Goal: Information Seeking & Learning: Learn about a topic

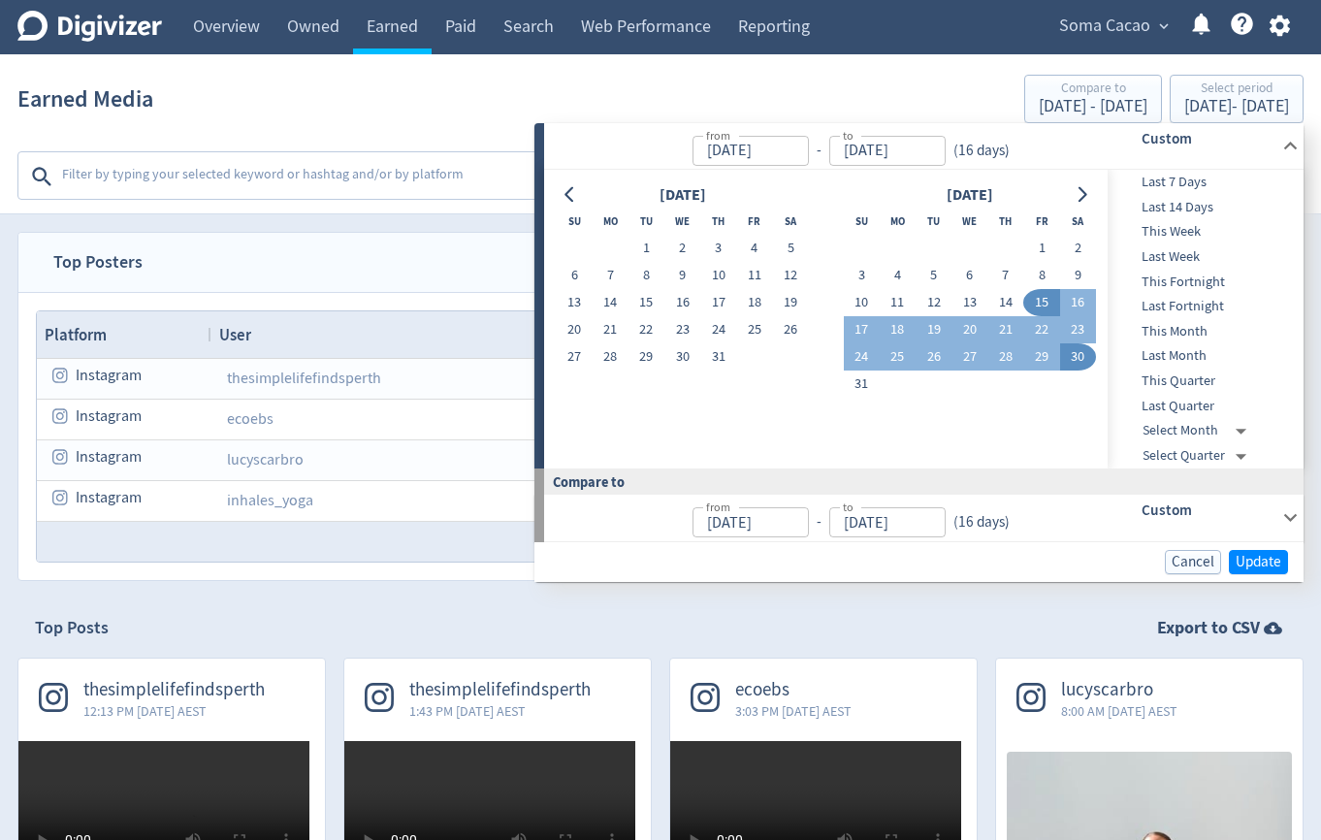
scroll to position [408, 0]
click at [1080, 198] on icon "Go to next month" at bounding box center [1082, 195] width 16 height 16
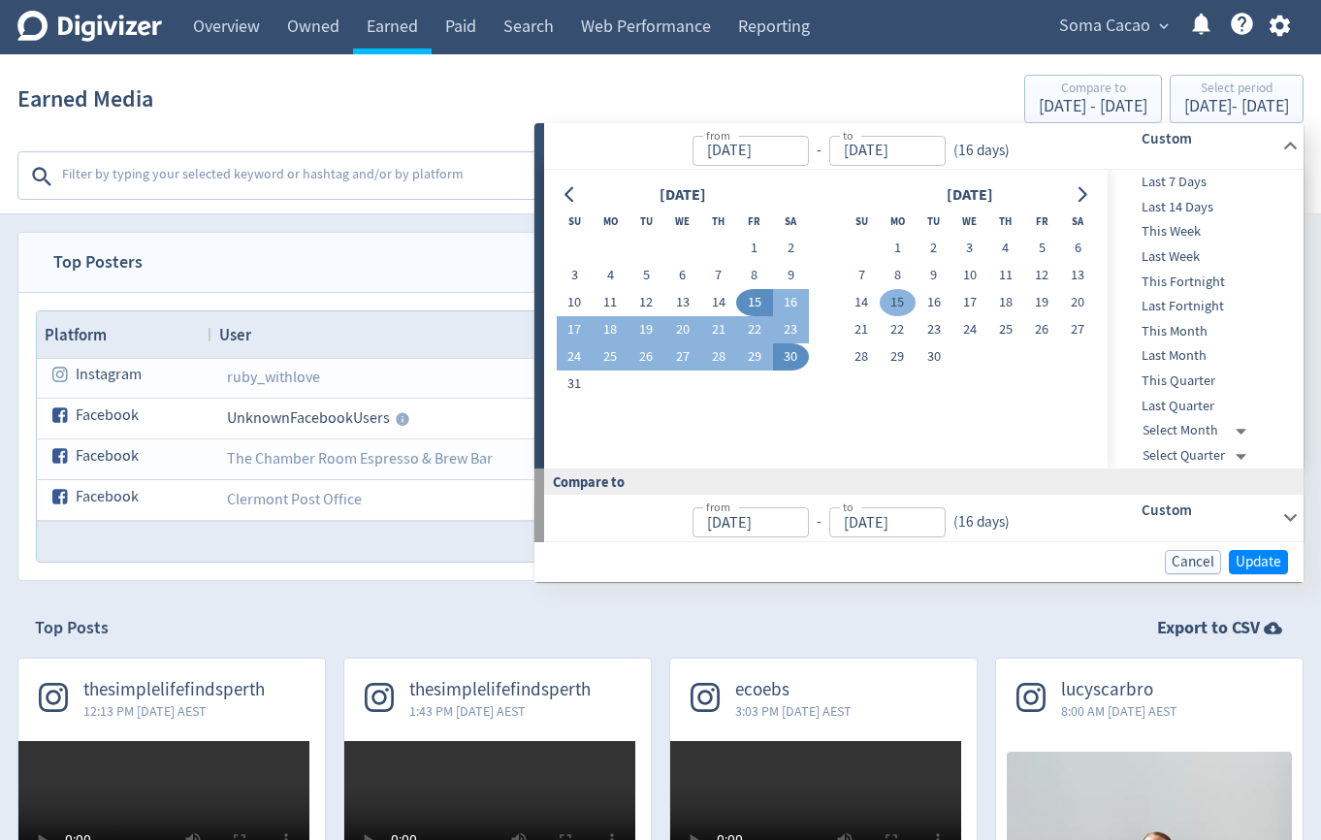
click at [900, 300] on button "15" at bounding box center [898, 302] width 36 height 27
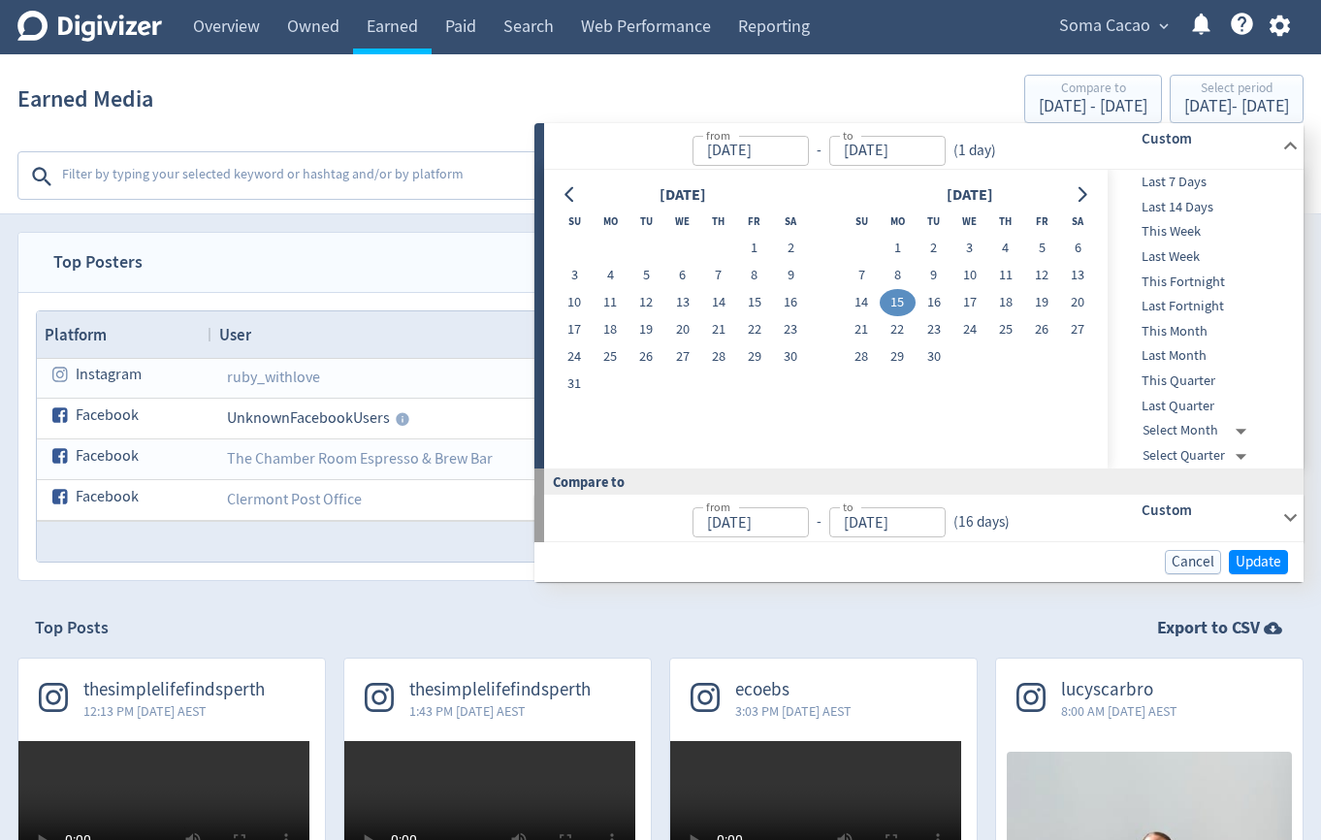
type input "[DATE]"
click at [941, 352] on button "30" at bounding box center [934, 356] width 36 height 27
type input "[DATE]"
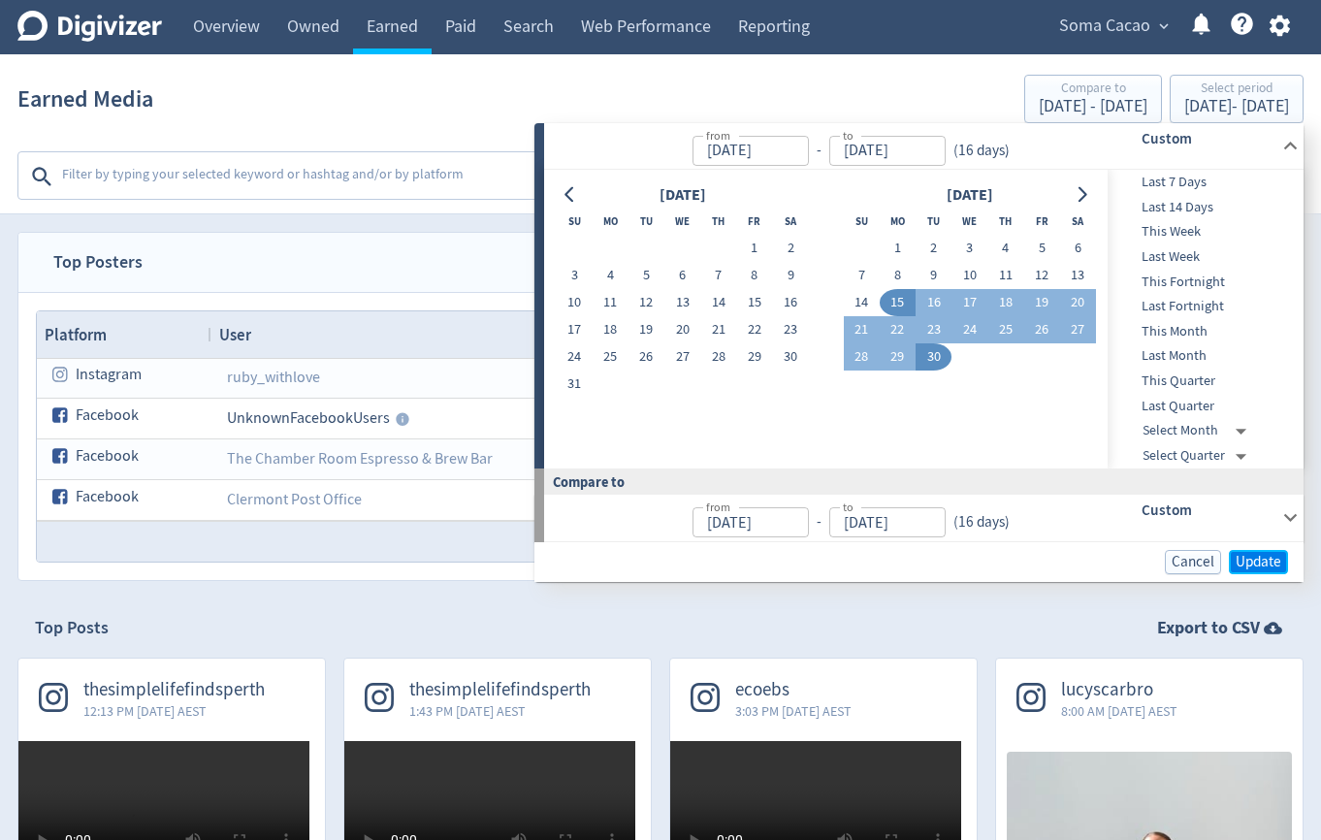
click at [1267, 567] on span "Update" at bounding box center [1259, 562] width 46 height 15
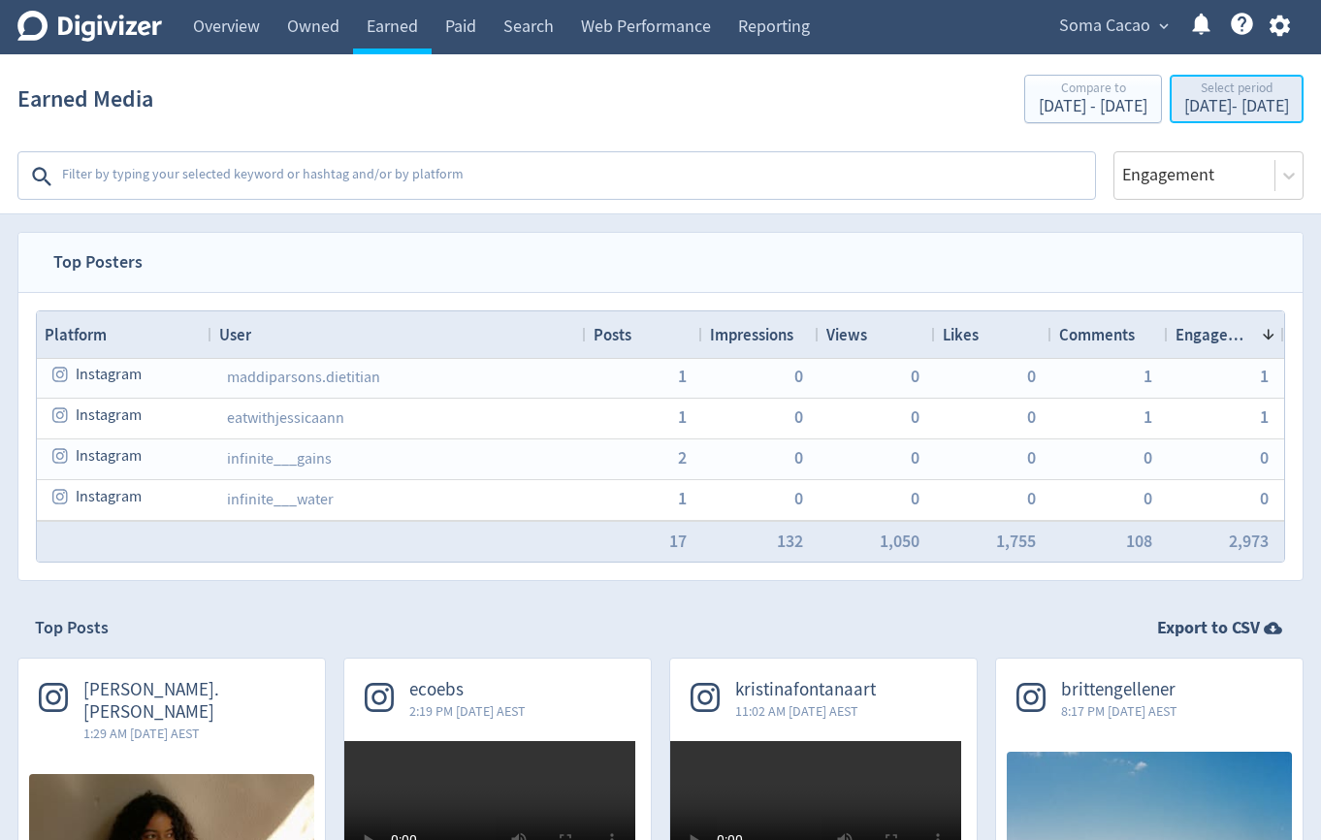
click at [1227, 101] on div "Sep 15, 2025 - Sep 30, 2025" at bounding box center [1237, 106] width 105 height 17
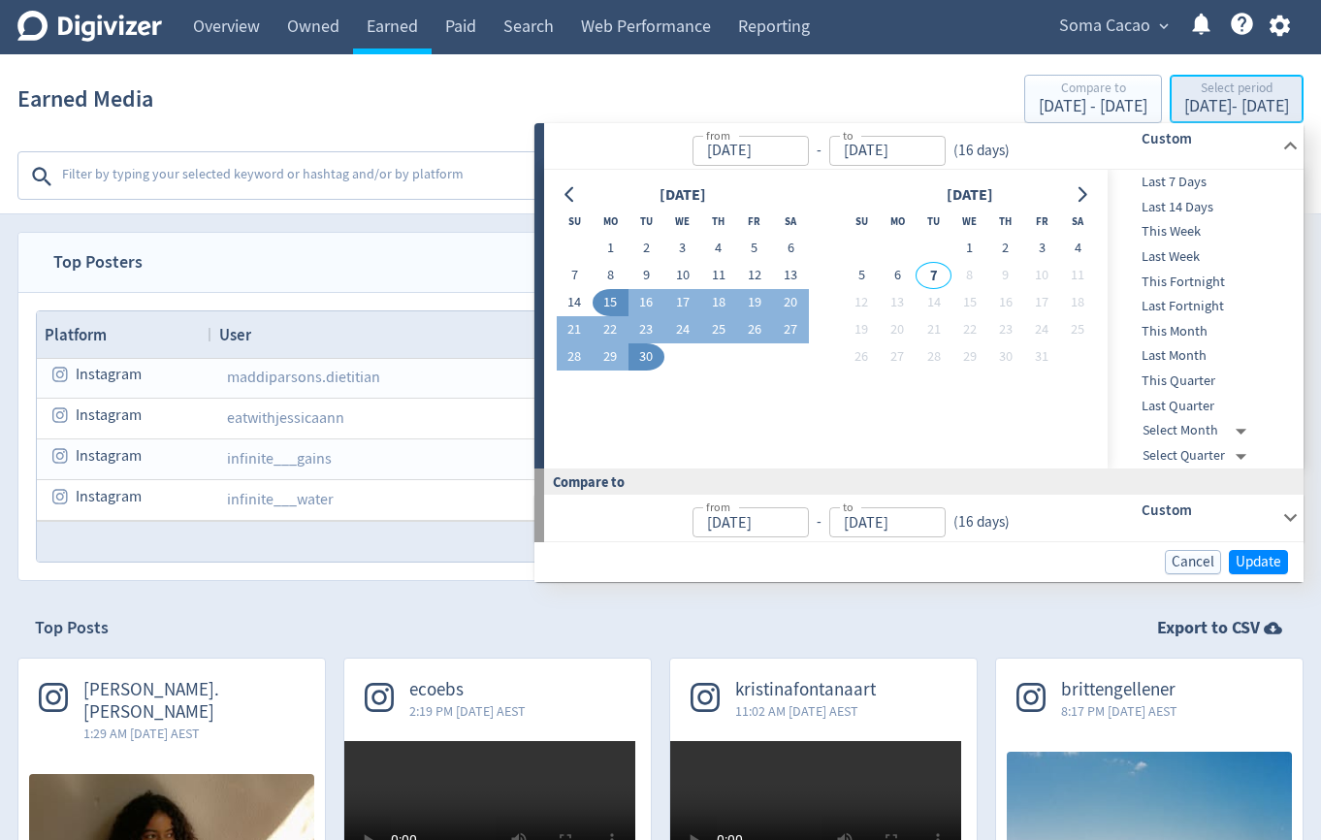
type input "[DATE]"
click at [569, 90] on div "Earned Media Compare to Aug 30, 2025 - Sep 14, 2025 Select period Sep 15, 2025 …" at bounding box center [660, 99] width 1286 height 62
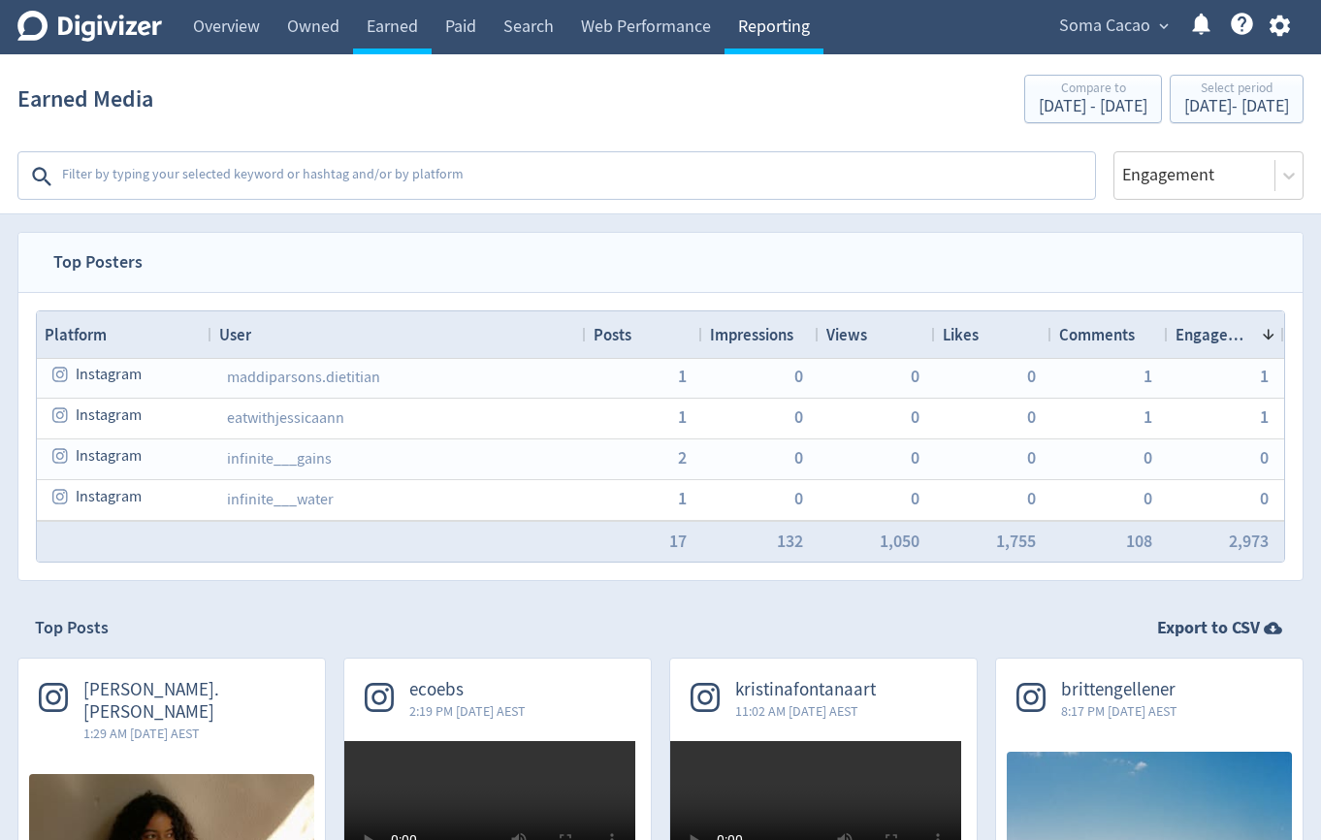
click at [779, 27] on link "Reporting" at bounding box center [774, 27] width 99 height 54
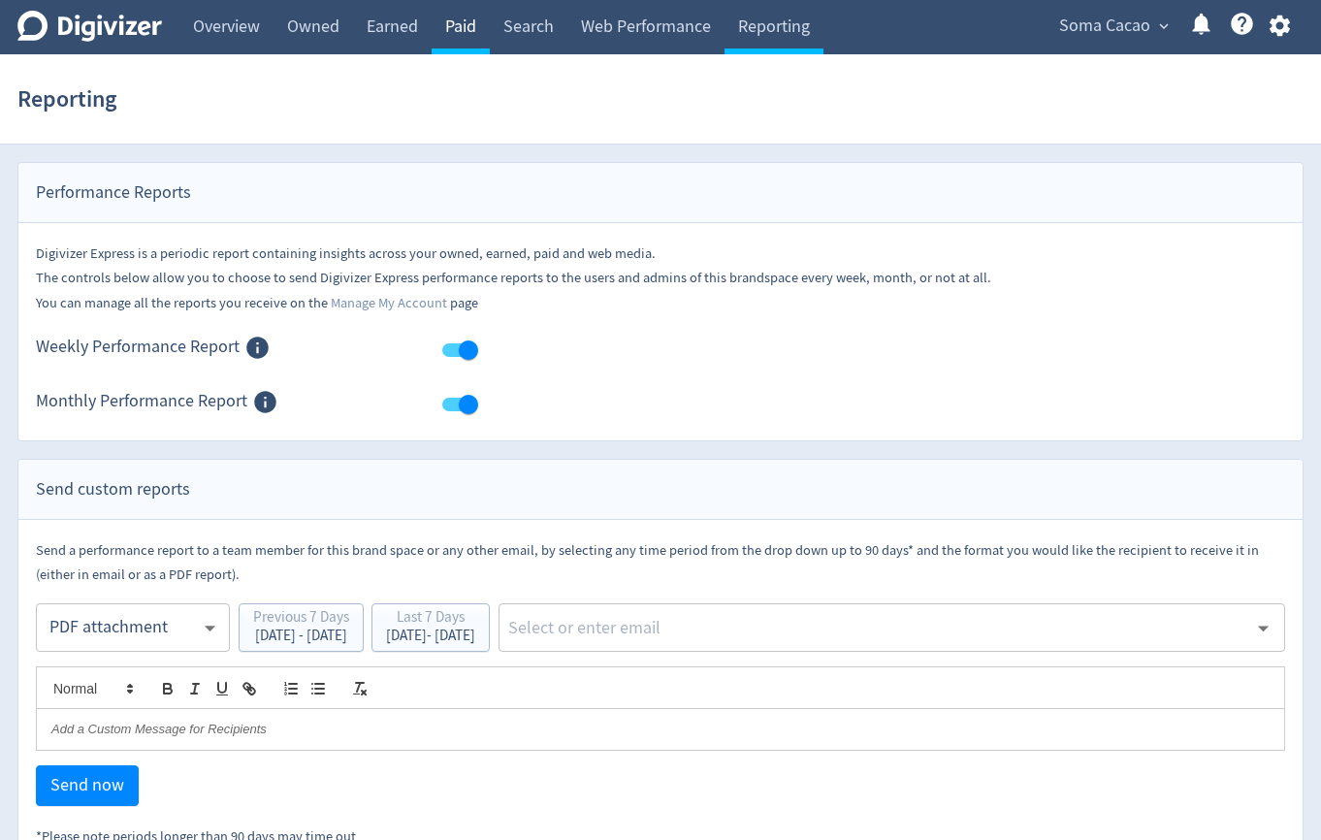
click at [465, 25] on link "Paid" at bounding box center [461, 27] width 58 height 54
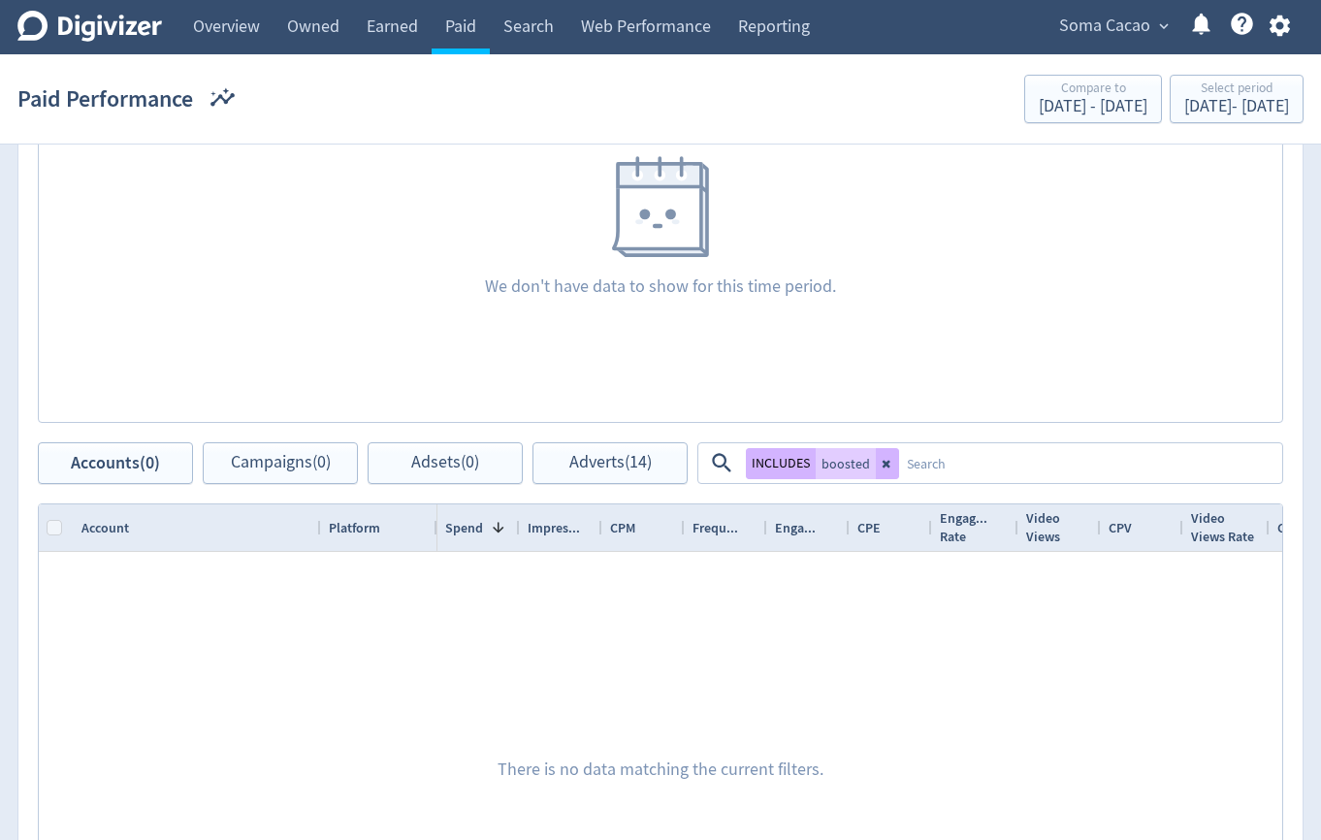
scroll to position [719, 0]
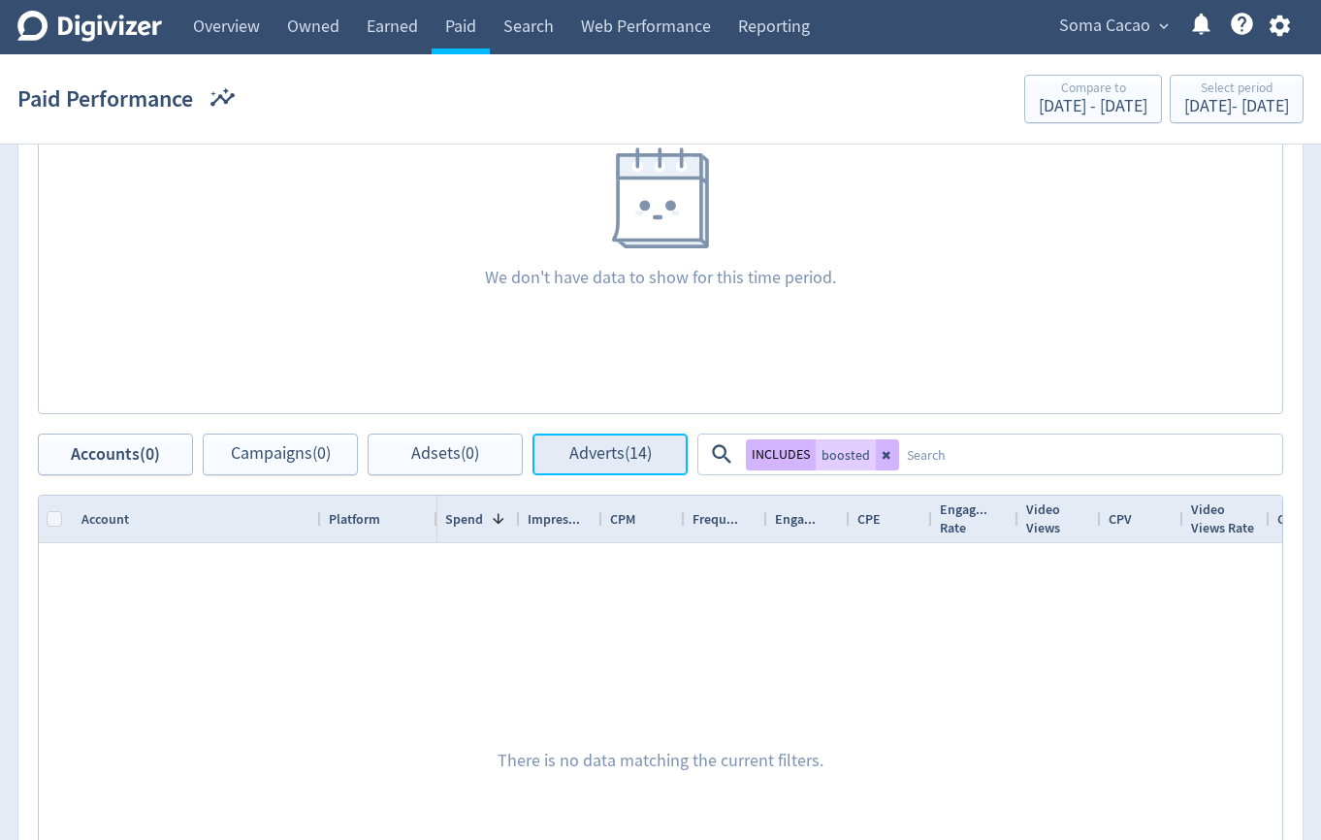
click at [625, 463] on span "Adverts (14)" at bounding box center [611, 454] width 82 height 18
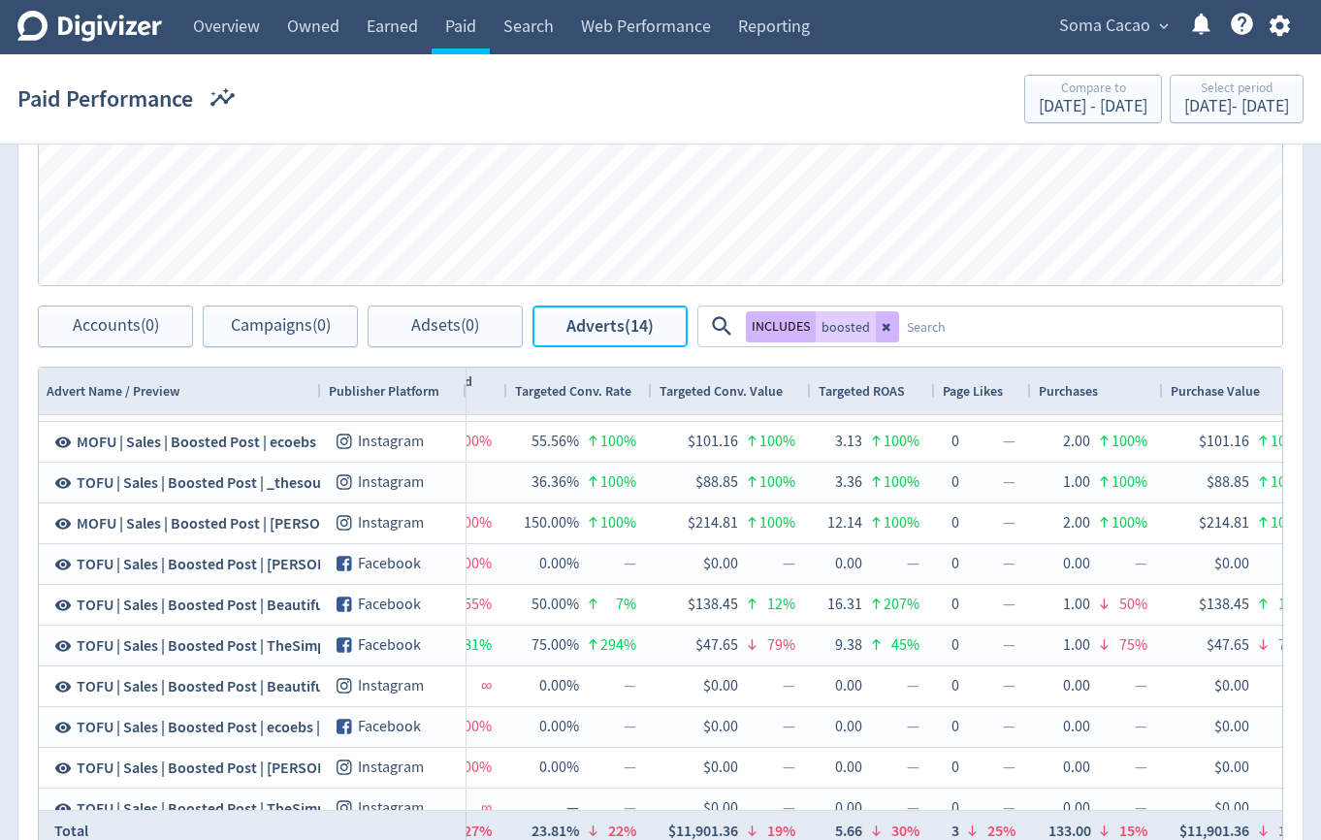
scroll to position [849, 0]
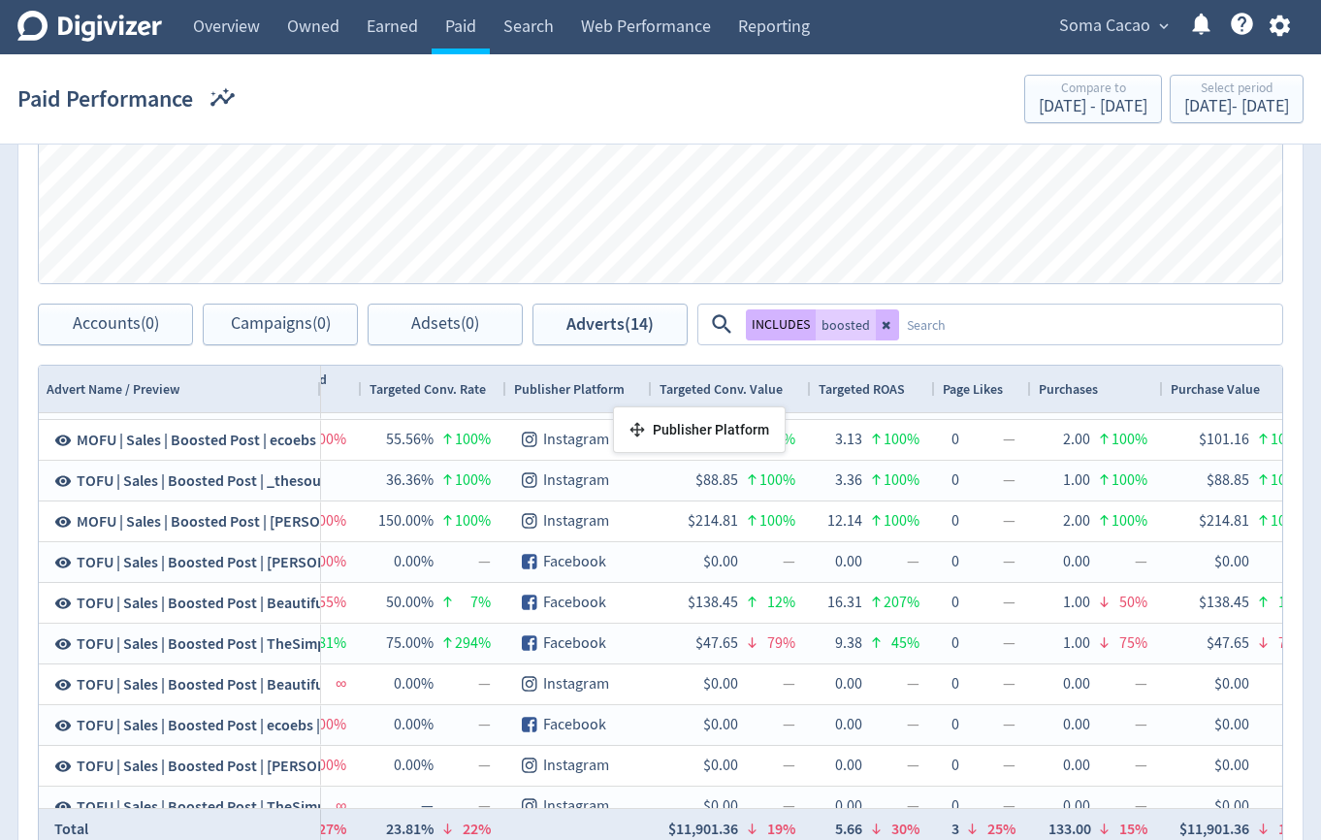
drag, startPoint x: 321, startPoint y: 381, endPoint x: 622, endPoint y: 414, distance: 302.6
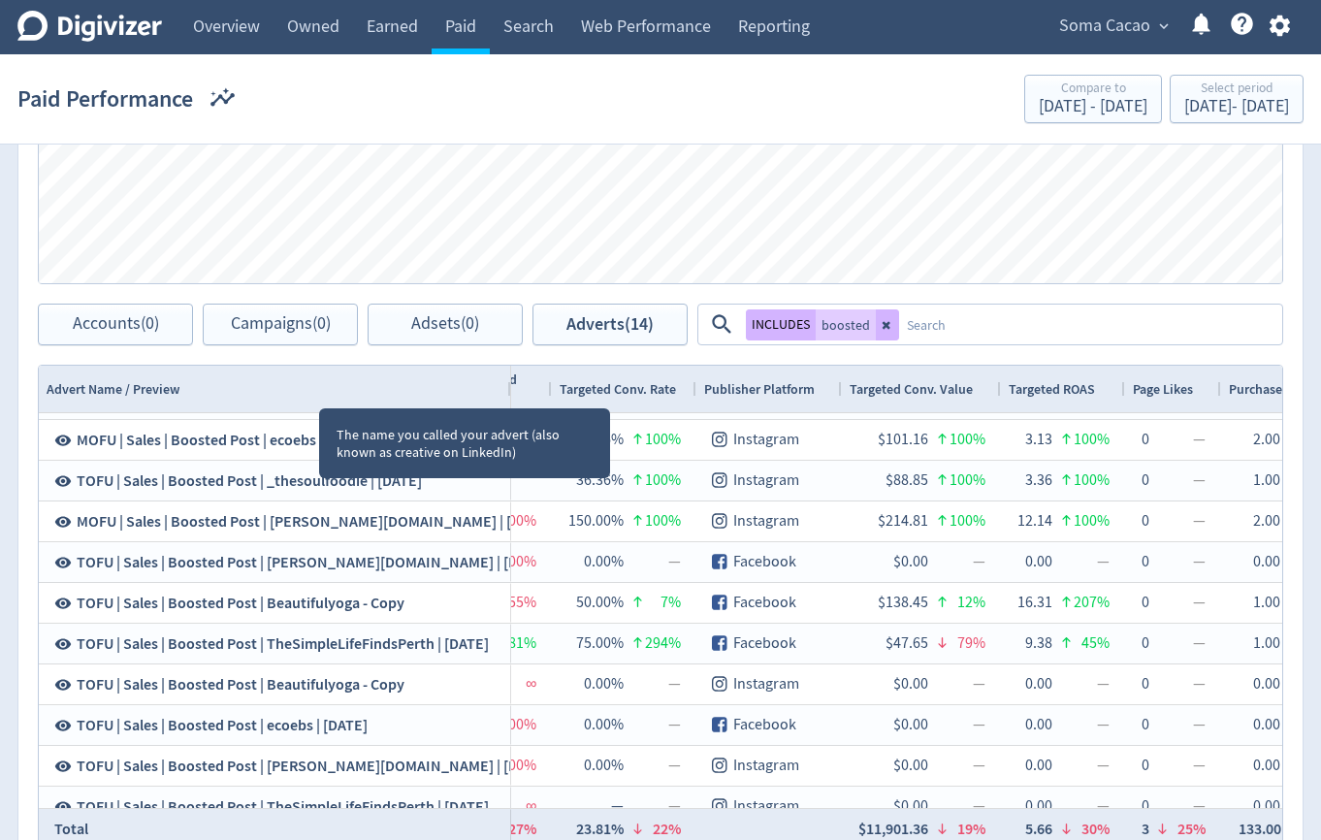
drag, startPoint x: 318, startPoint y: 391, endPoint x: 525, endPoint y: 401, distance: 206.9
click at [514, 401] on div at bounding box center [510, 389] width 8 height 47
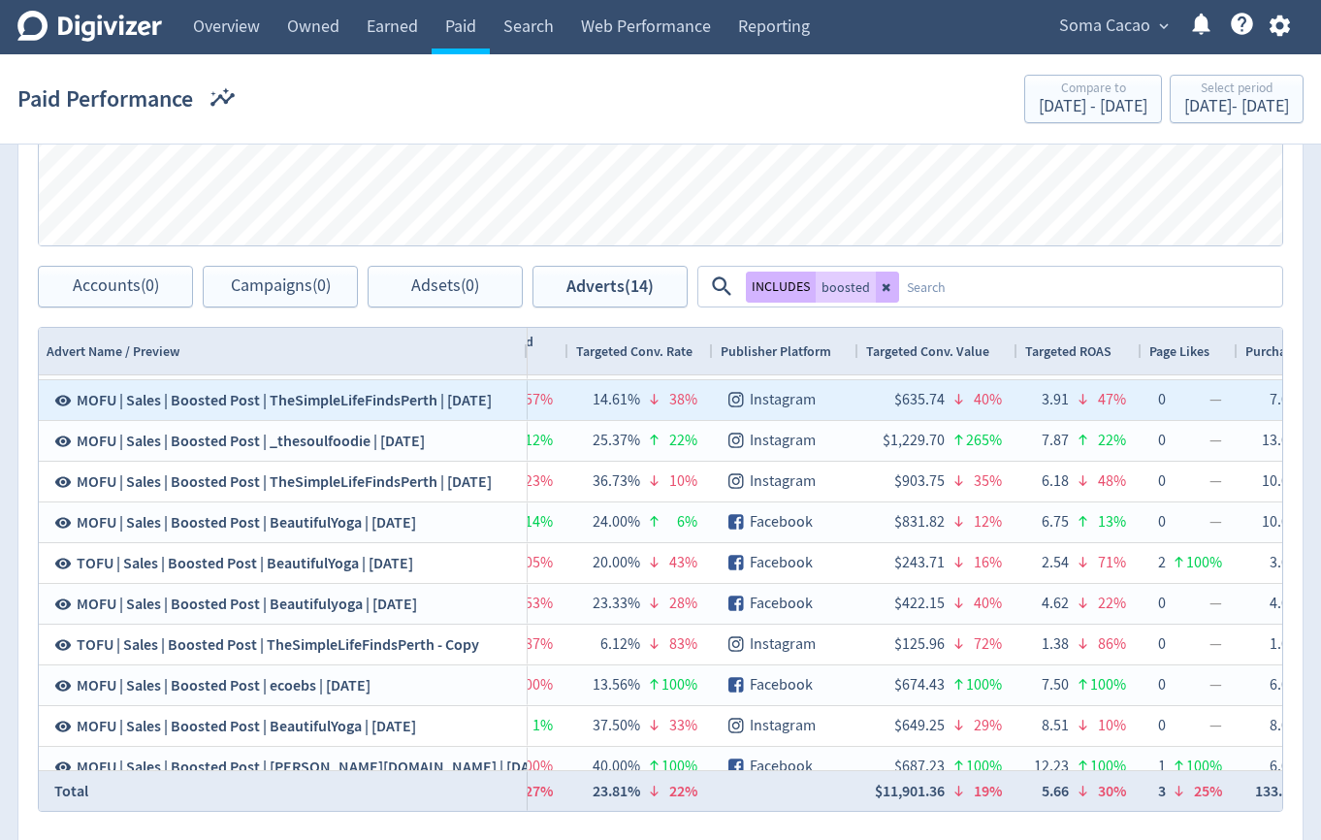
scroll to position [0, 0]
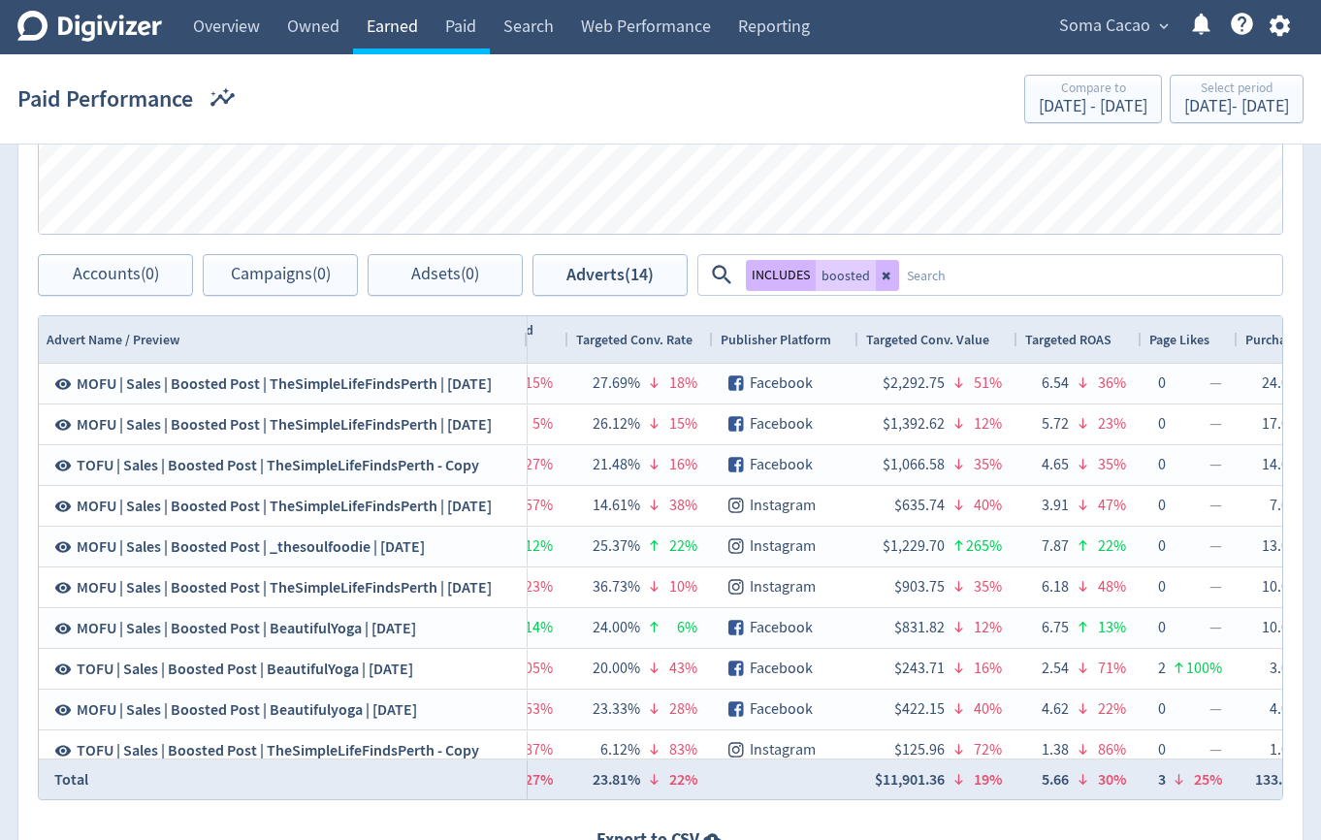
click at [391, 34] on link "Earned" at bounding box center [392, 27] width 79 height 54
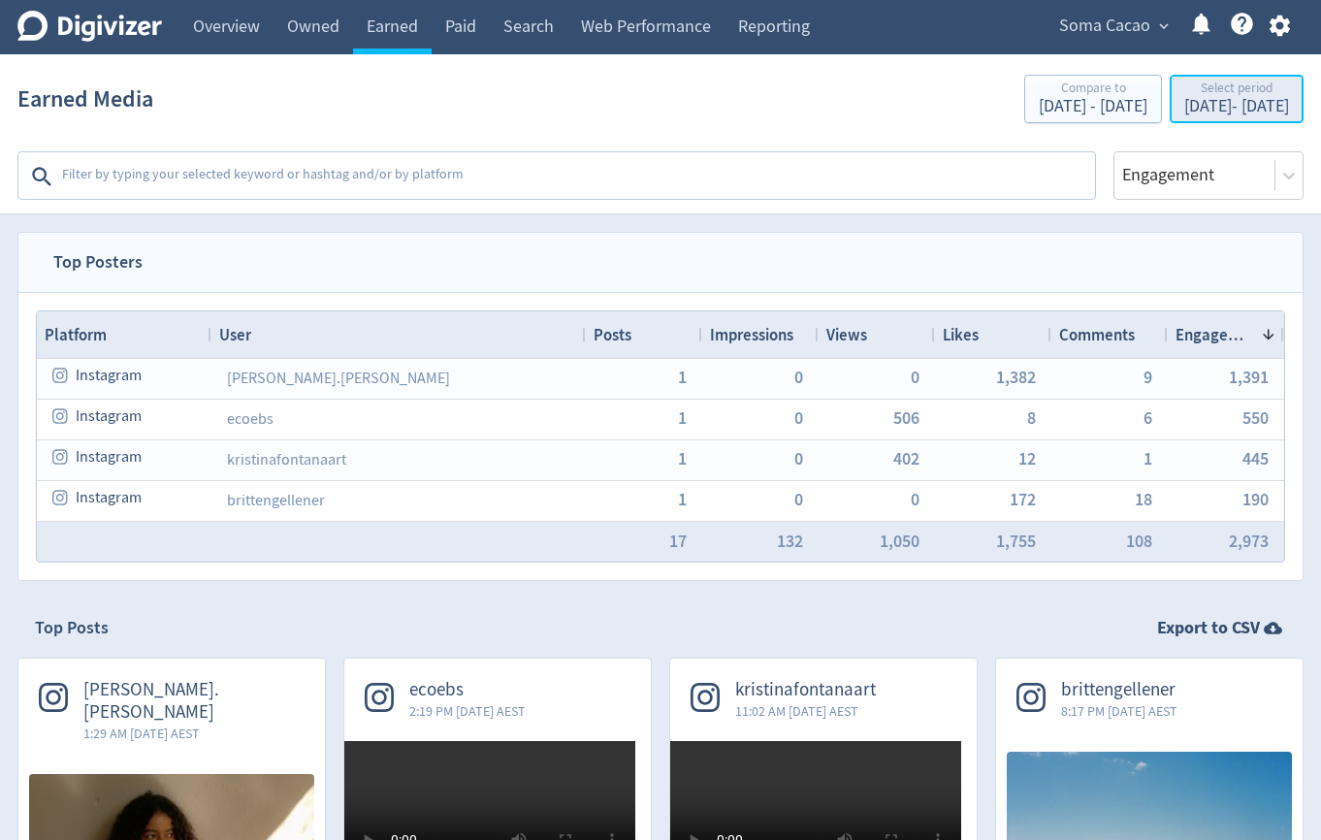
click at [1195, 90] on div "Select period" at bounding box center [1237, 89] width 105 height 16
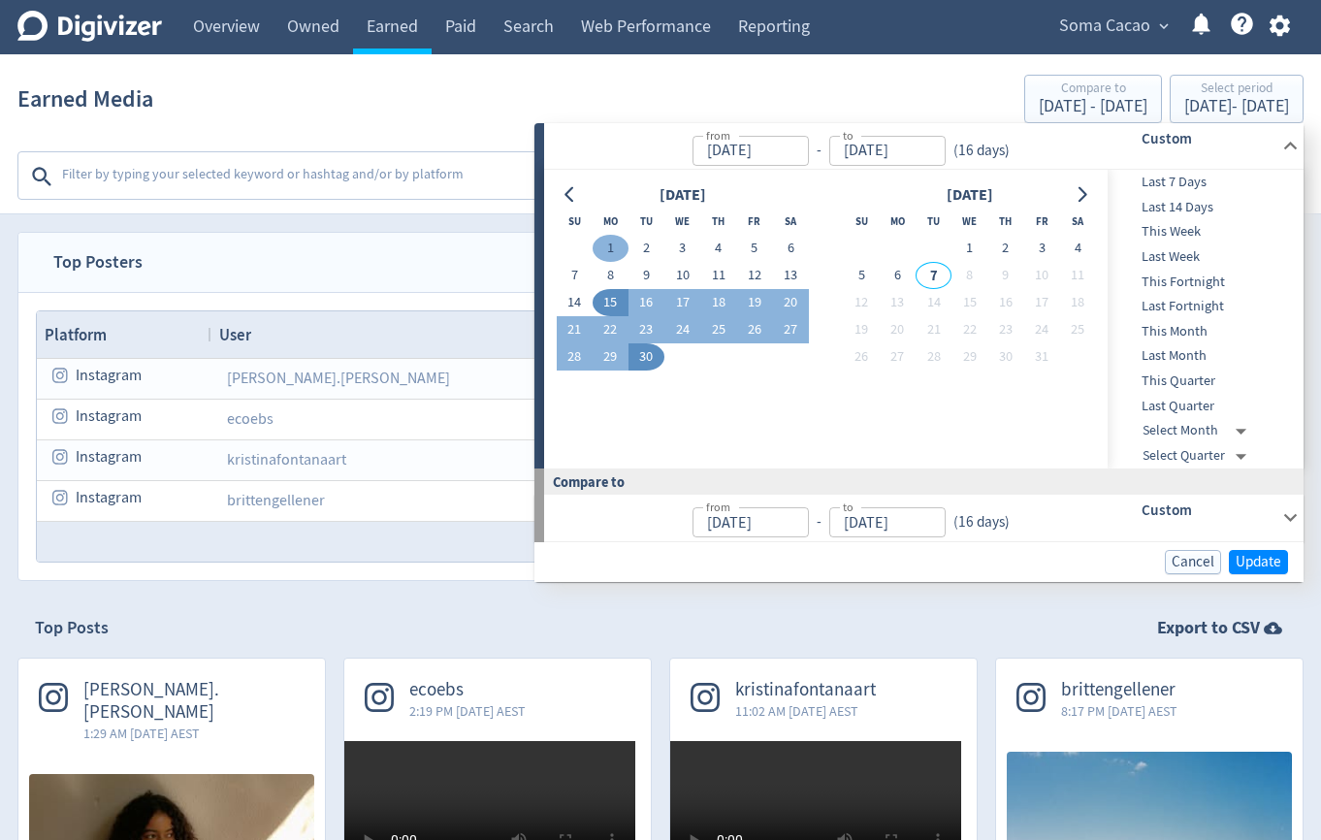
click at [616, 244] on button "1" at bounding box center [611, 248] width 36 height 27
type input "Sep 01, 2025"
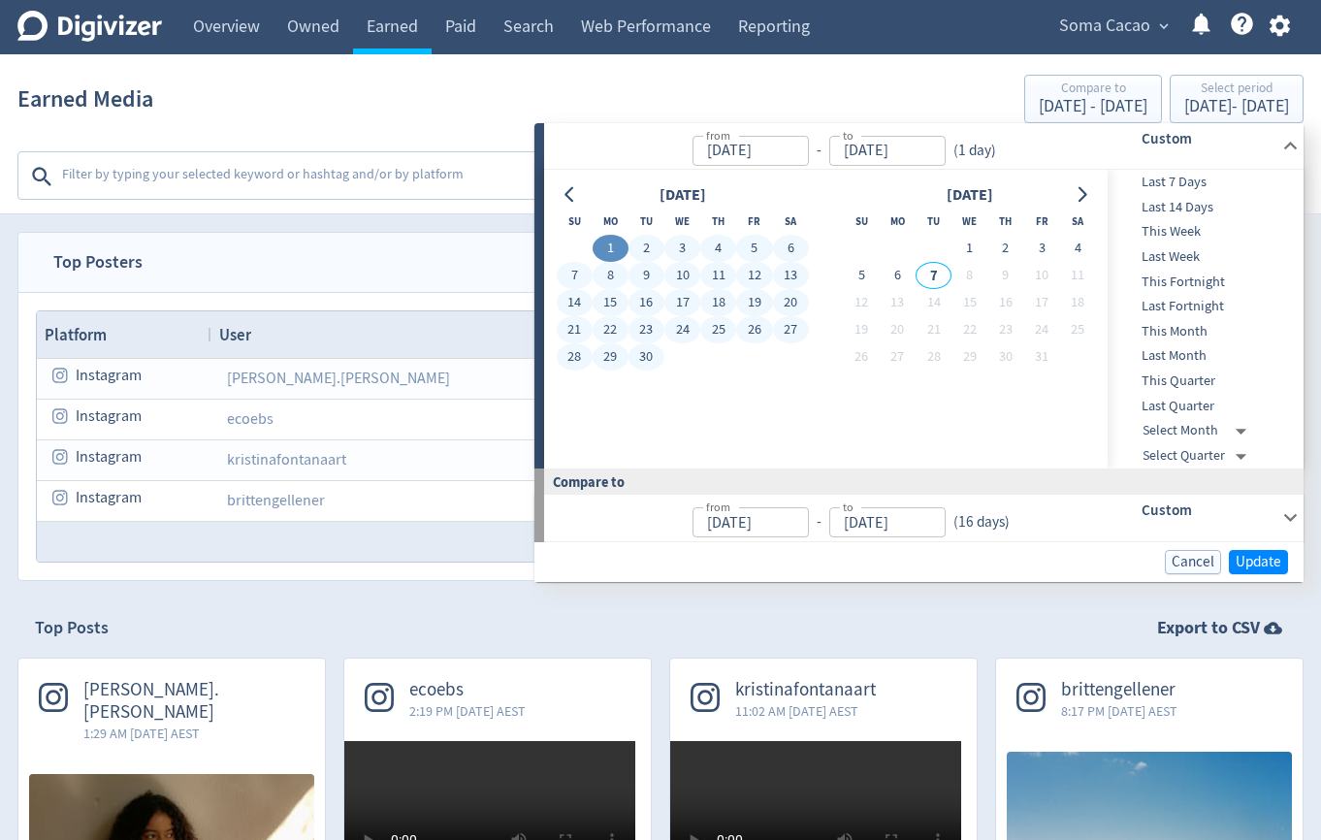
click at [645, 358] on button "30" at bounding box center [647, 356] width 36 height 27
type input "[DATE]"
type input "Aug 02, 2025"
type input "Aug 31, 2025"
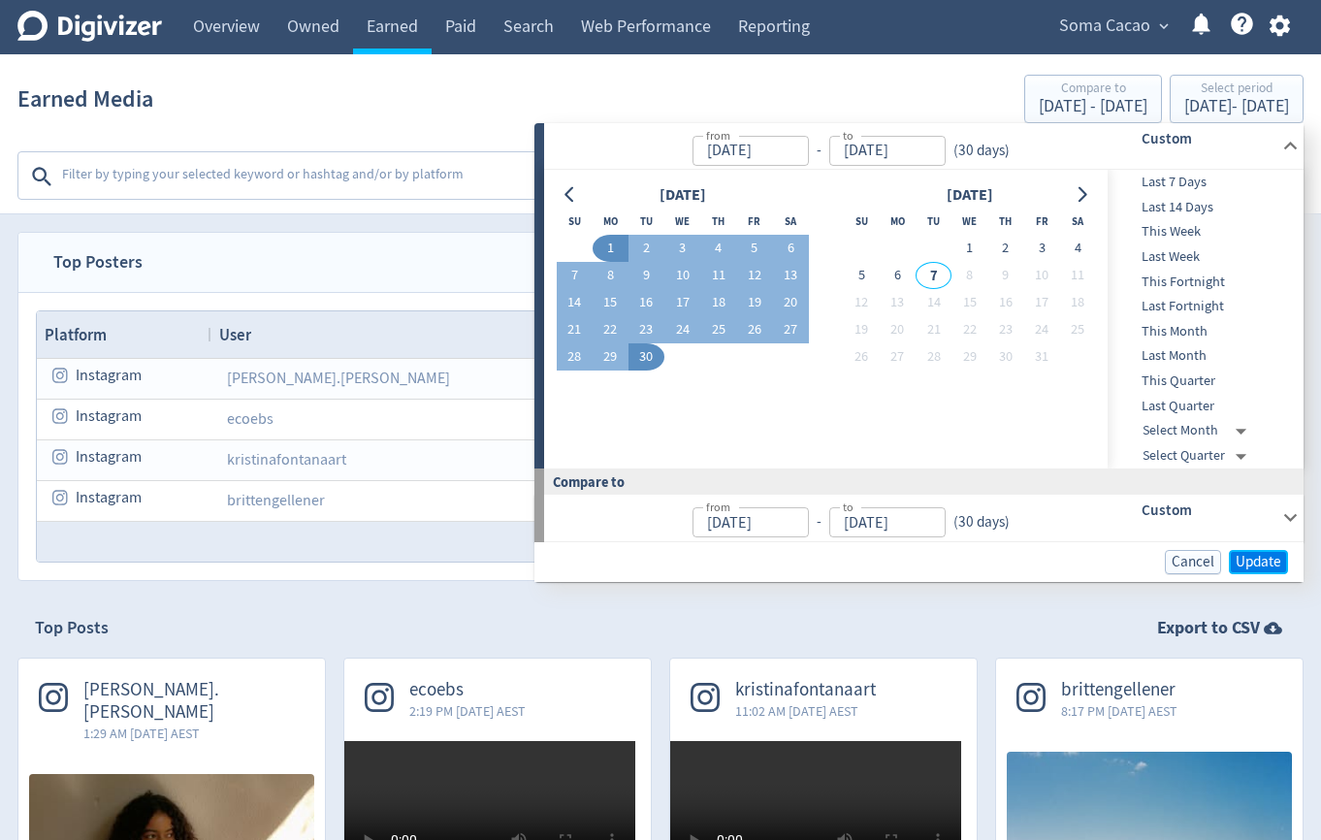
click at [1274, 560] on span "Update" at bounding box center [1259, 562] width 46 height 15
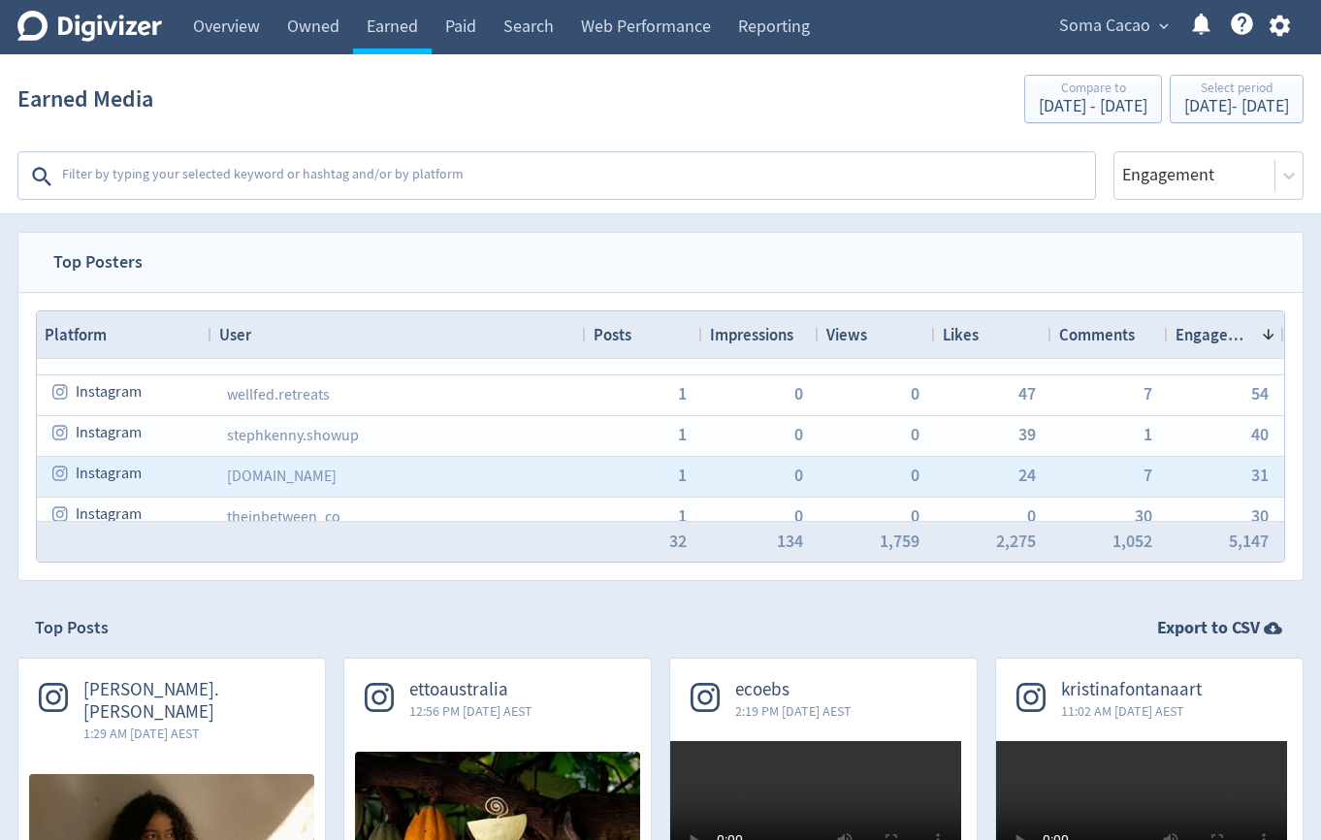
scroll to position [269, 0]
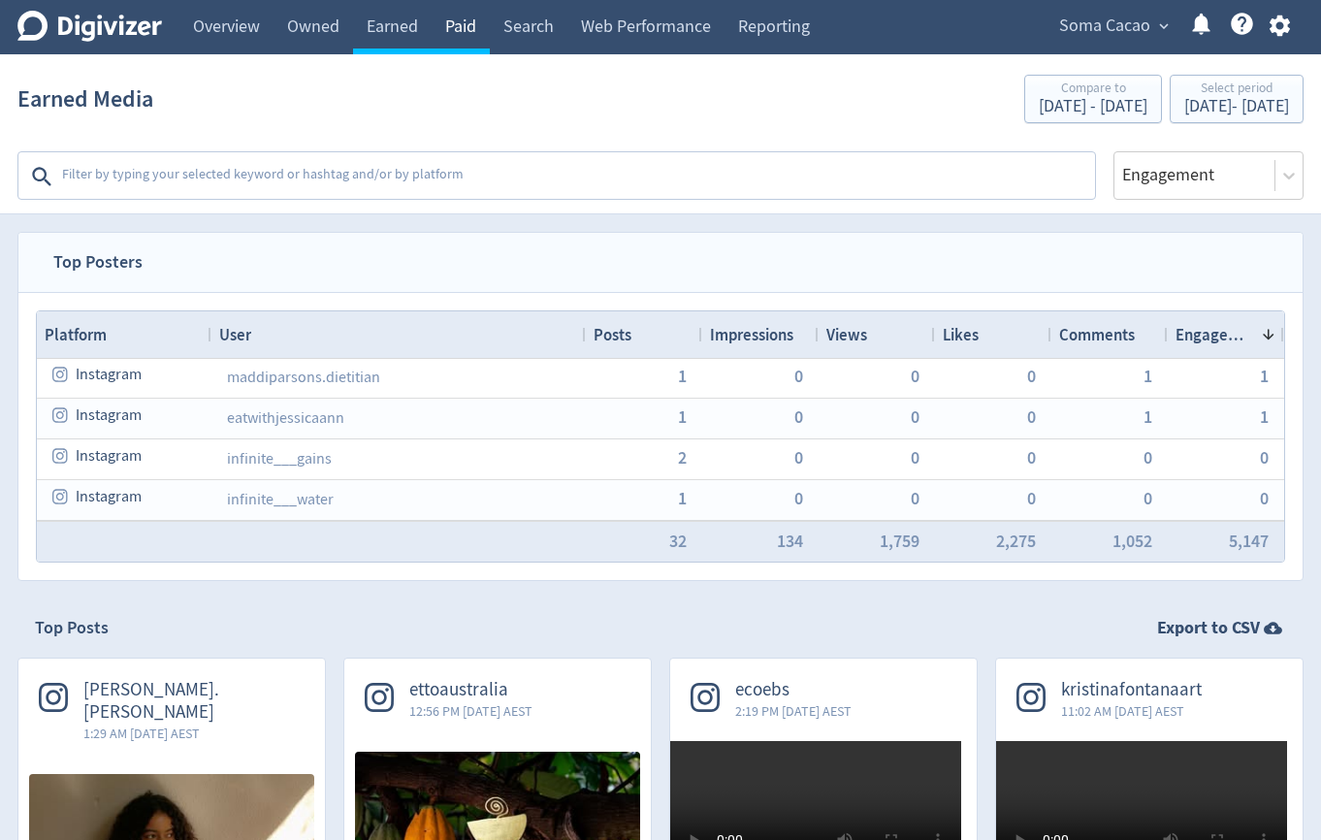
click at [469, 22] on link "Paid" at bounding box center [461, 27] width 58 height 54
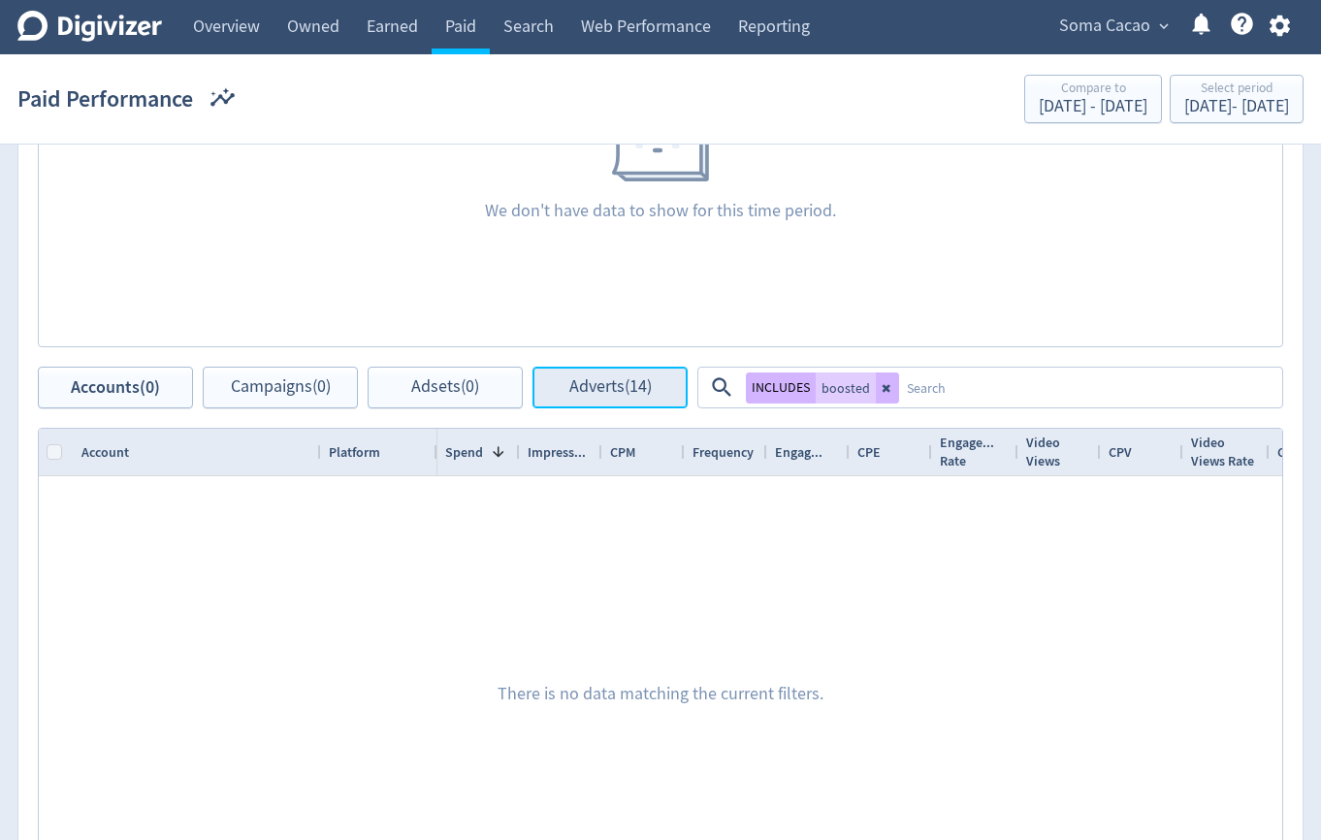
click at [643, 396] on span "Adverts (14)" at bounding box center [611, 387] width 82 height 18
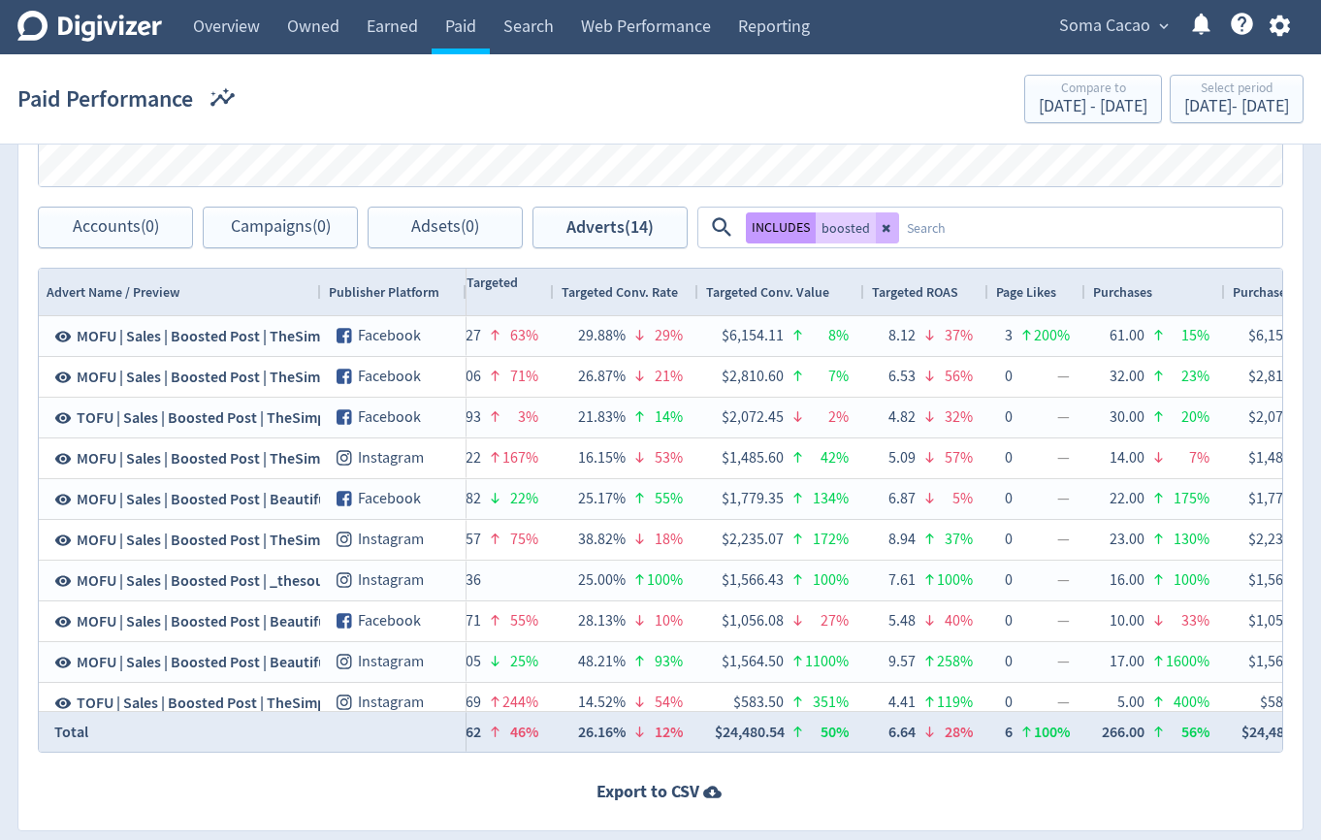
click at [781, 222] on button "INCLUDES" at bounding box center [781, 227] width 70 height 31
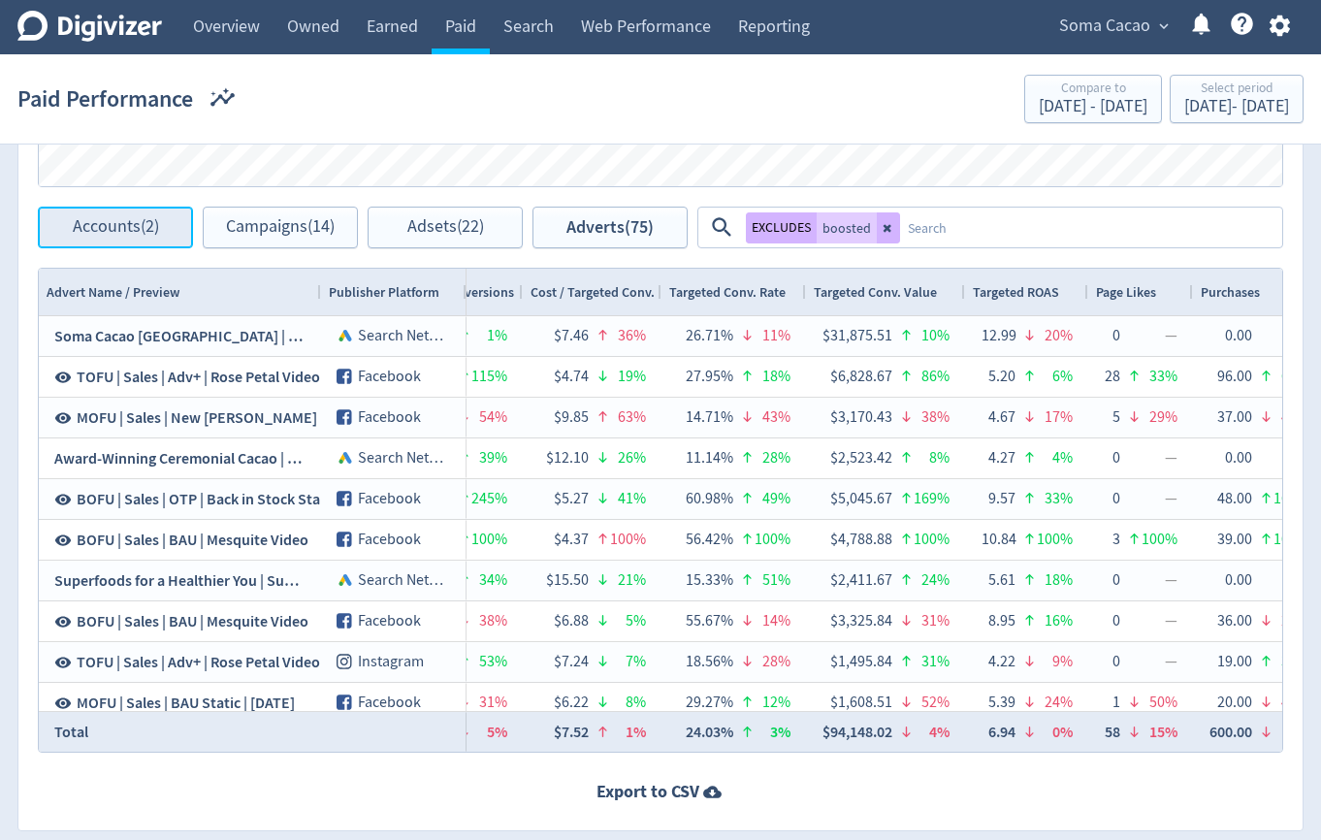
click at [120, 229] on span "Accounts (2)" at bounding box center [116, 227] width 86 height 18
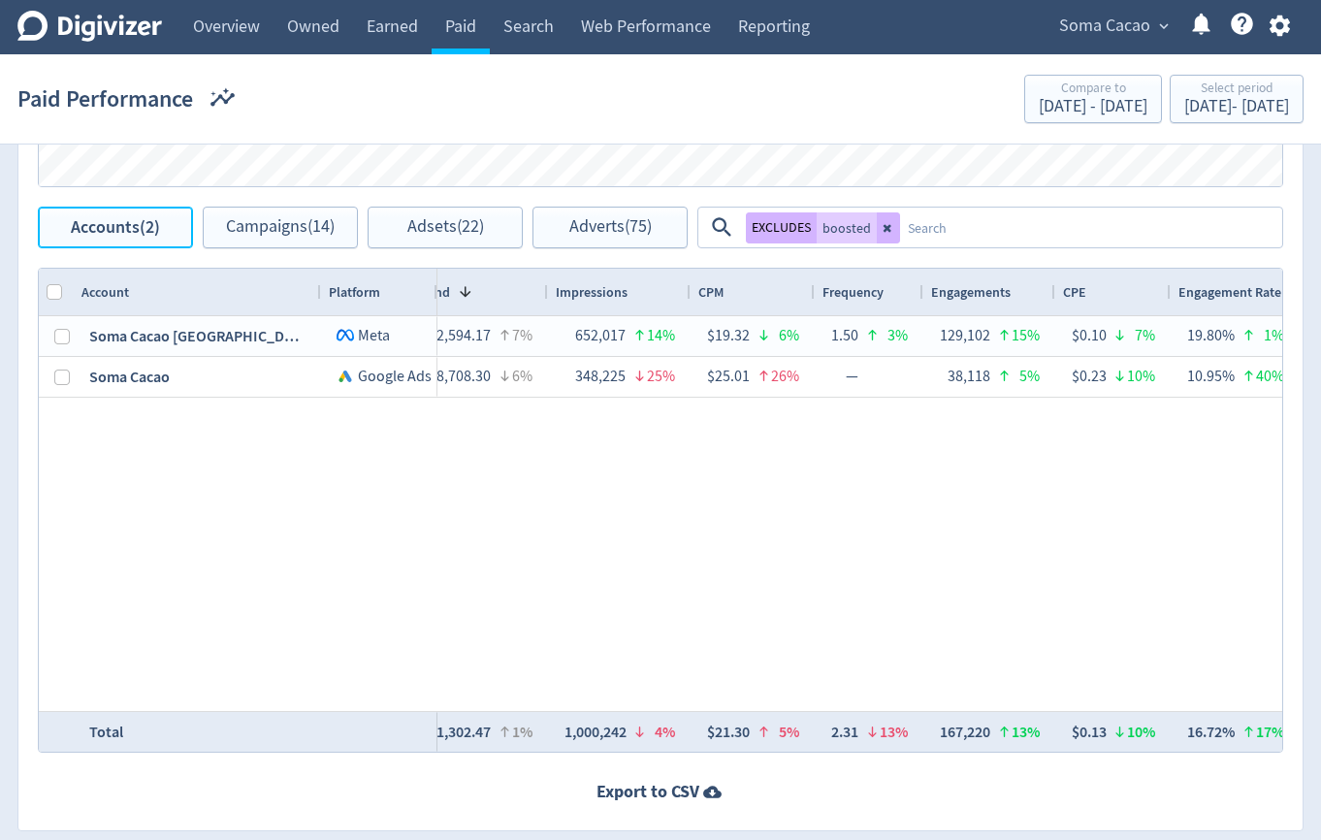
scroll to position [0, 42]
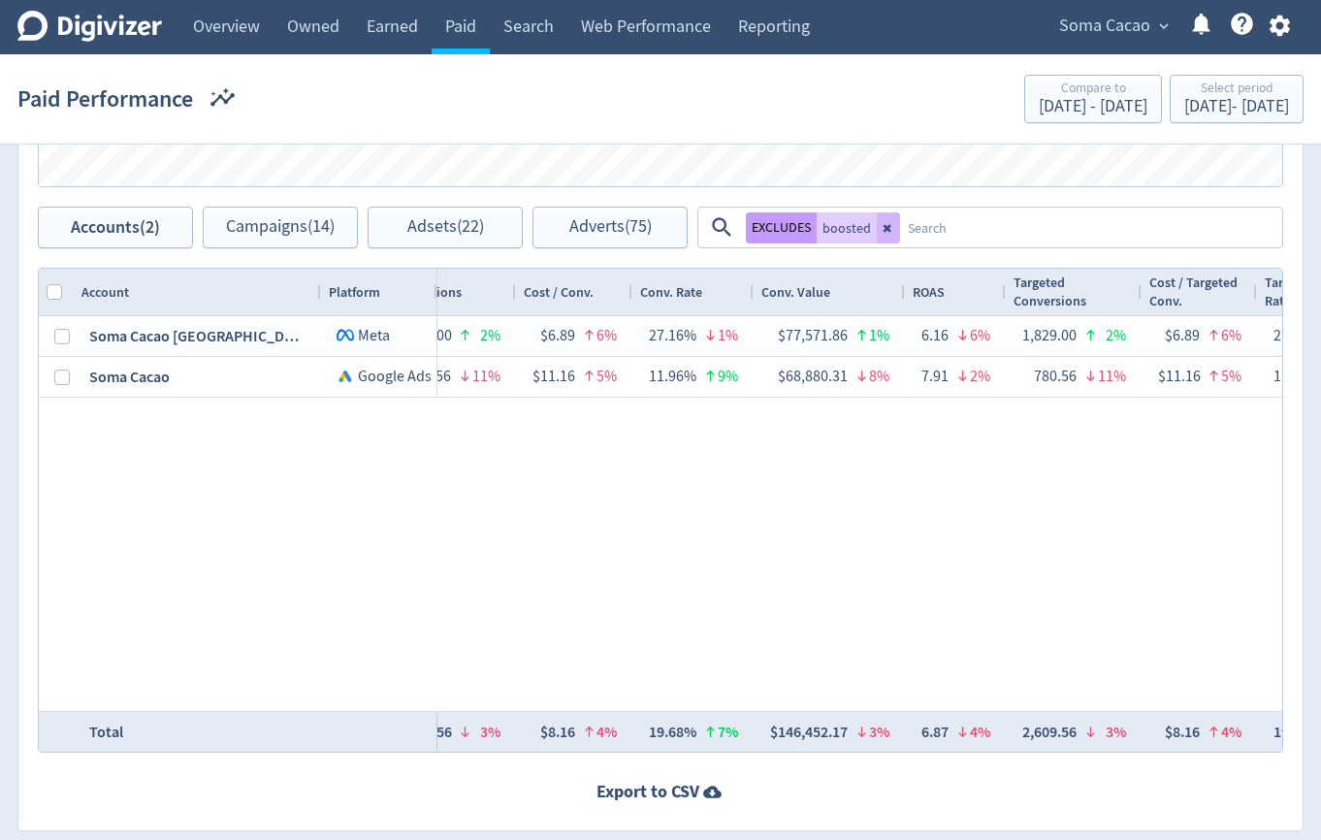
click at [794, 228] on button "EXCLUDES" at bounding box center [781, 227] width 71 height 31
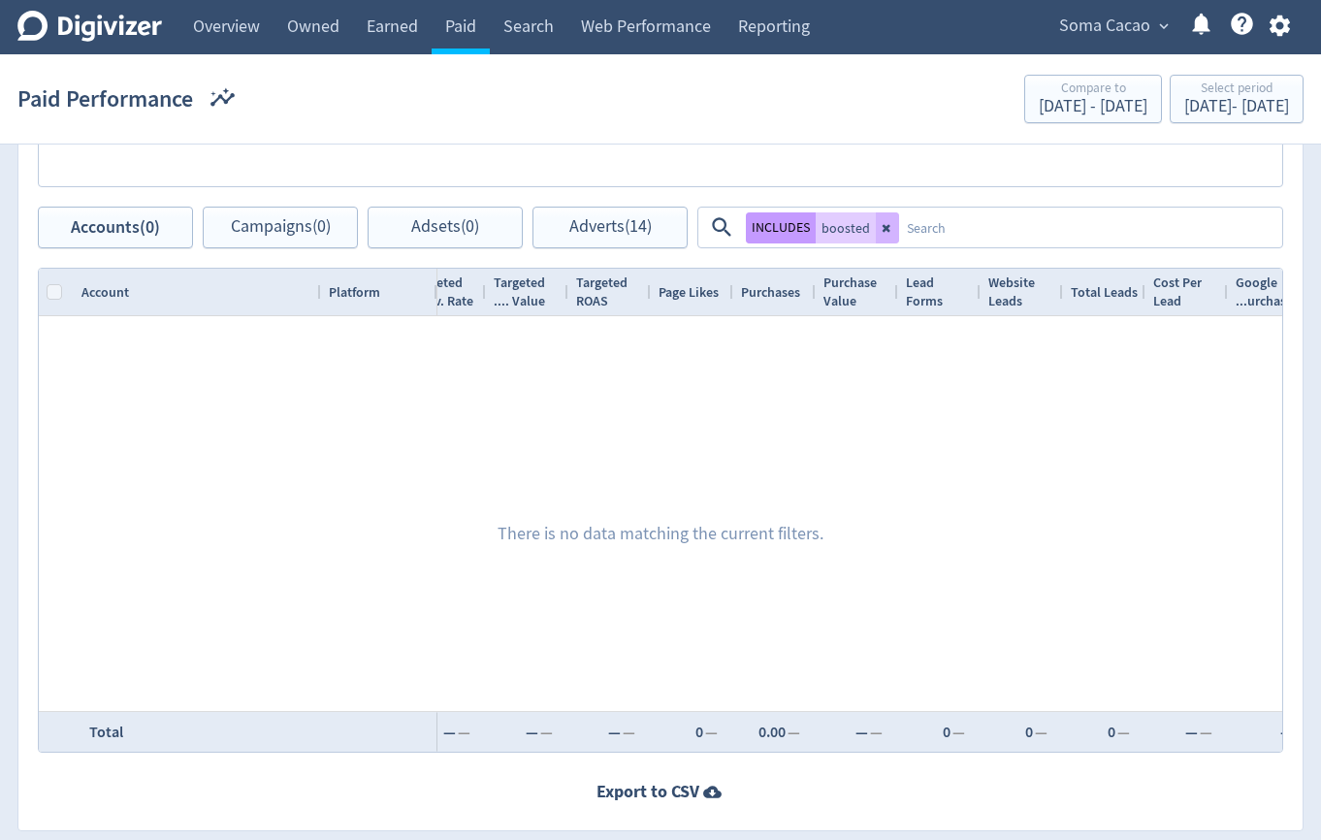
click at [794, 228] on button "INCLUDES" at bounding box center [781, 227] width 70 height 31
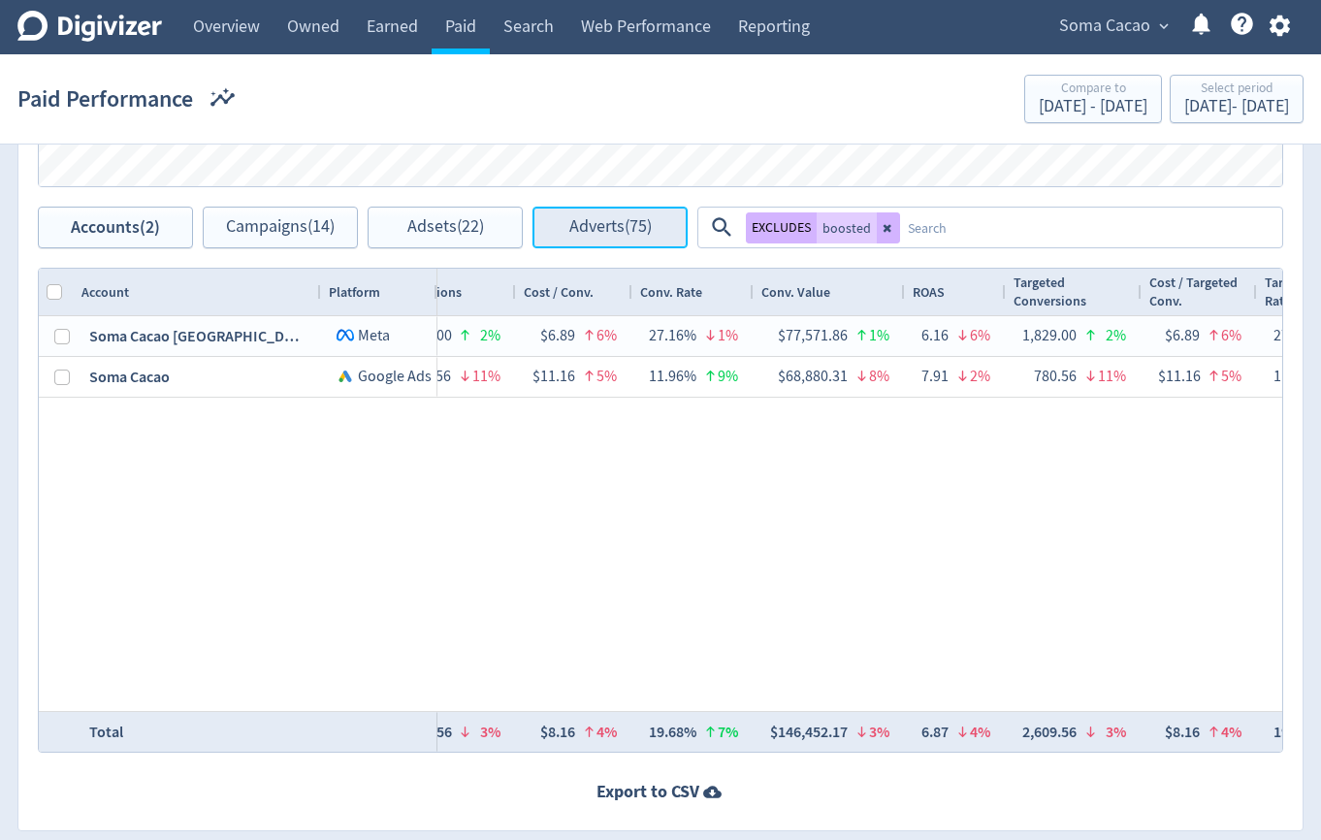
click at [556, 234] on button "Adverts (75)" at bounding box center [610, 228] width 155 height 42
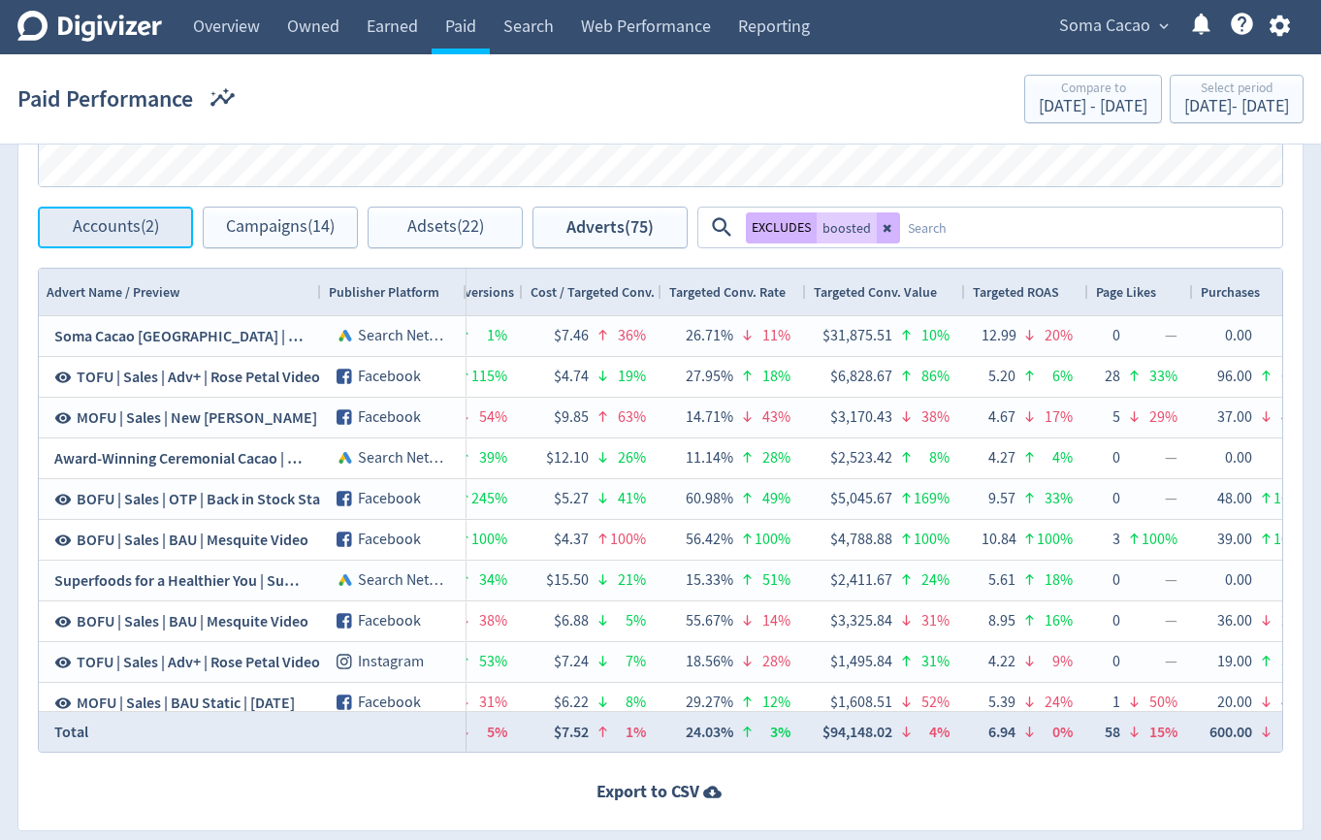
click at [75, 220] on span "Accounts (2)" at bounding box center [116, 227] width 86 height 18
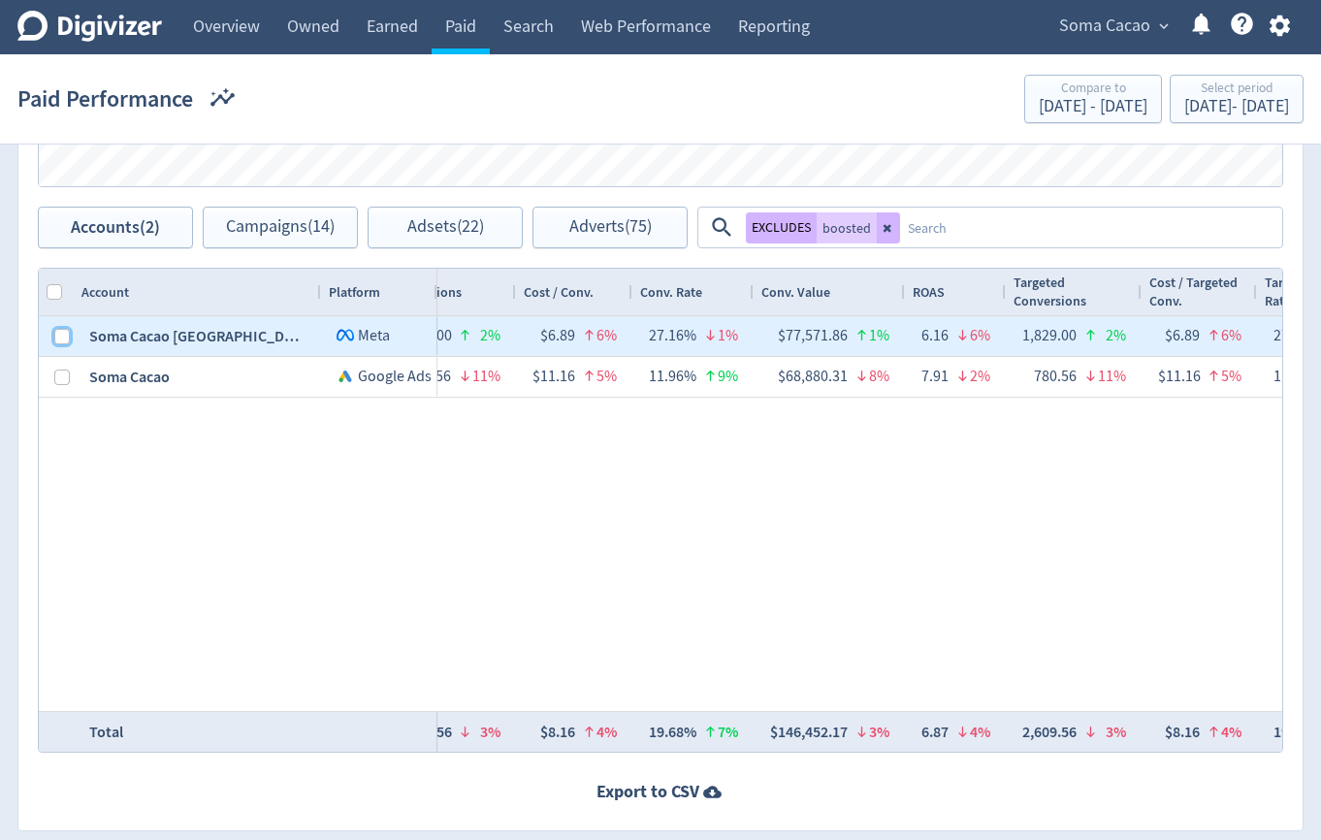
click at [56, 340] on input "Press Space to toggle row selection (unchecked)" at bounding box center [62, 337] width 16 height 16
checkbox input "true"
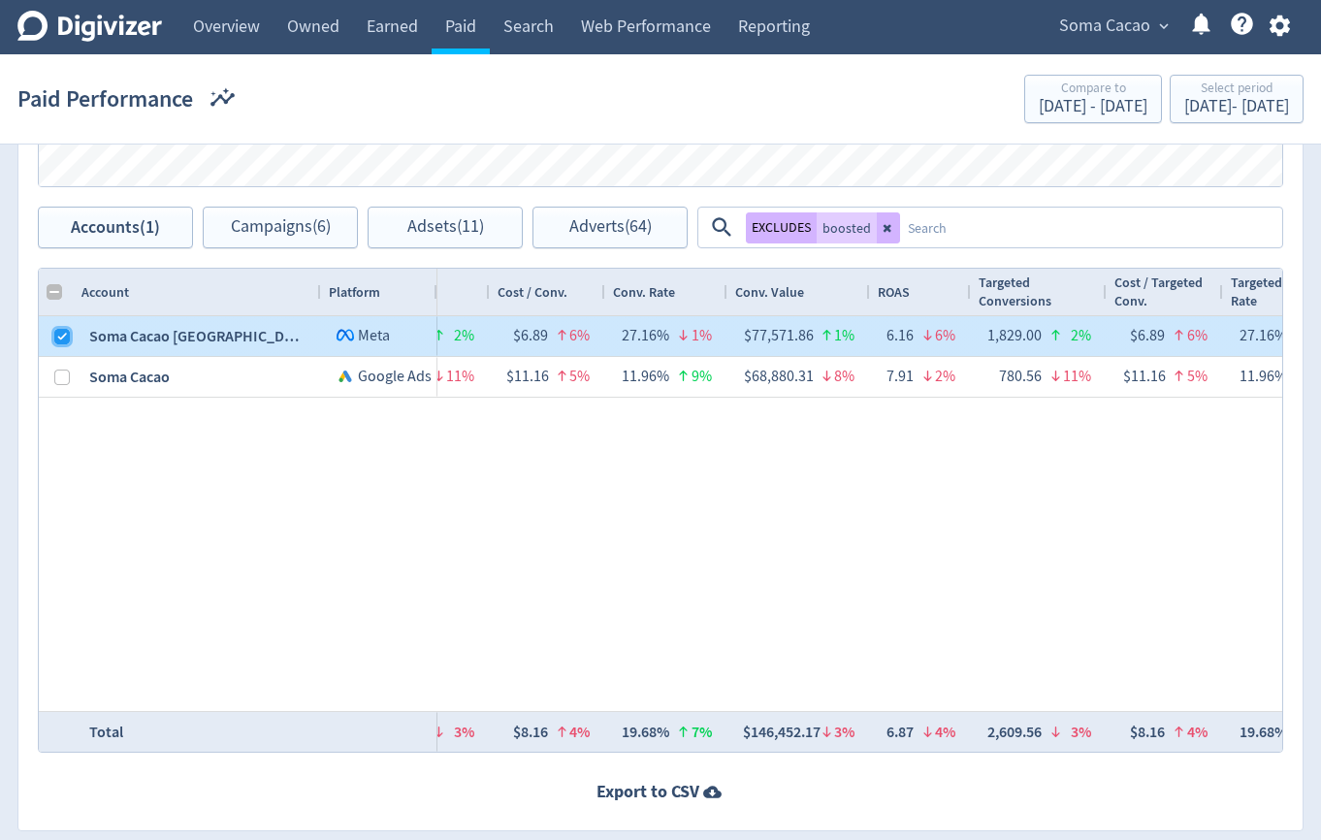
checkbox input "false"
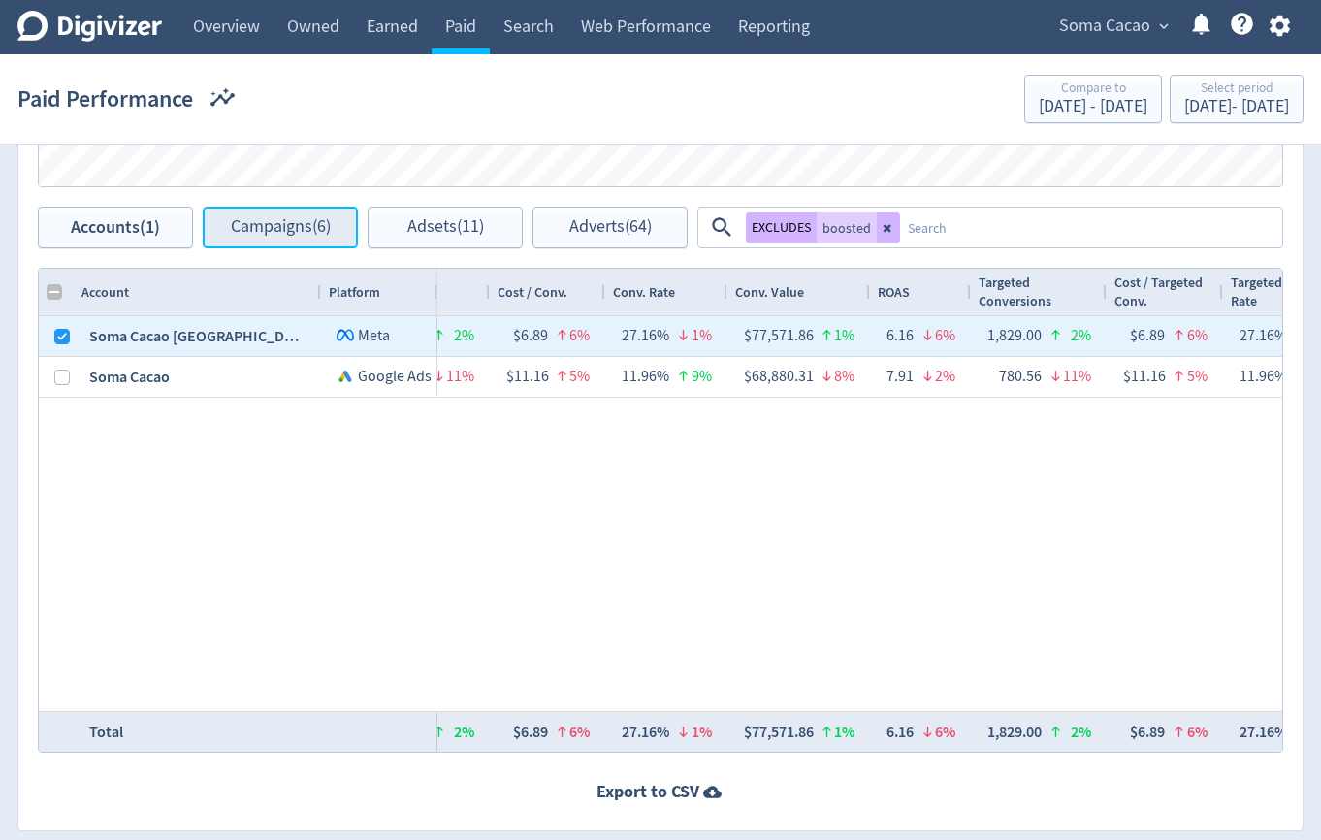
click at [301, 235] on span "Campaigns (6)" at bounding box center [281, 227] width 100 height 18
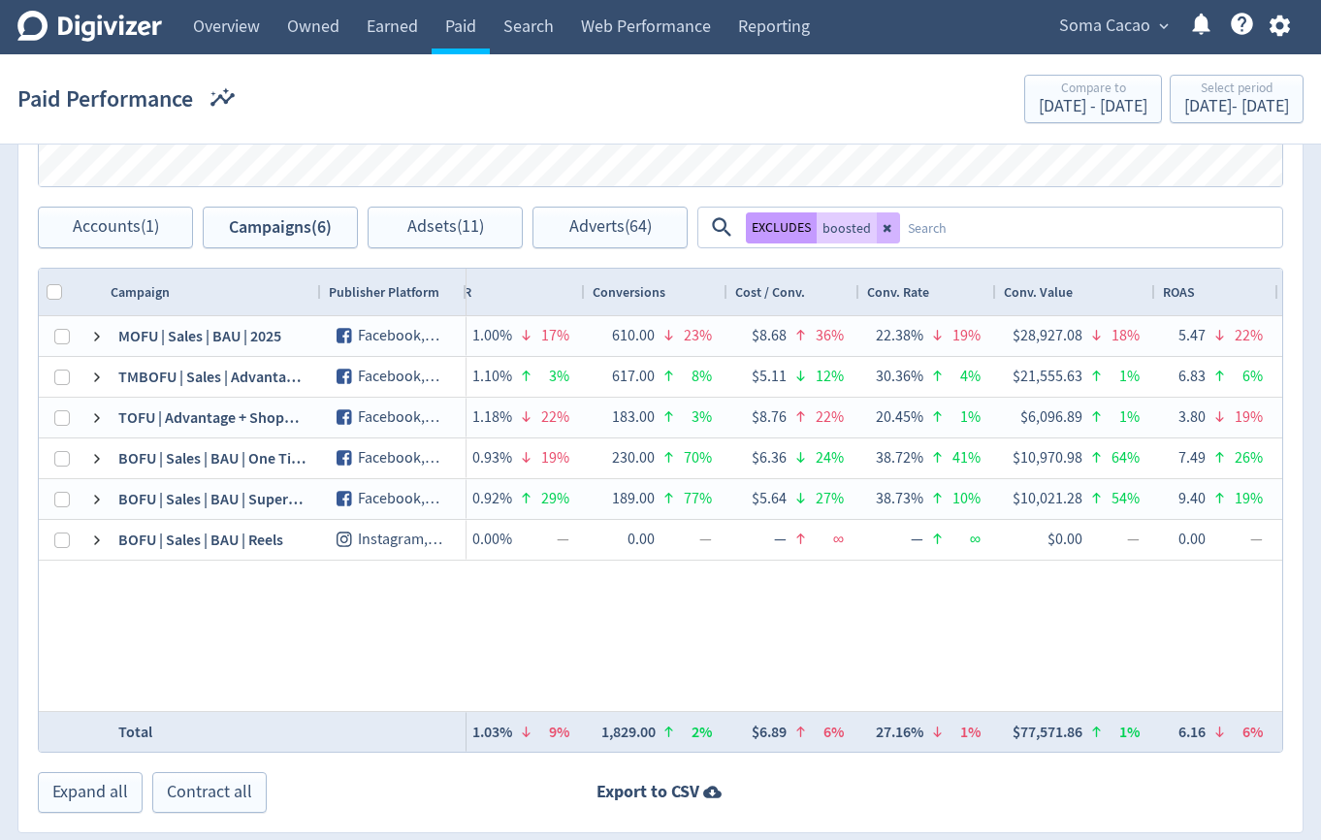
click at [786, 235] on button "EXCLUDES" at bounding box center [781, 227] width 71 height 31
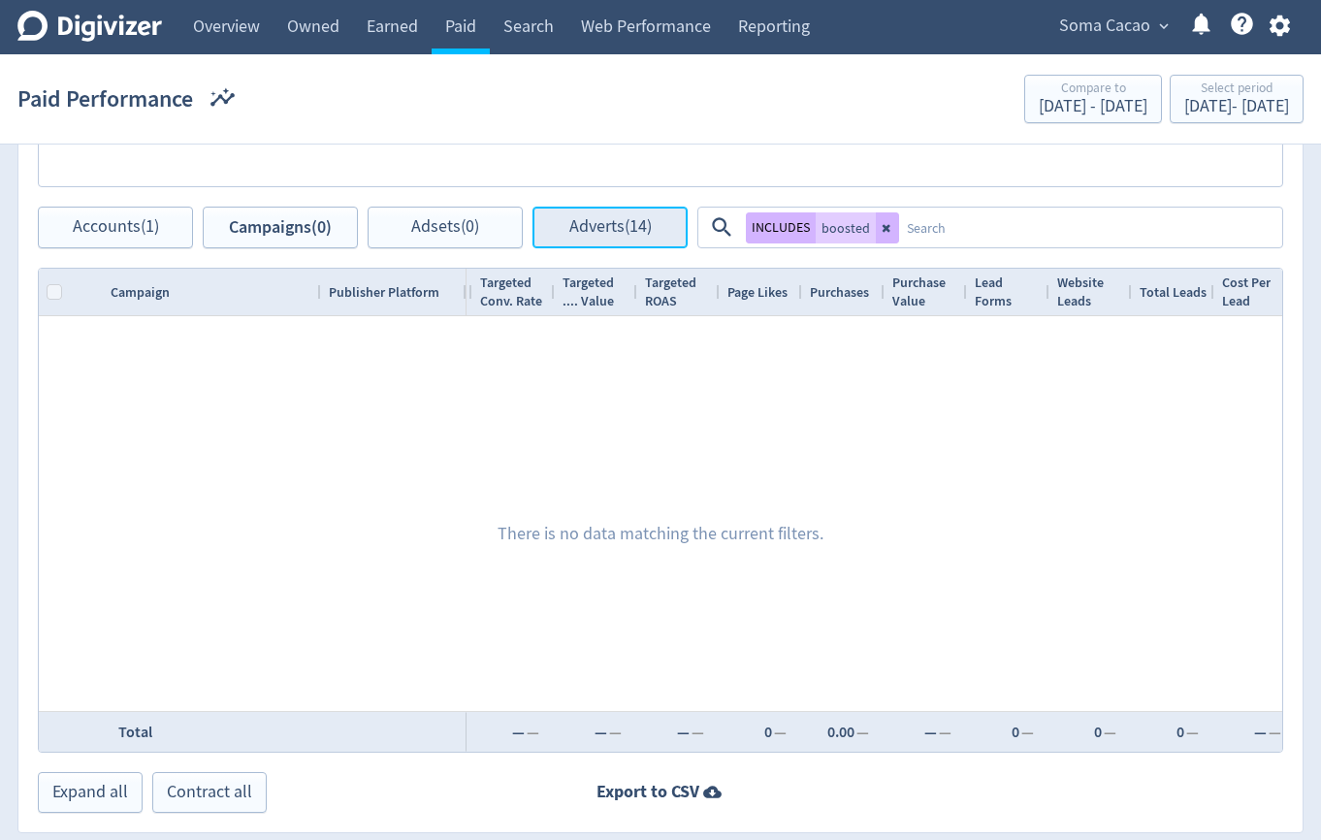
click at [646, 218] on span "Adverts (14)" at bounding box center [611, 227] width 82 height 18
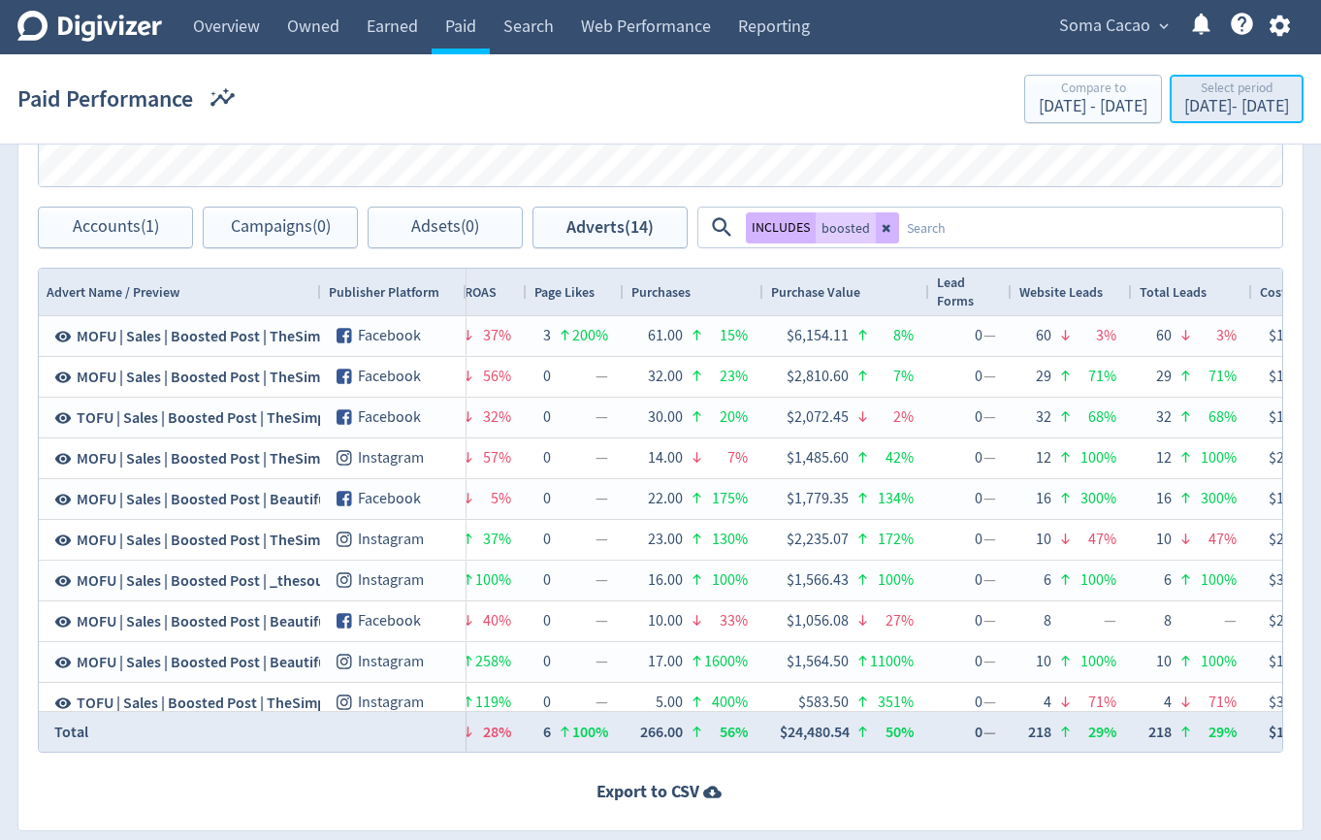
click at [1232, 102] on div "Sep 1, 2025 - Sep 30, 2025" at bounding box center [1237, 106] width 105 height 17
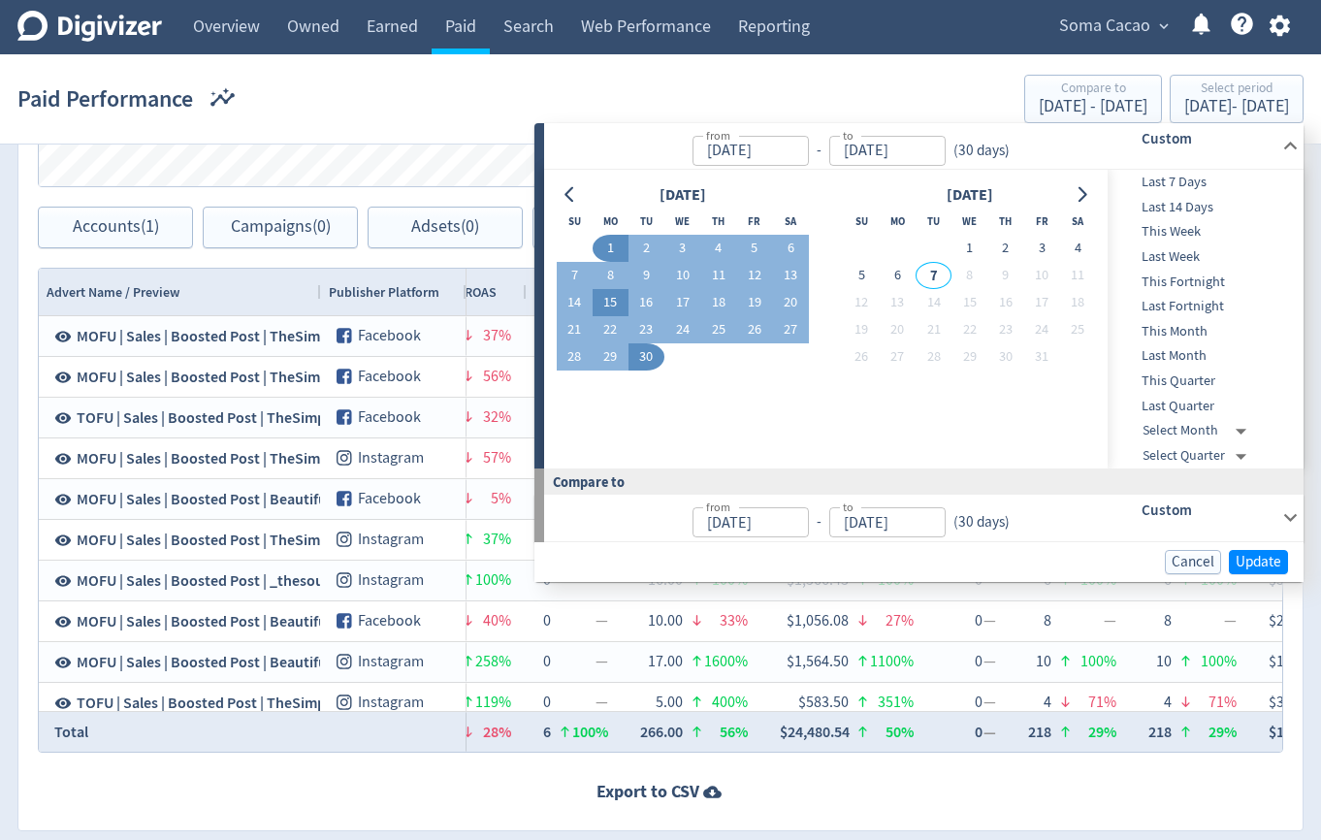
click at [614, 303] on button "15" at bounding box center [611, 302] width 36 height 27
type input "[DATE]"
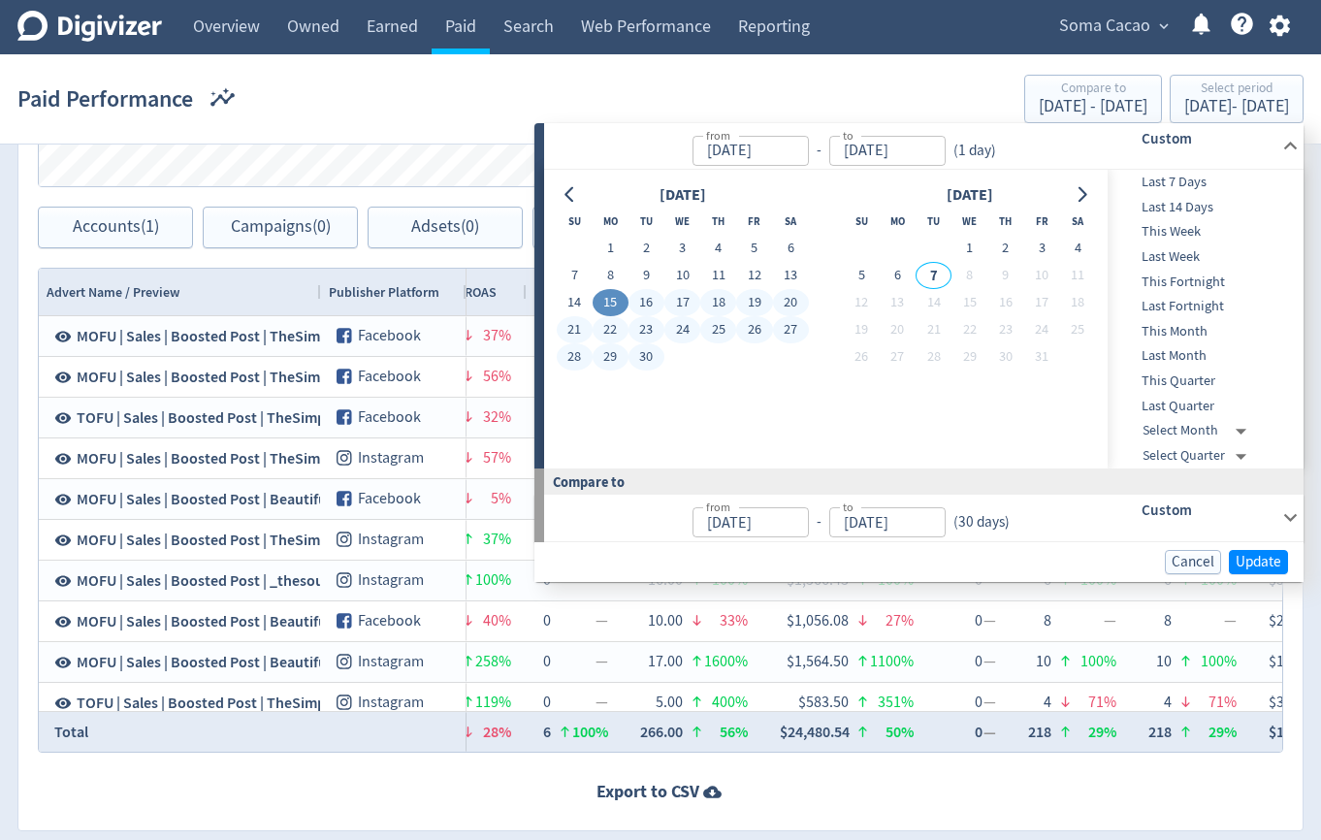
click at [638, 353] on button "30" at bounding box center [647, 356] width 36 height 27
type input "[DATE]"
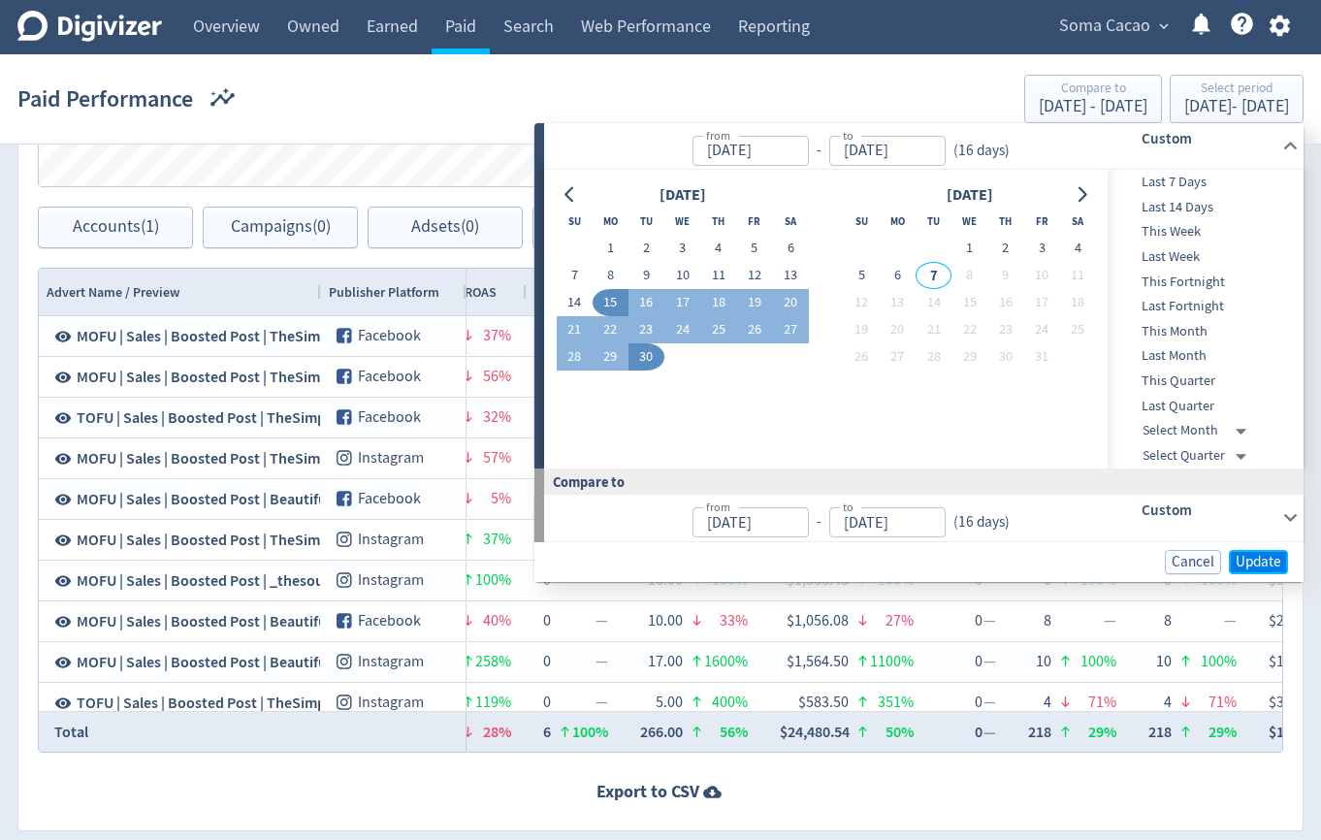
click at [1240, 562] on span "Update" at bounding box center [1259, 562] width 46 height 15
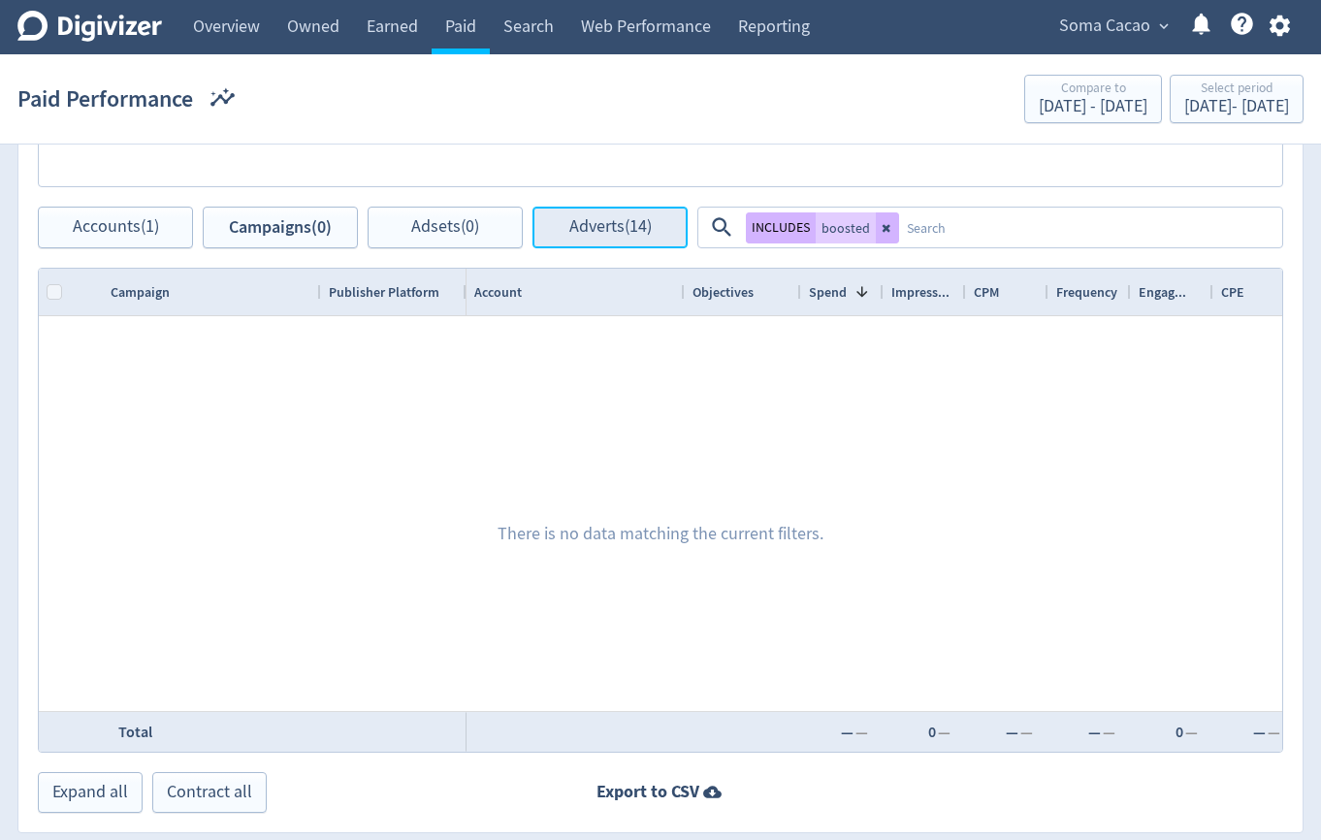
click at [623, 224] on span "Adverts (14)" at bounding box center [611, 227] width 82 height 18
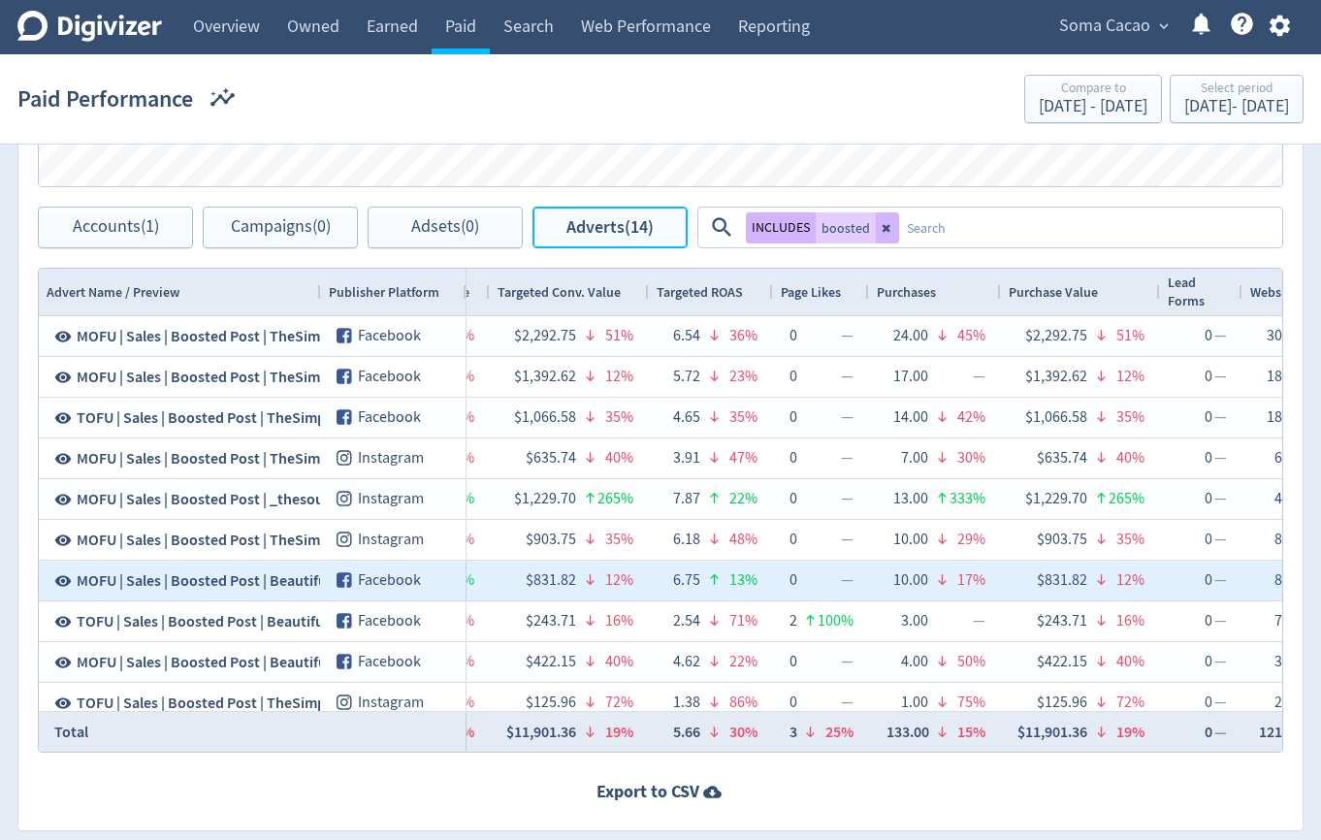
scroll to position [0, 3272]
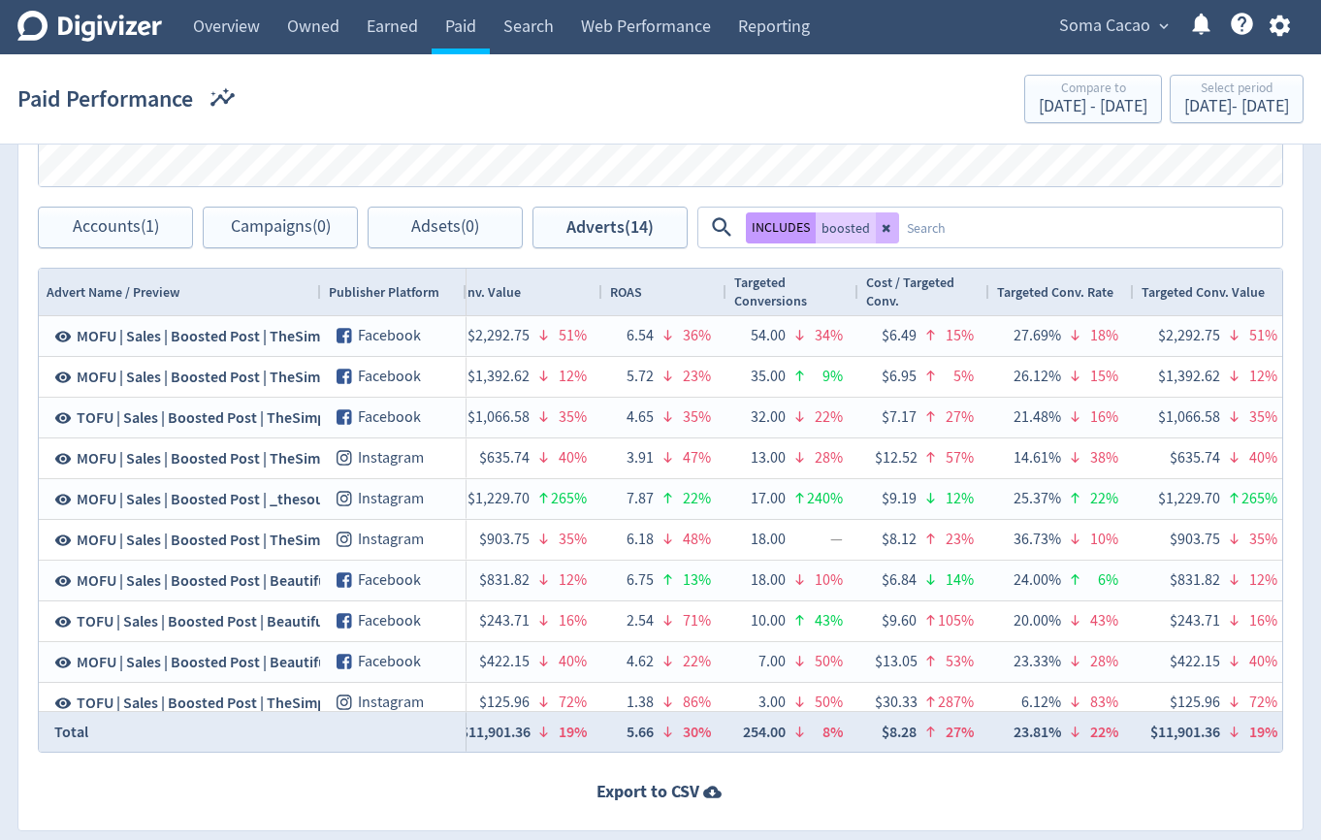
click at [780, 233] on button "INCLUDES" at bounding box center [781, 227] width 70 height 31
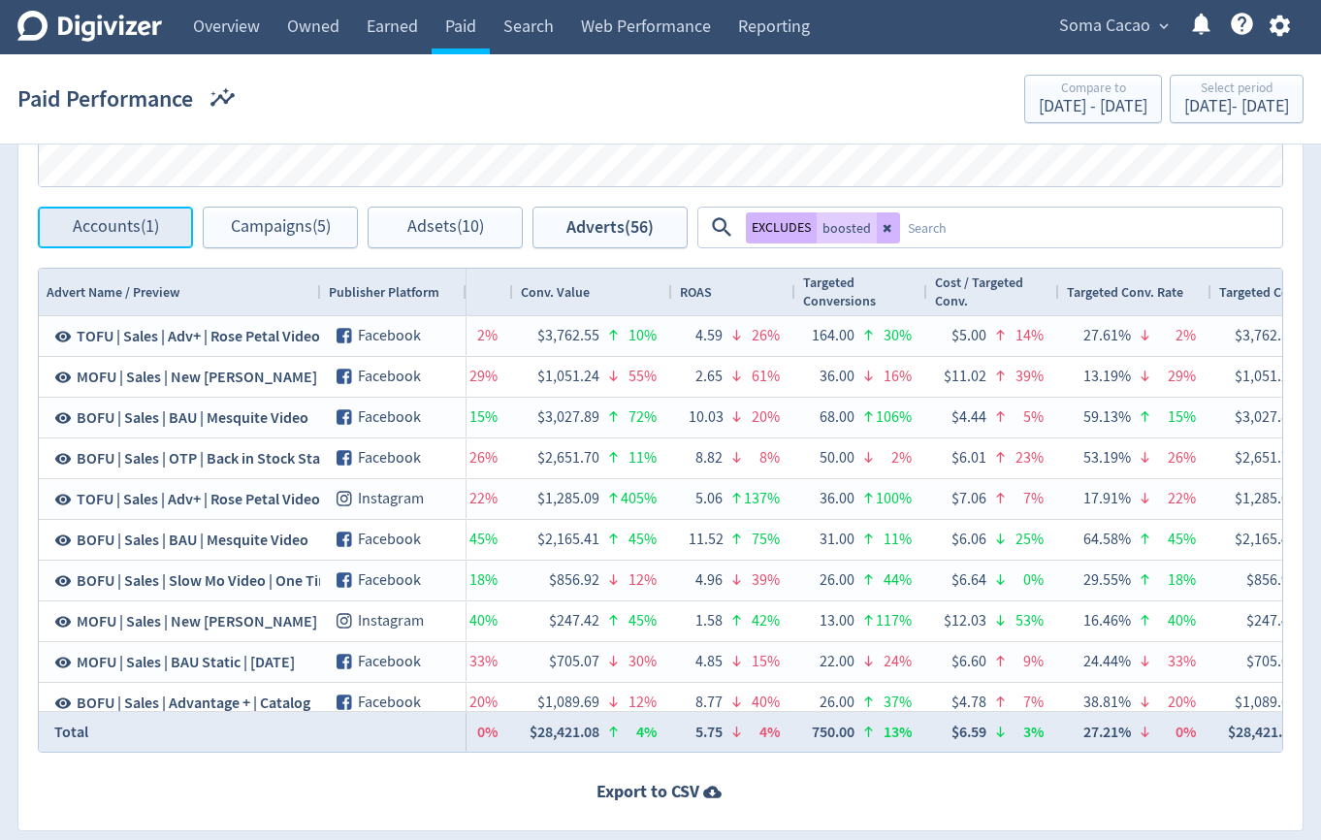
click at [148, 228] on span "Accounts (1)" at bounding box center [116, 227] width 86 height 18
checkbox input "false"
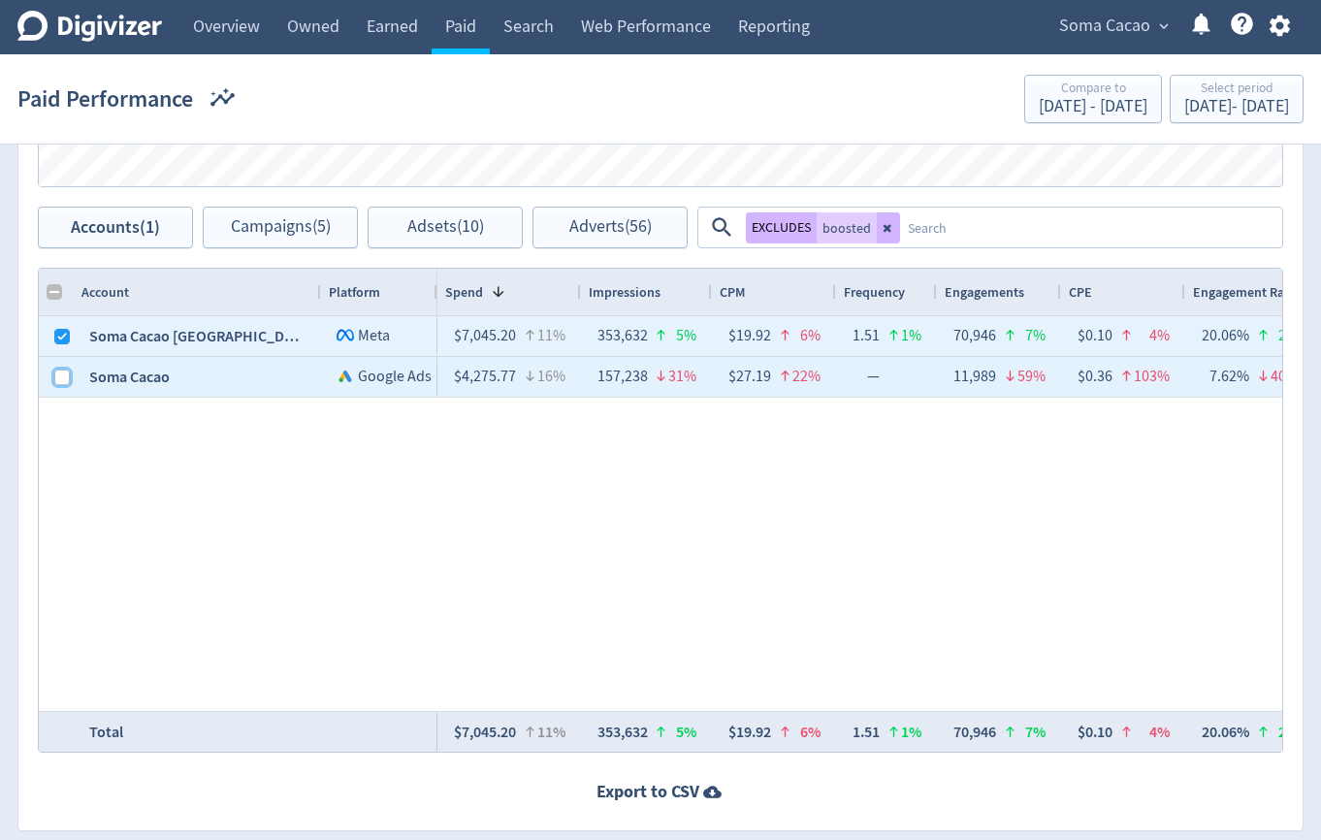
click at [66, 377] on input "Press Space to toggle row selection (unchecked)" at bounding box center [62, 378] width 16 height 16
checkbox input "true"
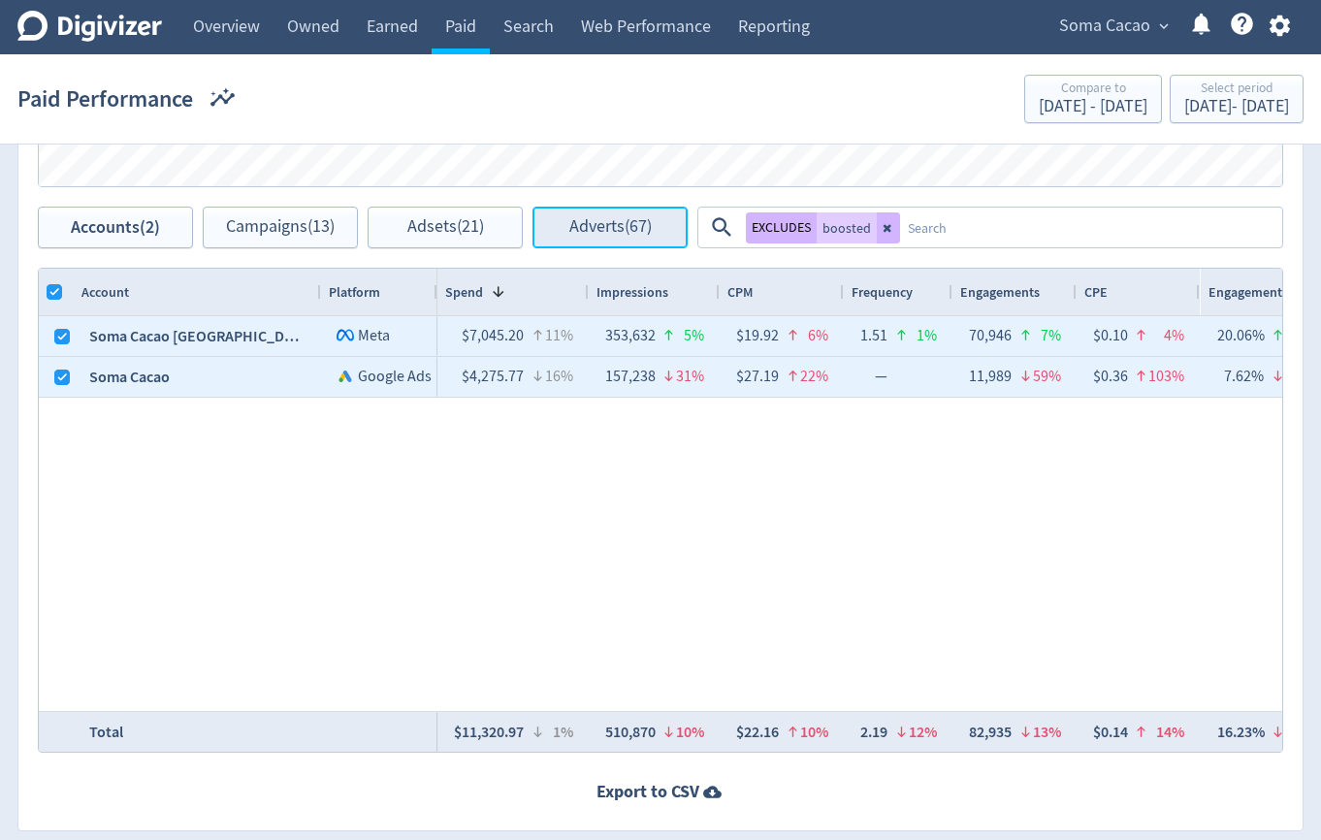
click at [600, 229] on span "Adverts (67)" at bounding box center [611, 227] width 82 height 18
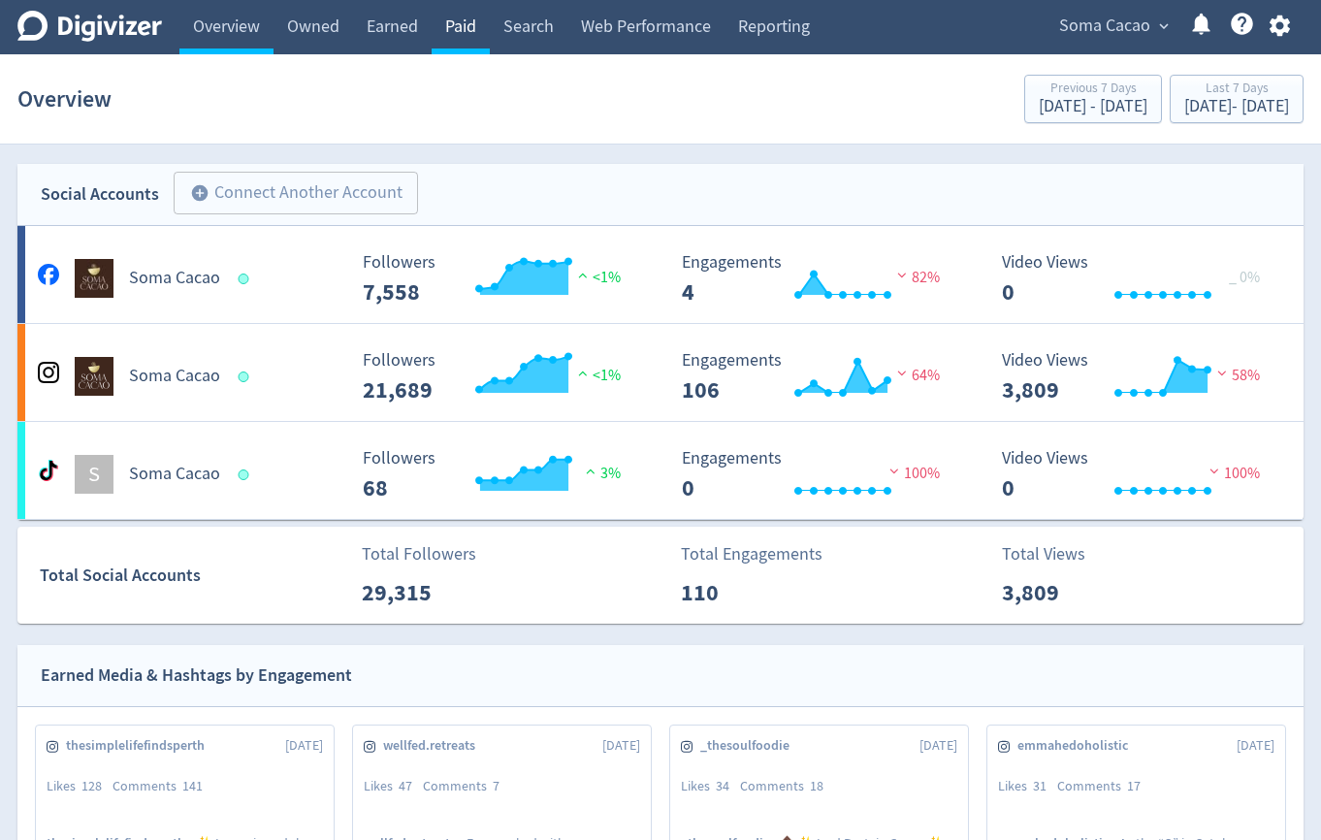
click at [456, 39] on link "Paid" at bounding box center [461, 27] width 58 height 54
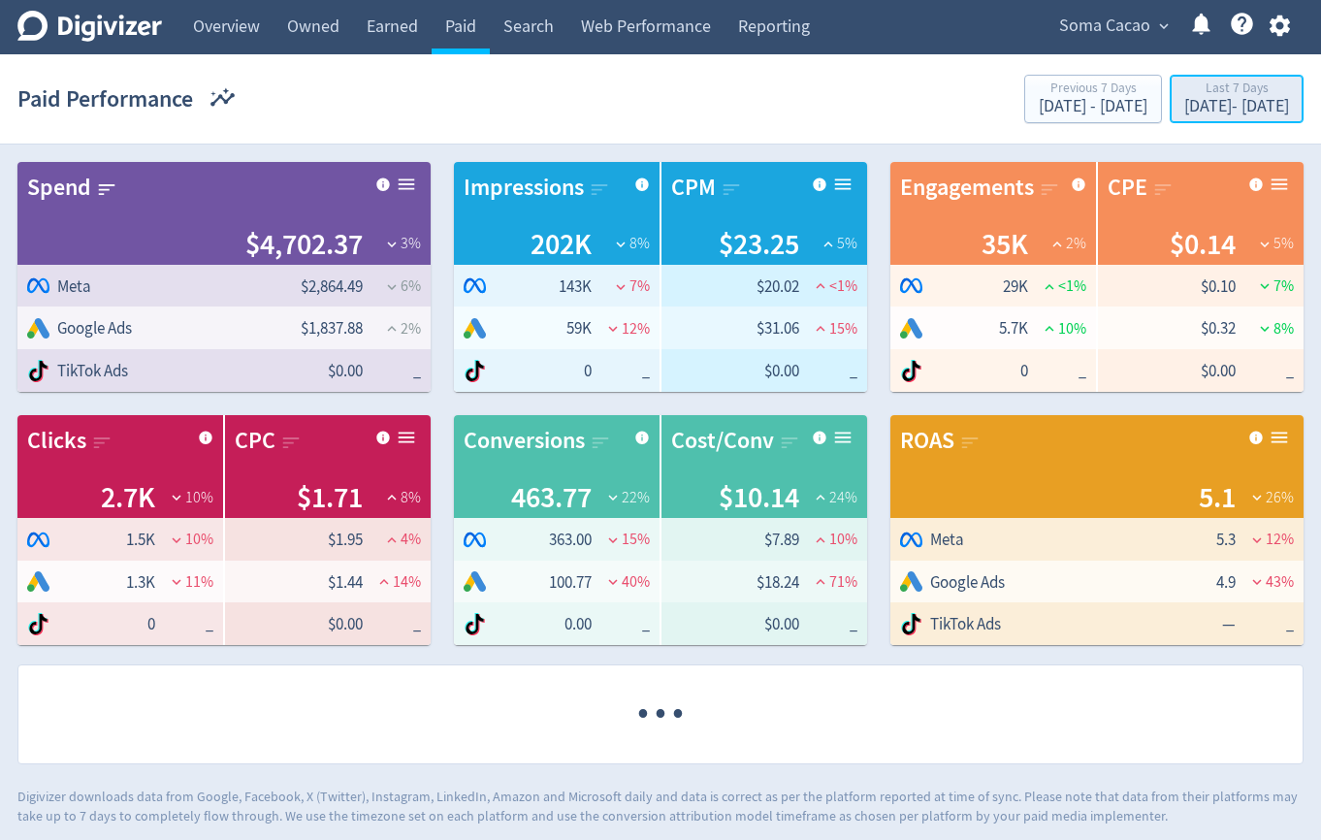
click at [1185, 115] on div "[DATE] - [DATE]" at bounding box center [1237, 106] width 105 height 17
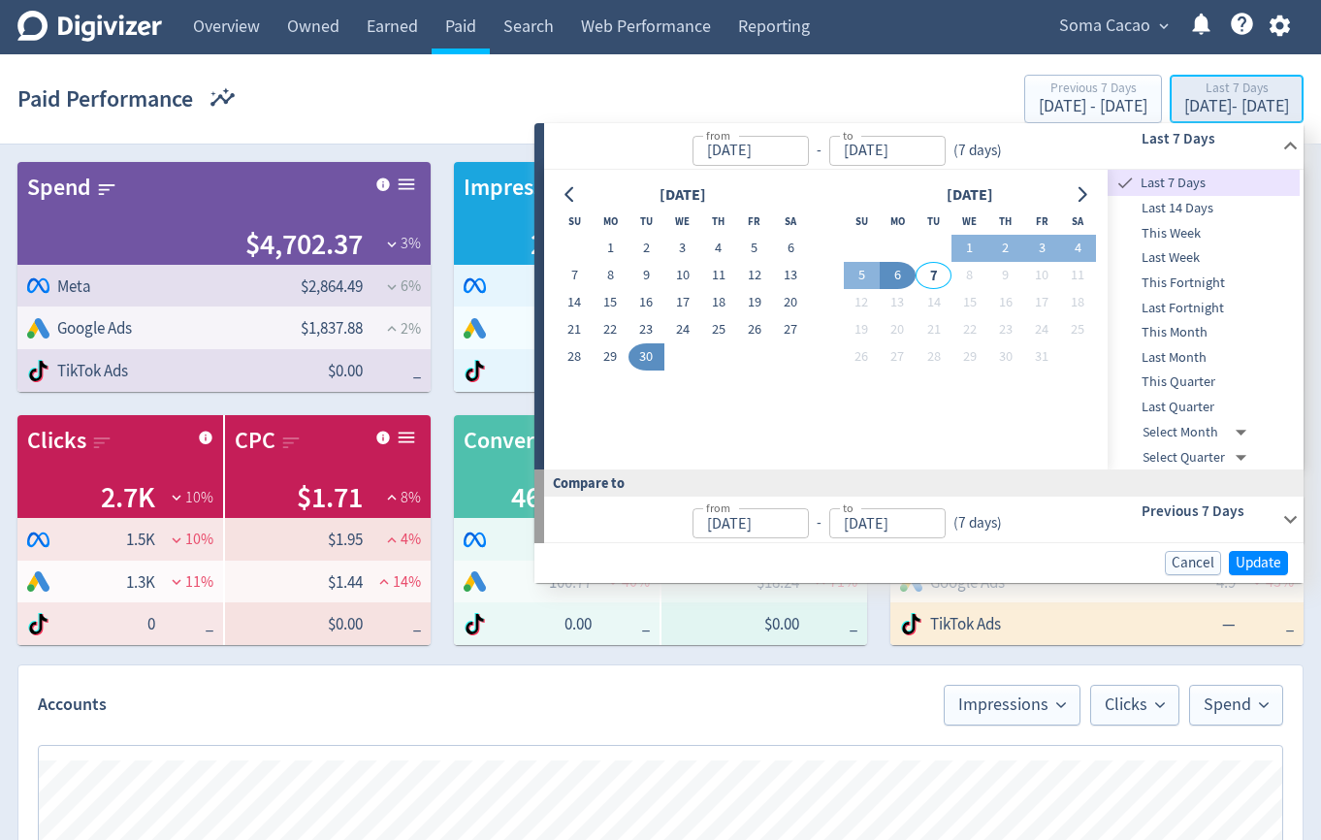
type input "[DATE]"
click at [616, 300] on button "15" at bounding box center [611, 302] width 36 height 27
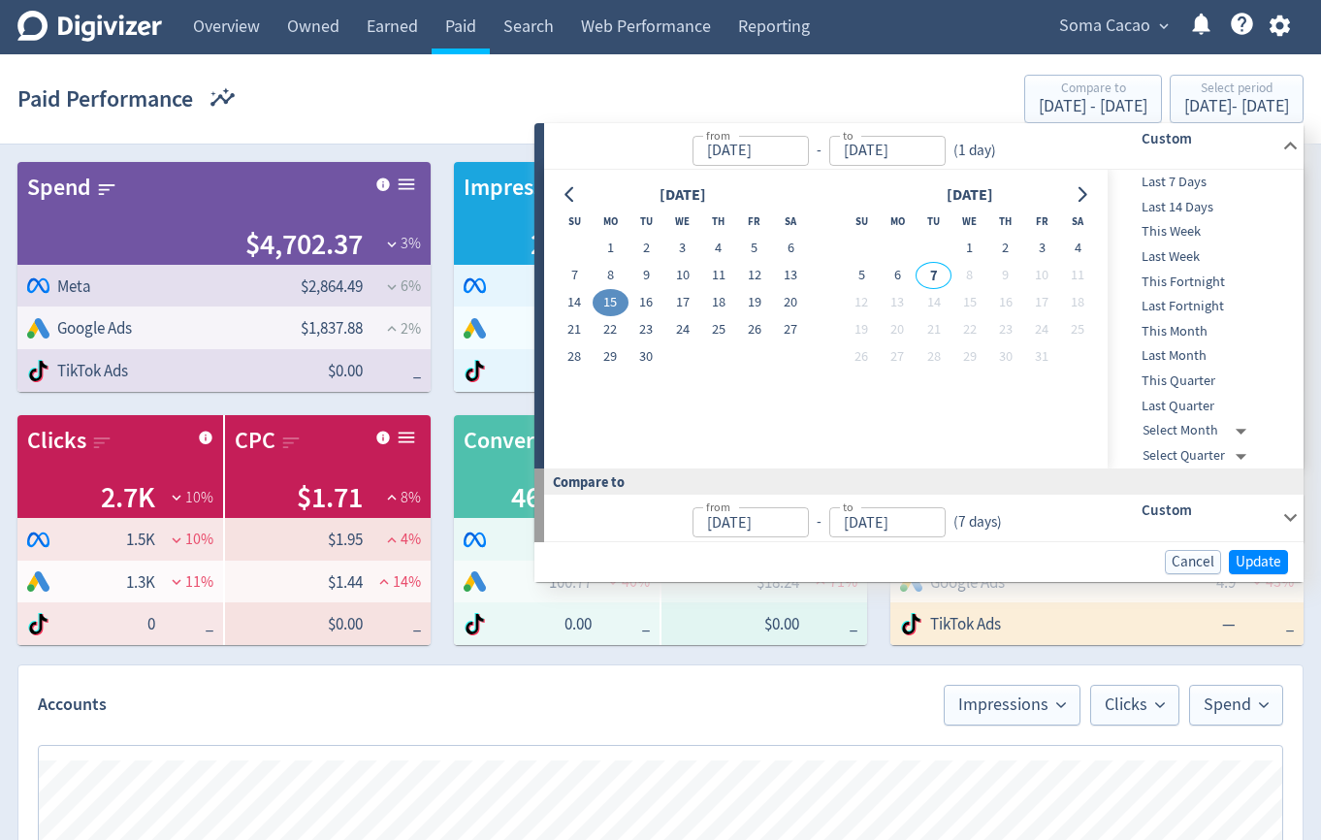
type input "[DATE]"
click at [647, 355] on button "30" at bounding box center [647, 356] width 36 height 27
type input "[DATE]"
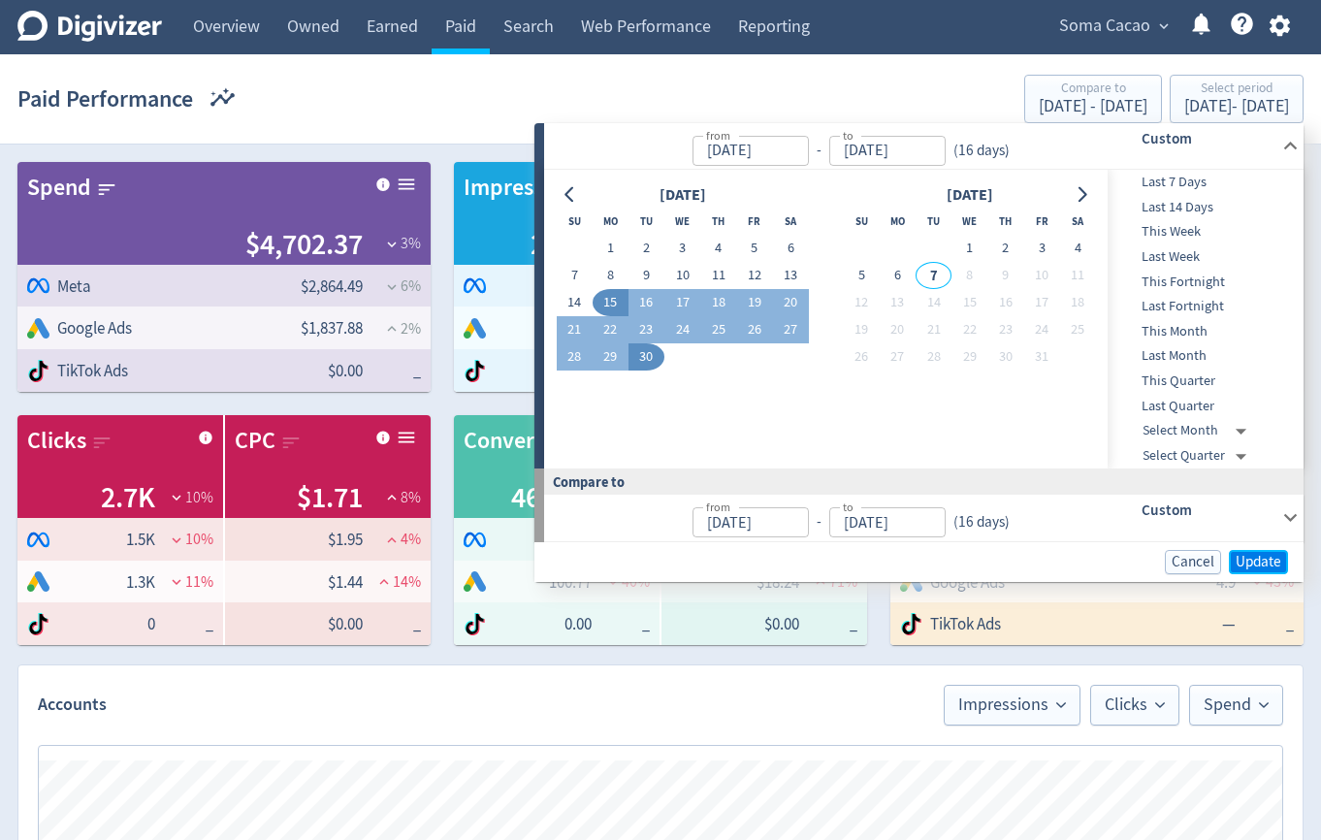
click at [1237, 558] on span "Update" at bounding box center [1259, 562] width 46 height 15
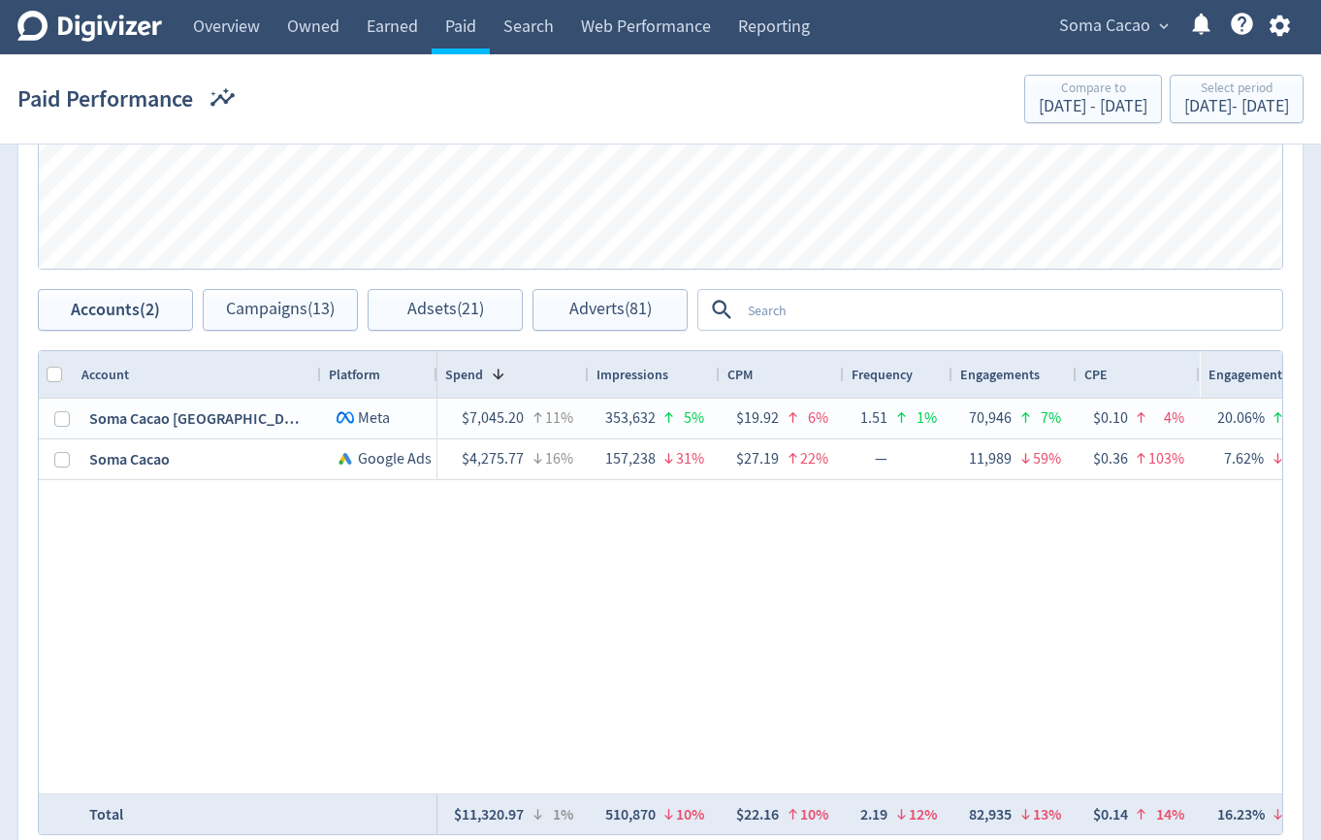
scroll to position [866, 0]
click at [771, 309] on textarea at bounding box center [1010, 307] width 540 height 36
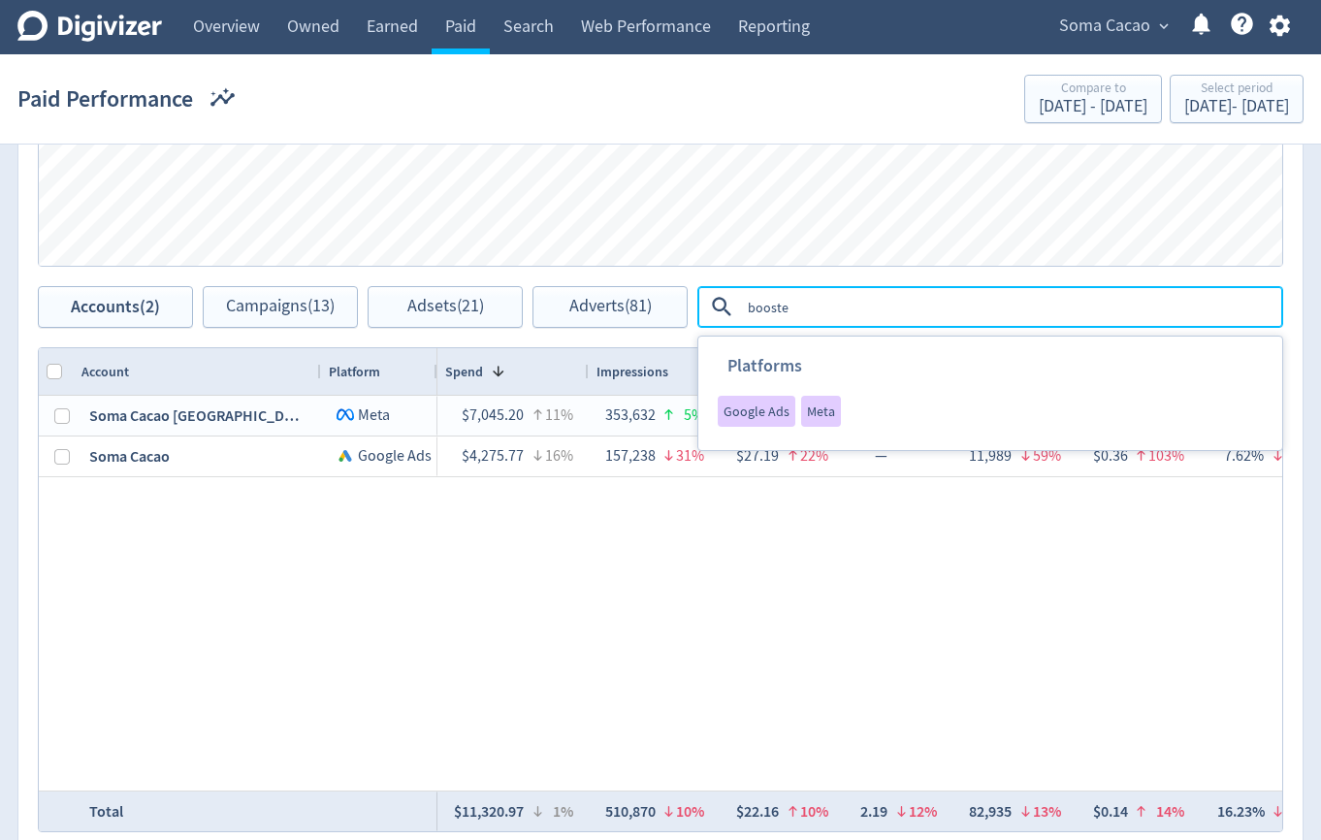
type textarea "boosted"
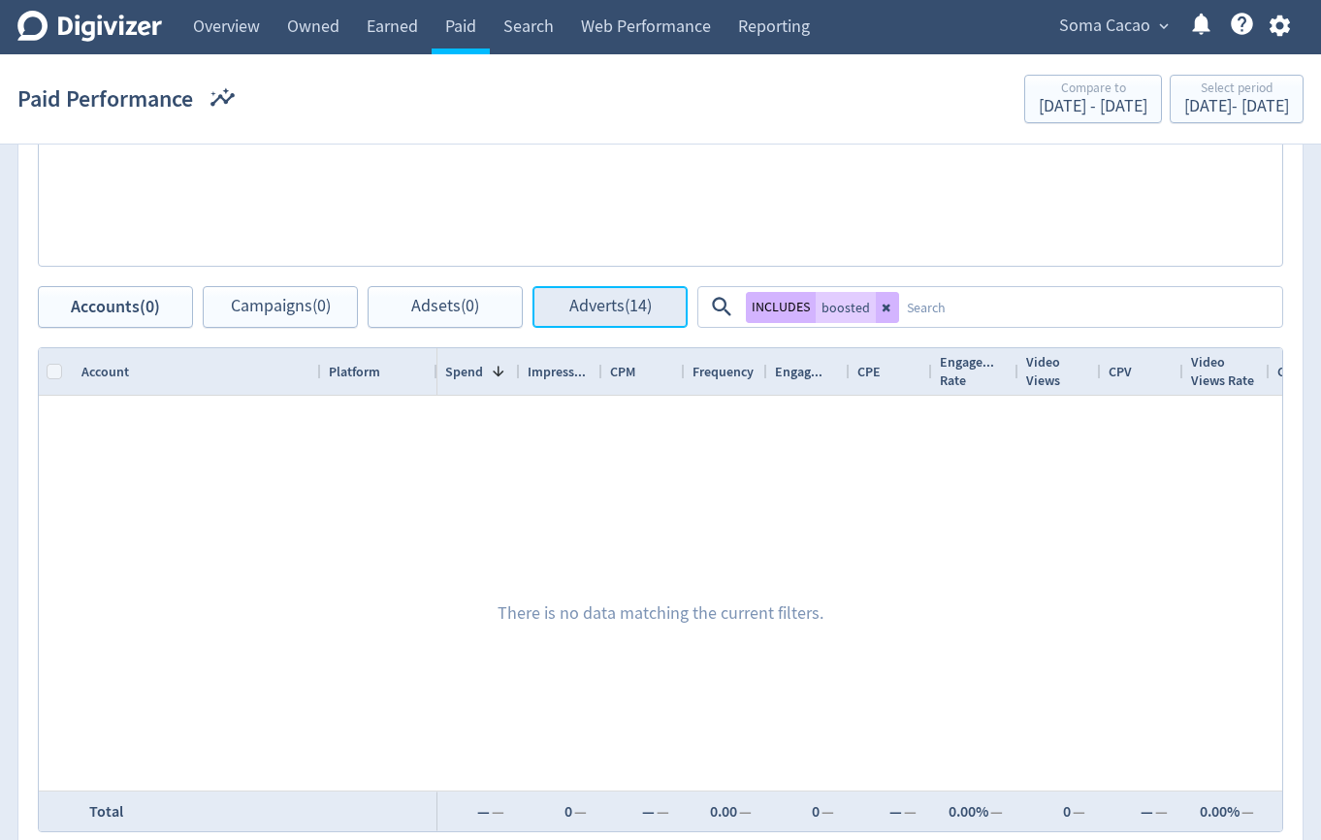
click at [561, 303] on button "Adverts (14)" at bounding box center [610, 307] width 155 height 42
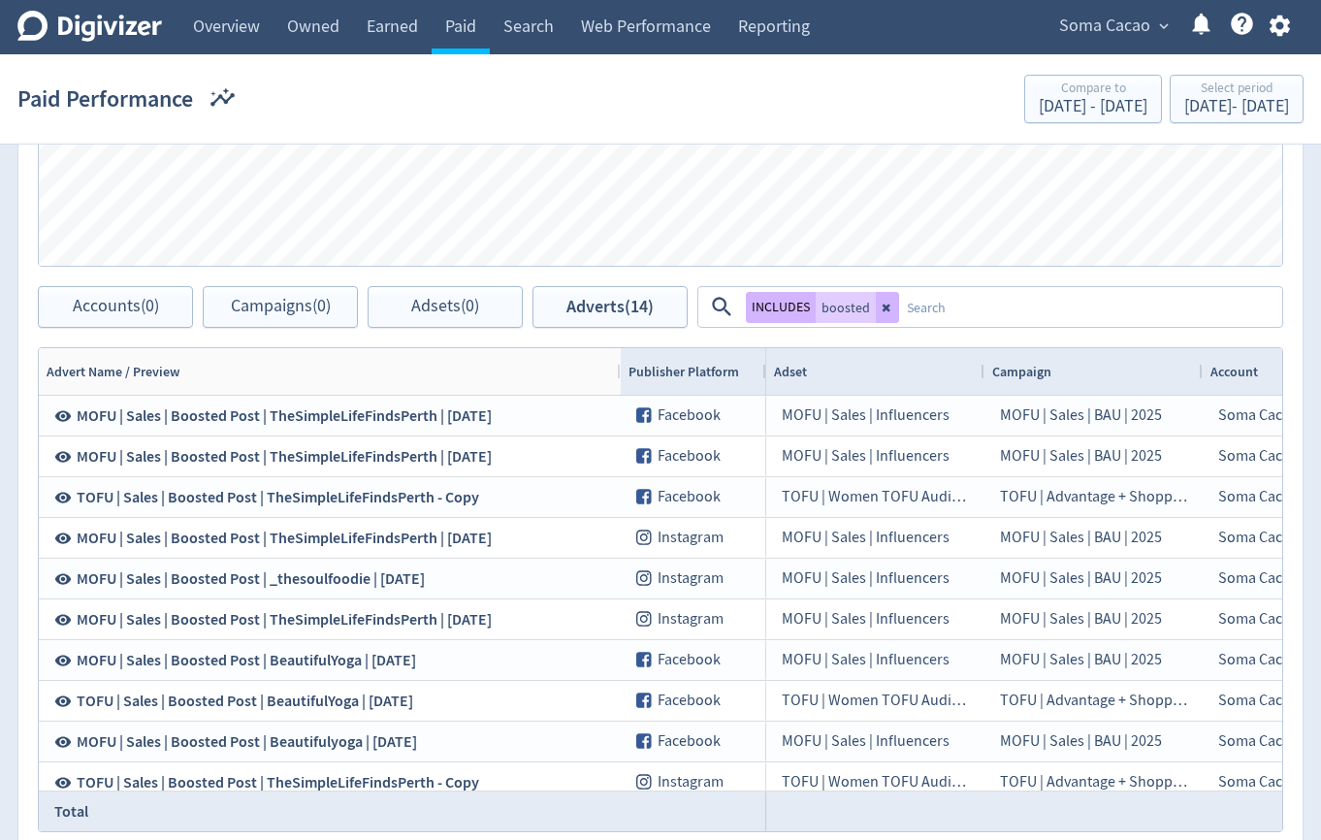
drag, startPoint x: 317, startPoint y: 374, endPoint x: 617, endPoint y: 399, distance: 300.9
click at [617, 399] on div "Advert Name / Preview Publisher Platform Adset Campaign" at bounding box center [661, 589] width 1244 height 483
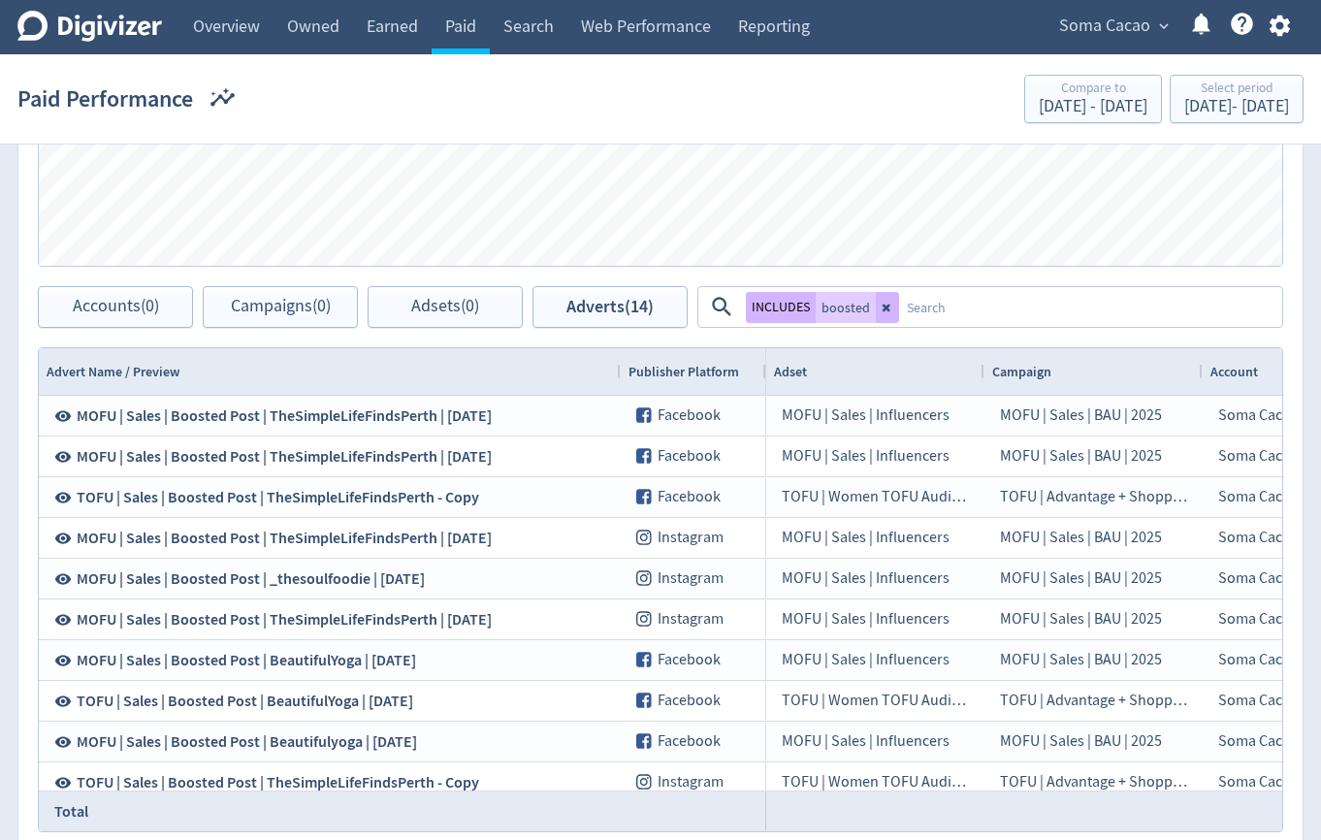
click at [1084, 299] on textarea at bounding box center [1089, 307] width 381 height 36
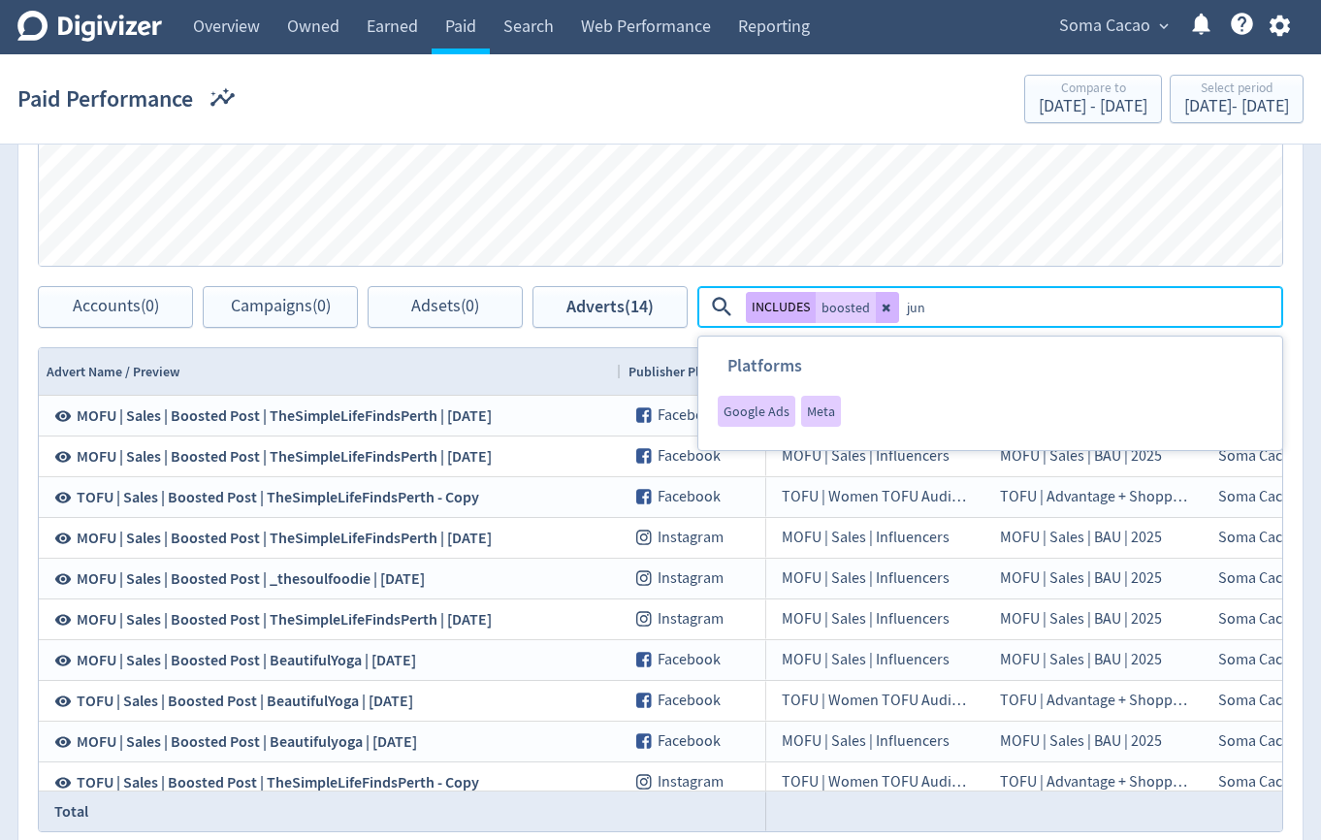
type textarea "june"
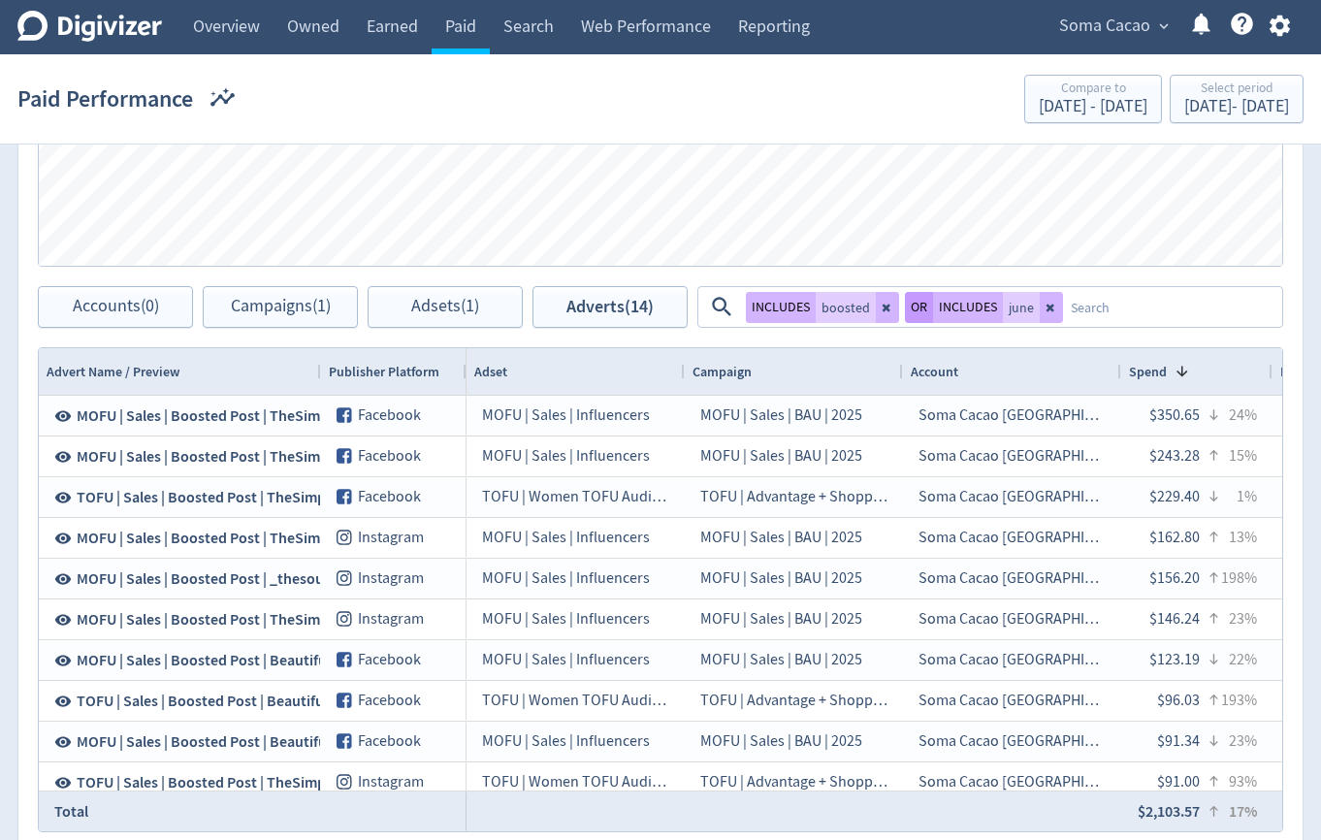
click at [919, 295] on button "OR" at bounding box center [919, 307] width 28 height 31
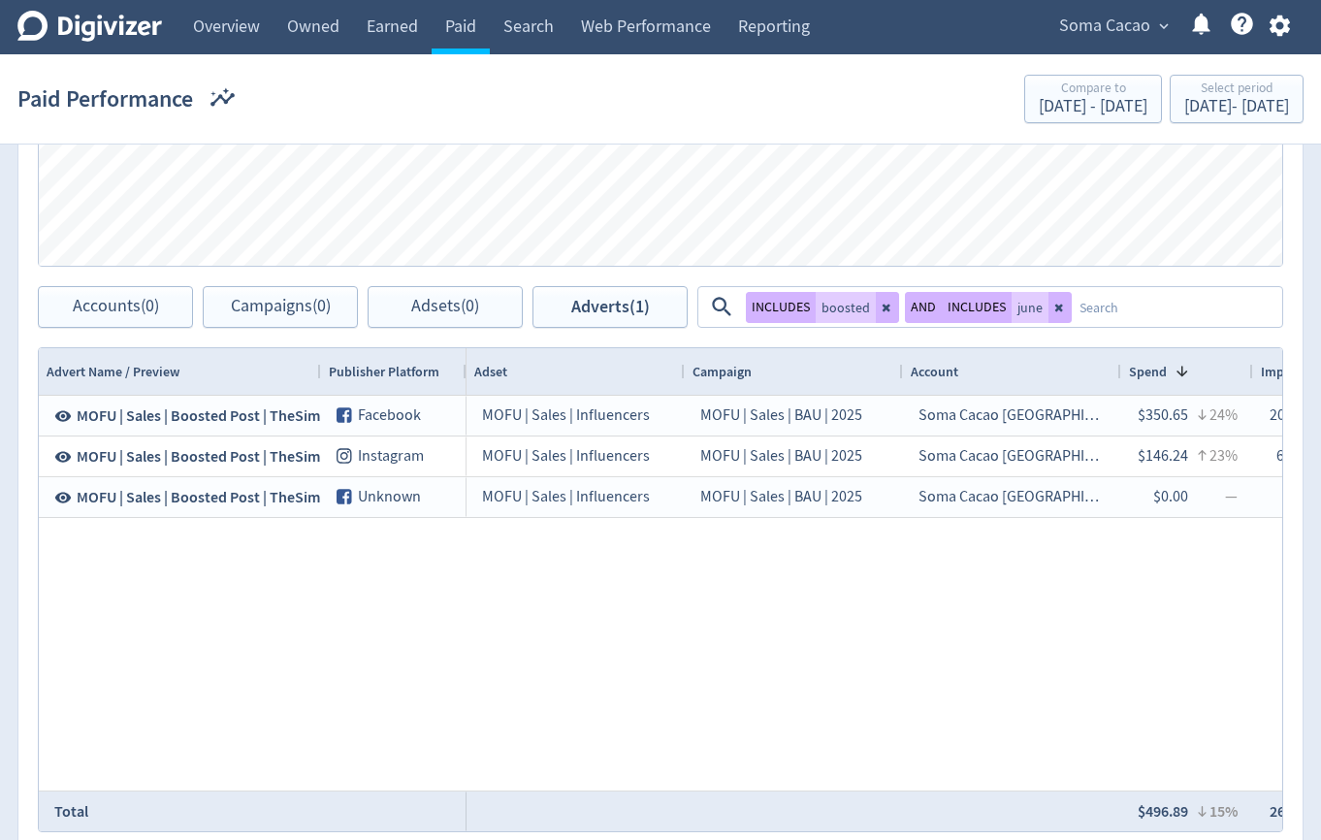
scroll to position [0, 93]
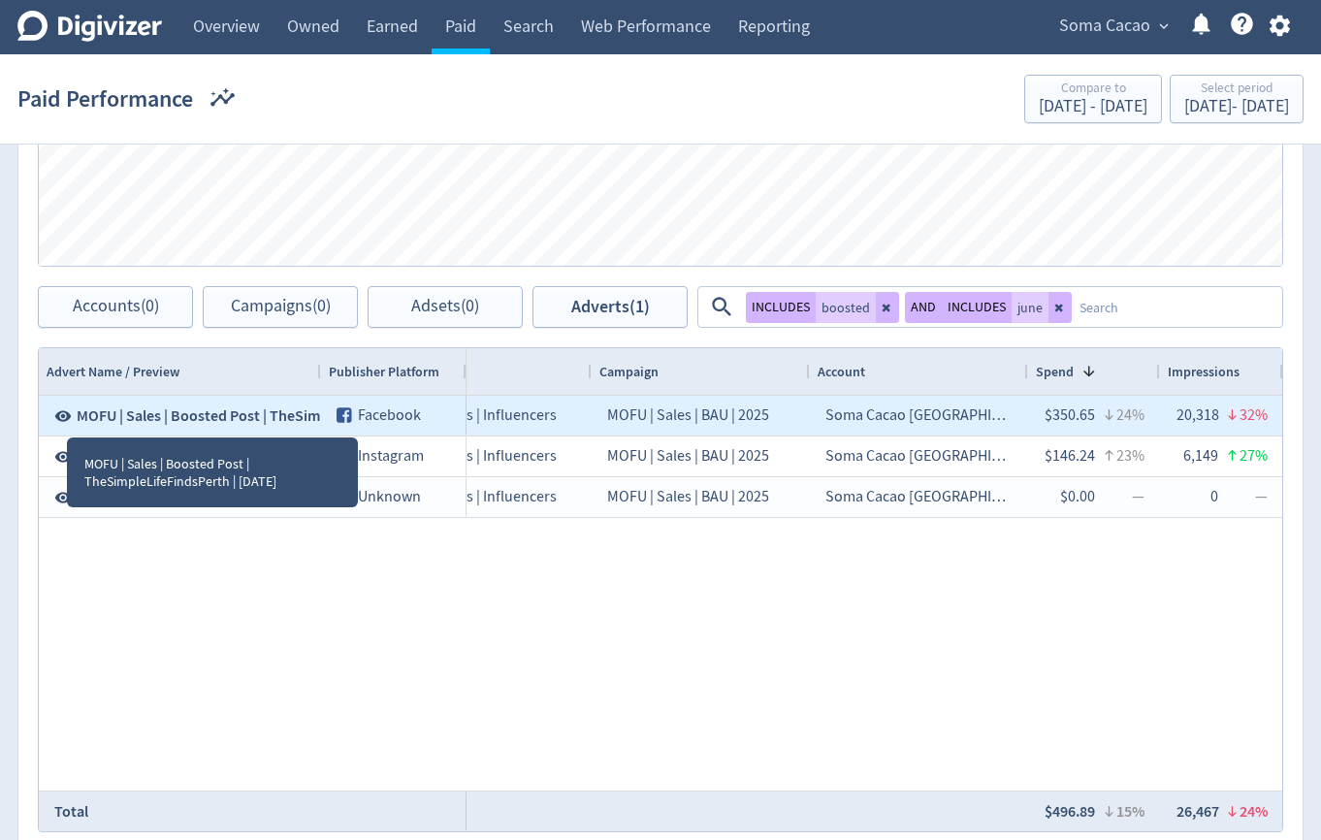
click at [65, 416] on icon at bounding box center [62, 415] width 17 height 17
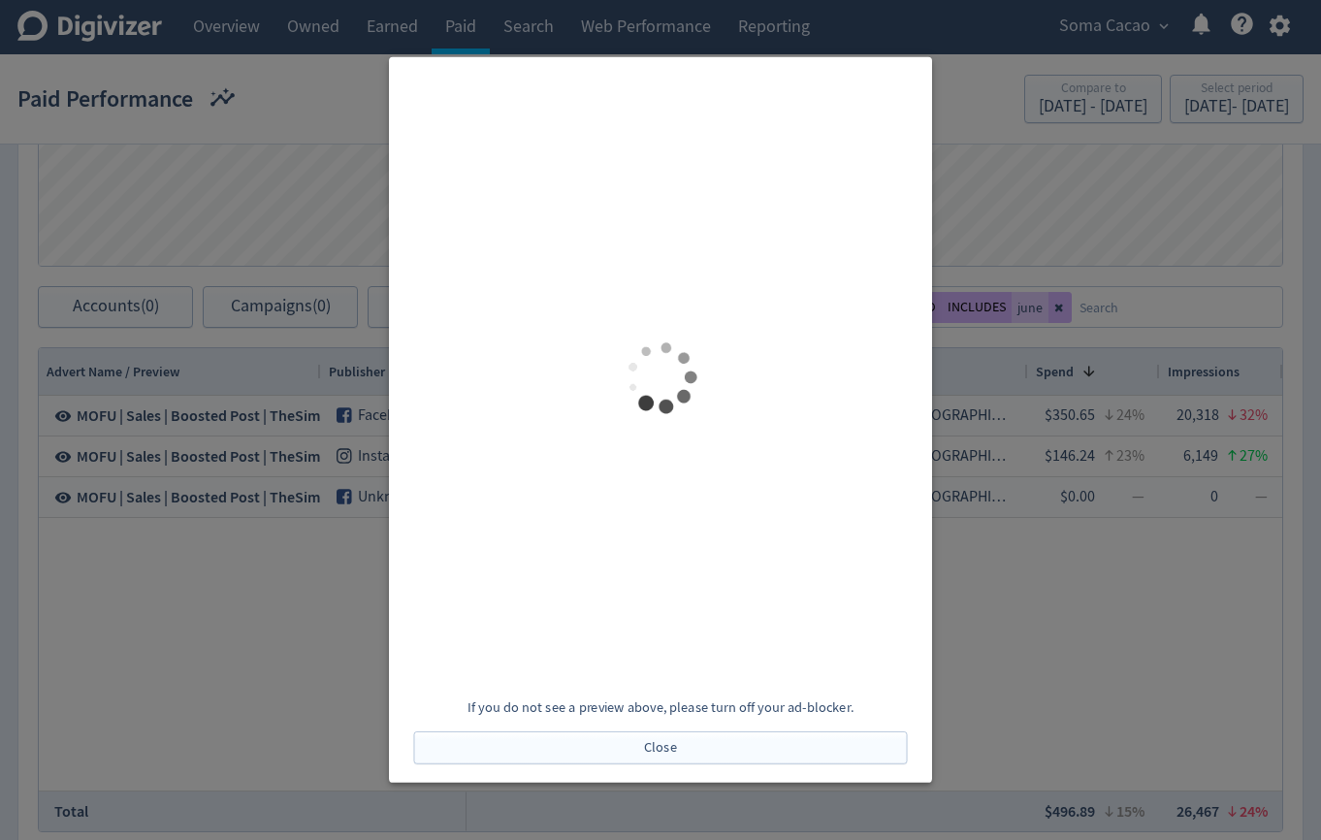
scroll to position [0, 0]
click at [1065, 176] on div at bounding box center [660, 420] width 1321 height 840
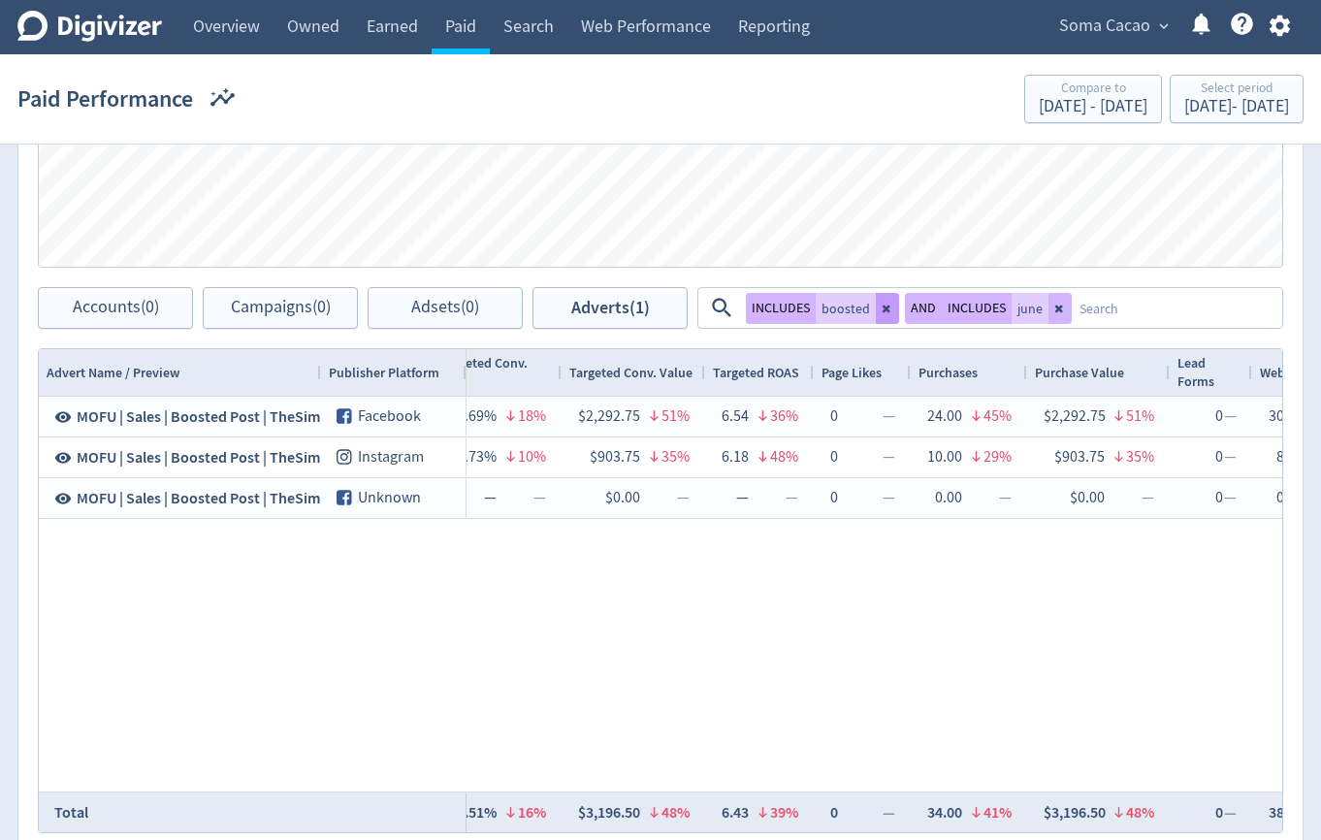
click at [884, 309] on icon at bounding box center [887, 309] width 8 height 8
click at [901, 309] on textarea at bounding box center [1078, 308] width 405 height 36
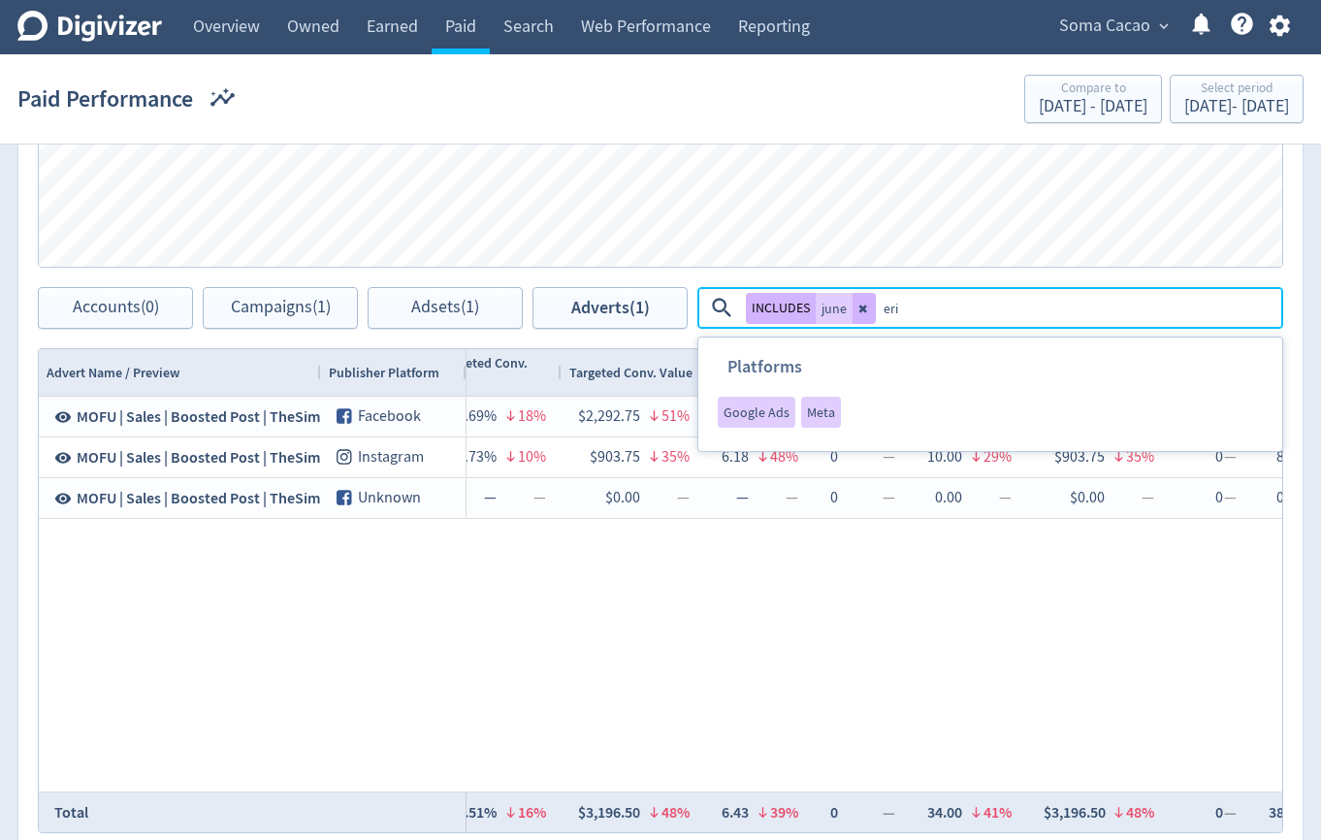
type textarea "[PERSON_NAME]"
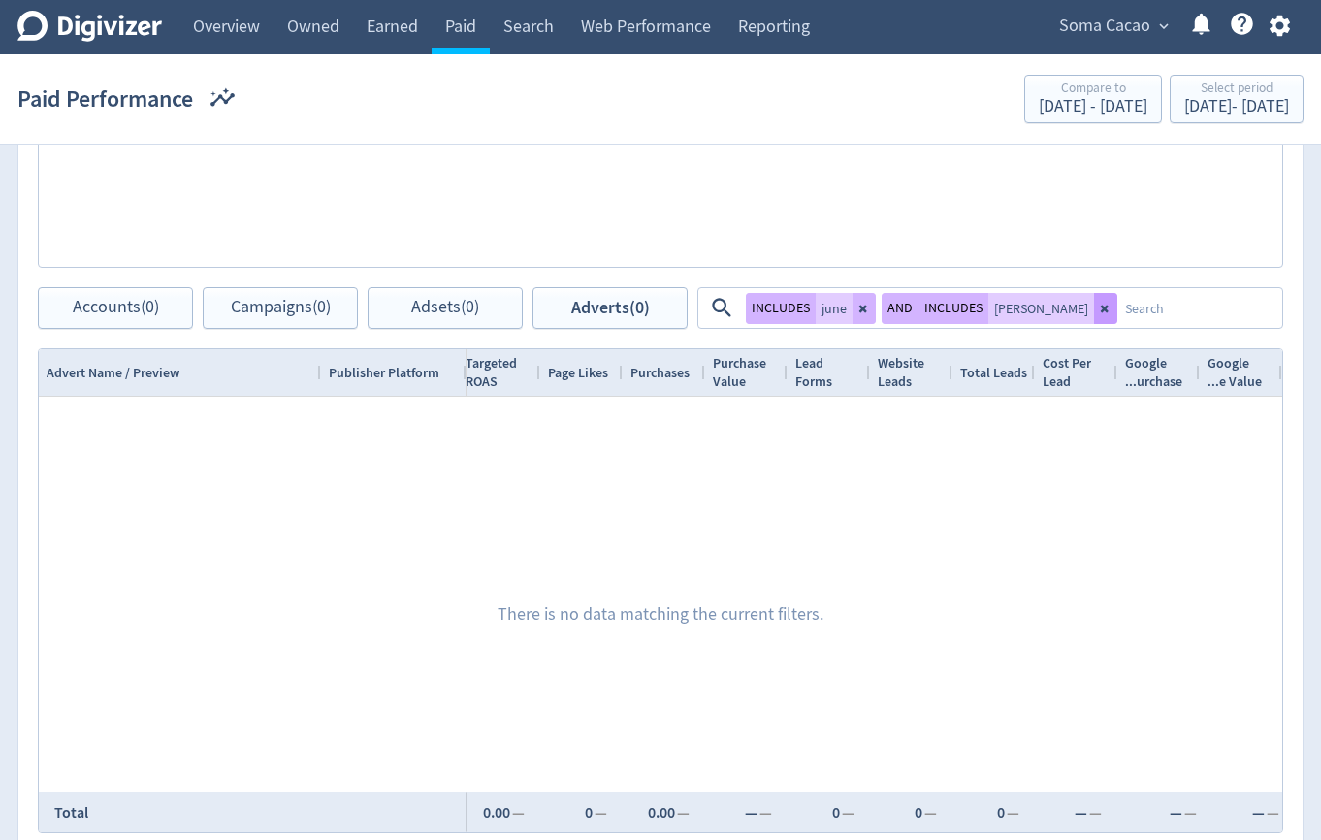
click at [1100, 303] on icon at bounding box center [1106, 309] width 12 height 12
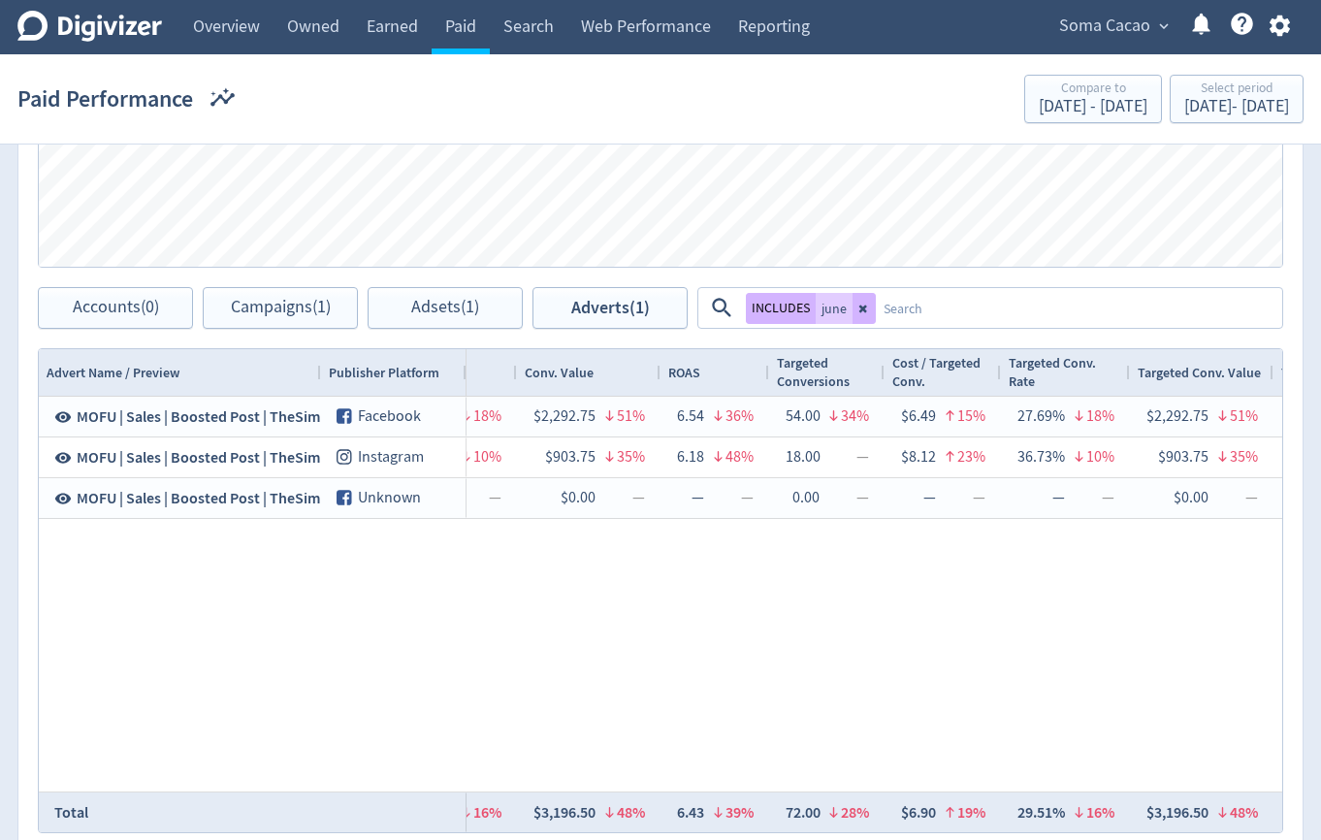
click at [1001, 303] on textarea at bounding box center [1078, 308] width 405 height 36
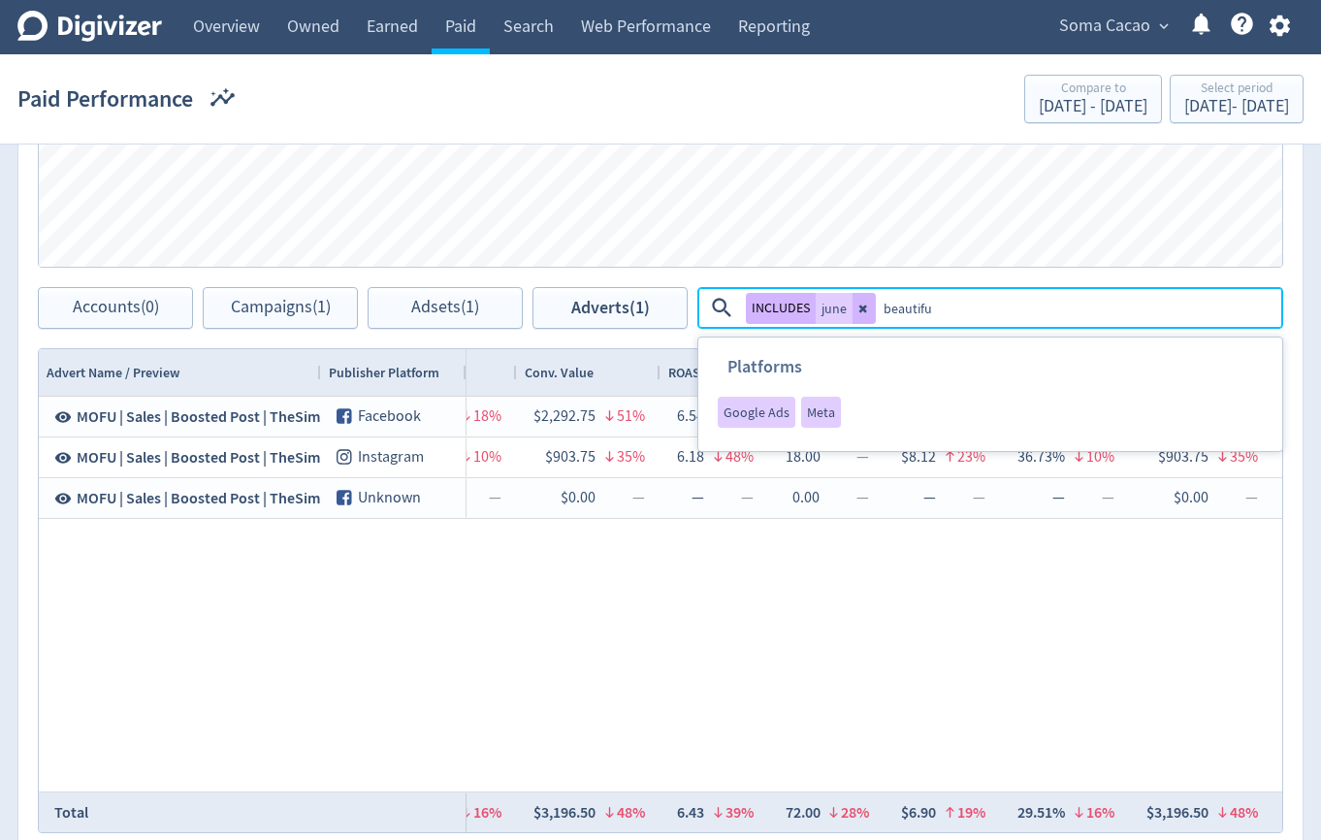
type textarea "beautiful"
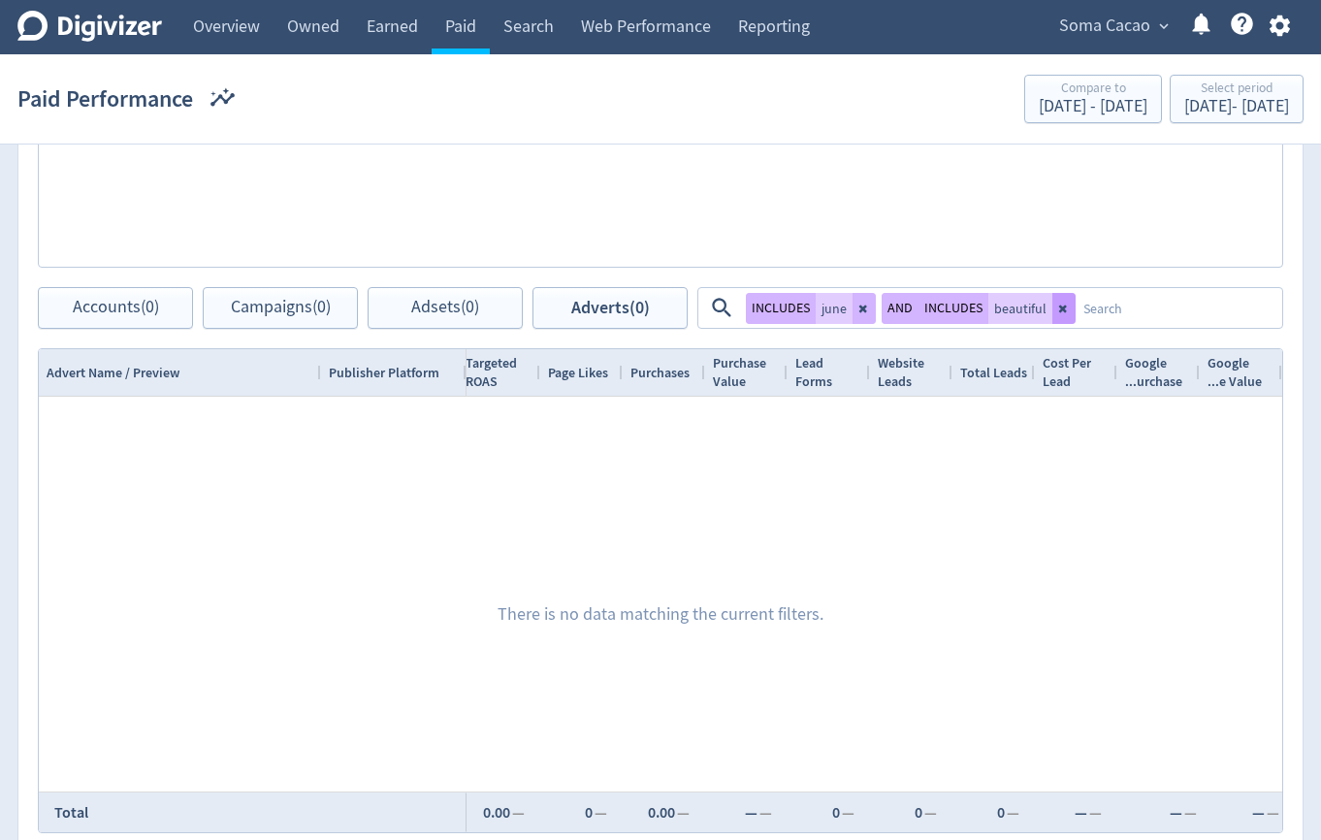
click at [1062, 316] on button at bounding box center [1064, 308] width 23 height 31
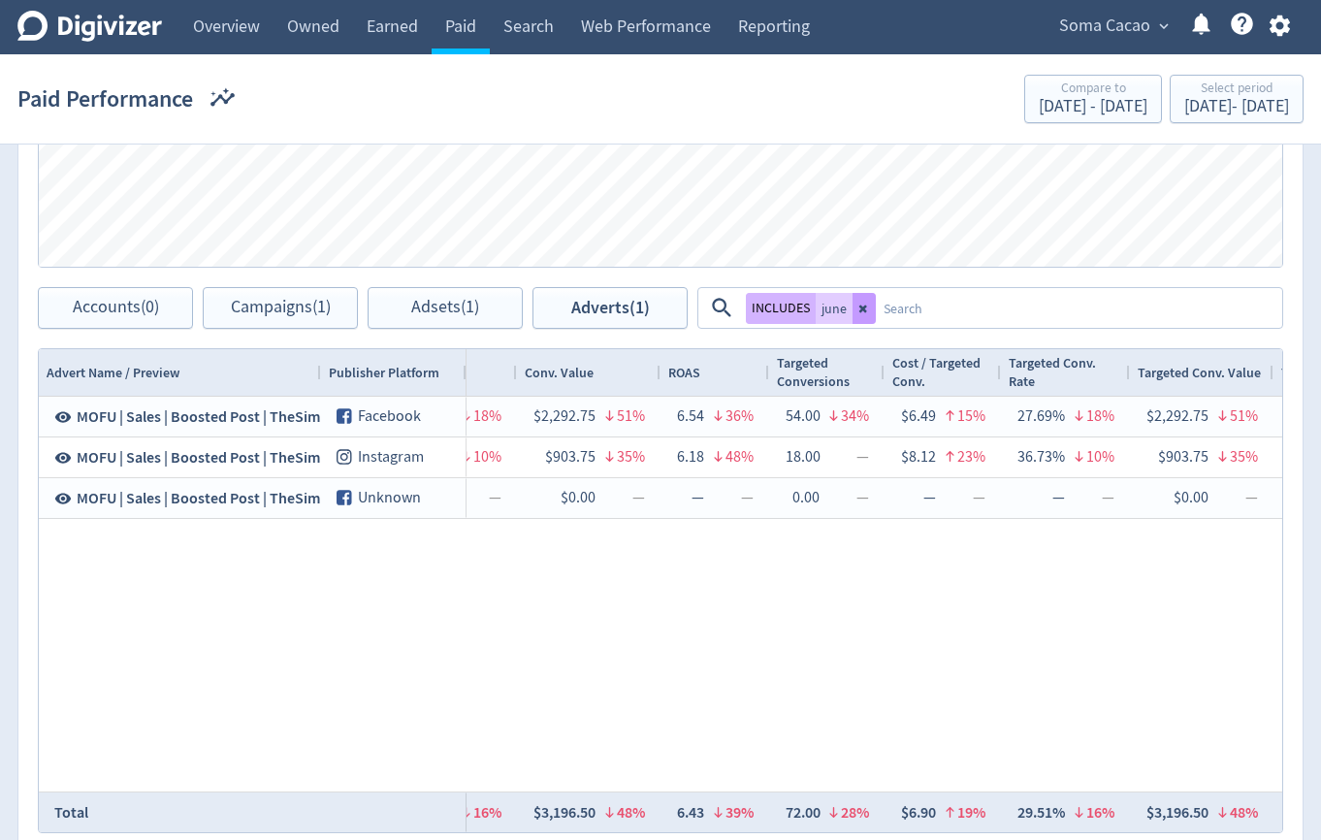
click at [869, 310] on button at bounding box center [864, 308] width 23 height 31
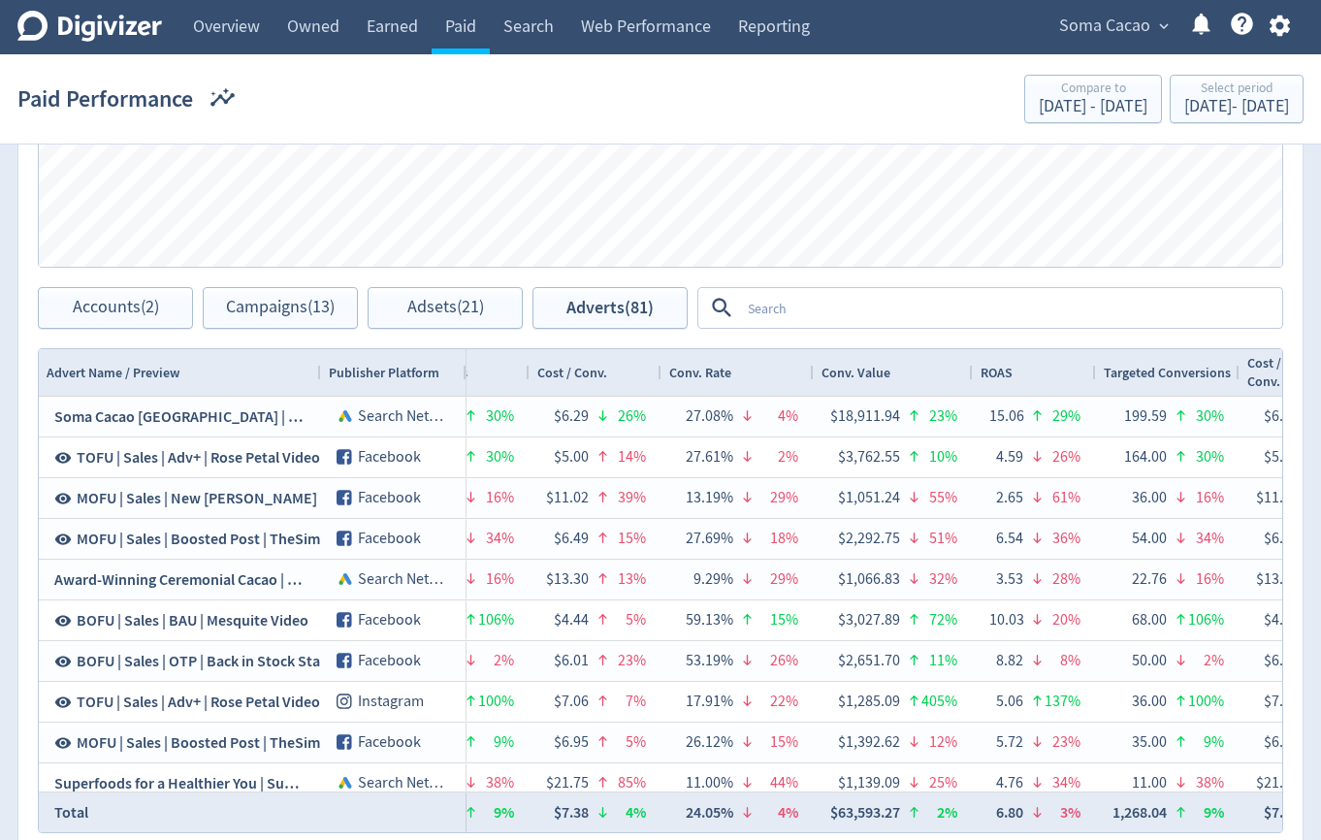
click at [863, 309] on textarea at bounding box center [1010, 308] width 540 height 36
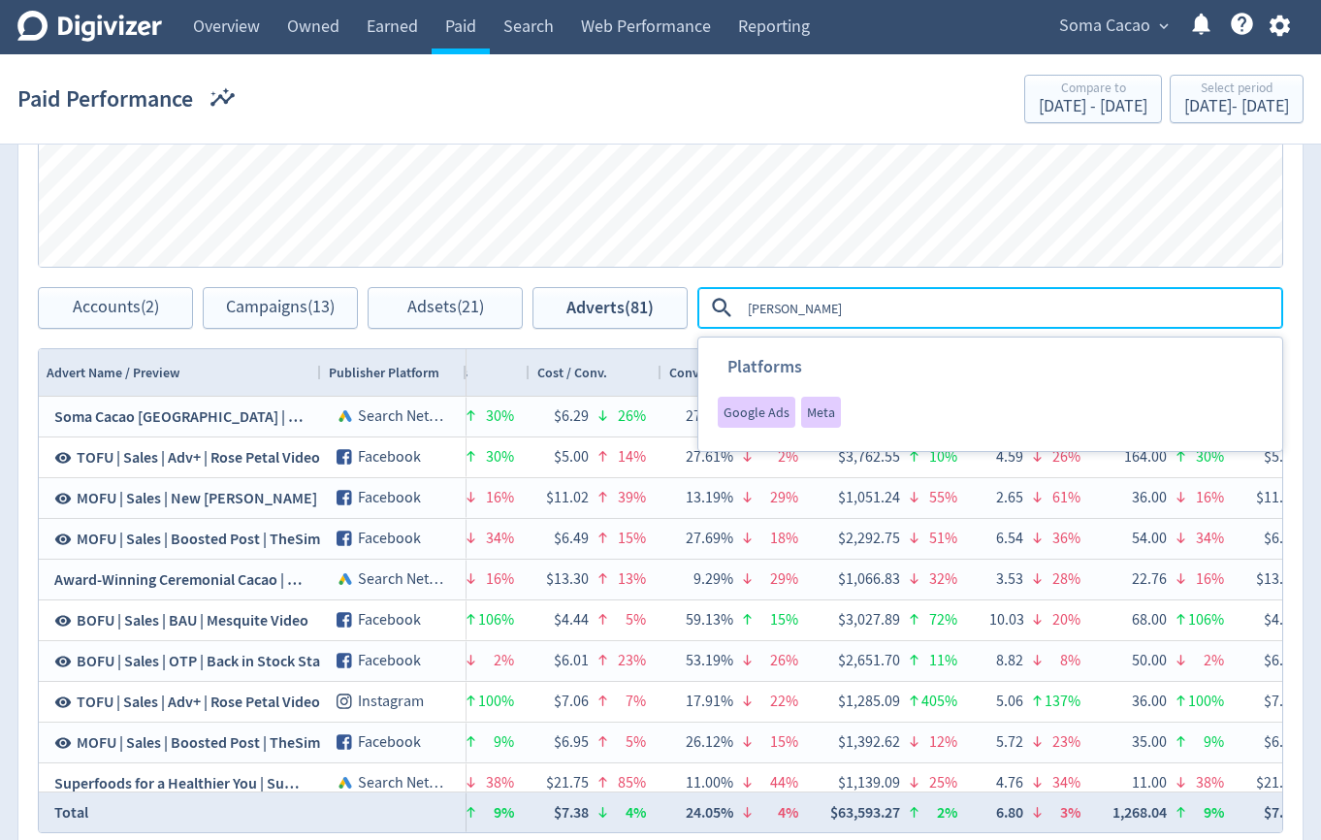
type textarea "[PERSON_NAME]"
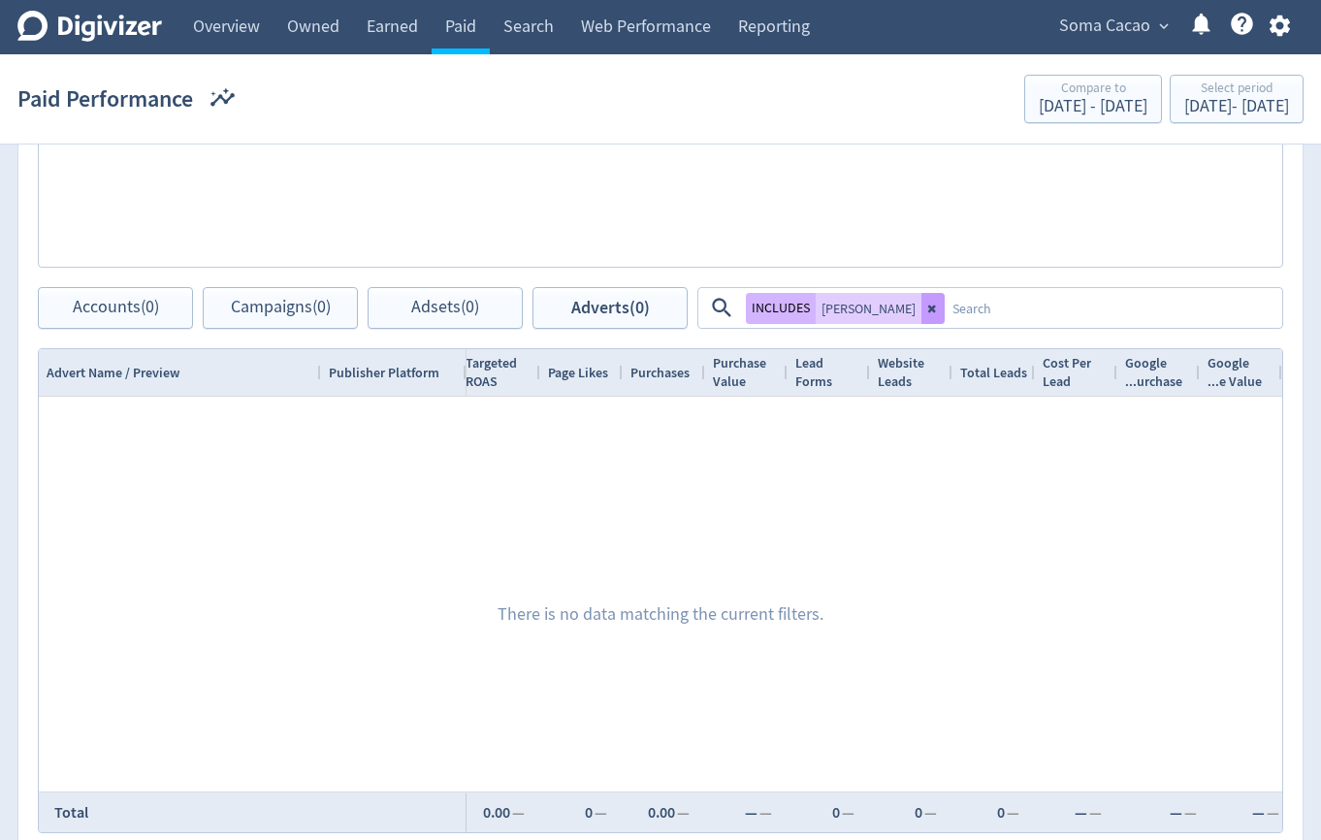
click at [928, 307] on icon at bounding box center [932, 309] width 8 height 8
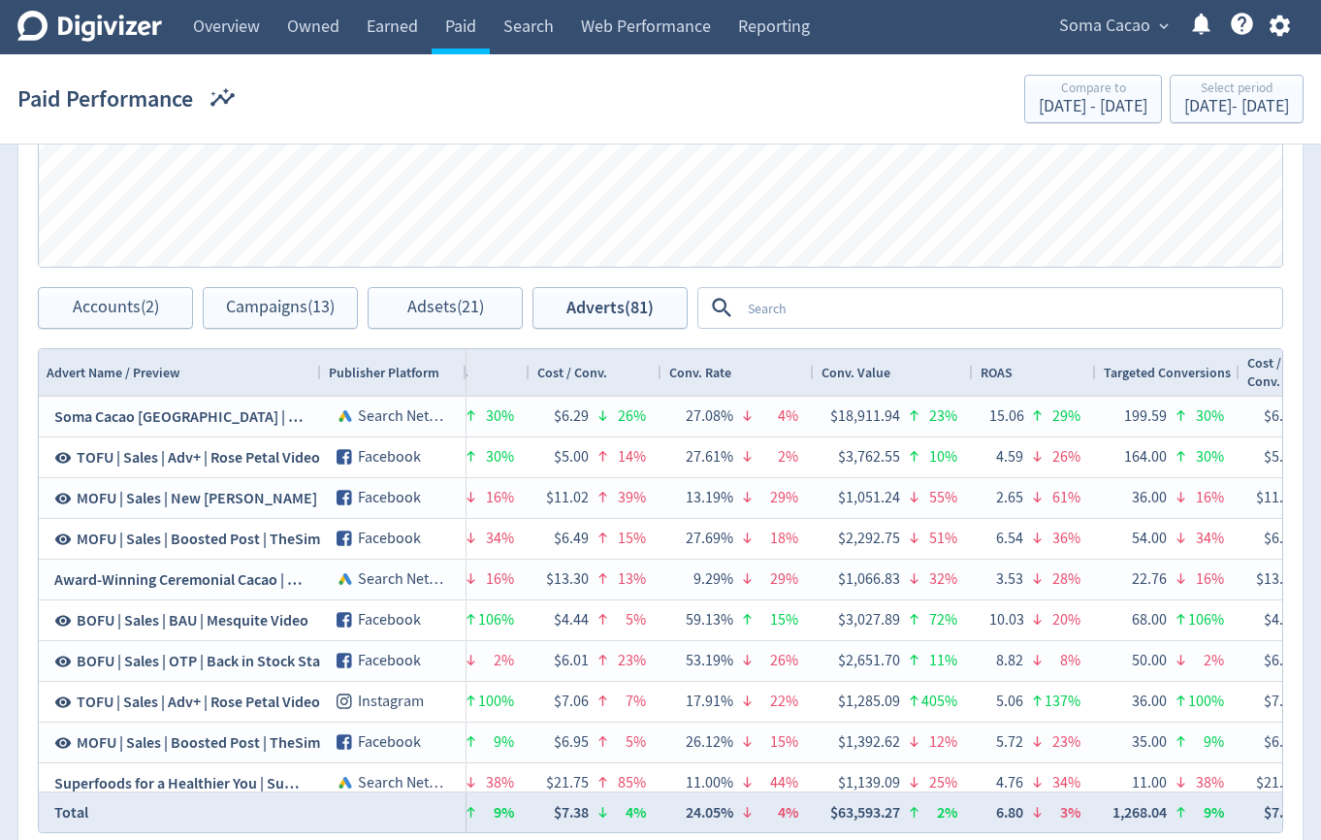
click at [861, 308] on textarea at bounding box center [1010, 308] width 540 height 36
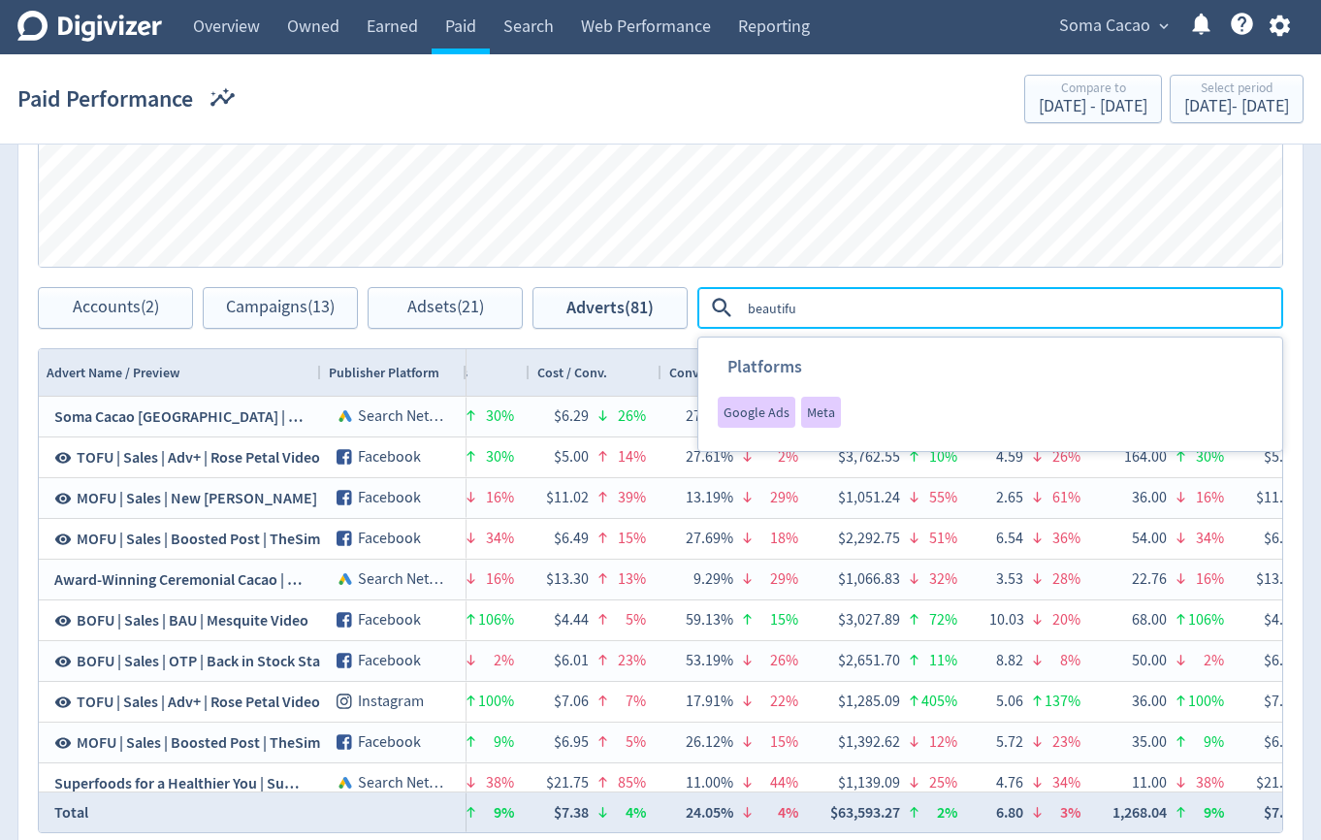
type textarea "beautiful"
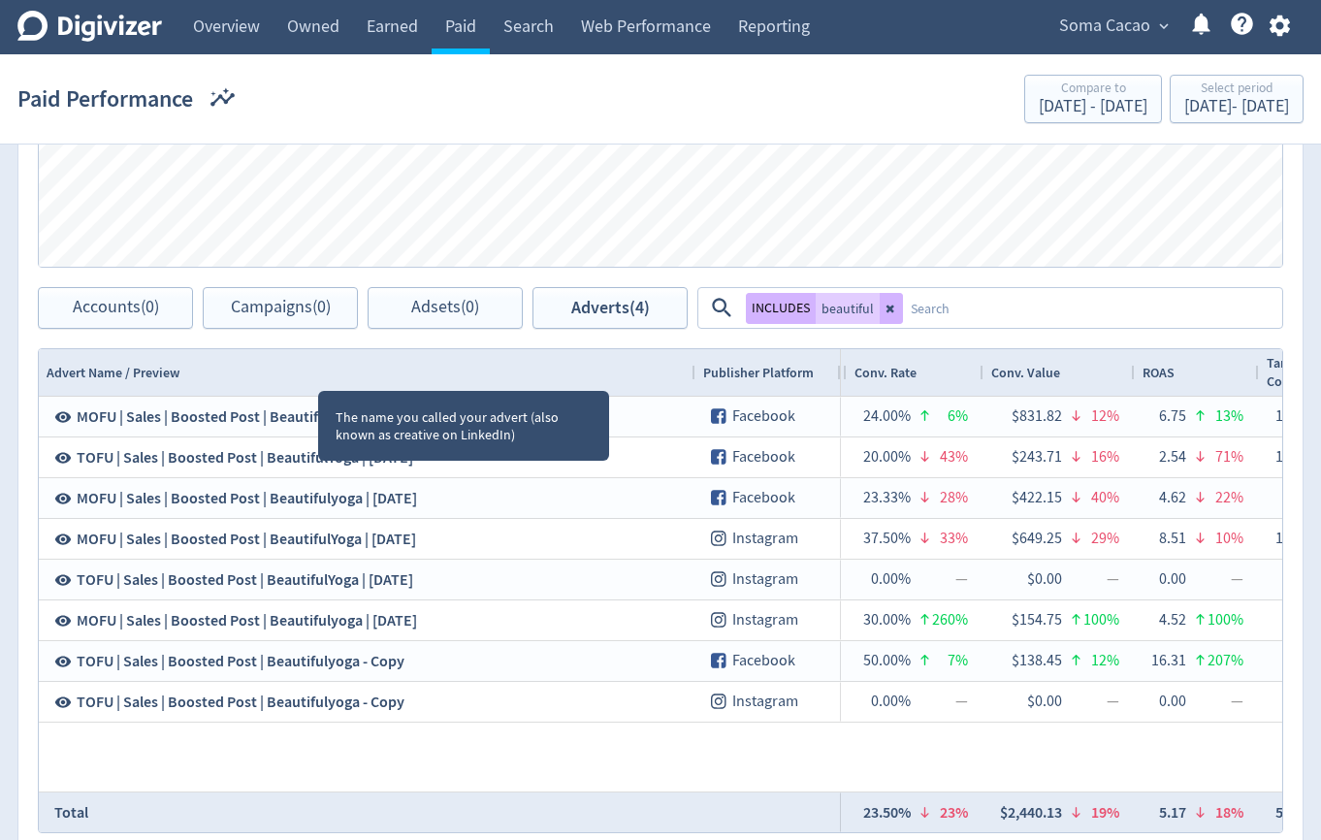
drag, startPoint x: 318, startPoint y: 374, endPoint x: 693, endPoint y: 391, distance: 374.9
click at [693, 391] on div at bounding box center [695, 372] width 8 height 47
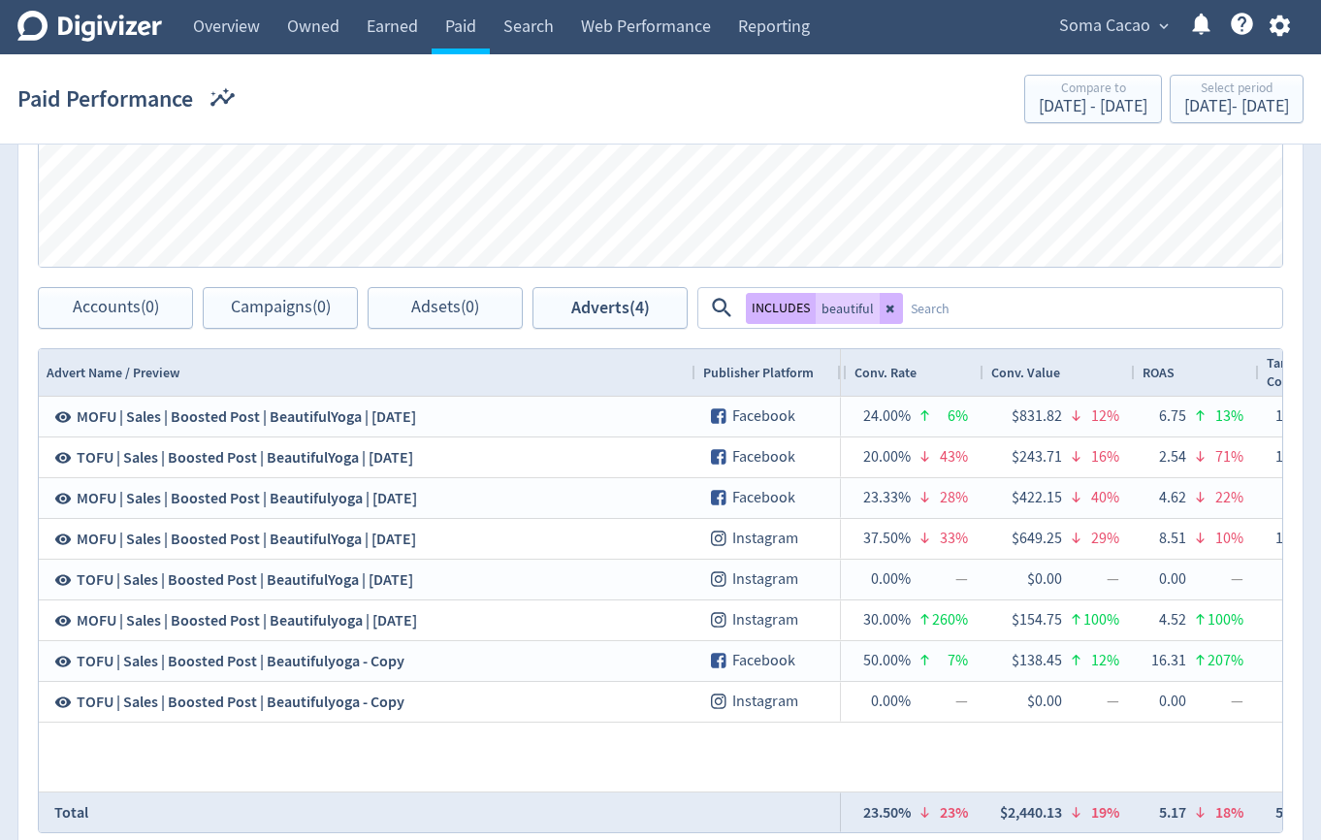
click at [1038, 309] on textarea at bounding box center [1091, 308] width 377 height 36
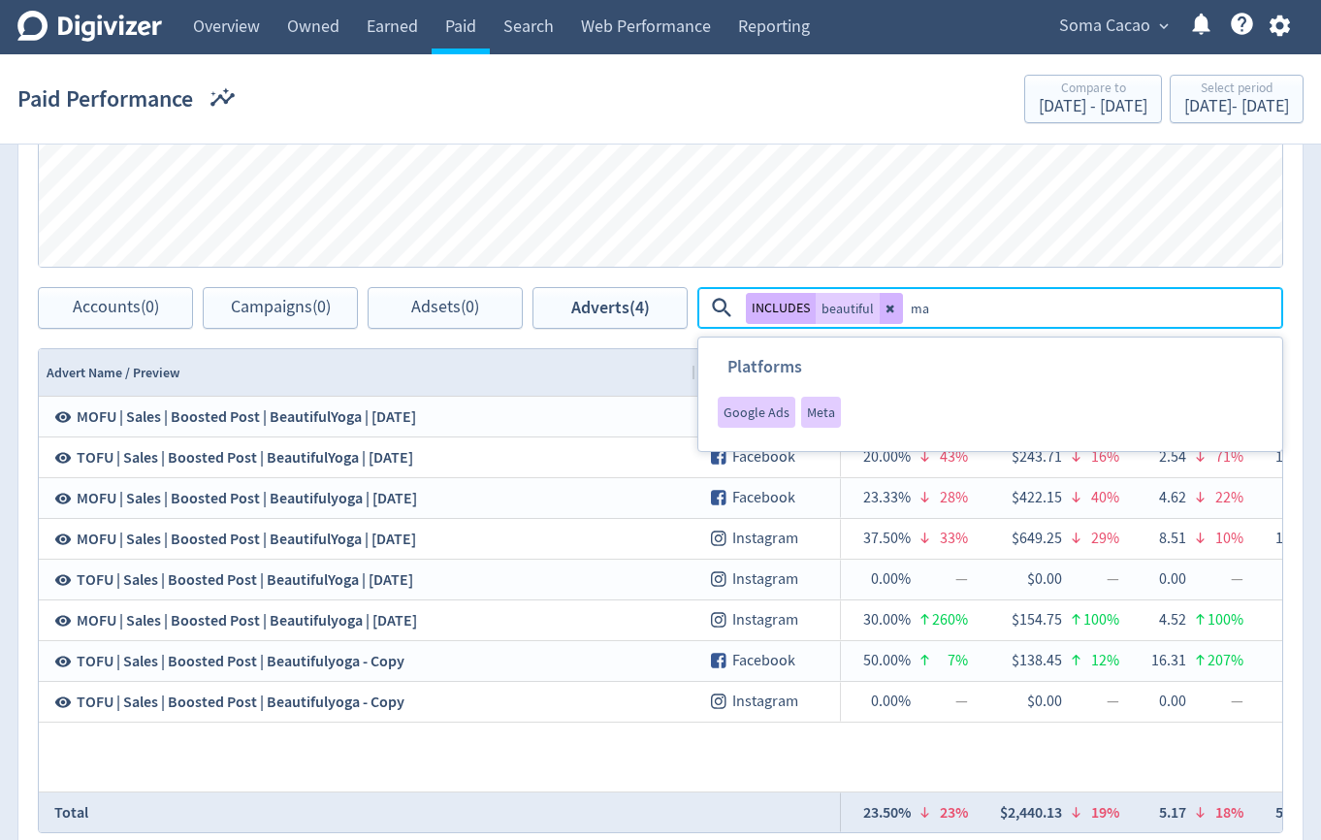
type textarea "may"
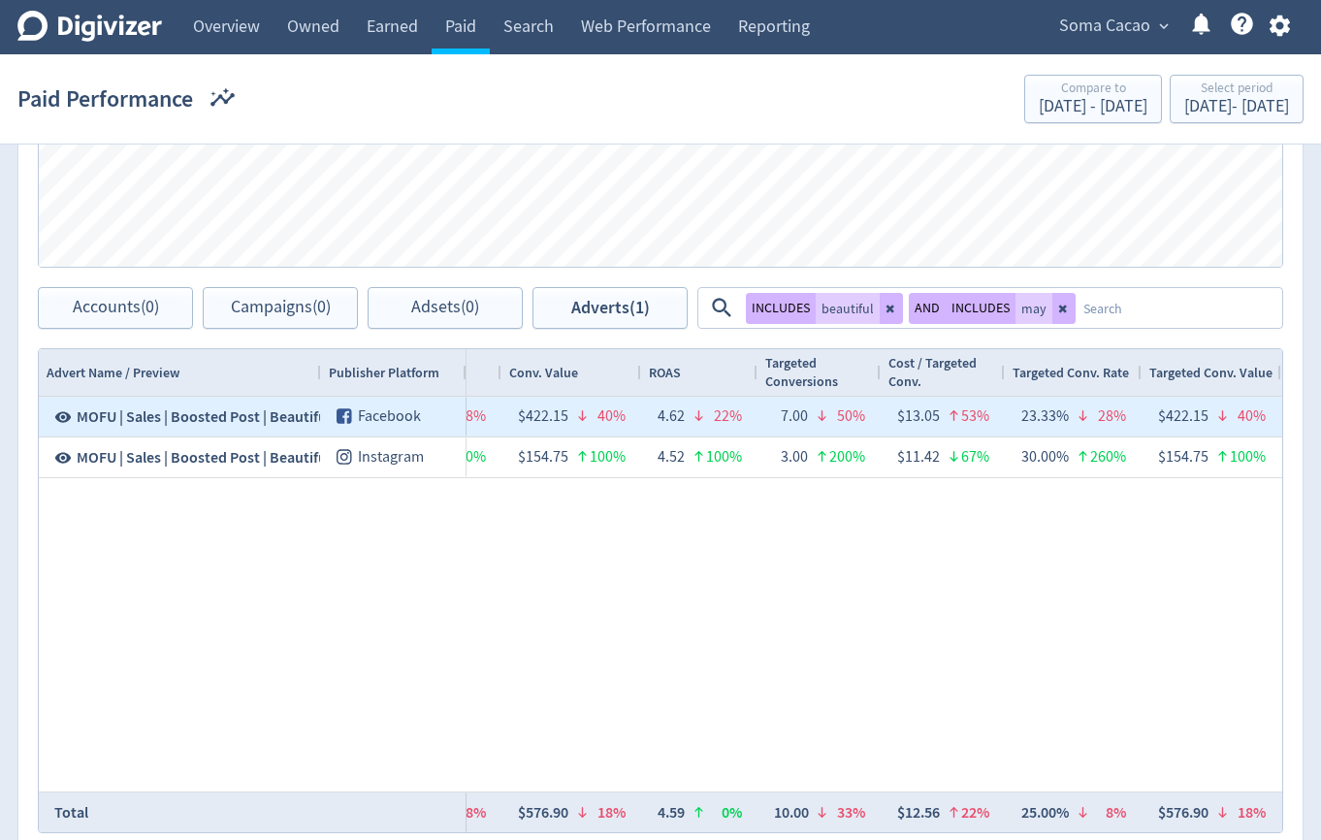
click at [64, 420] on icon at bounding box center [63, 416] width 16 height 11
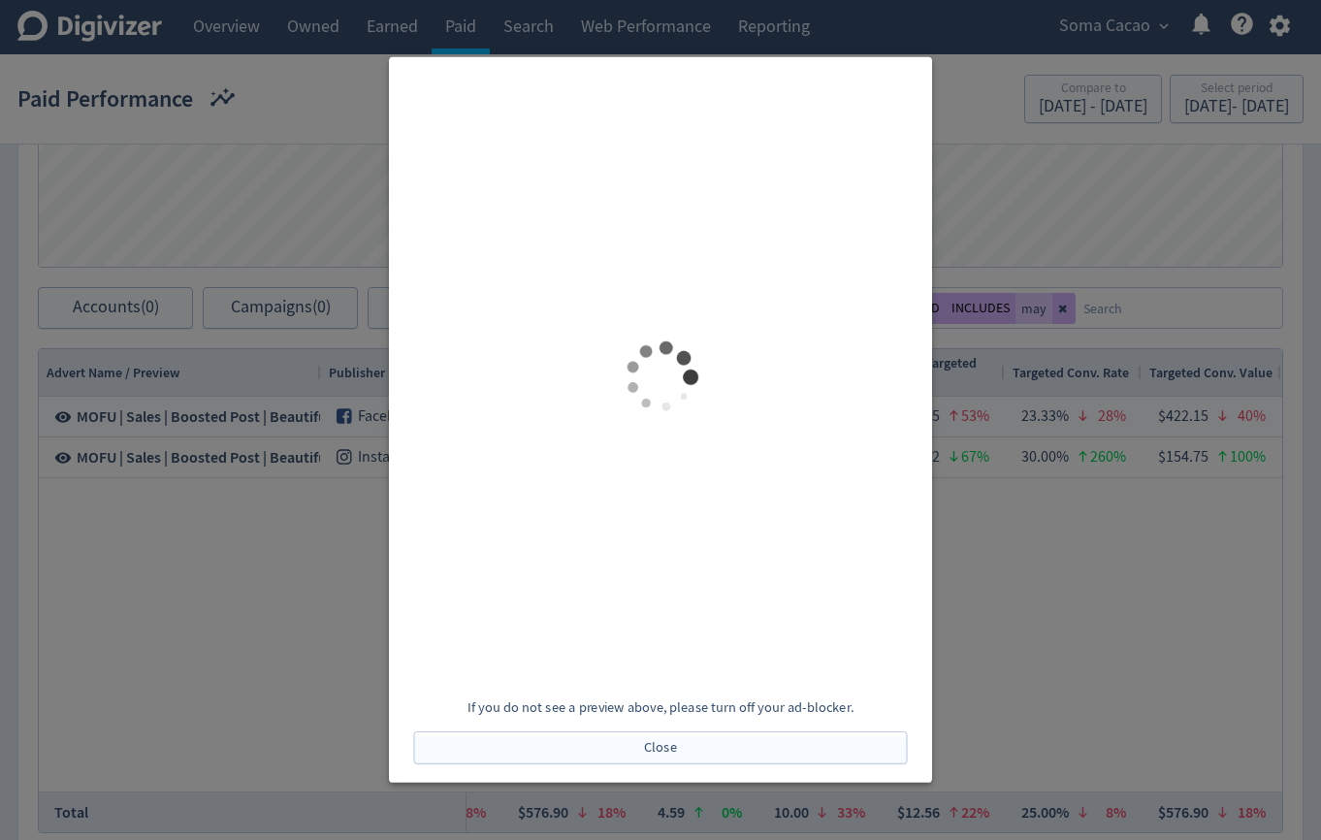
click at [1025, 622] on div at bounding box center [660, 420] width 1321 height 840
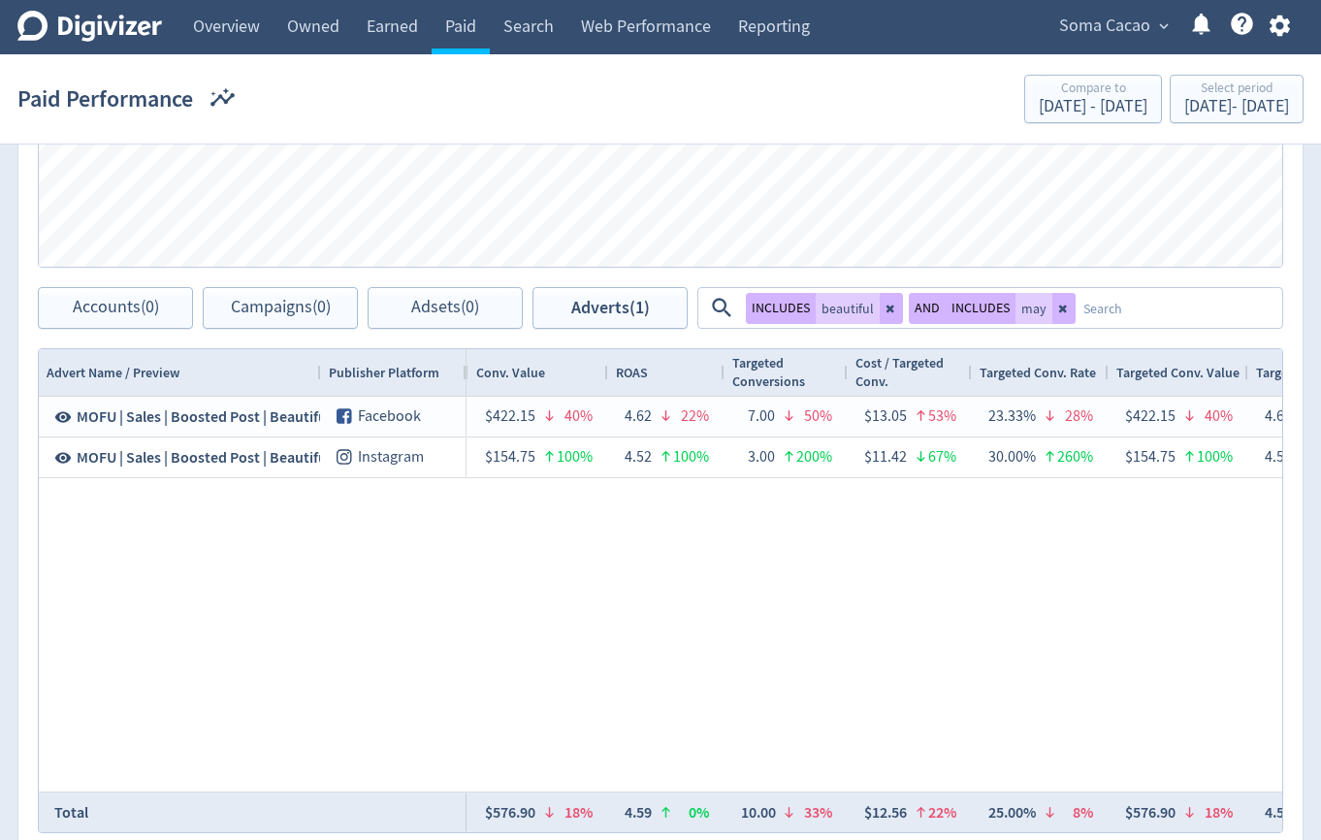
scroll to position [0, 2578]
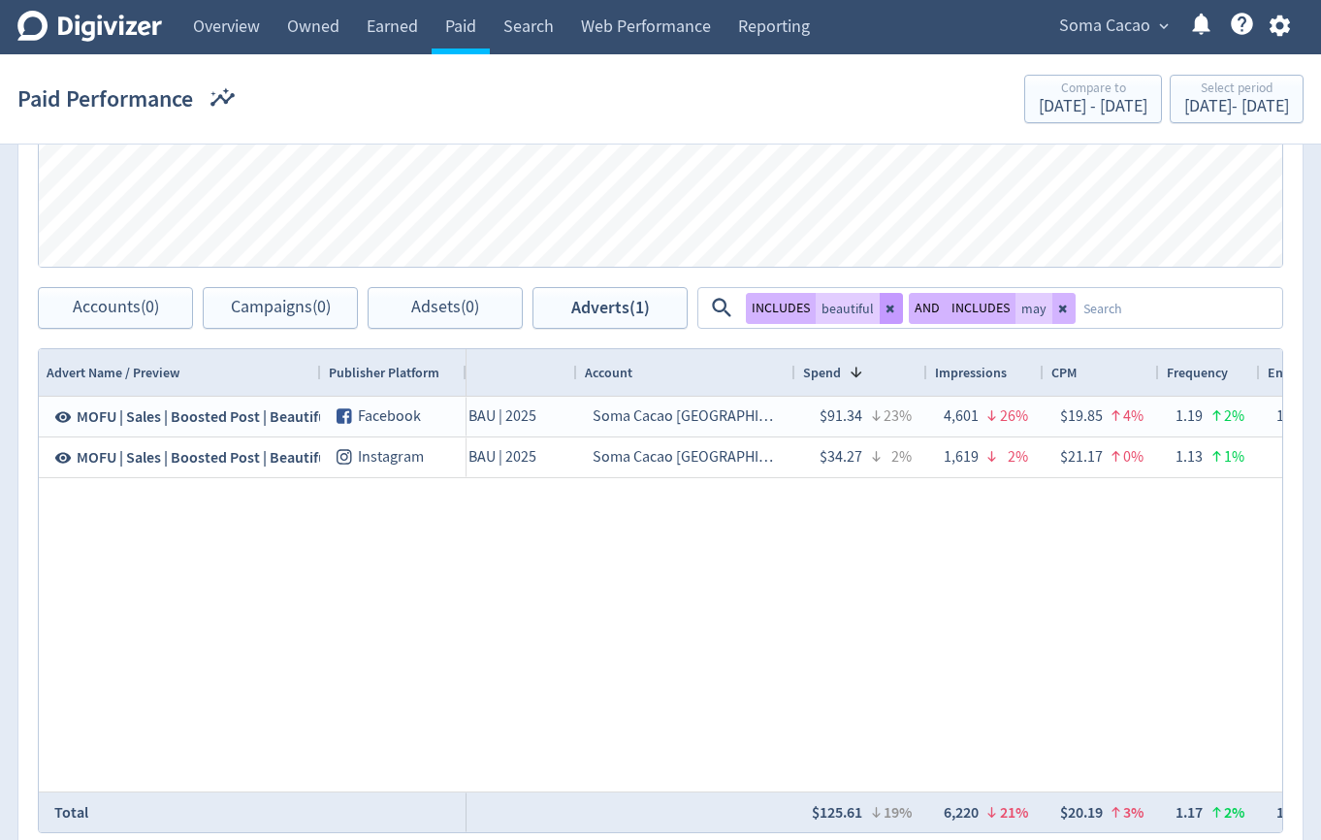
click at [891, 310] on icon at bounding box center [891, 309] width 8 height 8
click at [891, 310] on textarea at bounding box center [1078, 308] width 405 height 36
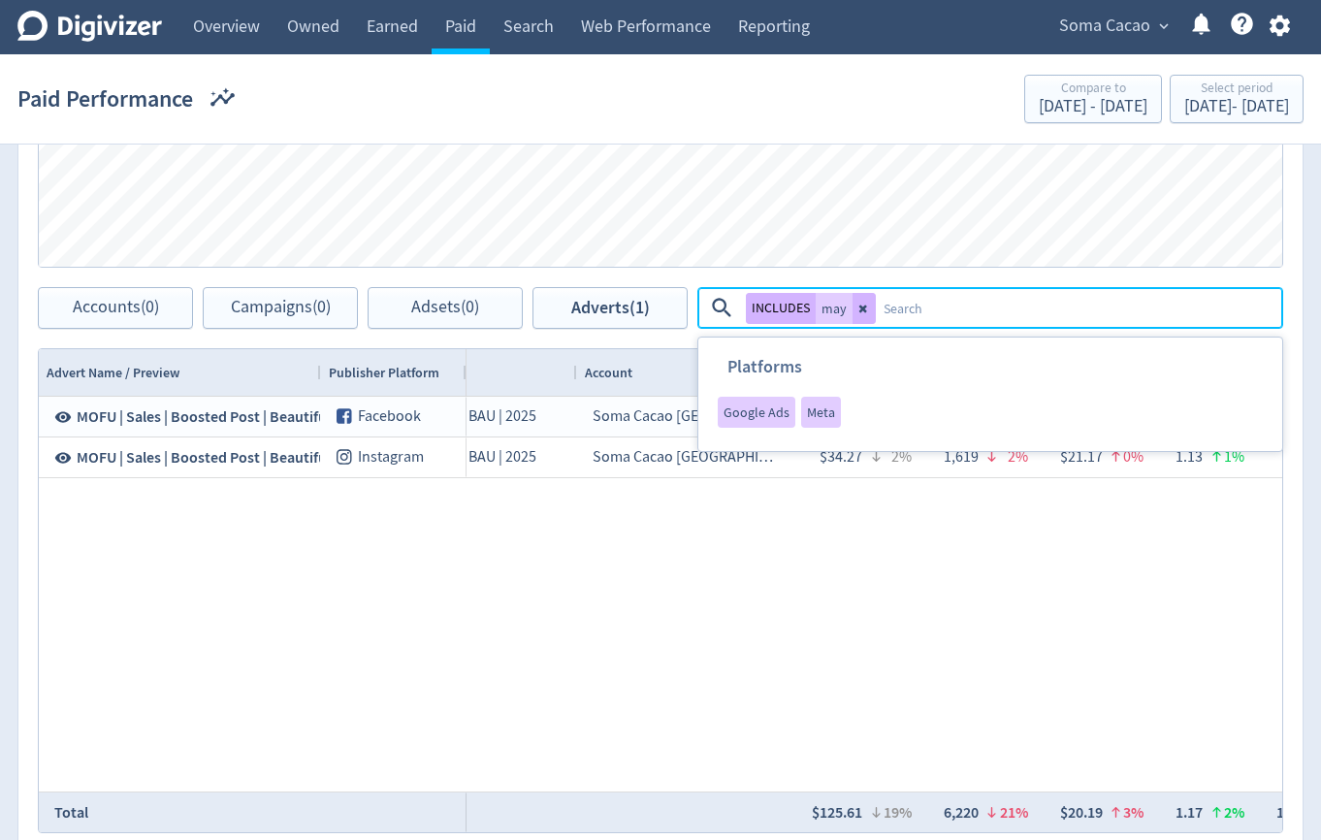
click at [867, 307] on icon at bounding box center [865, 309] width 12 height 12
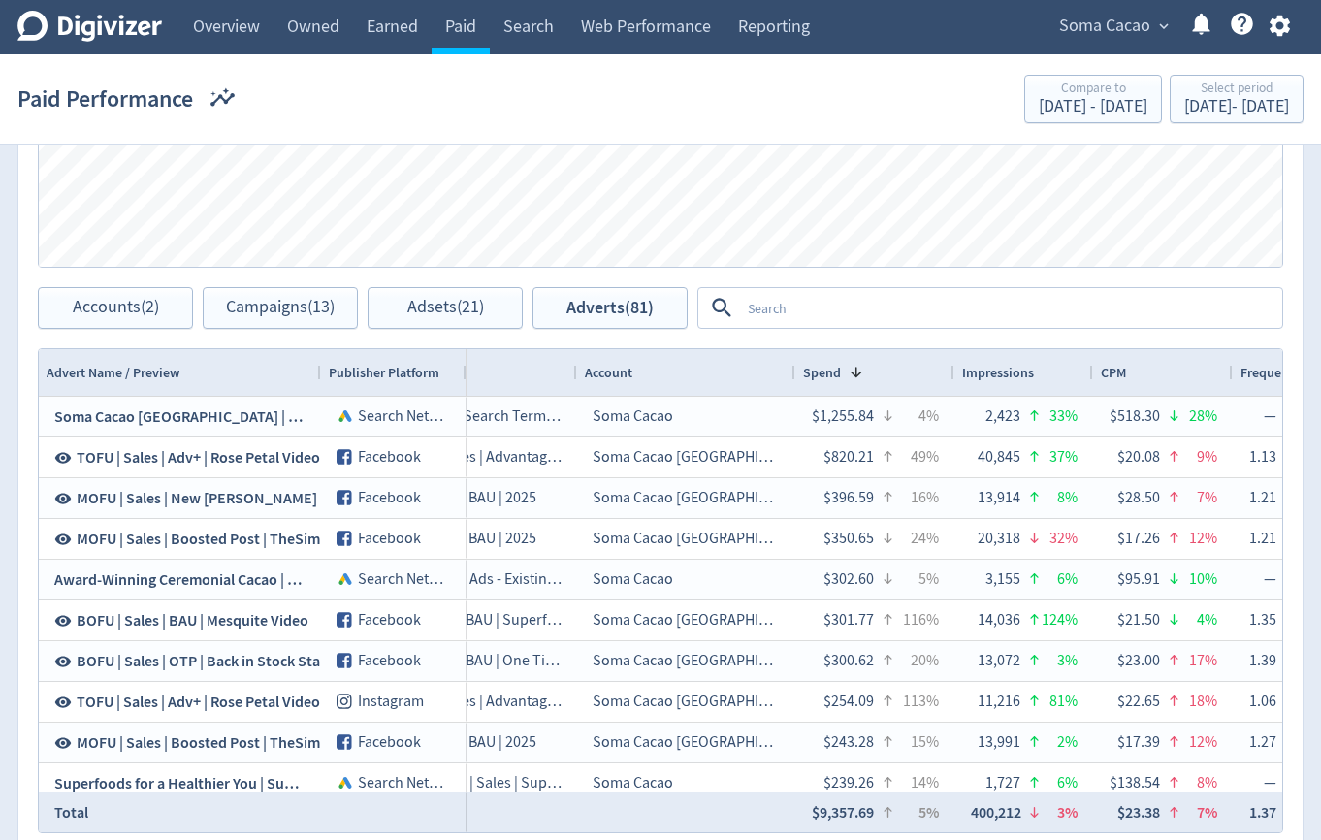
click at [873, 309] on textarea at bounding box center [1010, 308] width 540 height 36
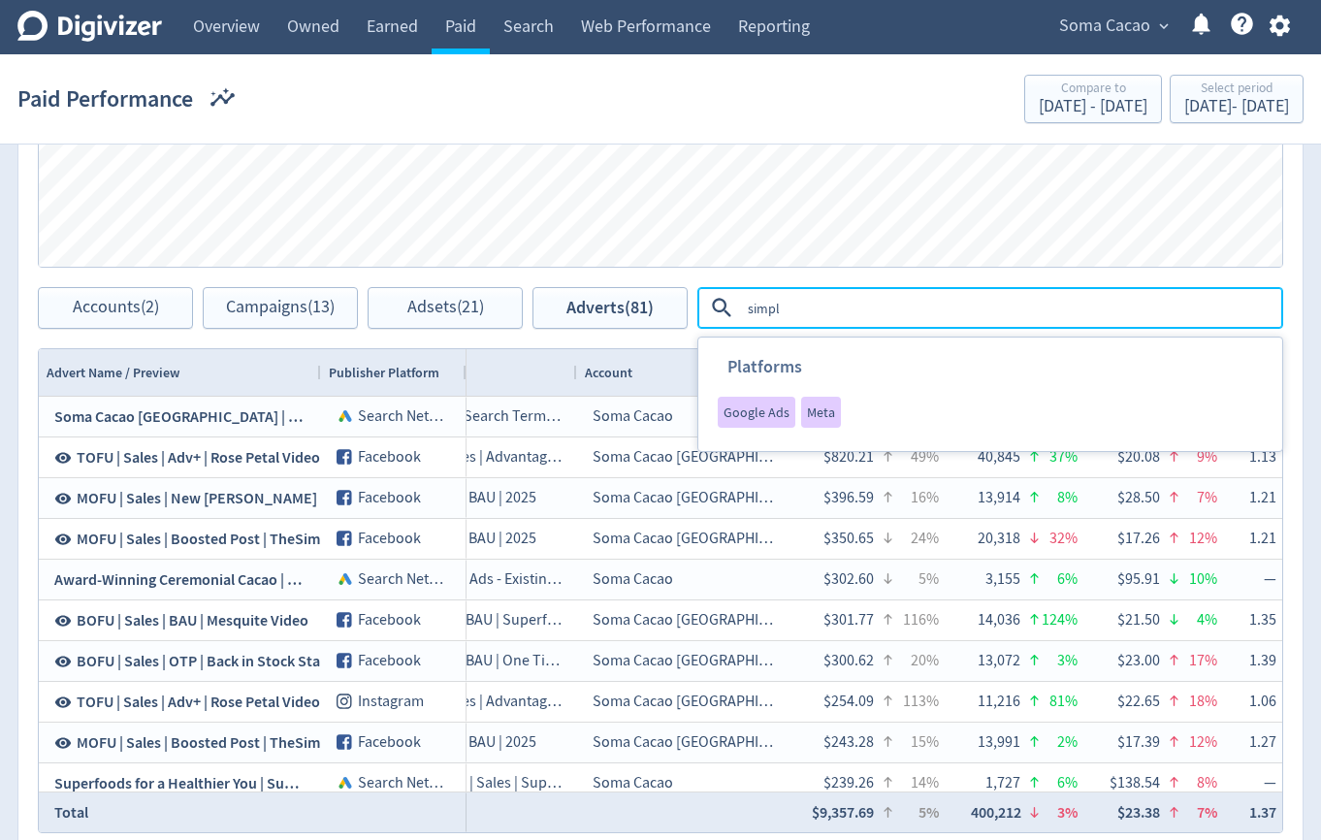
type textarea "simple"
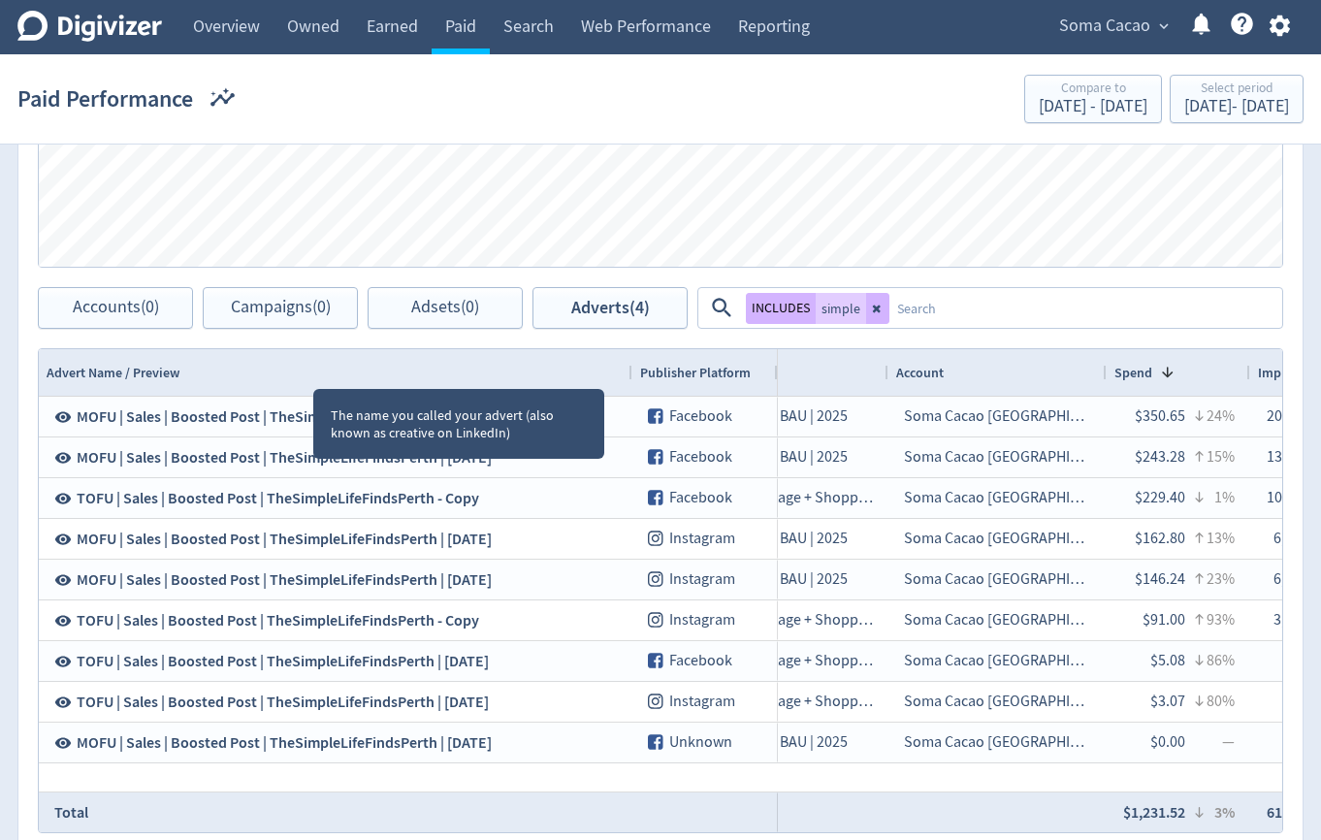
drag, startPoint x: 317, startPoint y: 374, endPoint x: 629, endPoint y: 391, distance: 311.9
click at [629, 391] on div at bounding box center [632, 372] width 8 height 47
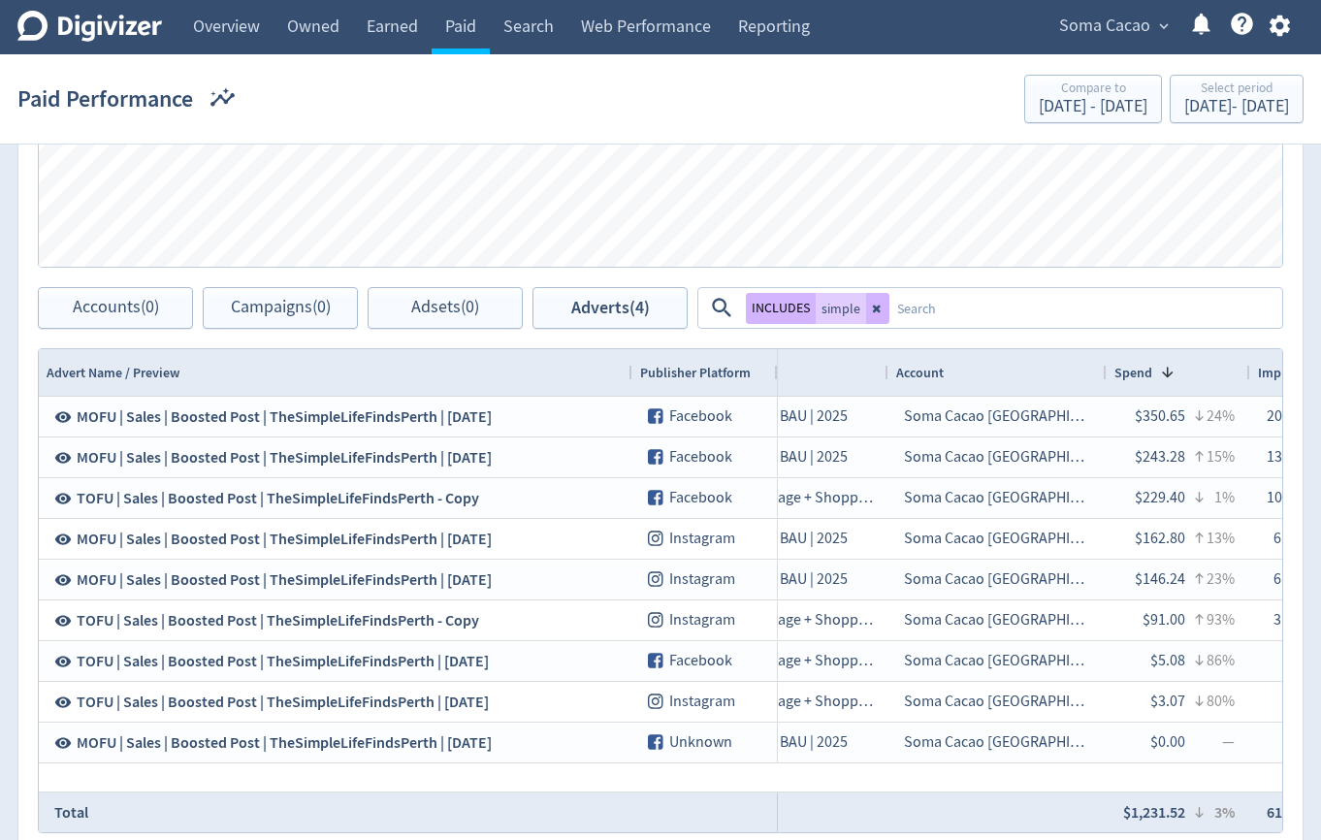
click at [988, 315] on textarea at bounding box center [1085, 308] width 391 height 36
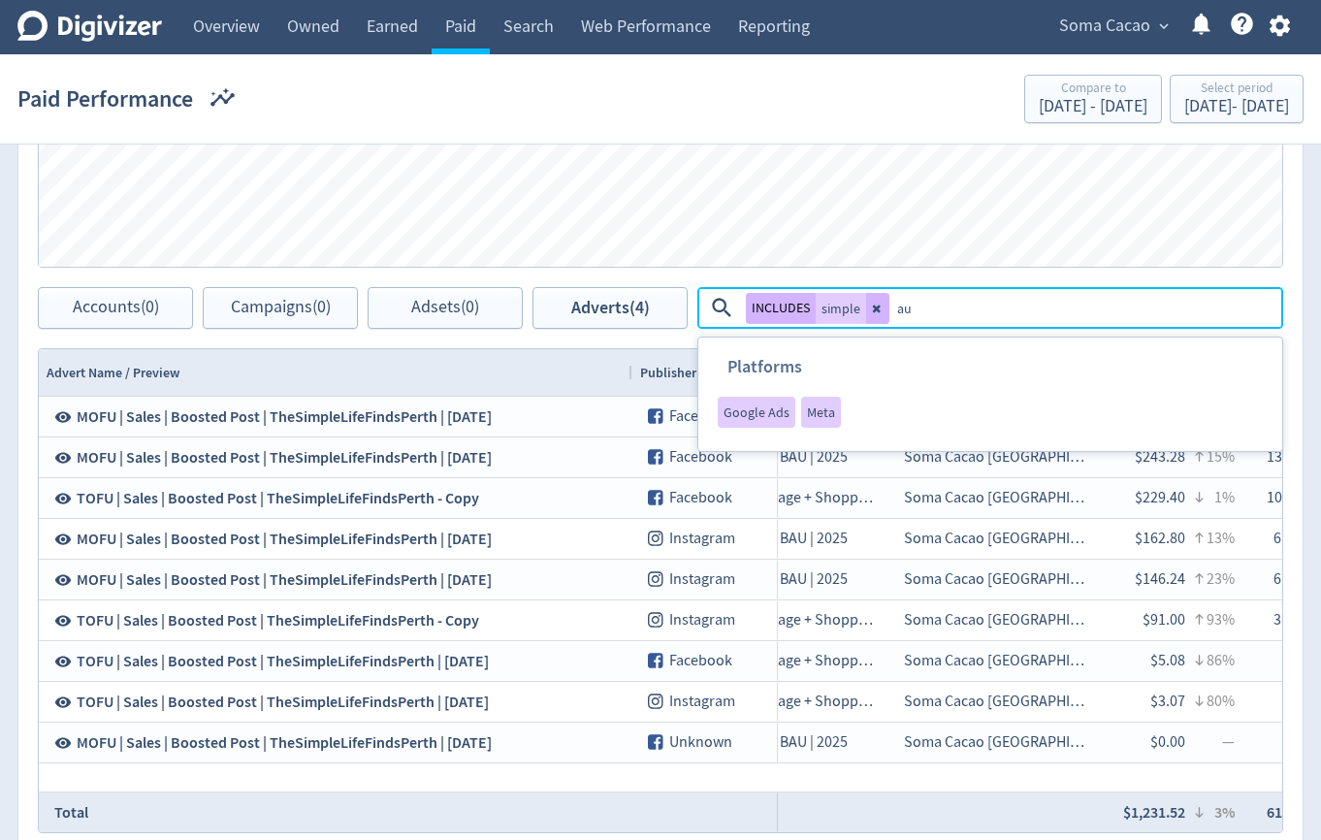
type textarea "aug"
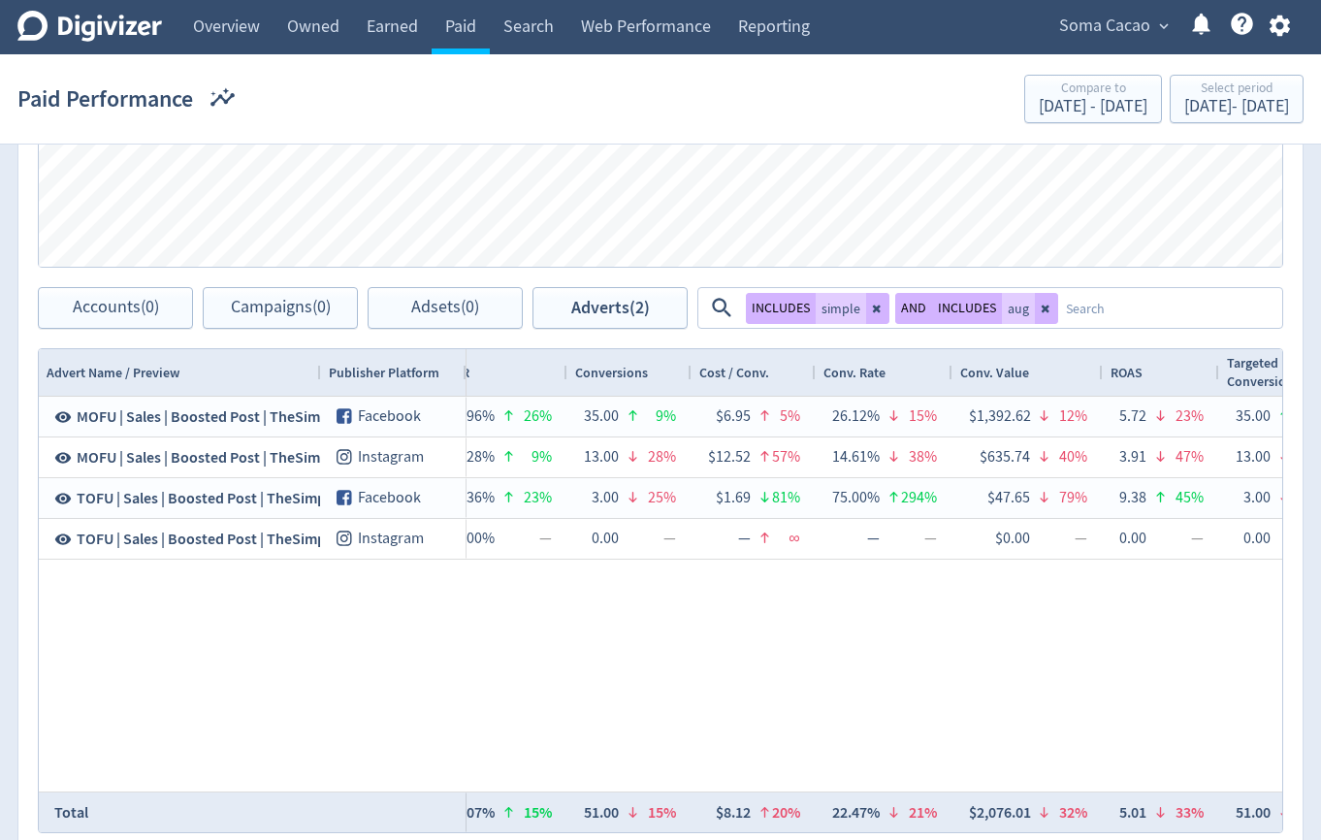
click at [1046, 304] on icon at bounding box center [1047, 309] width 12 height 12
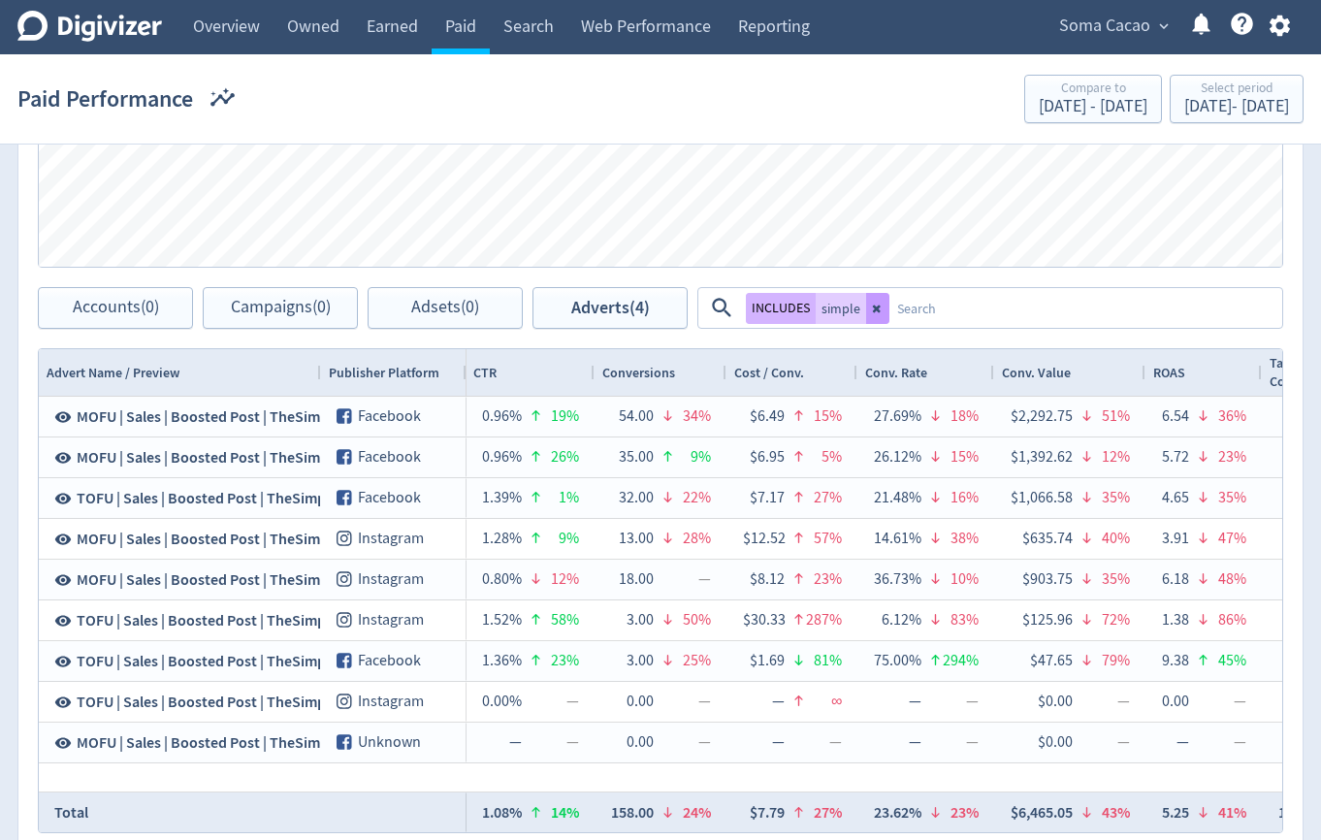
click at [872, 308] on icon at bounding box center [878, 309] width 12 height 12
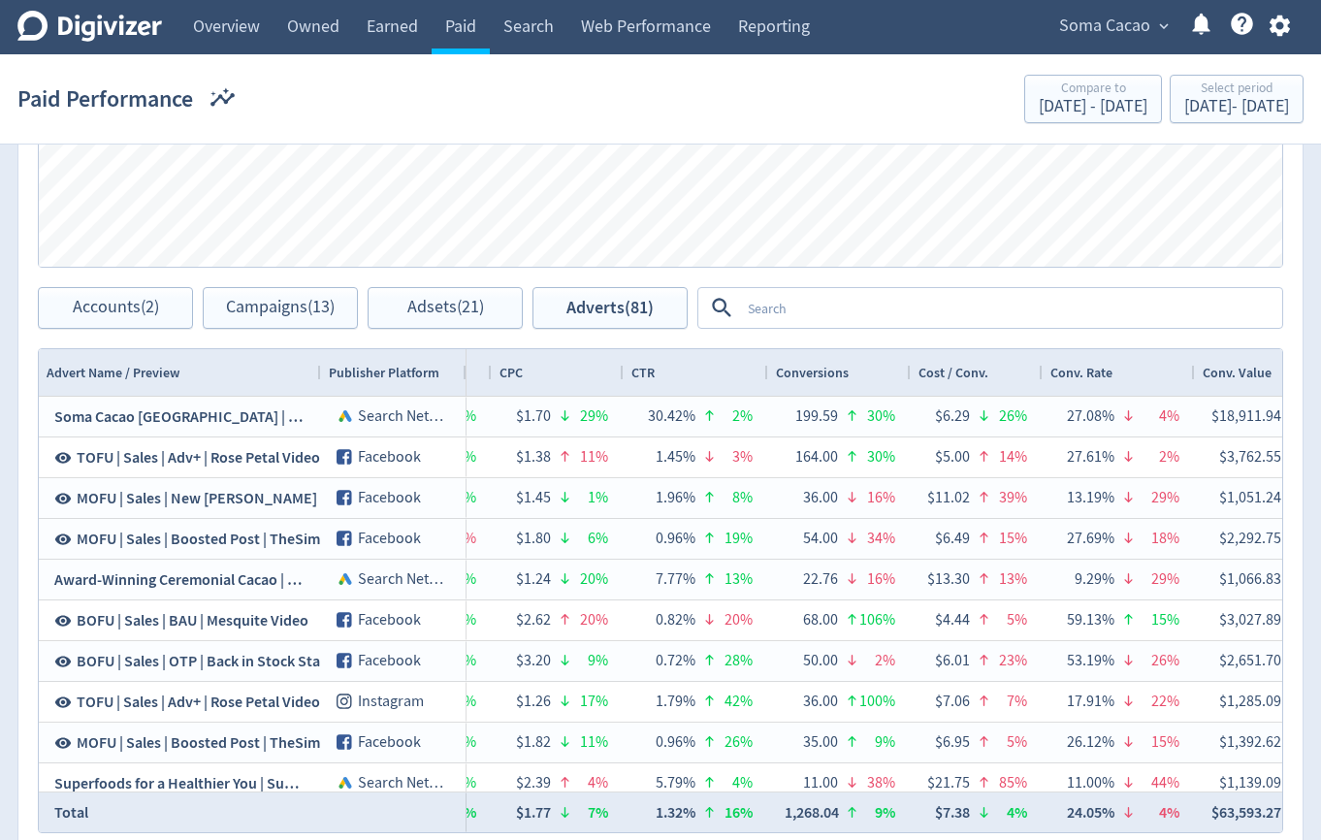
click at [911, 309] on textarea at bounding box center [1010, 308] width 540 height 36
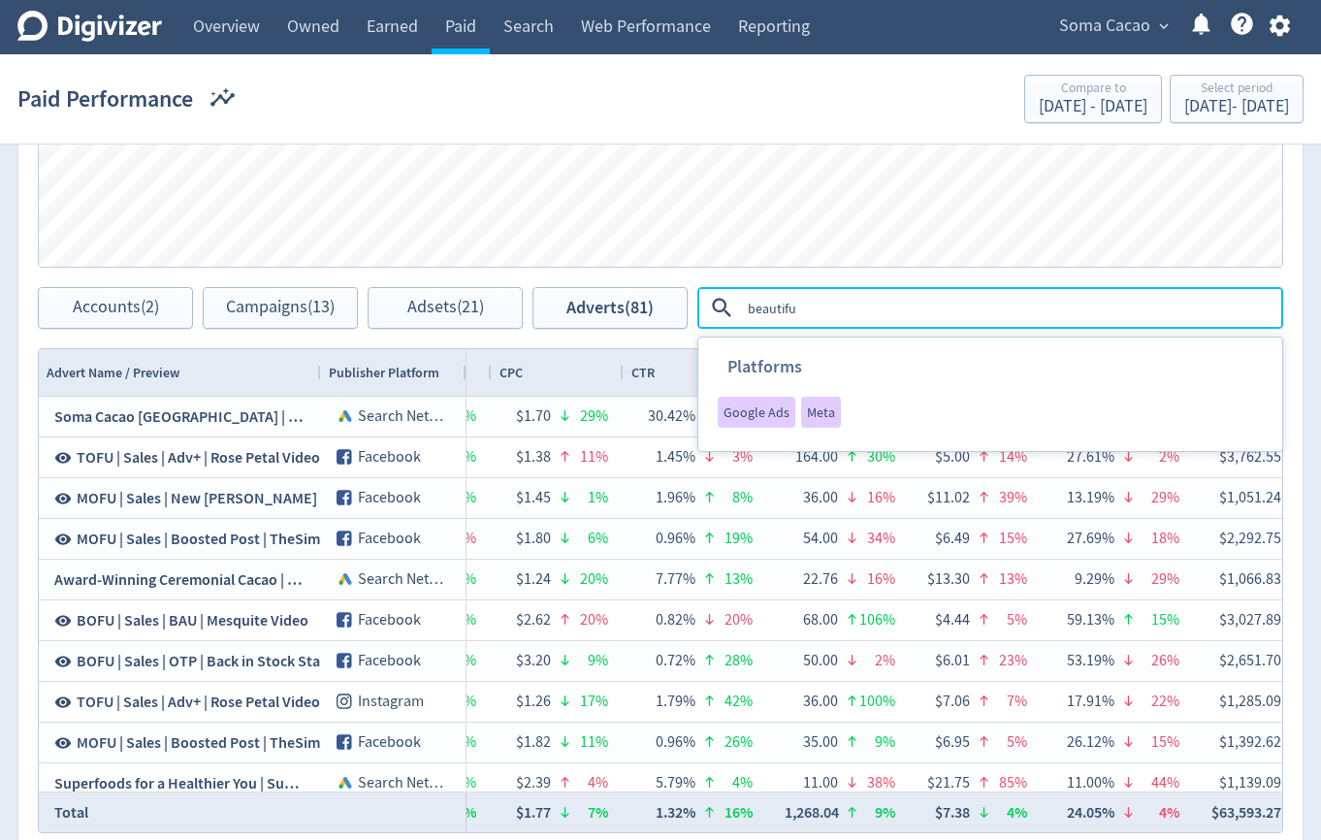
type textarea "beautiful"
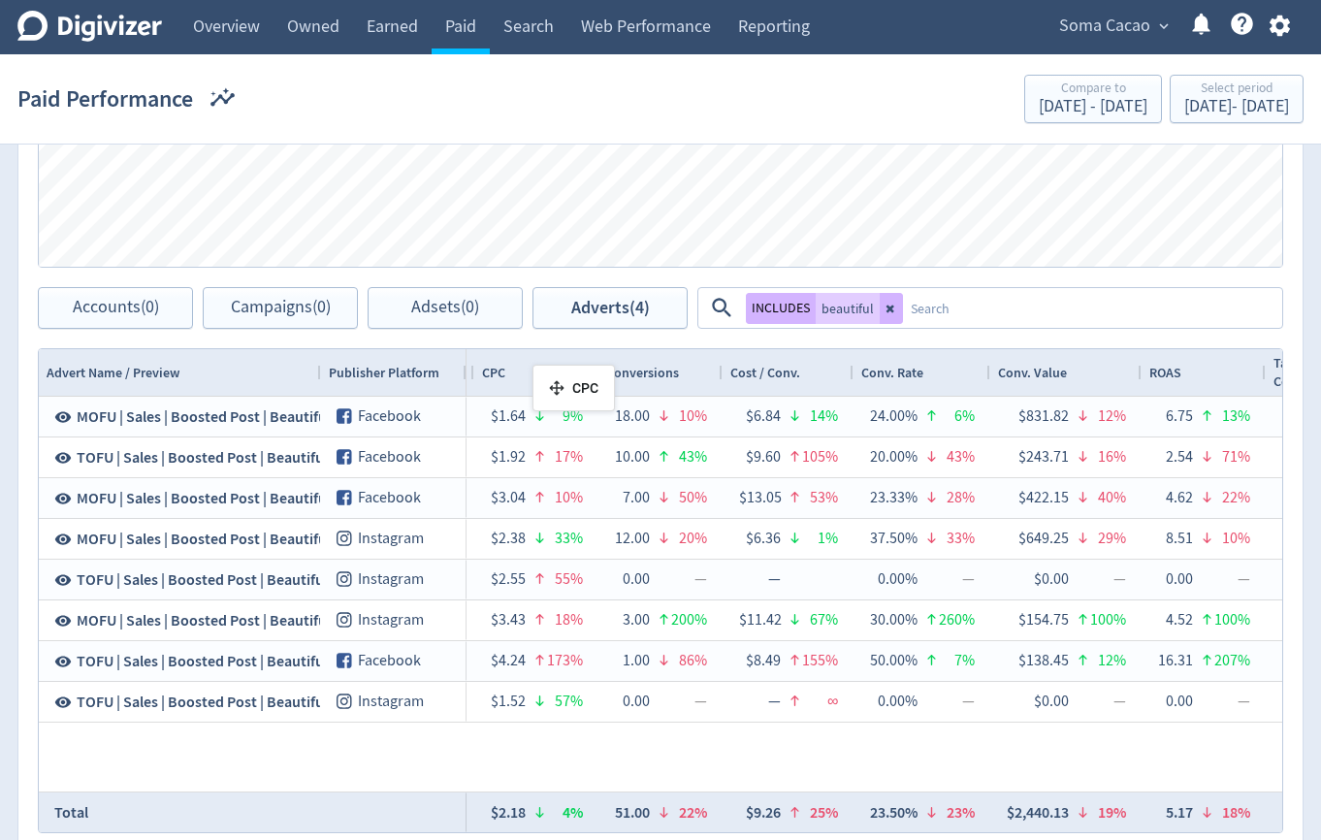
drag, startPoint x: 469, startPoint y: 373, endPoint x: 542, endPoint y: 373, distance: 73.7
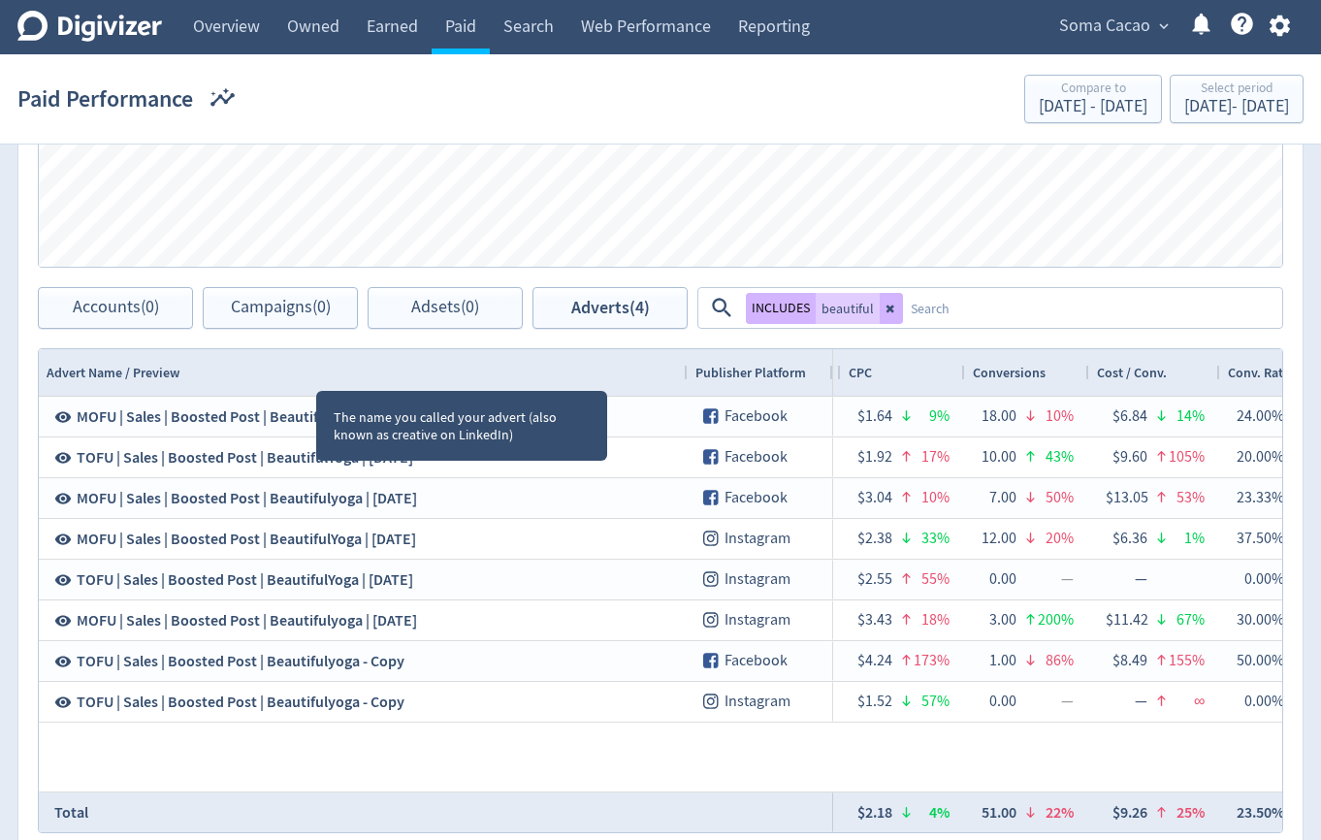
drag, startPoint x: 316, startPoint y: 374, endPoint x: 683, endPoint y: 388, distance: 367.0
click at [683, 388] on div at bounding box center [687, 372] width 8 height 47
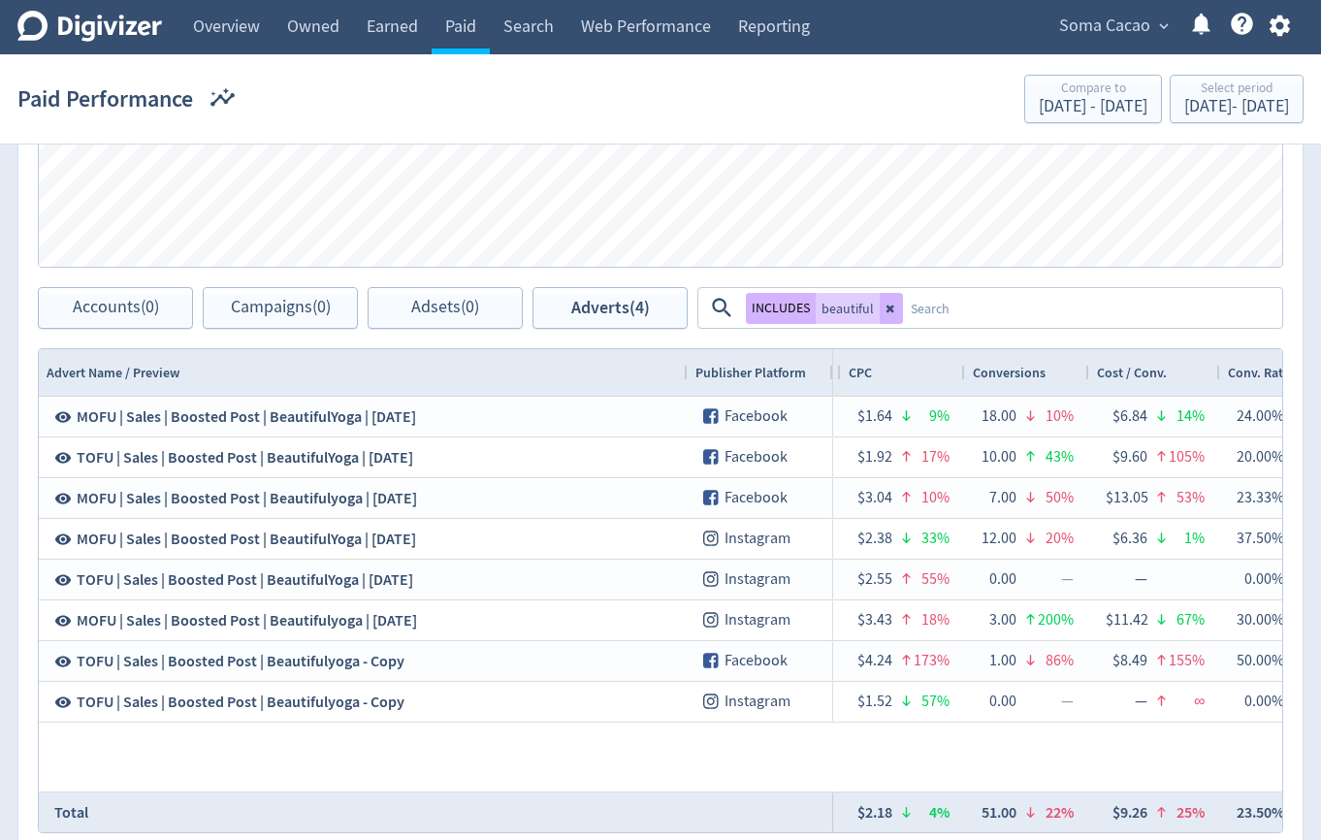
click at [1025, 317] on textarea at bounding box center [1091, 308] width 377 height 36
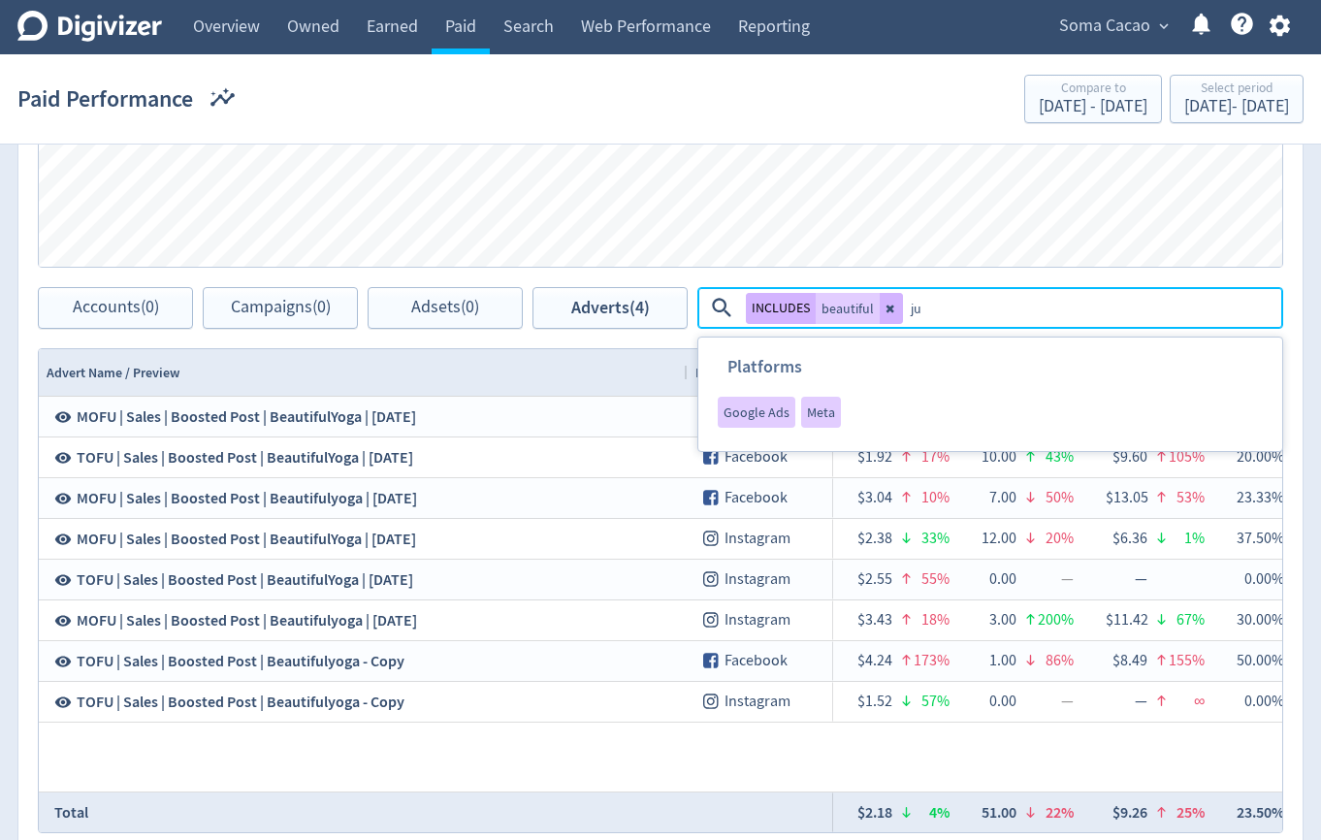
type textarea "[DATE]"
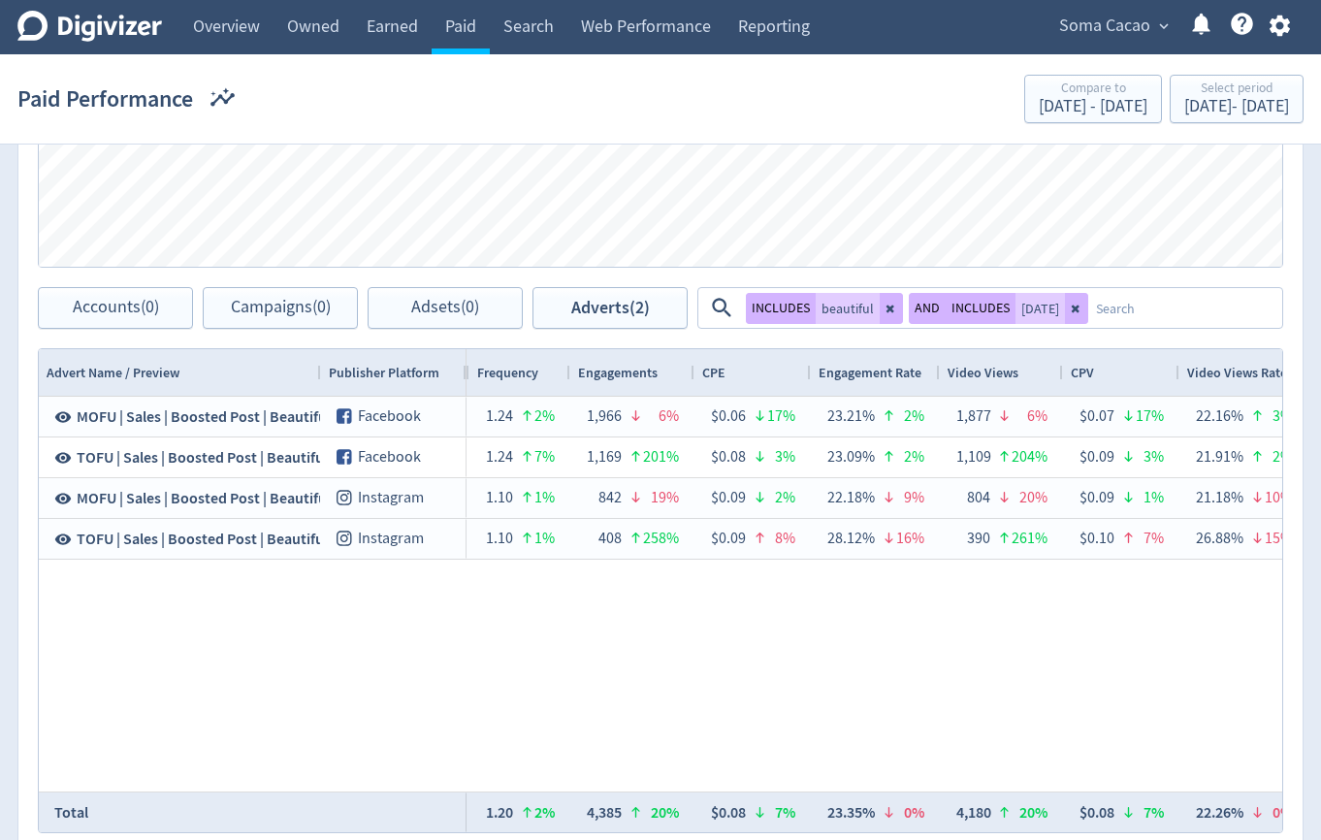
scroll to position [0, 275]
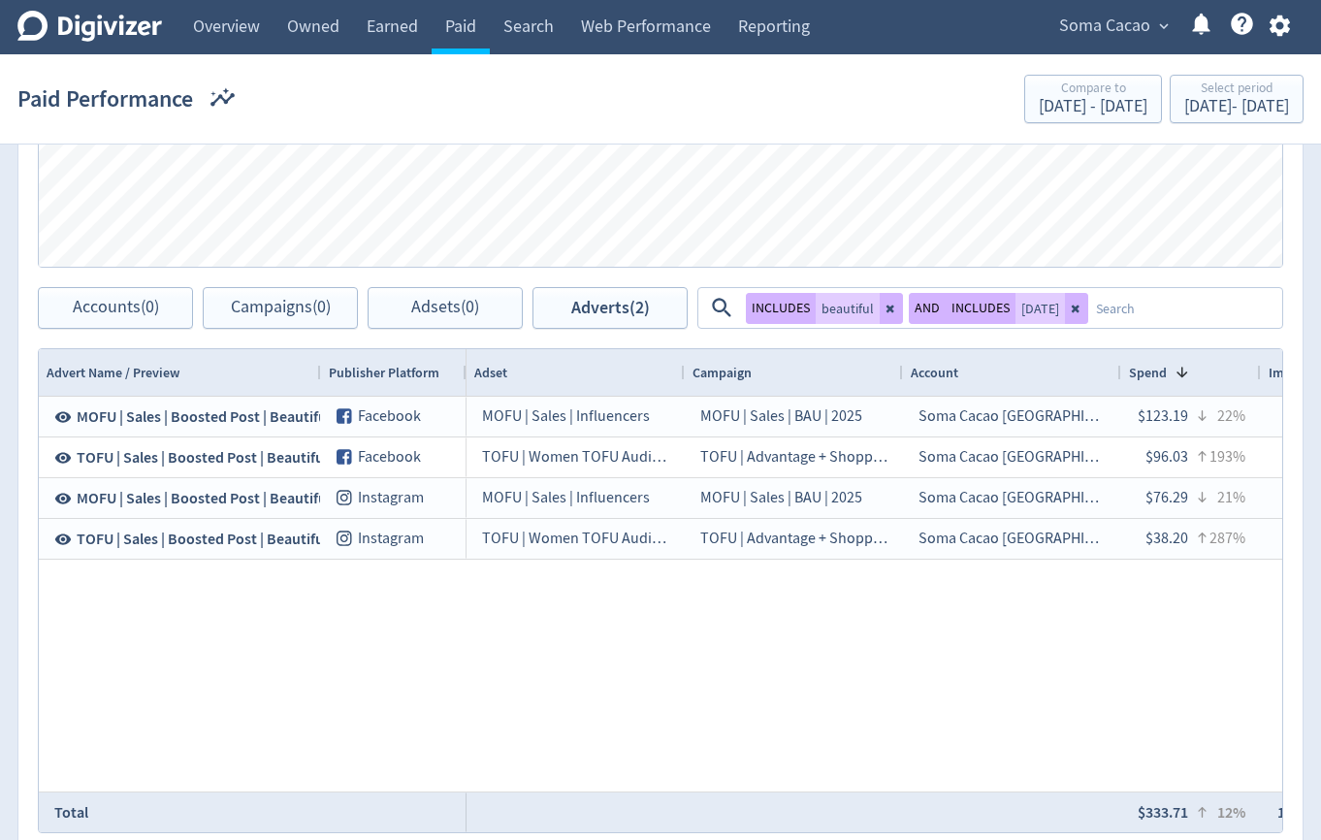
click at [1089, 294] on textarea at bounding box center [1185, 308] width 192 height 36
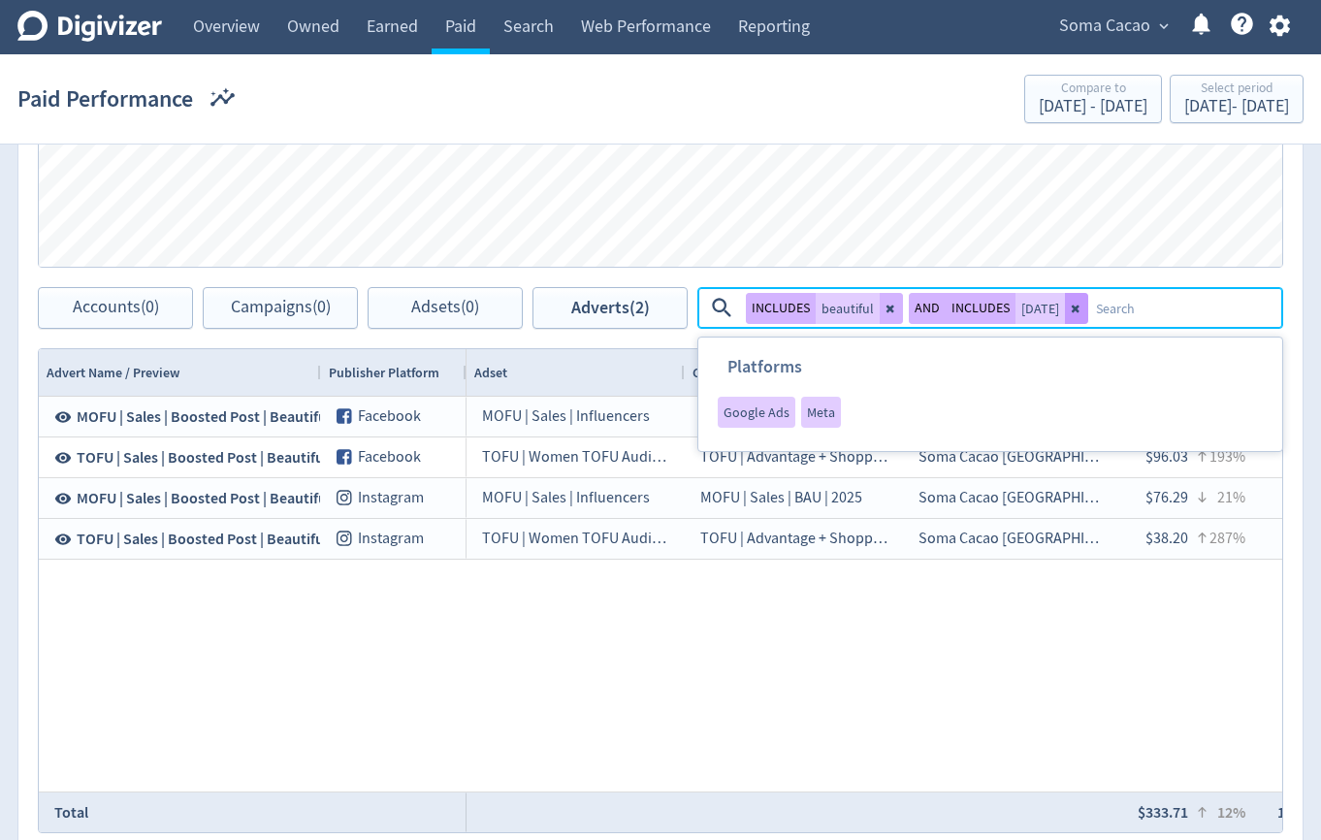
click at [1065, 297] on button at bounding box center [1076, 308] width 23 height 31
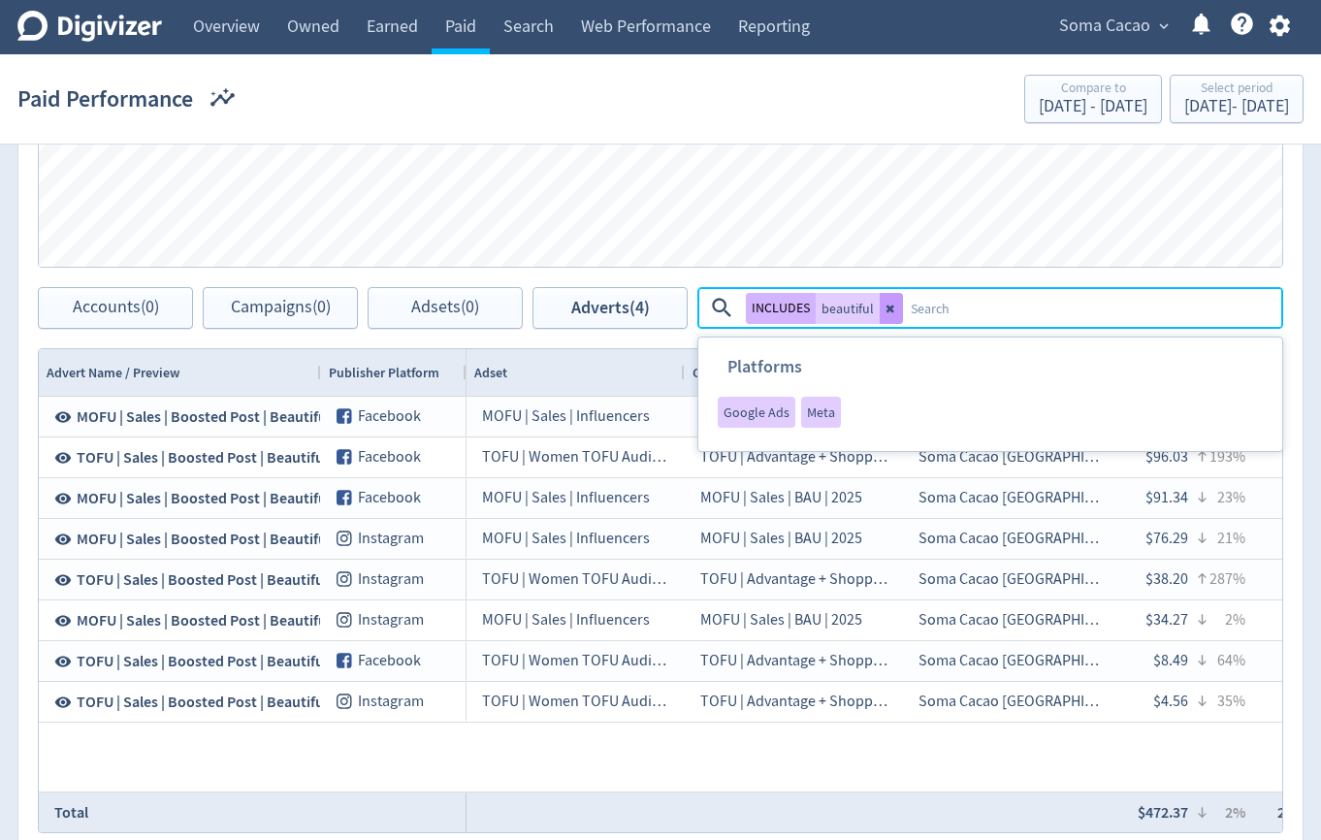
click at [891, 309] on icon at bounding box center [891, 309] width 8 height 8
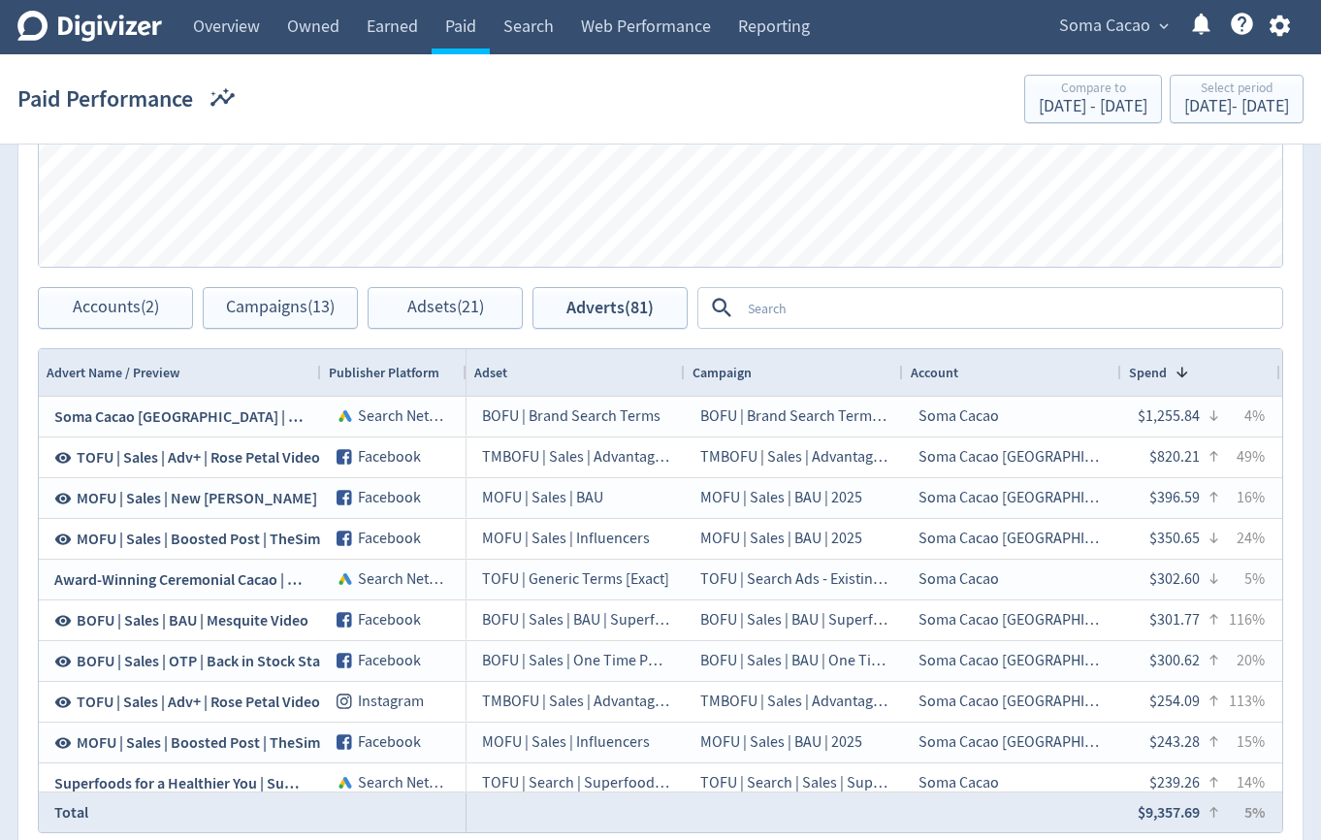
click at [891, 309] on textarea at bounding box center [1010, 308] width 540 height 36
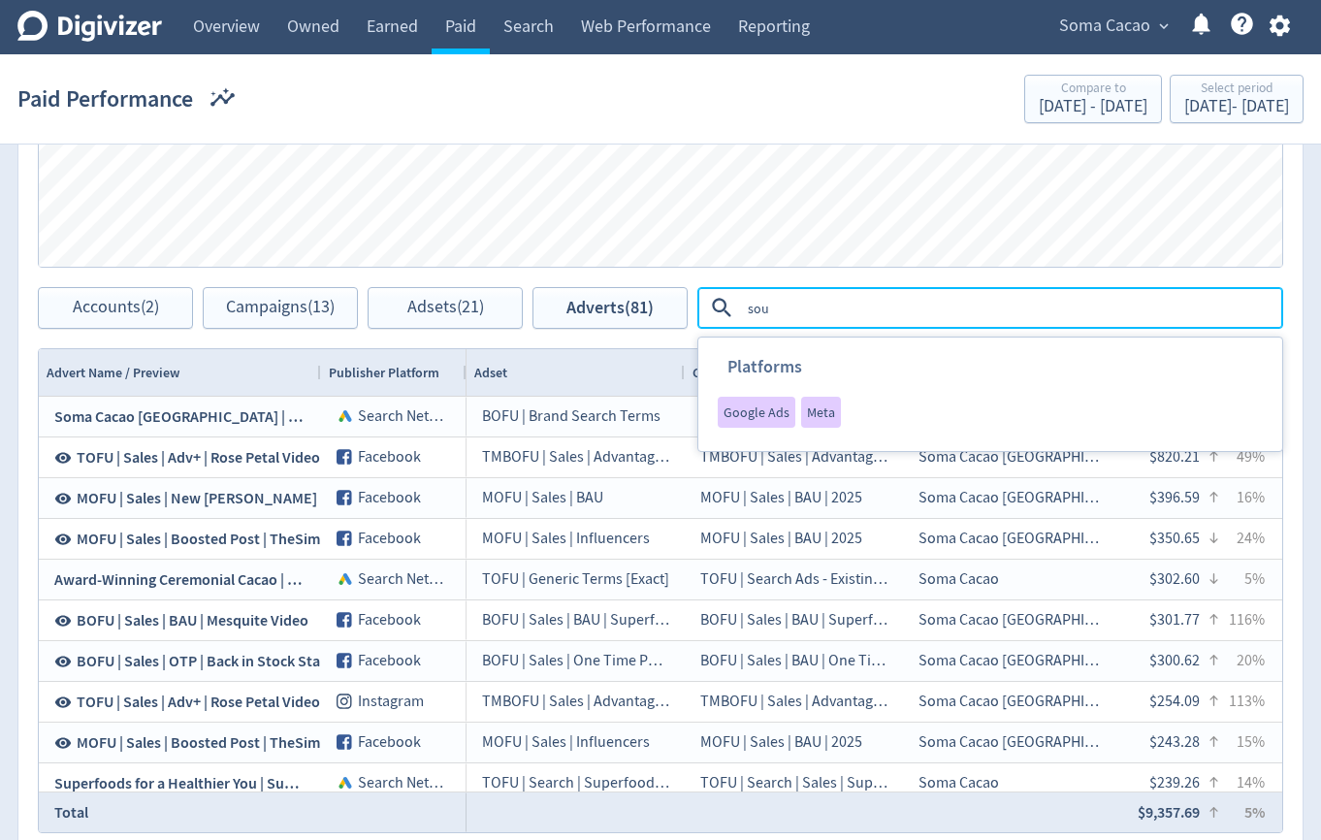
type textarea "soul"
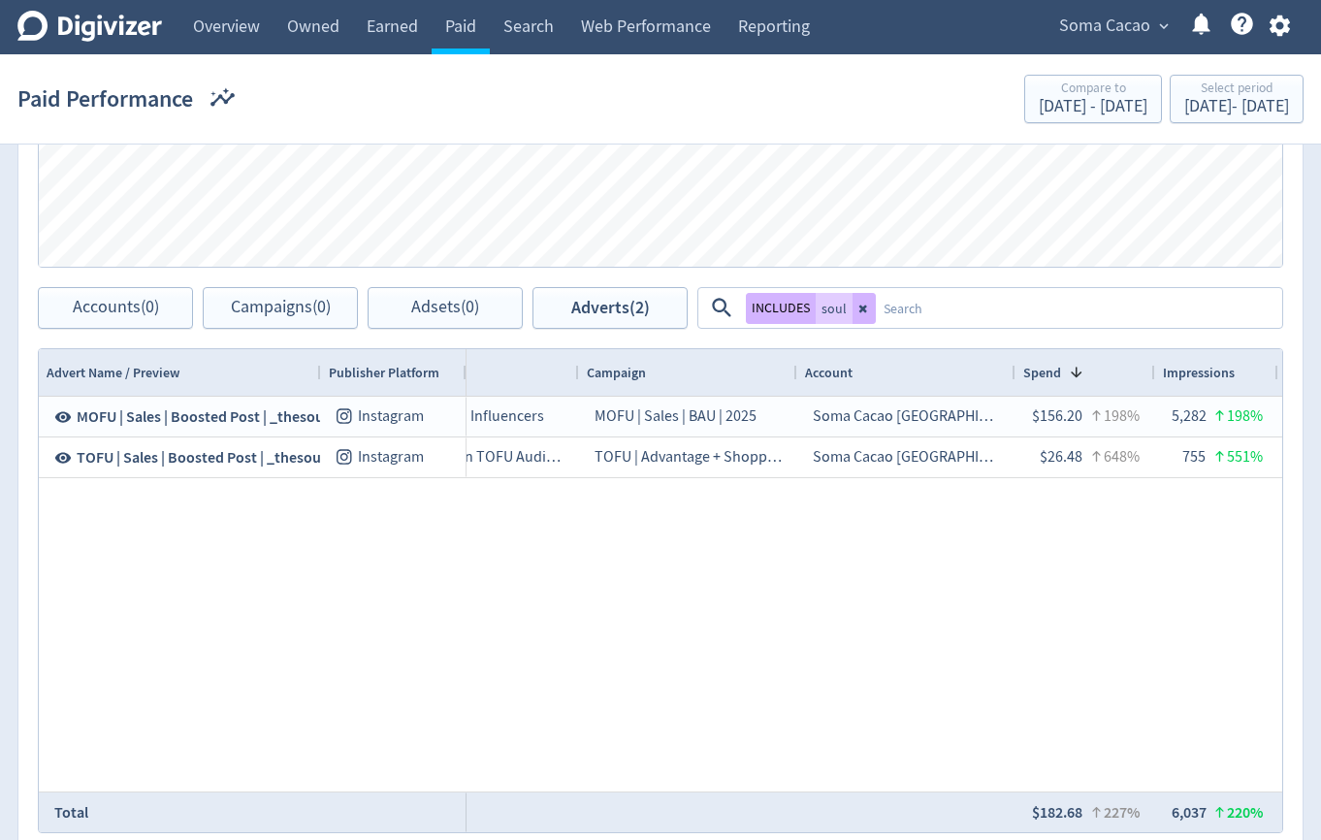
scroll to position [0, 487]
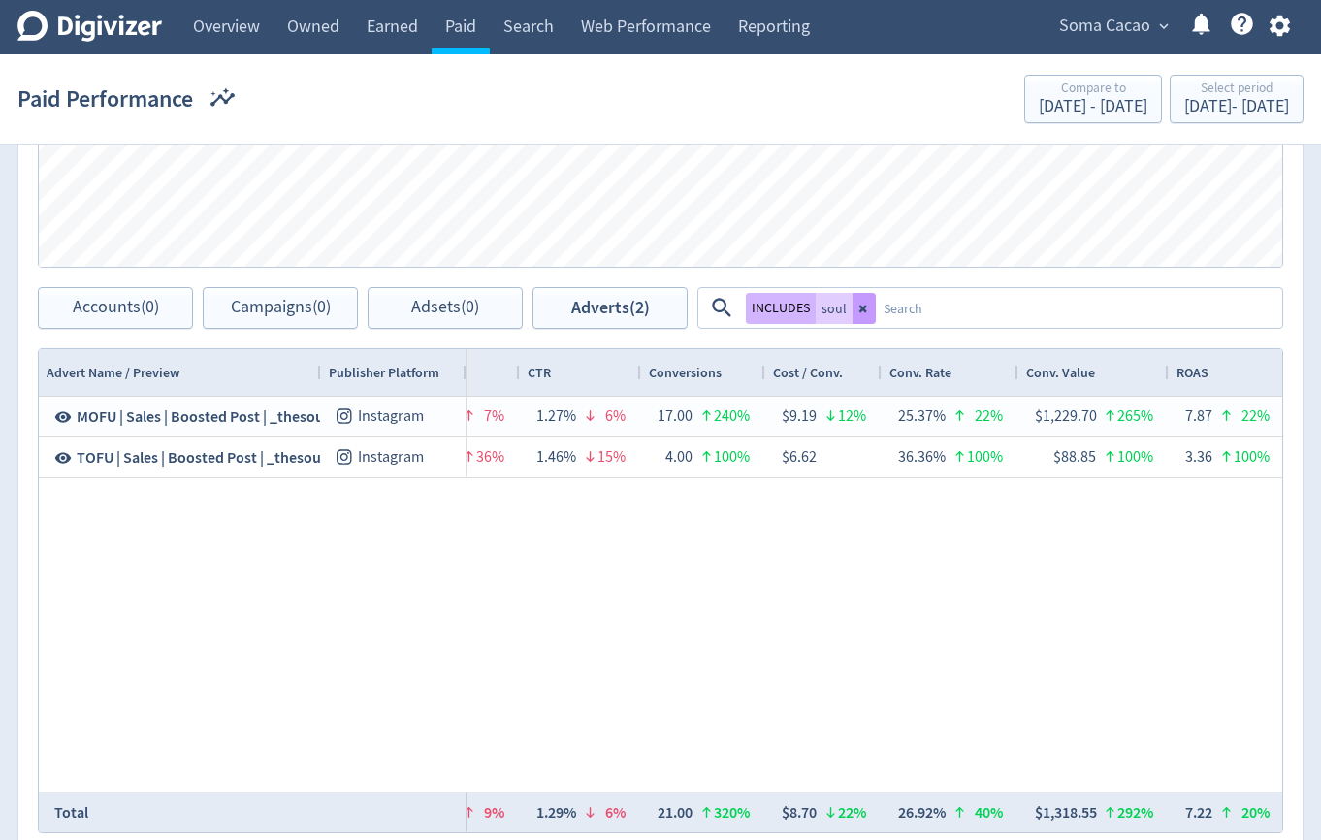
click at [861, 309] on icon at bounding box center [864, 309] width 8 height 8
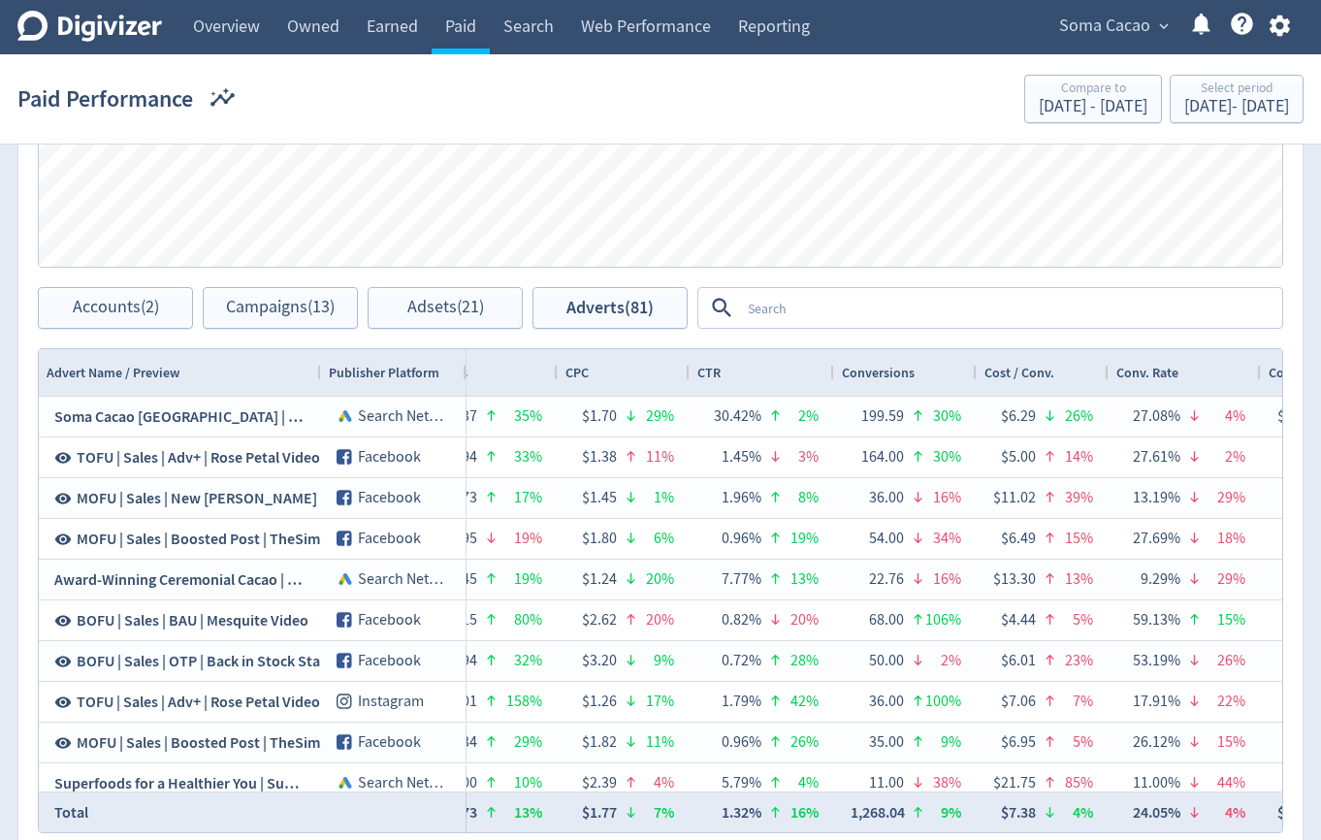
click at [861, 309] on textarea at bounding box center [1010, 308] width 540 height 36
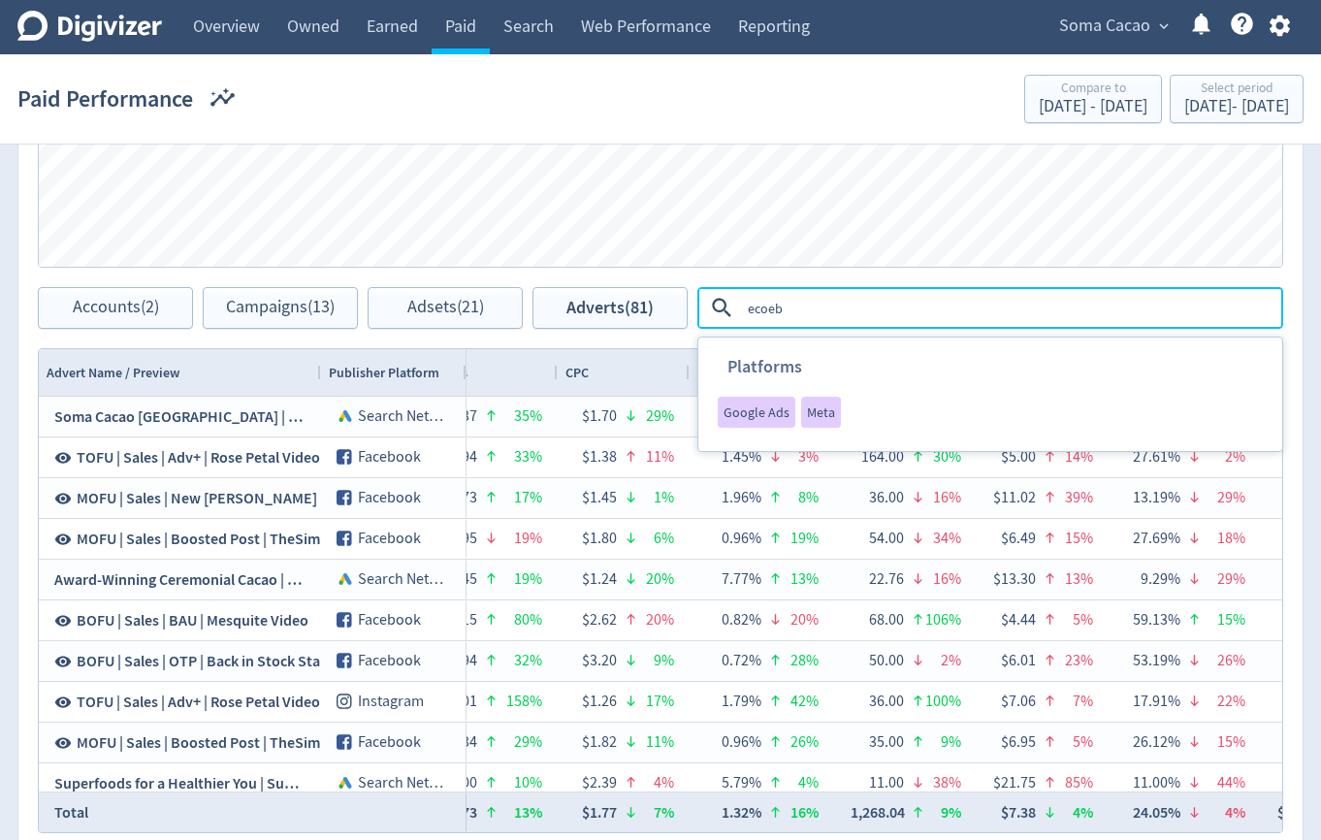
type textarea "ecoebs"
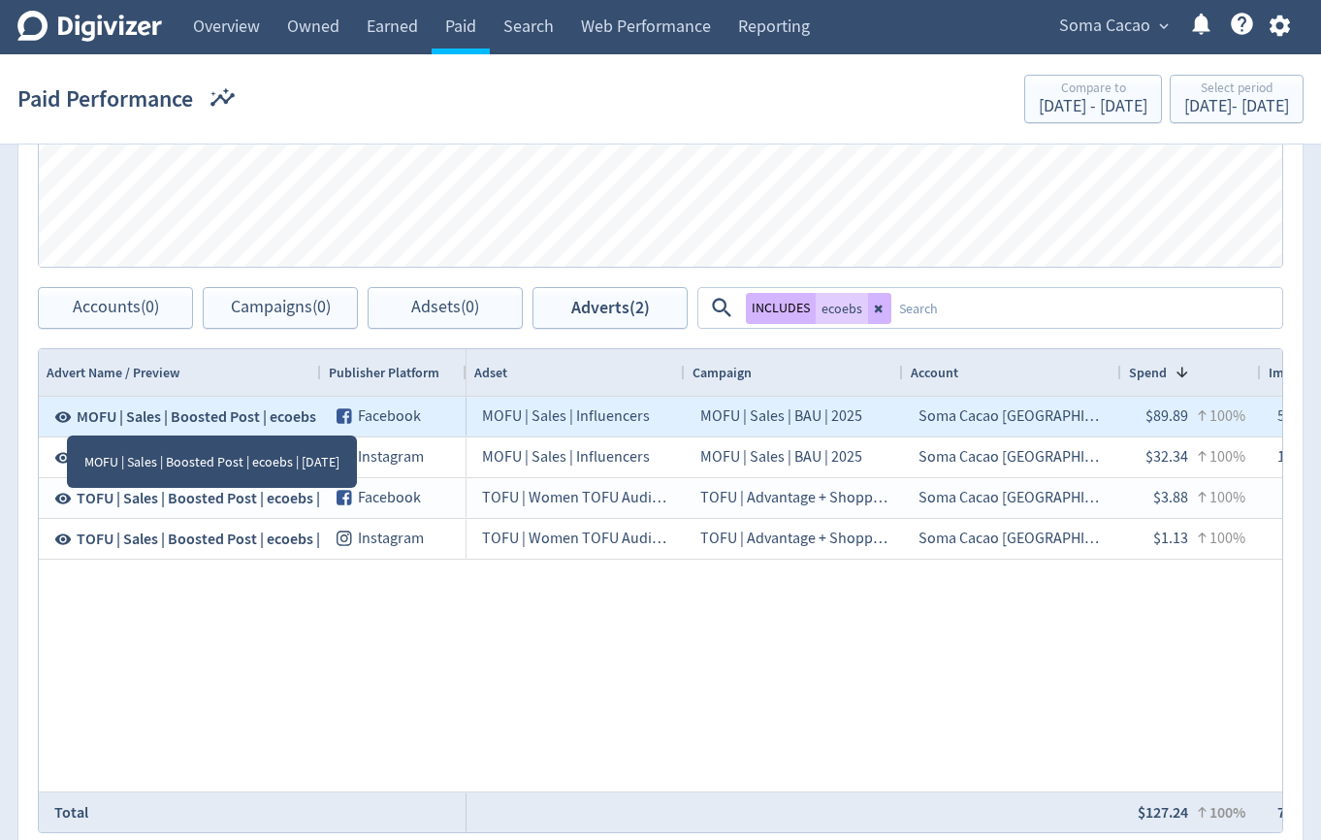
click at [67, 419] on icon at bounding box center [63, 416] width 16 height 11
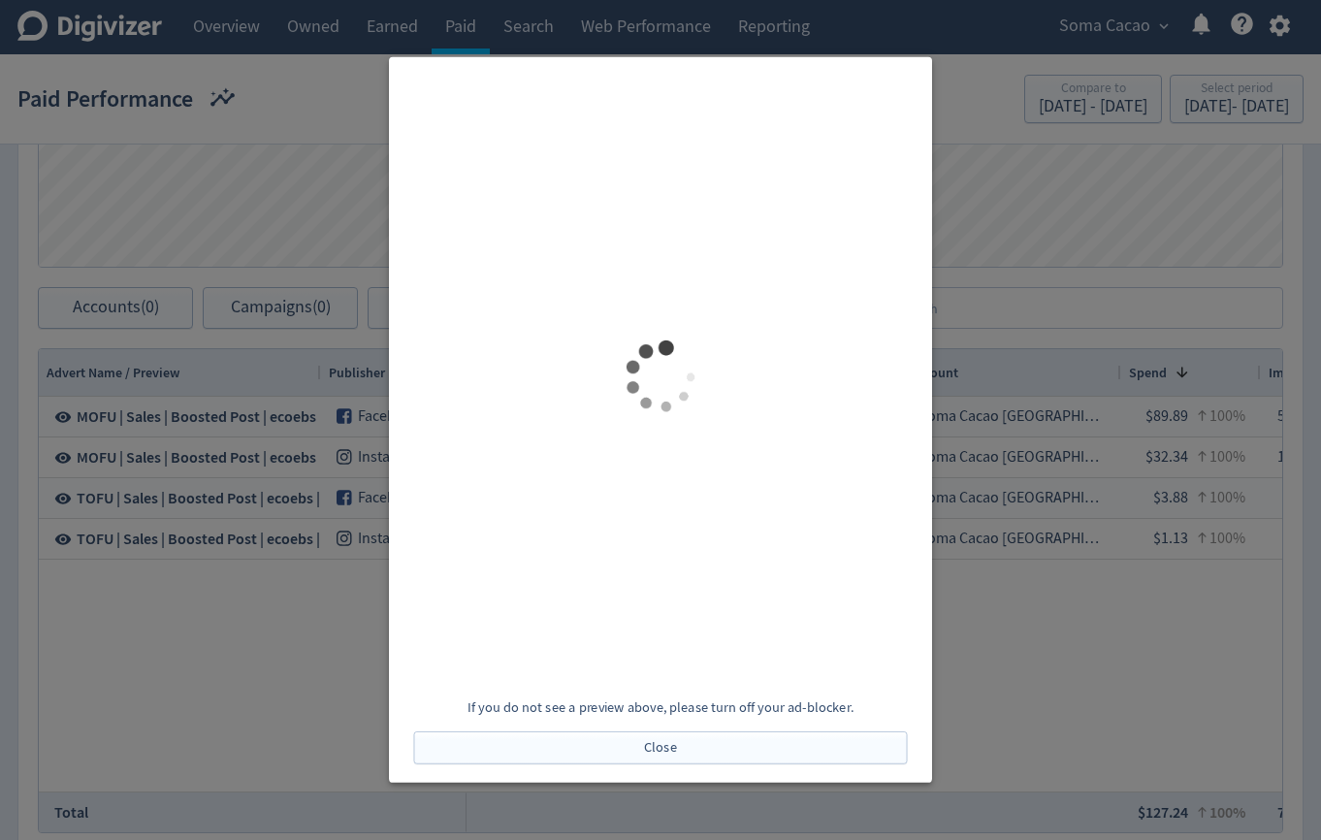
click at [1027, 228] on div at bounding box center [660, 420] width 1321 height 840
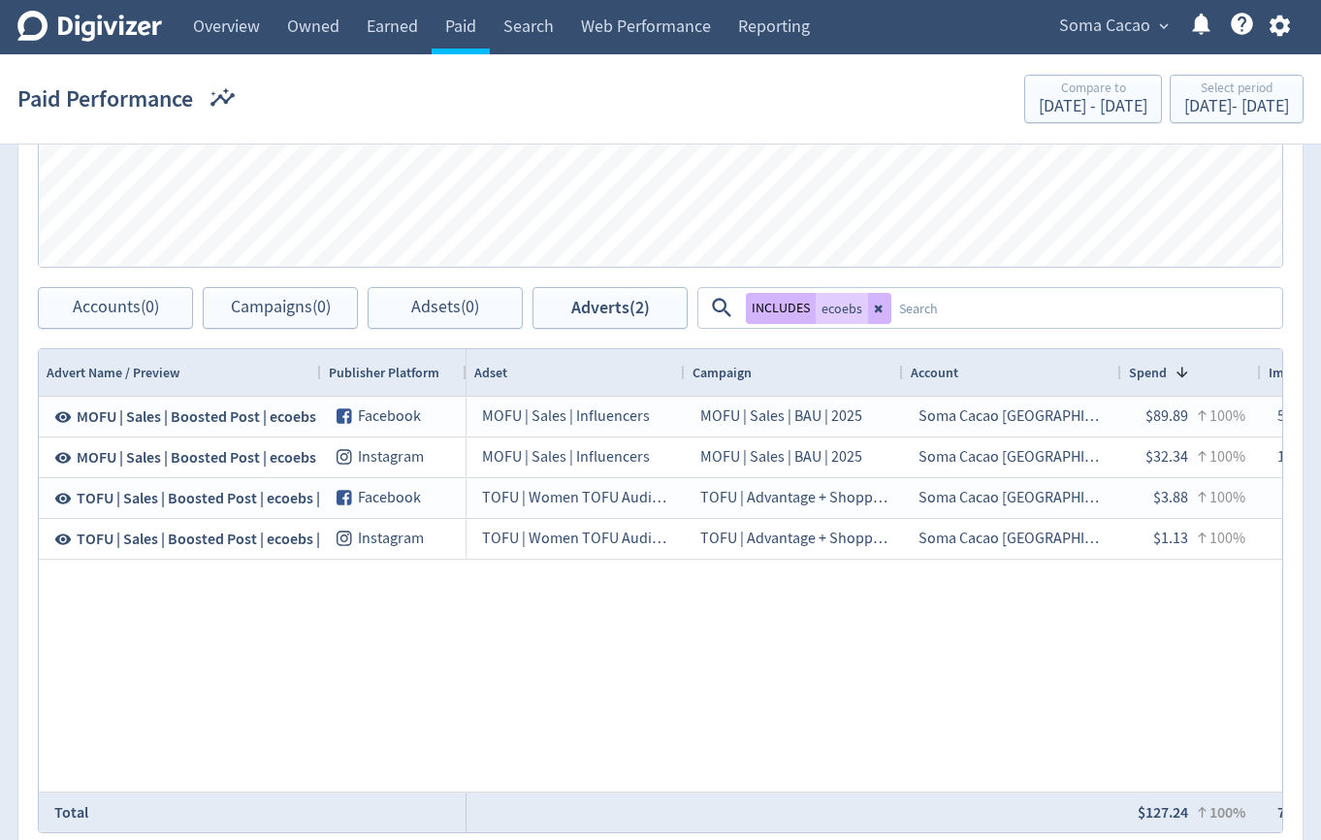
click at [865, 310] on div "INCLUDES ecoebs" at bounding box center [819, 308] width 146 height 31
drag, startPoint x: 883, startPoint y: 310, endPoint x: 898, endPoint y: 310, distance: 15.5
click at [883, 310] on icon at bounding box center [880, 309] width 12 height 12
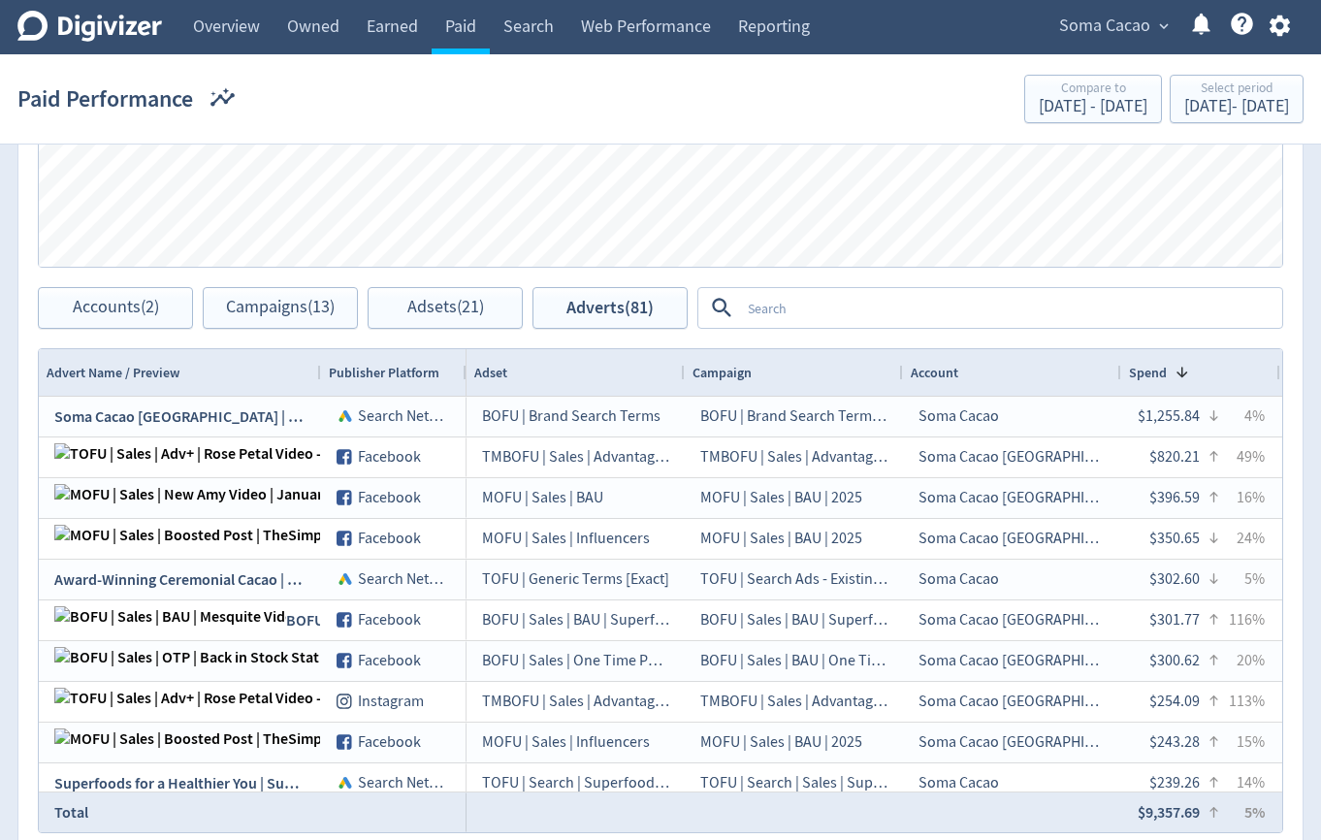
click at [898, 310] on textarea at bounding box center [1010, 308] width 540 height 36
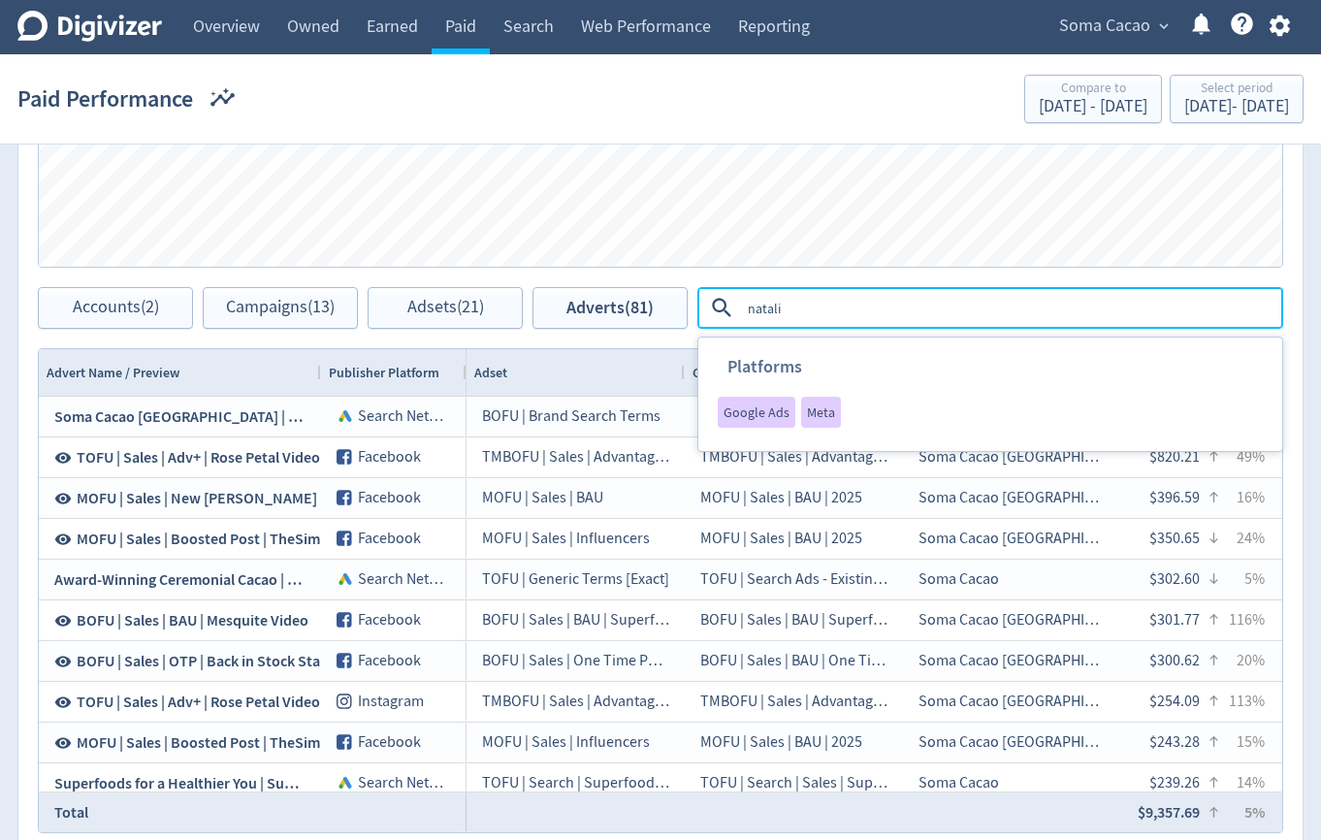
type textarea "natalia"
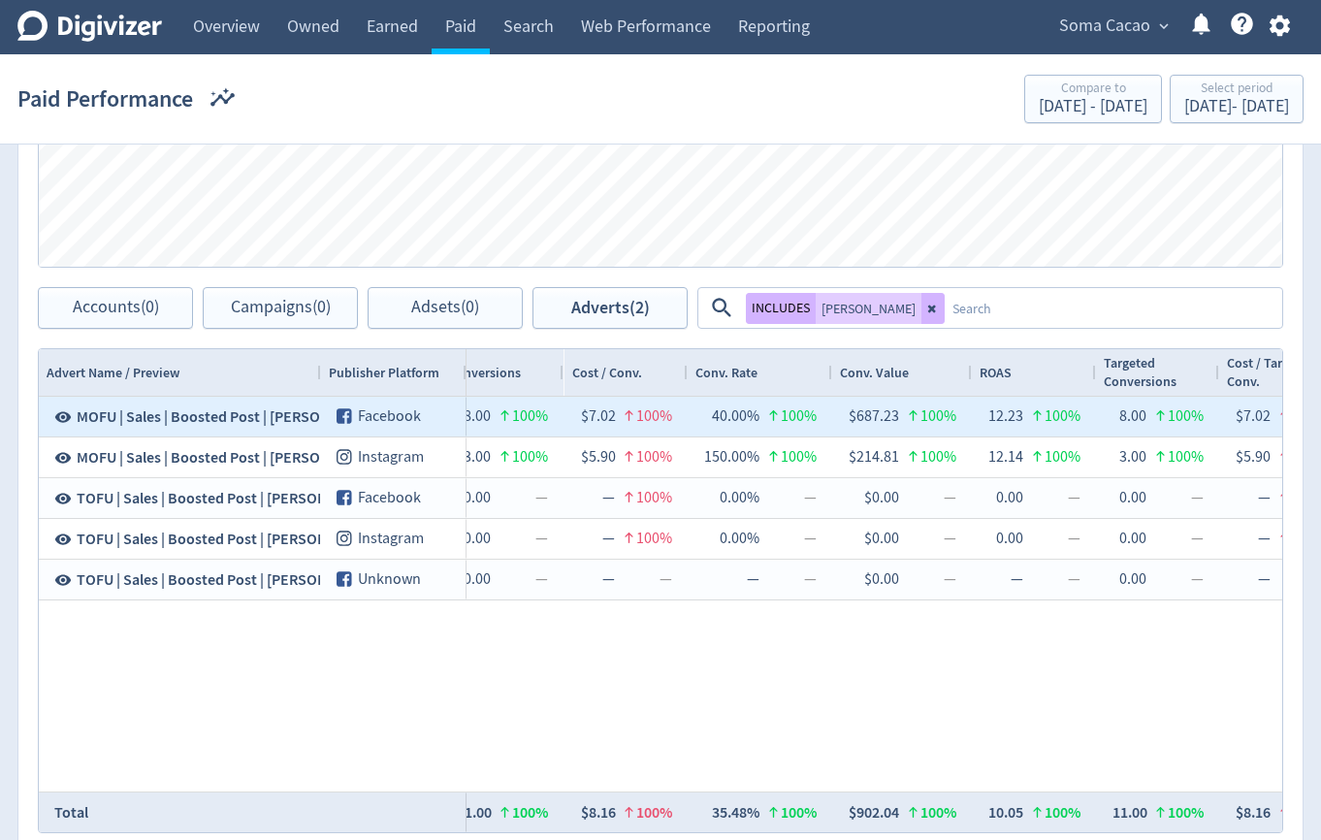
click at [63, 413] on icon at bounding box center [62, 416] width 17 height 17
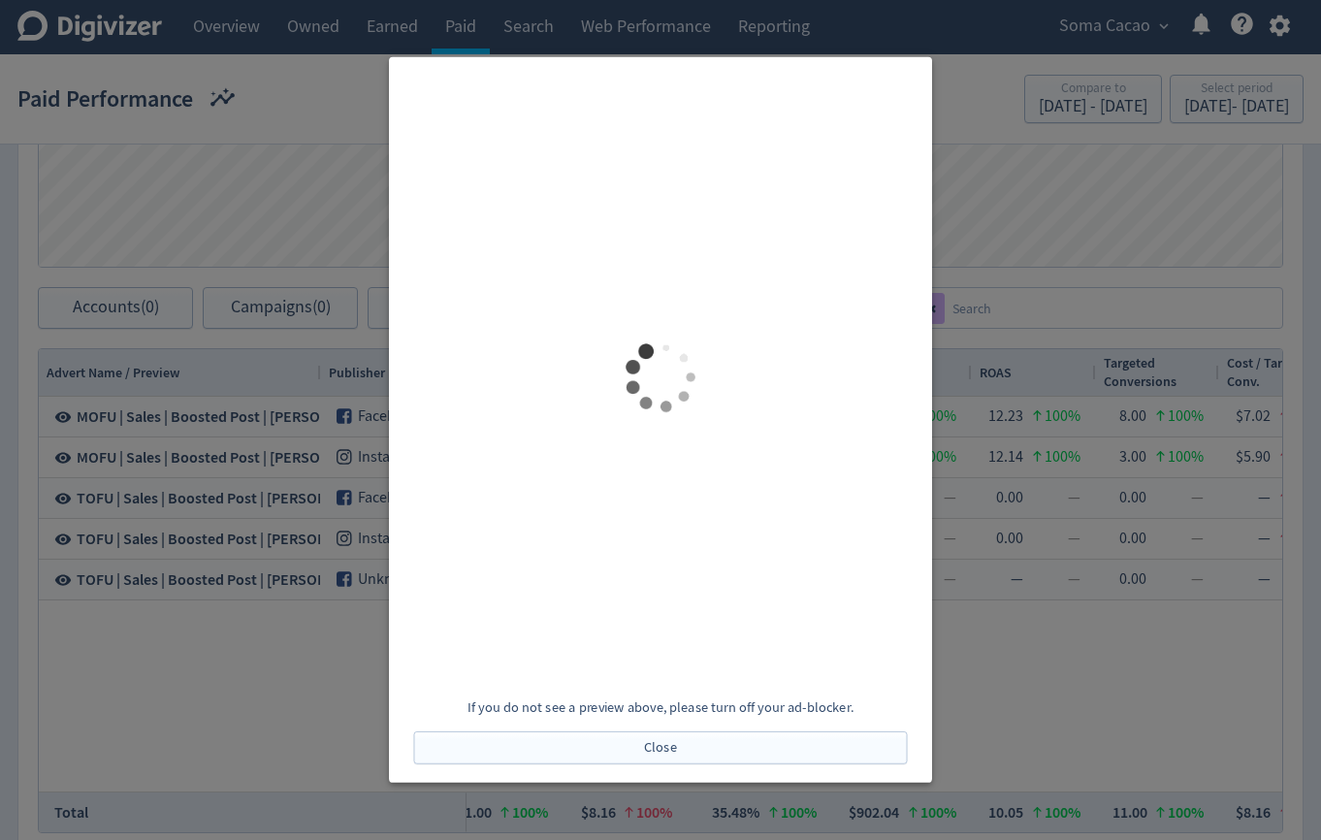
click at [1024, 210] on div at bounding box center [660, 420] width 1321 height 840
click at [1024, 210] on div "Spend Clicks Impressions Press Space or Enter to toggle visibility Impressions,…" at bounding box center [661, 81] width 1244 height 372
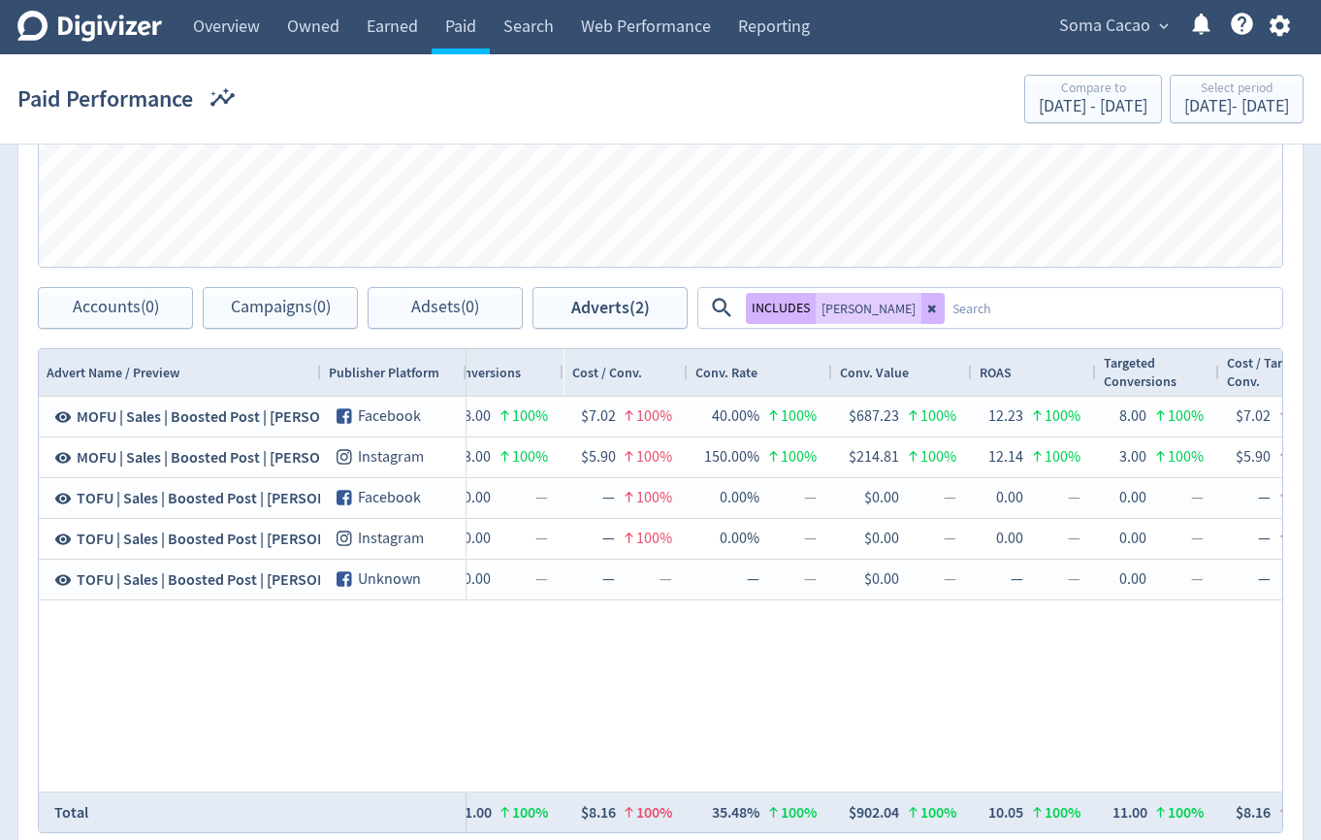
click at [945, 303] on textarea at bounding box center [1113, 308] width 336 height 36
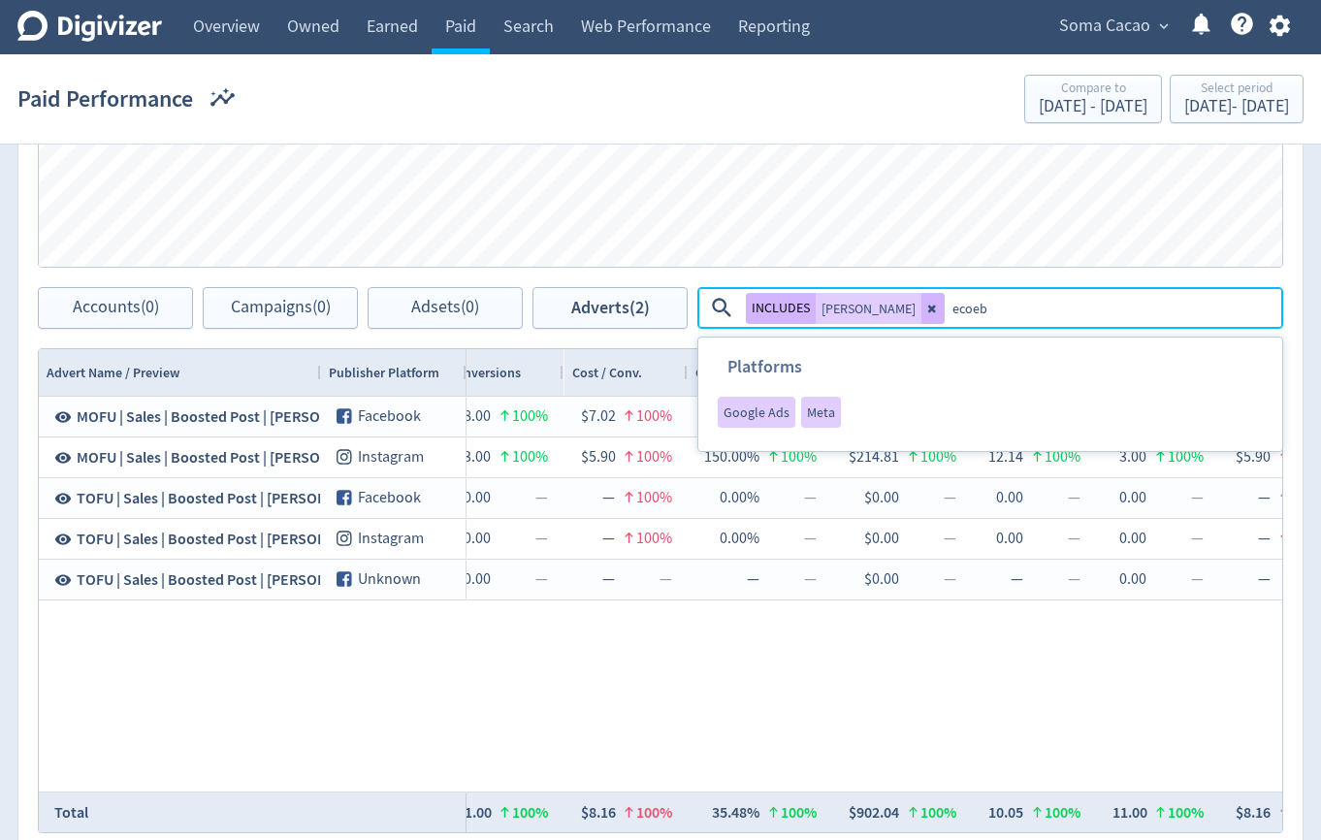
type textarea "ecoebs"
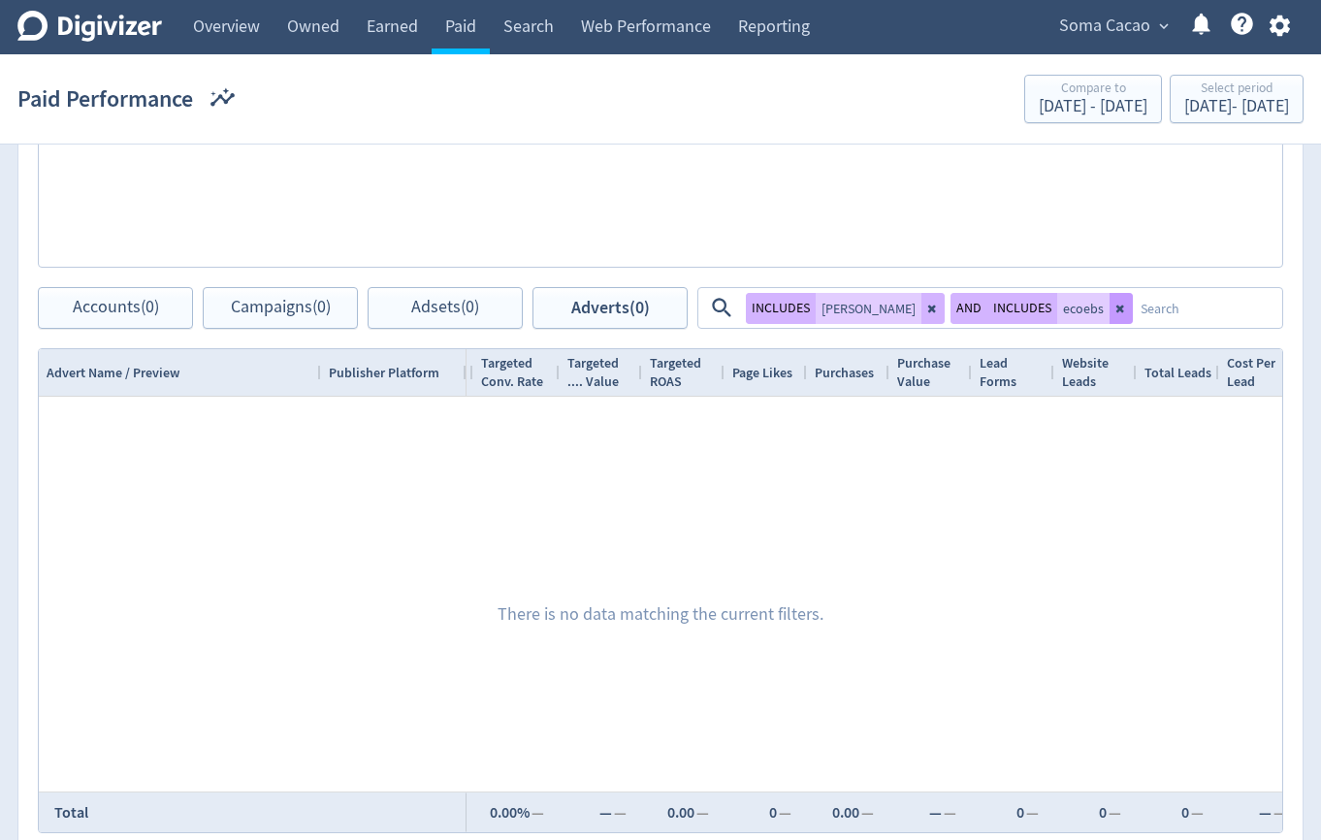
click at [1117, 307] on icon at bounding box center [1121, 309] width 8 height 8
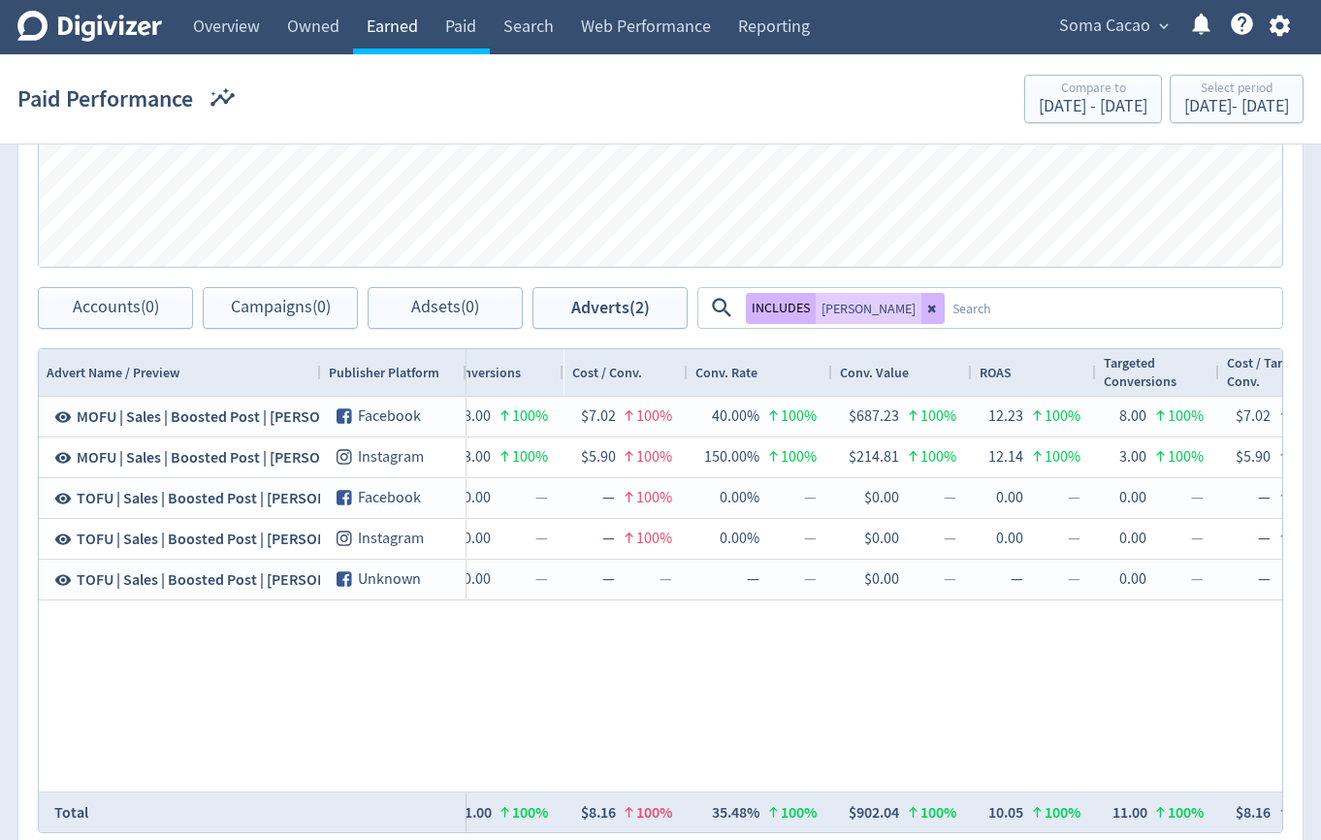
click at [398, 32] on link "Earned" at bounding box center [392, 27] width 79 height 54
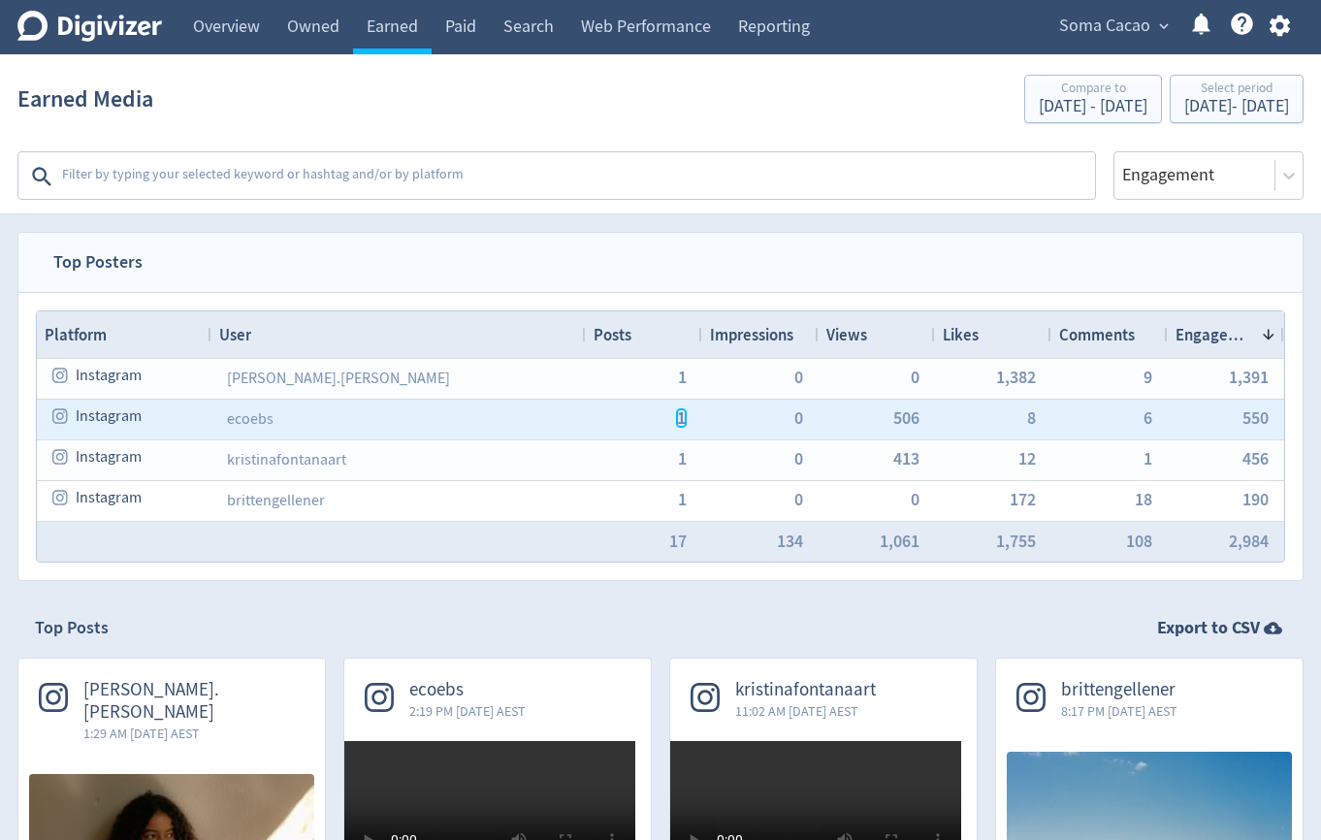
click at [681, 420] on span "1" at bounding box center [681, 417] width 9 height 17
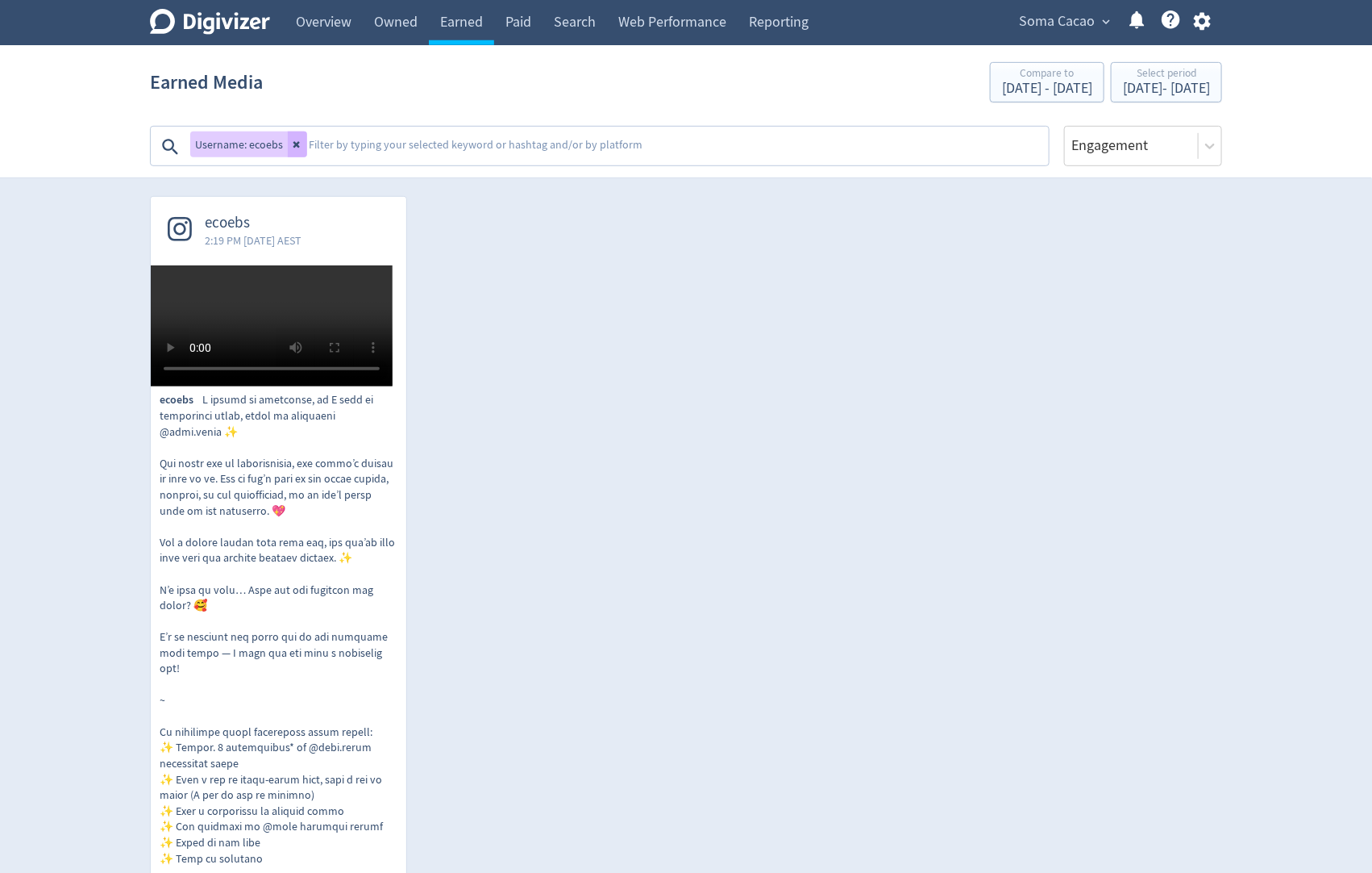
scroll to position [348, 0]
click at [294, 140] on icon at bounding box center [298, 145] width 10 height 10
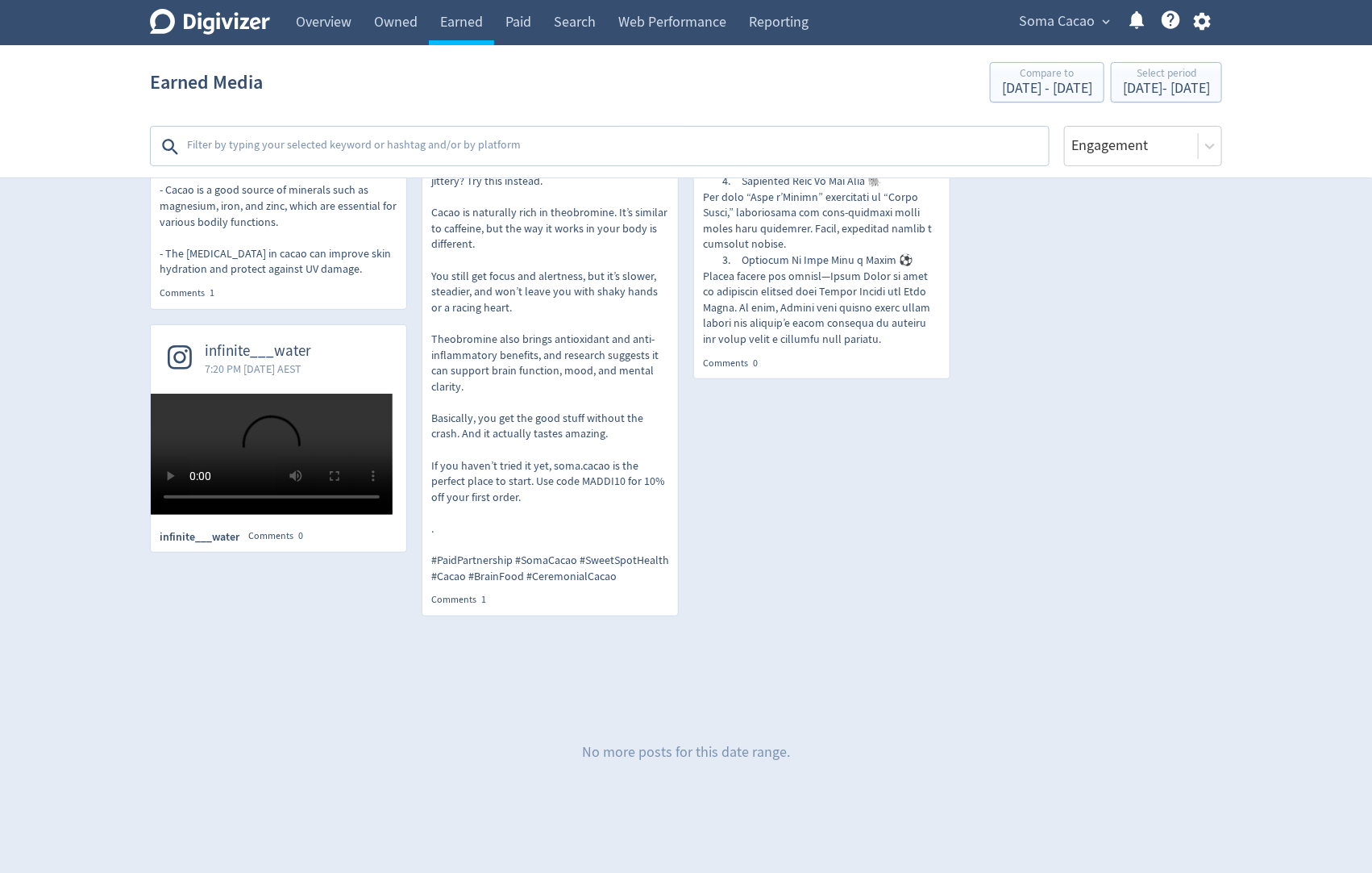
scroll to position [3174, 0]
click at [548, 22] on link "Search" at bounding box center [575, 22] width 65 height 45
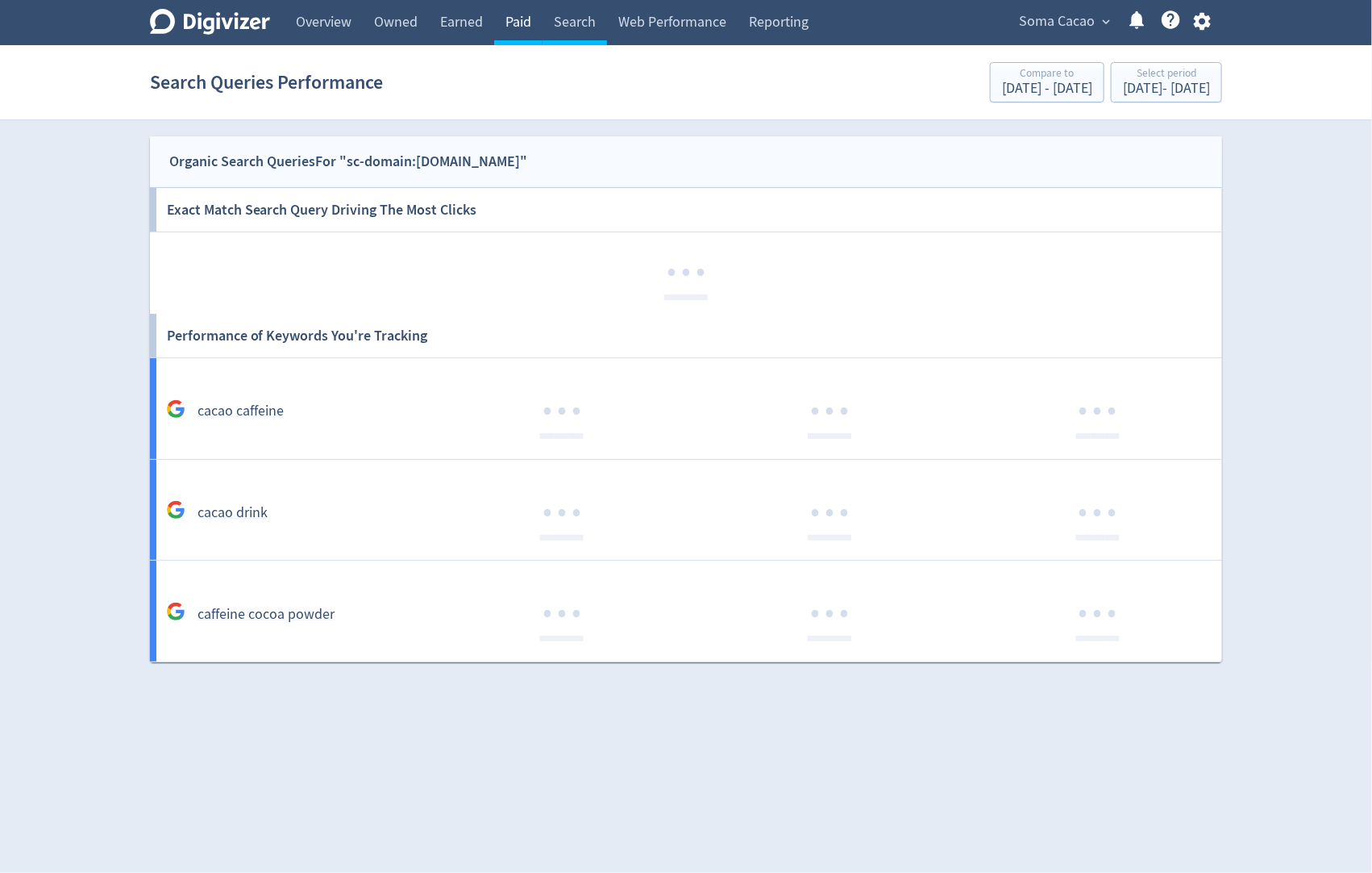
click at [528, 20] on link "Paid" at bounding box center [519, 22] width 48 height 45
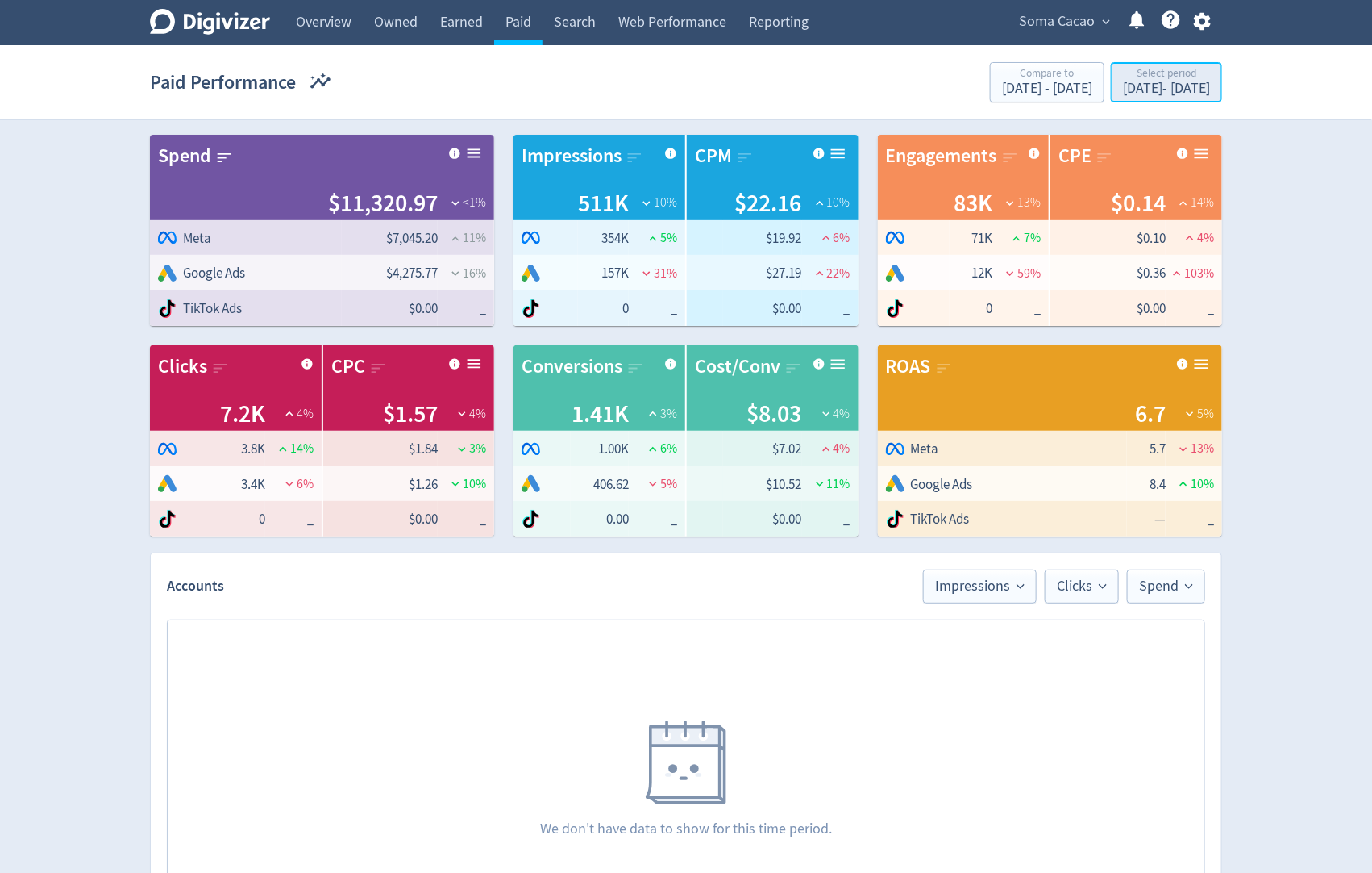
click at [1097, 86] on div "Sep 15, 2025 - Sep 30, 2025" at bounding box center [1166, 88] width 87 height 14
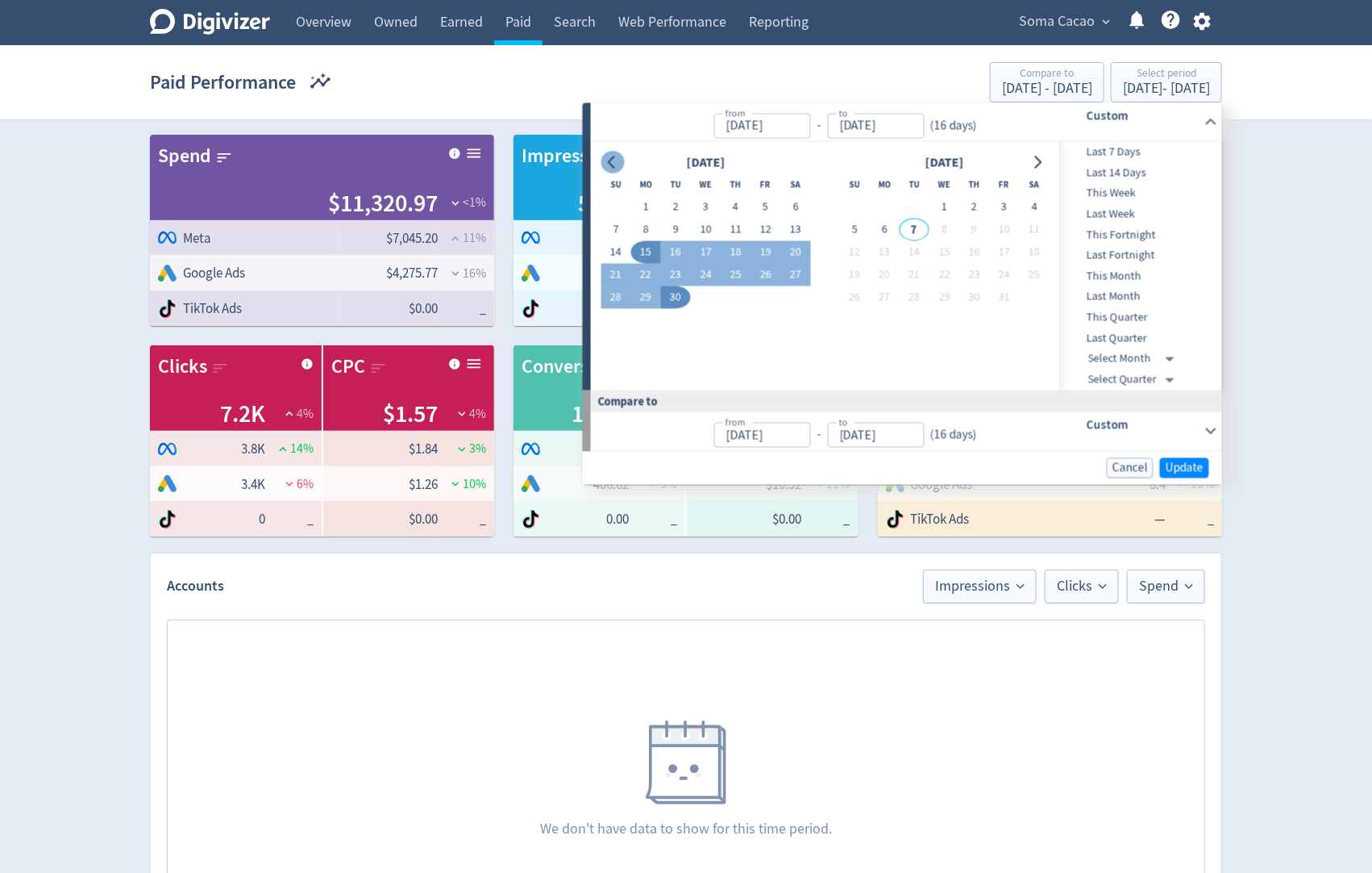
click at [612, 164] on icon "Go to previous month" at bounding box center [613, 162] width 13 height 13
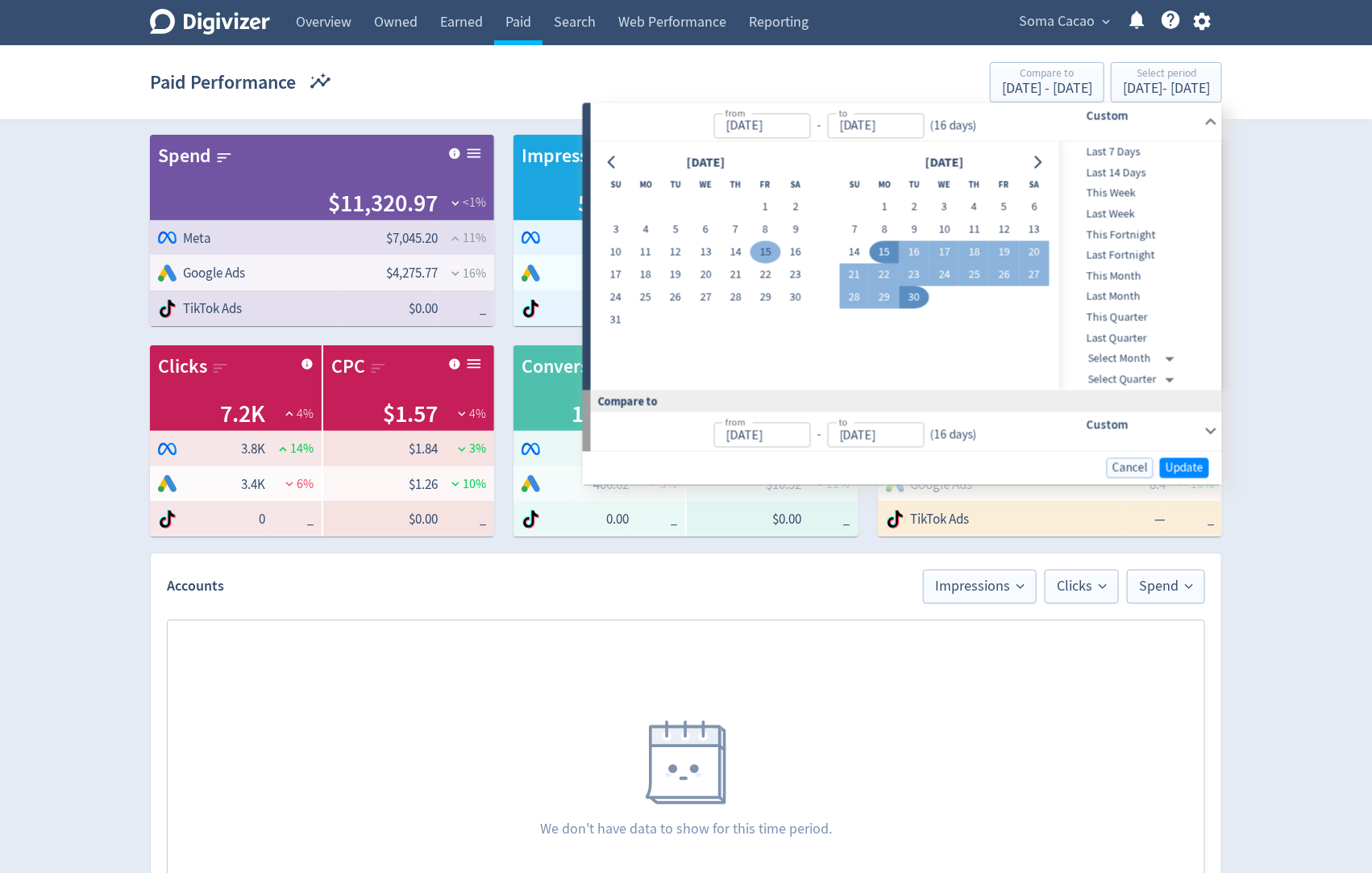
click at [760, 257] on button "15" at bounding box center [765, 252] width 30 height 22
type input "Aug 15, 2025"
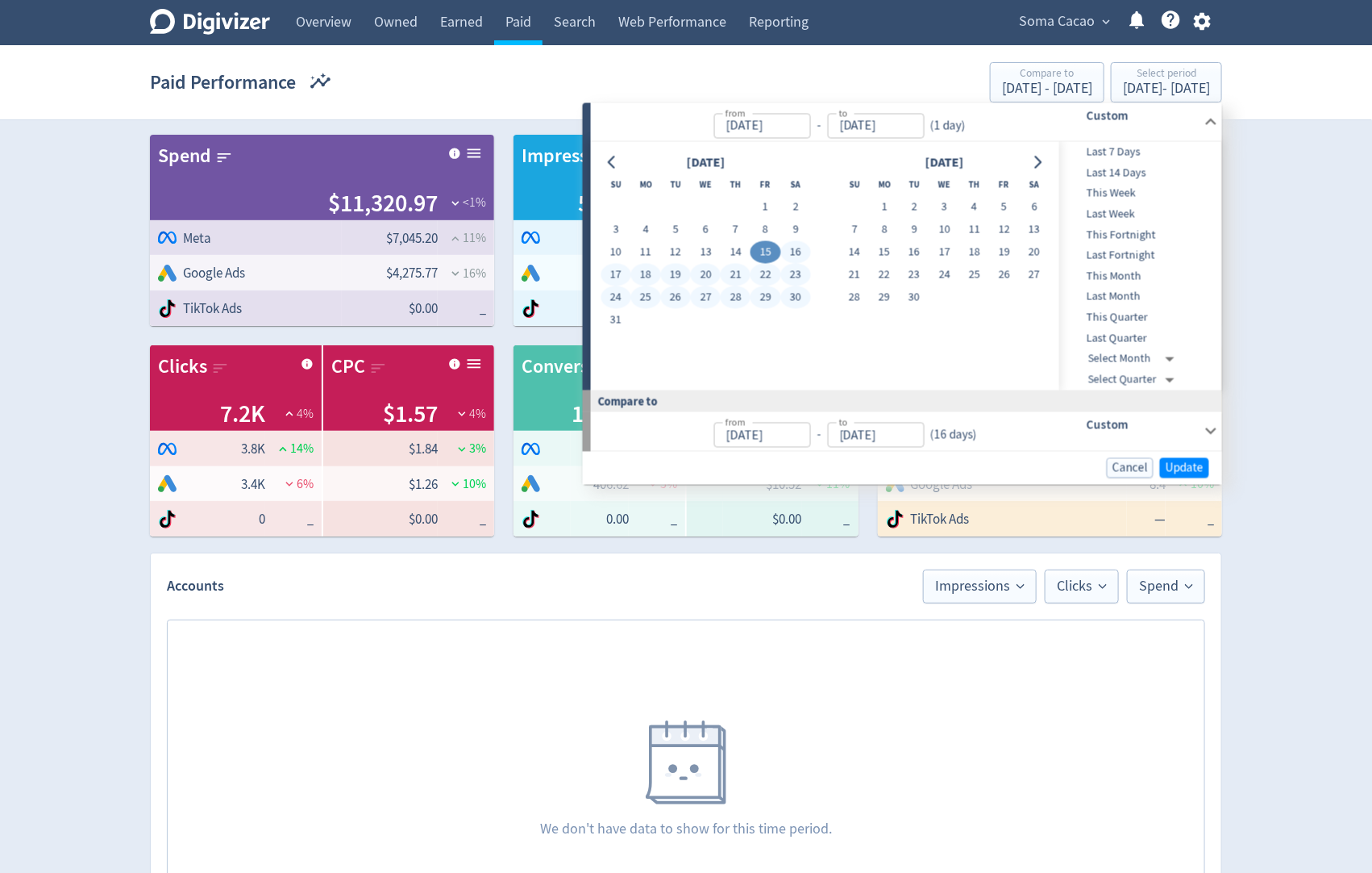
click at [804, 298] on button "30" at bounding box center [795, 297] width 30 height 22
type input "[DATE]"
type input "Jul 30, 2025"
type input "Aug 14, 2025"
click at [1097, 468] on span "Update" at bounding box center [1185, 467] width 38 height 12
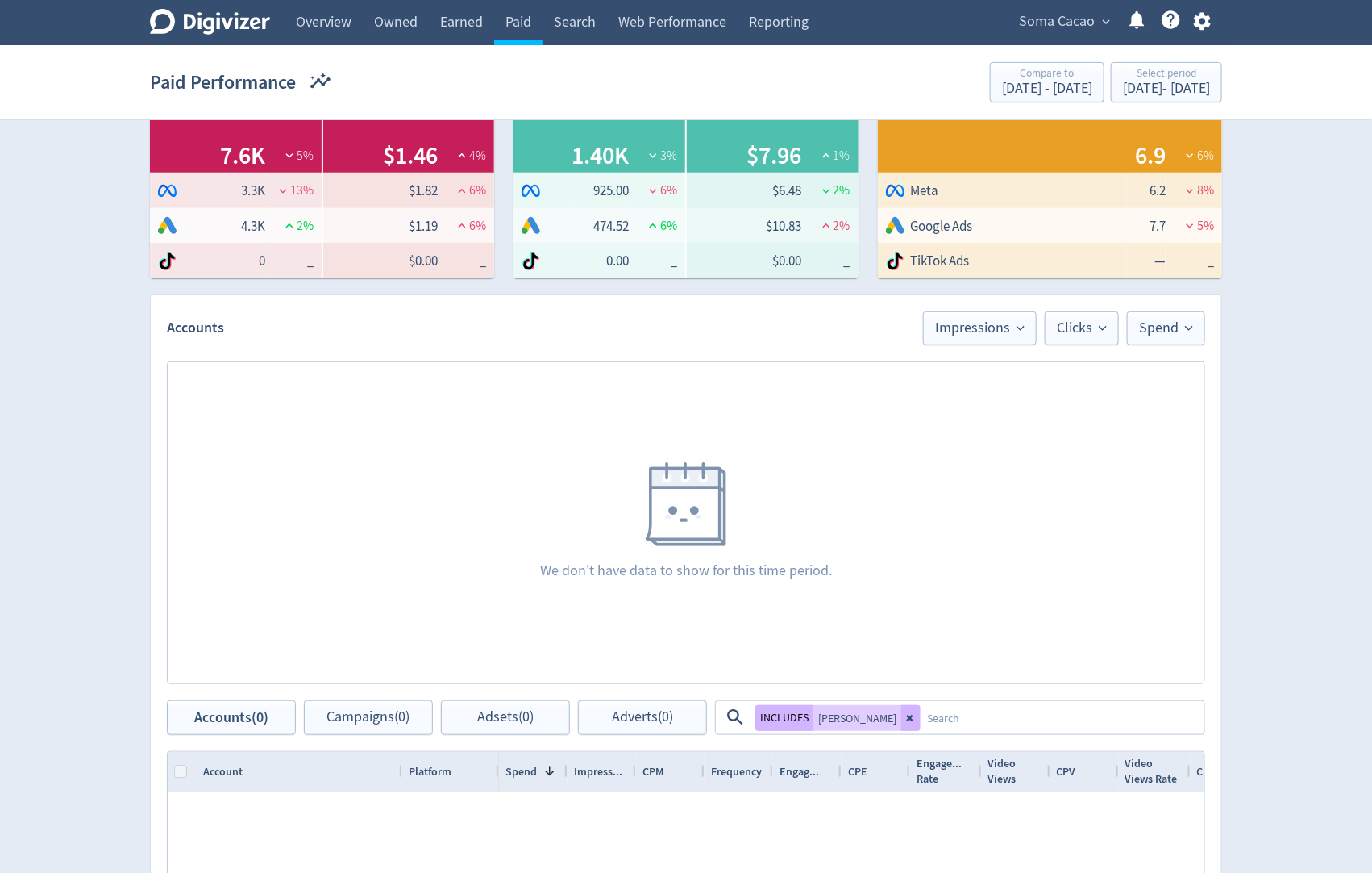
scroll to position [437, 0]
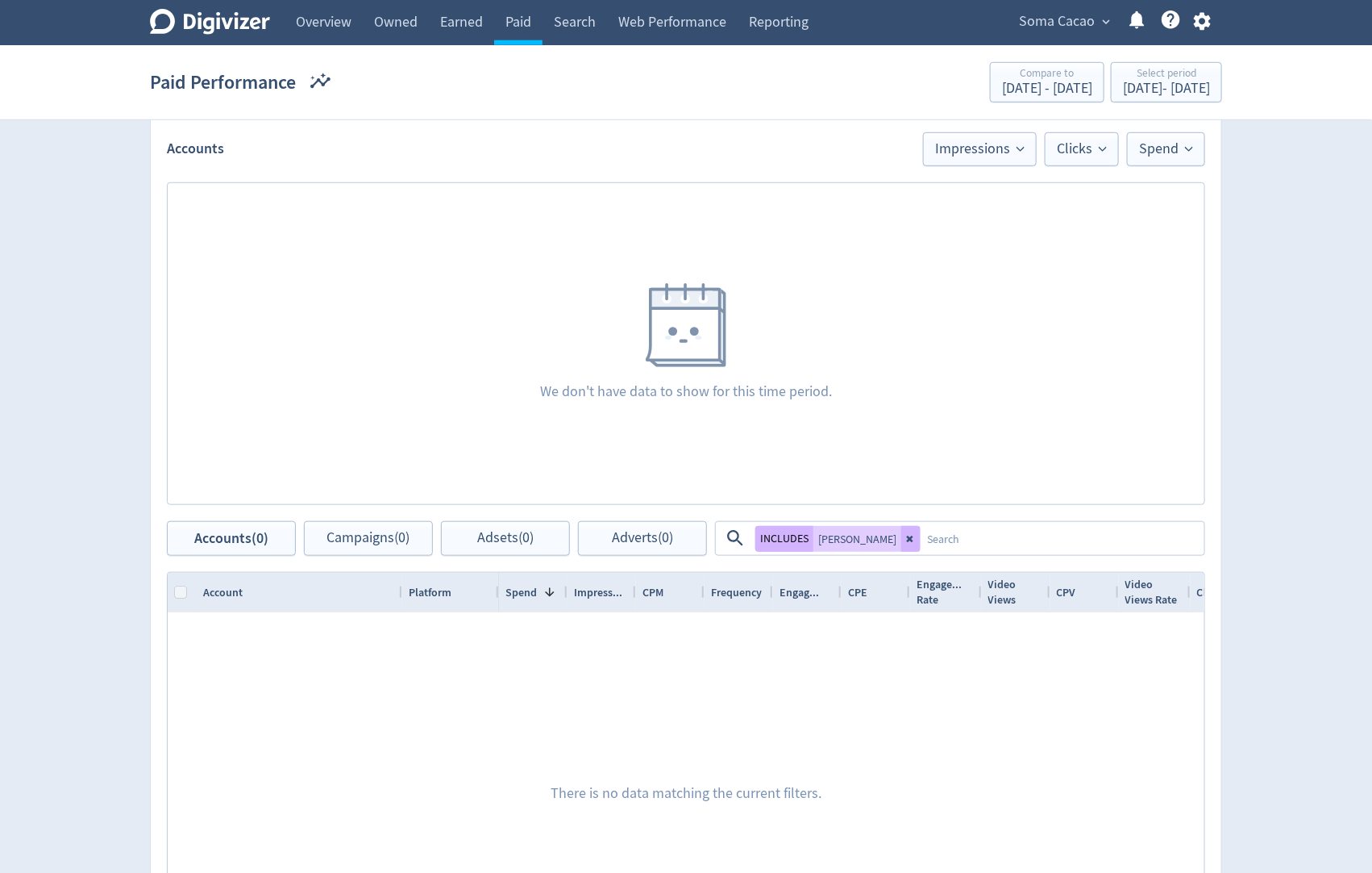
click at [921, 546] on textarea at bounding box center [1062, 539] width 283 height 30
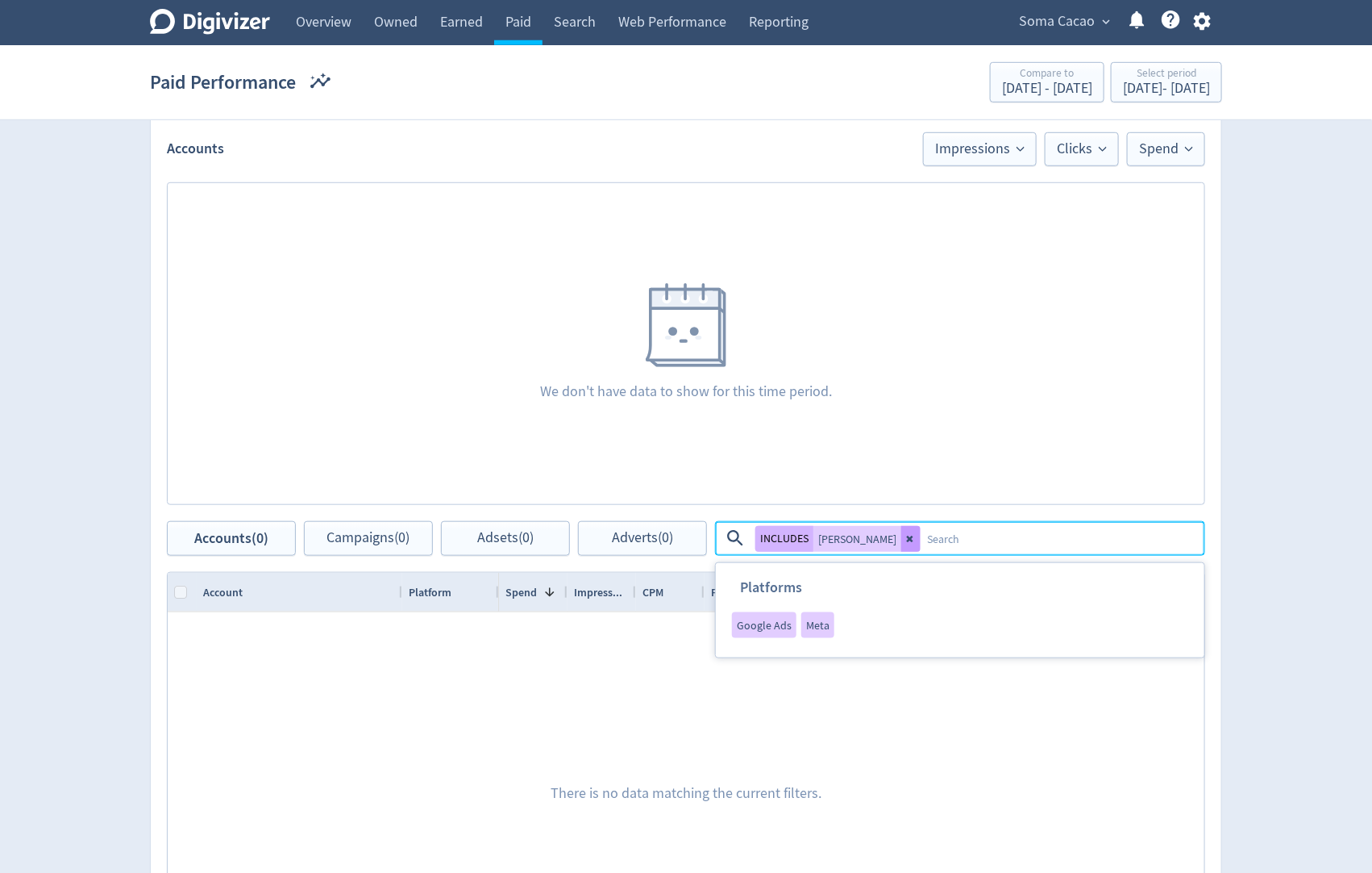
click at [902, 546] on button at bounding box center [911, 539] width 19 height 26
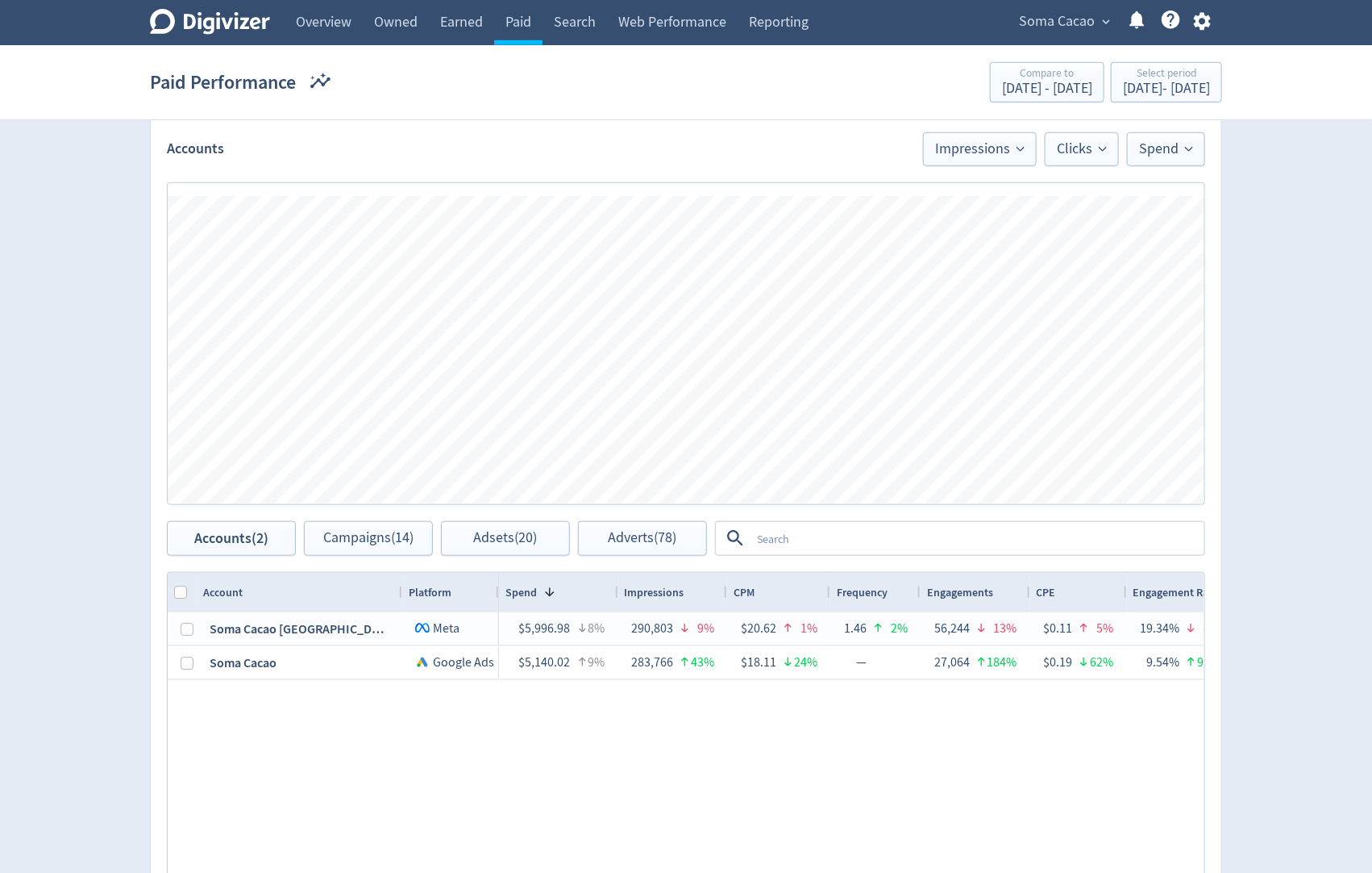
click at [873, 545] on textarea at bounding box center [976, 539] width 452 height 30
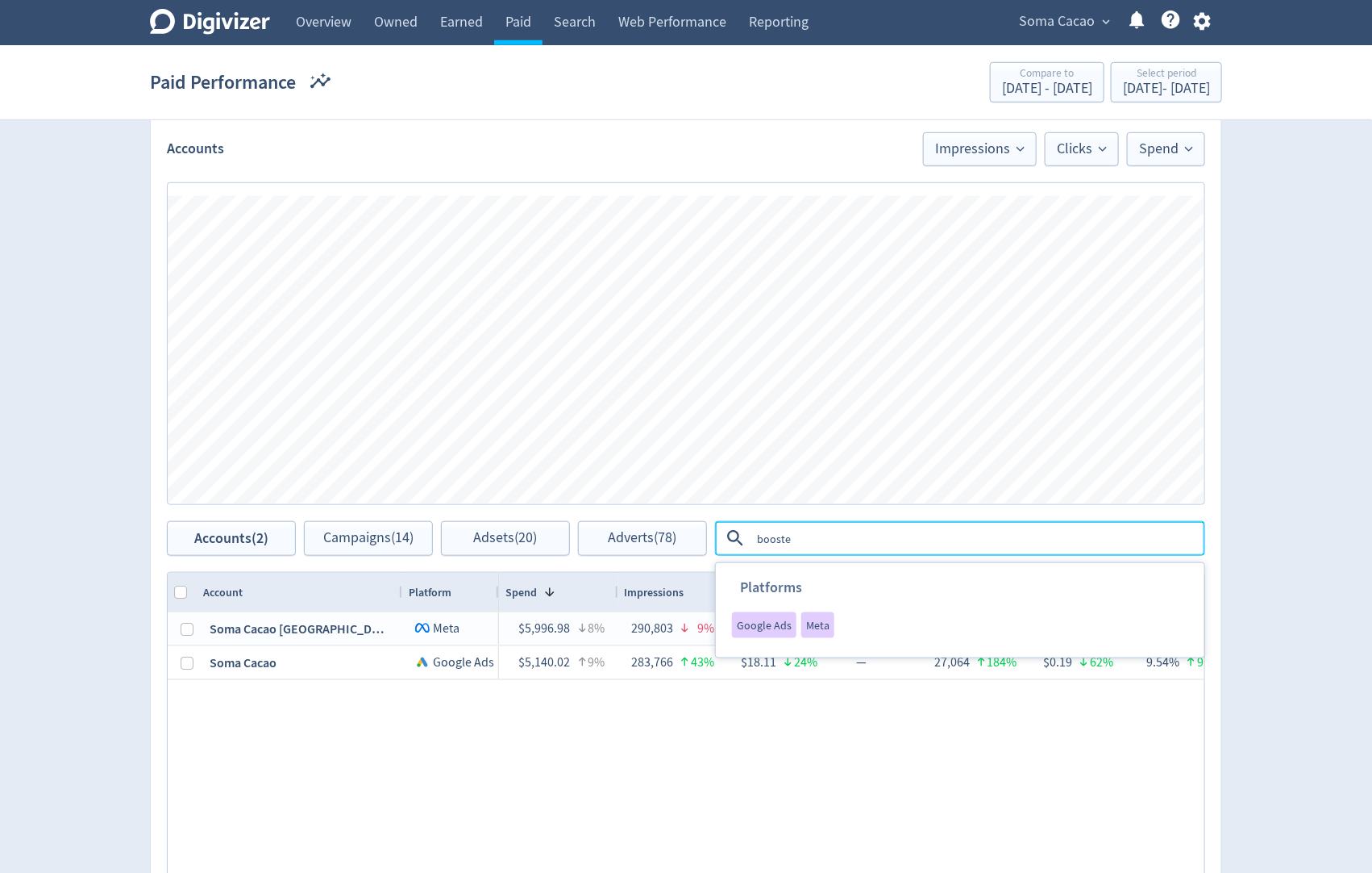
type textarea "boosted"
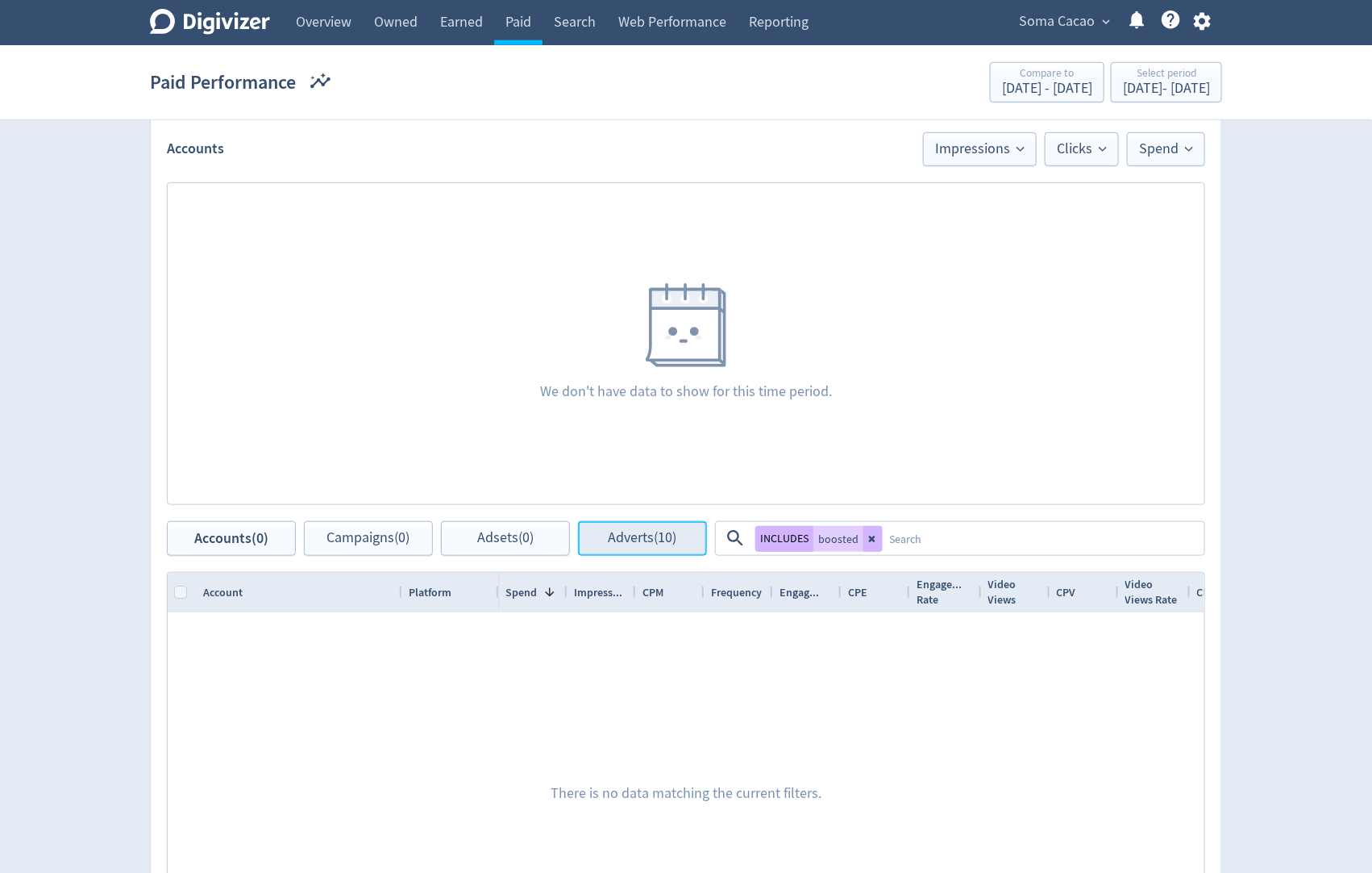
click at [594, 528] on button "Adverts (10)" at bounding box center [642, 539] width 129 height 35
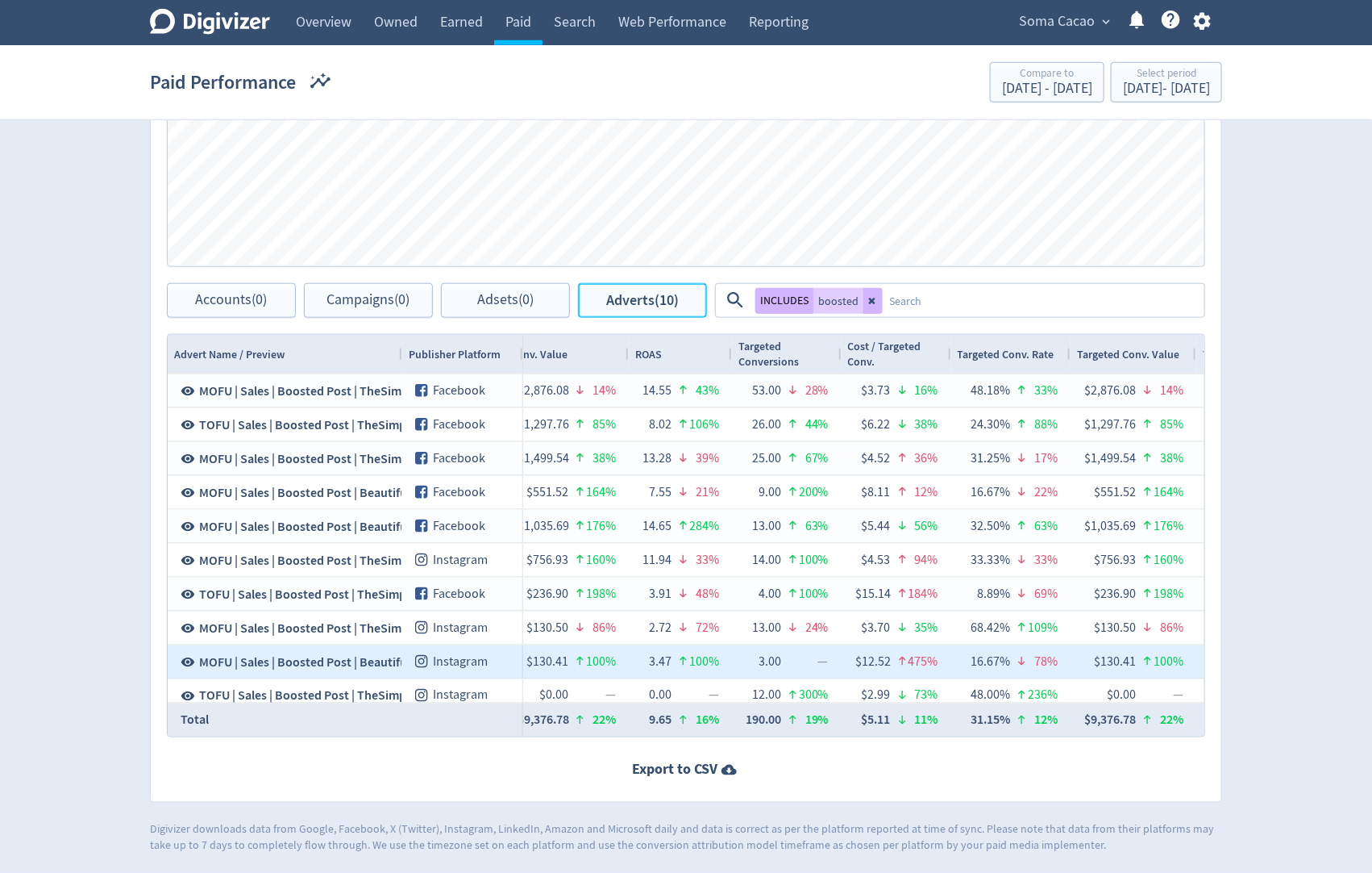
scroll to position [0, 2372]
